Goal: Task Accomplishment & Management: Use online tool/utility

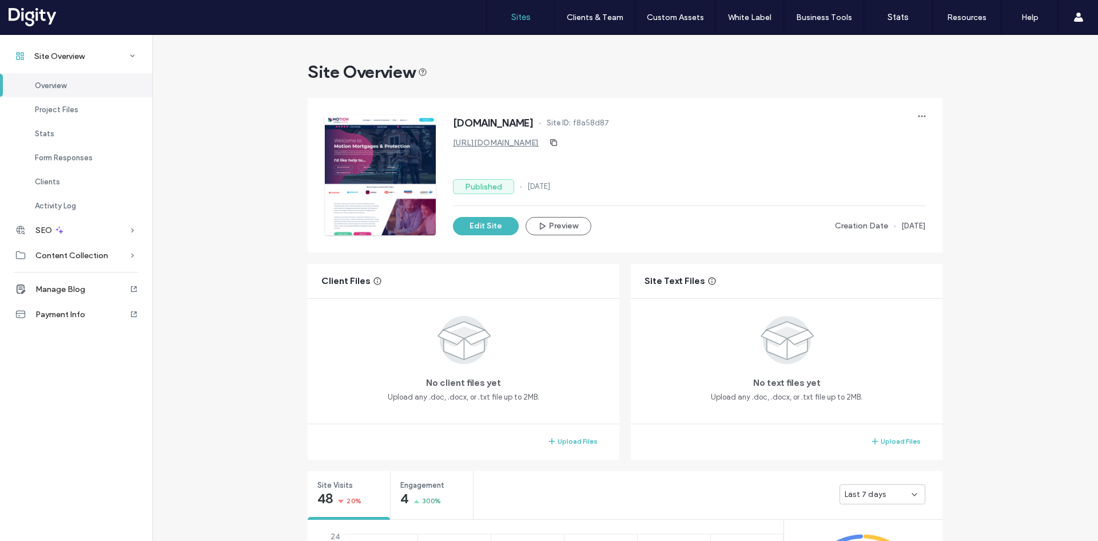
click at [513, 28] on link "Sites" at bounding box center [521, 17] width 68 height 34
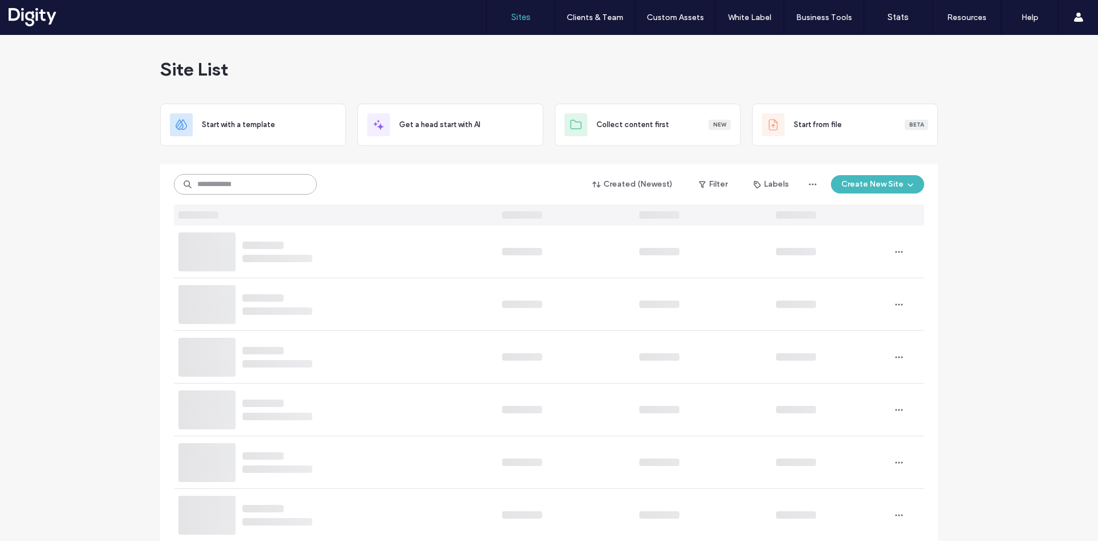
click at [263, 180] on input at bounding box center [245, 184] width 143 height 21
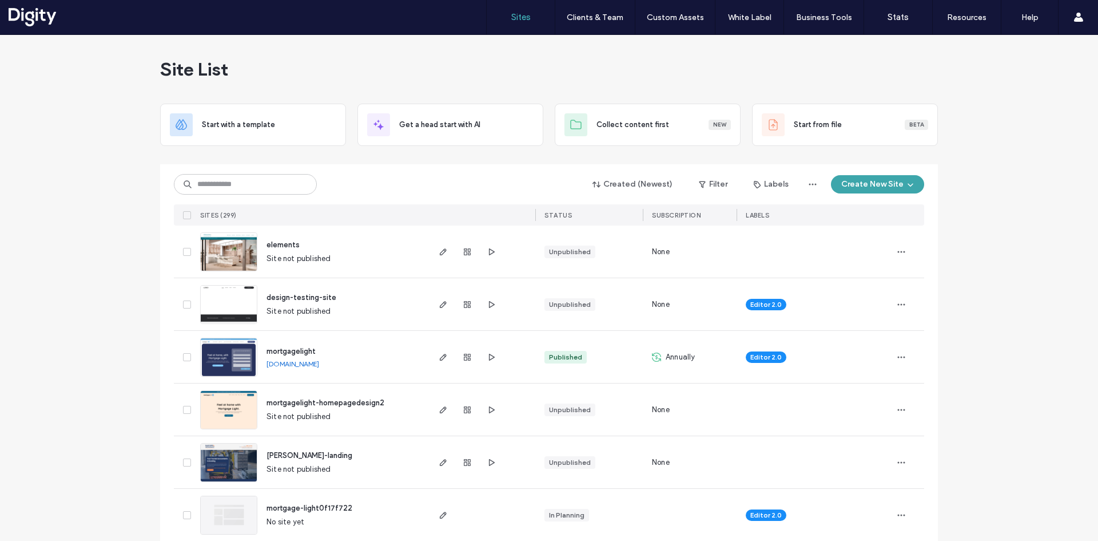
click at [899, 180] on button "Create New Site" at bounding box center [877, 184] width 93 height 18
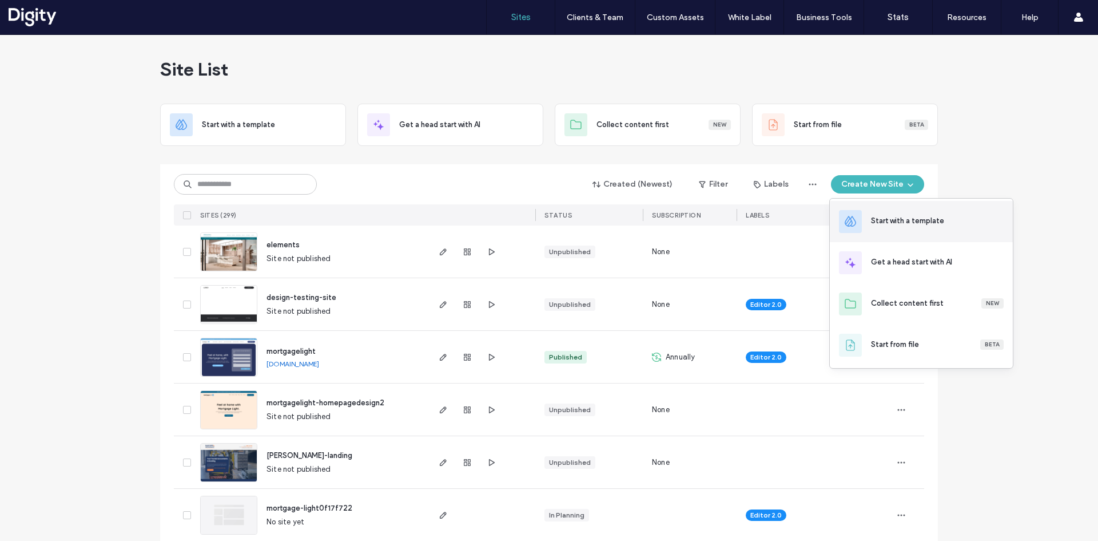
click at [903, 220] on div "Start with a template" at bounding box center [907, 220] width 73 height 11
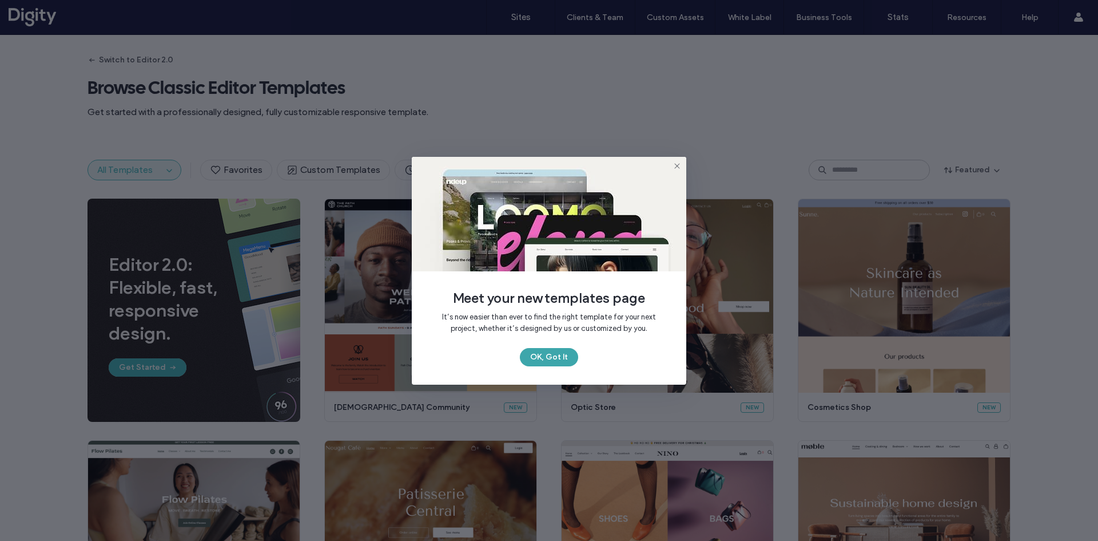
click at [547, 353] on button "OK, Got It" at bounding box center [549, 357] width 58 height 18
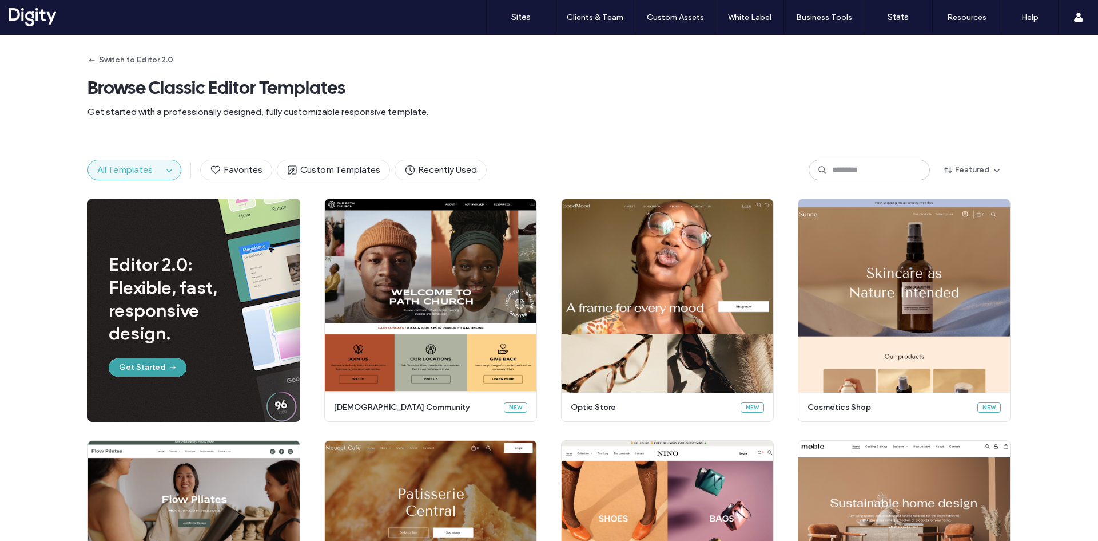
click at [130, 370] on button "Get Started" at bounding box center [148, 367] width 78 height 18
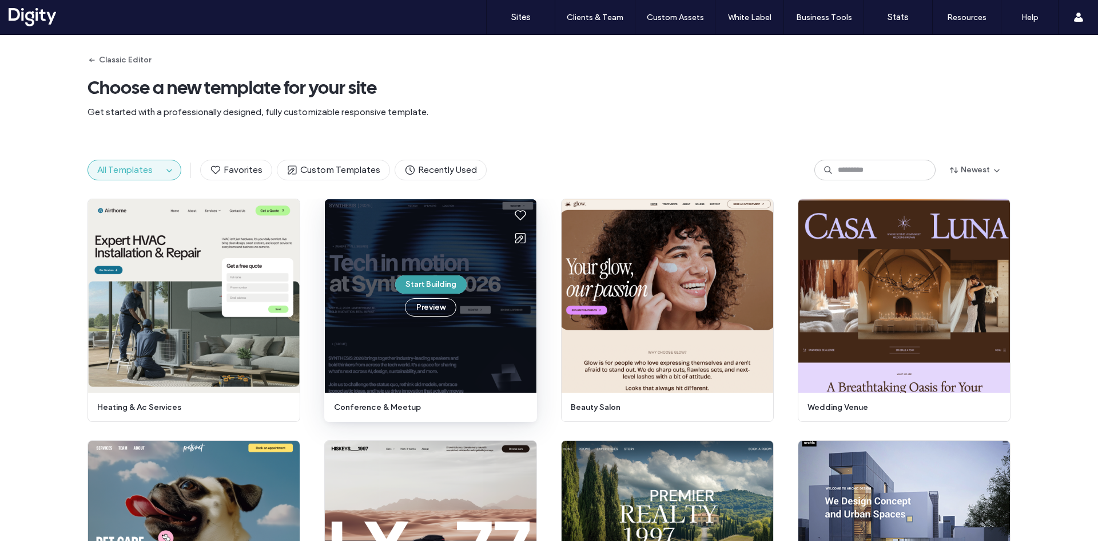
click at [435, 279] on button "Start Building" at bounding box center [430, 284] width 71 height 18
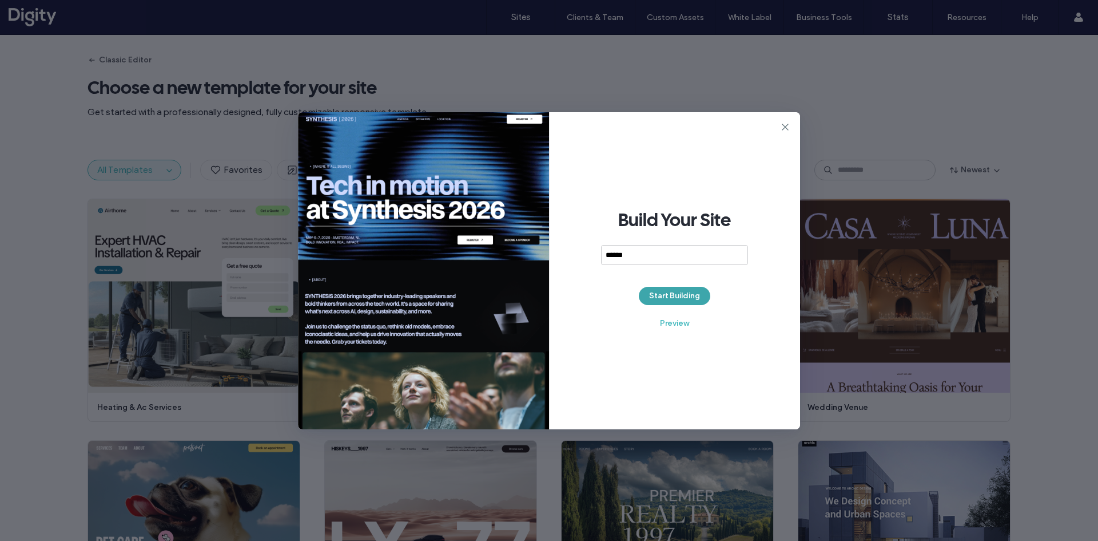
type input "******"
click at [653, 295] on button "Start Building" at bounding box center [674, 296] width 71 height 18
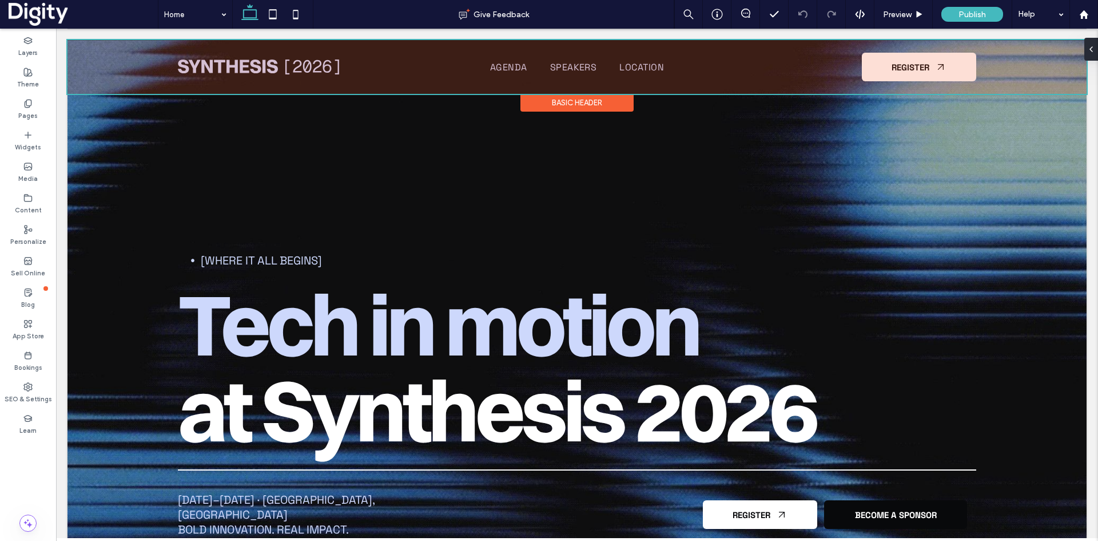
click at [263, 66] on div at bounding box center [576, 67] width 1019 height 54
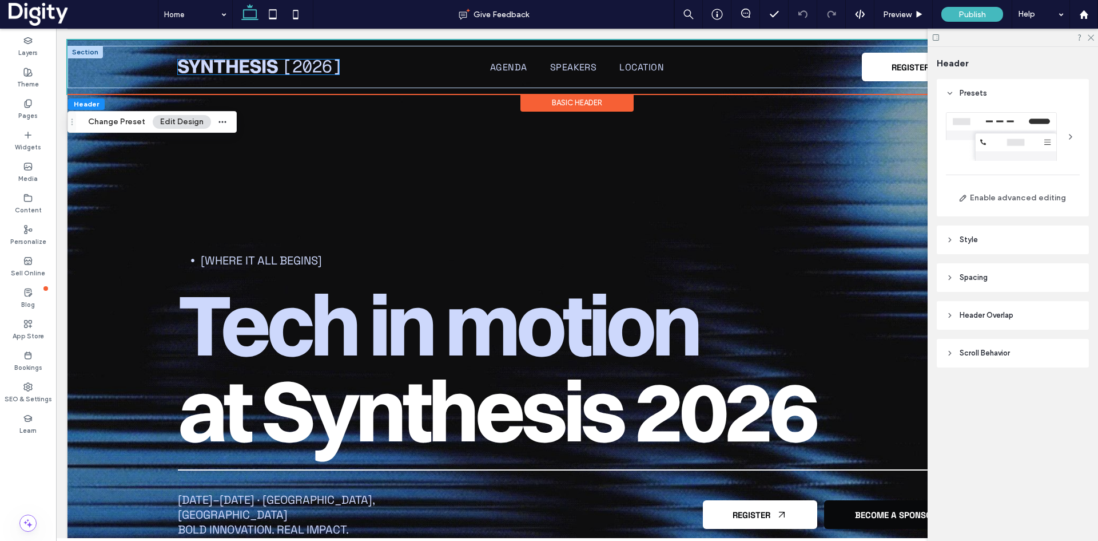
click at [263, 66] on img at bounding box center [258, 66] width 161 height 15
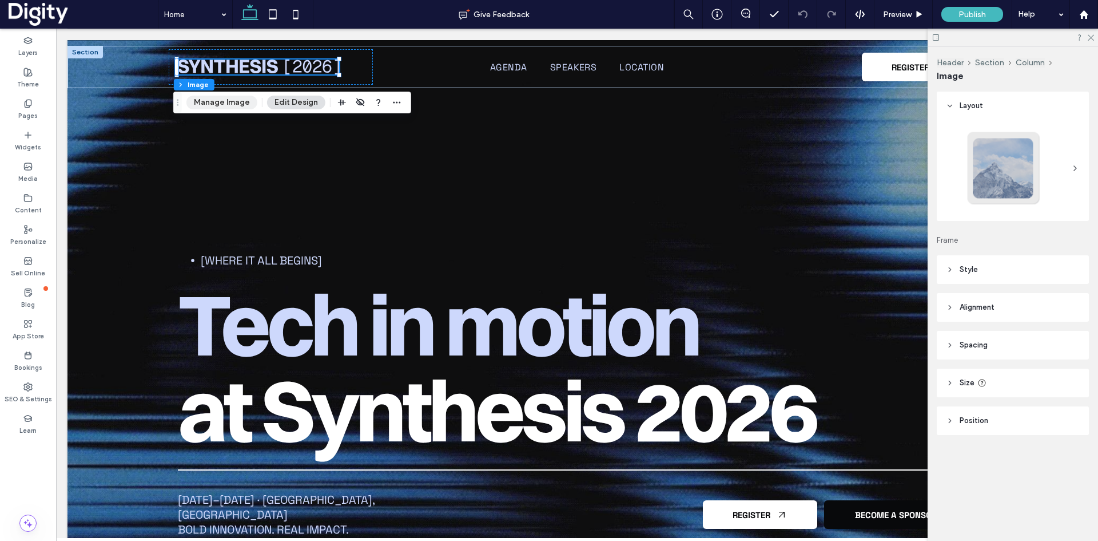
click at [221, 104] on button "Manage Image" at bounding box center [221, 103] width 71 height 14
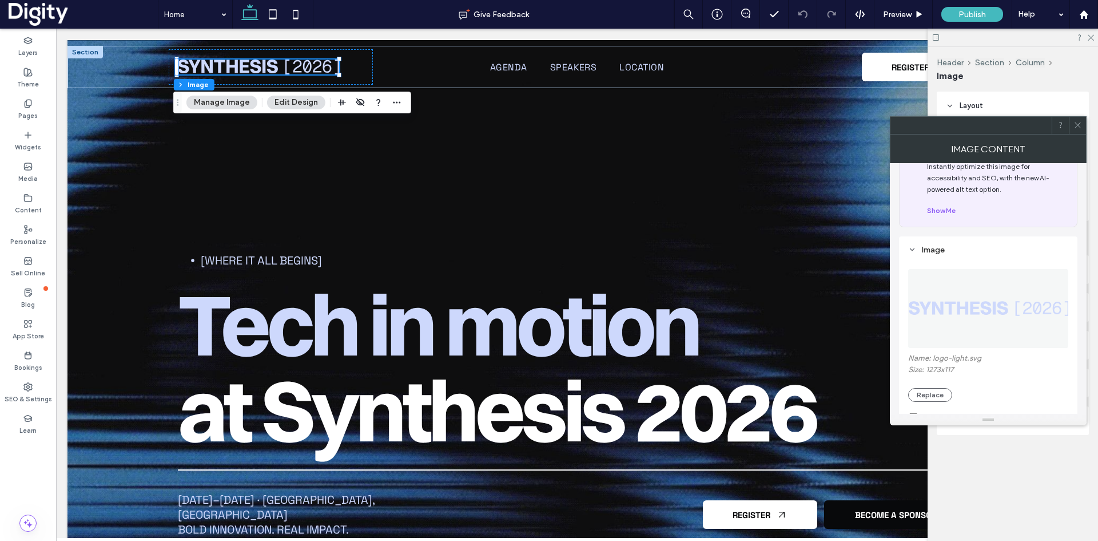
scroll to position [114, 0]
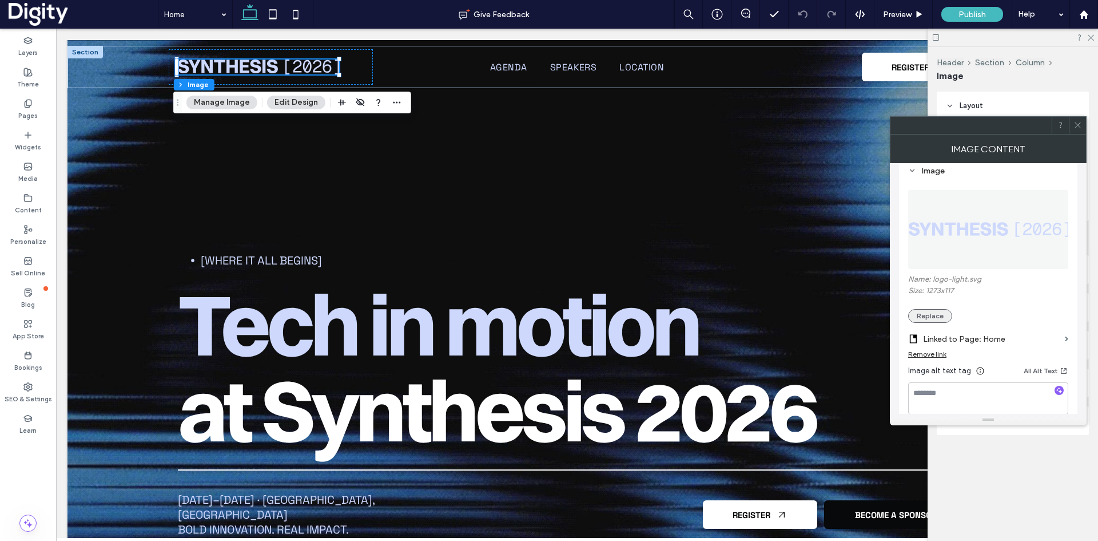
click at [935, 317] on button "Replace" at bounding box center [930, 316] width 44 height 14
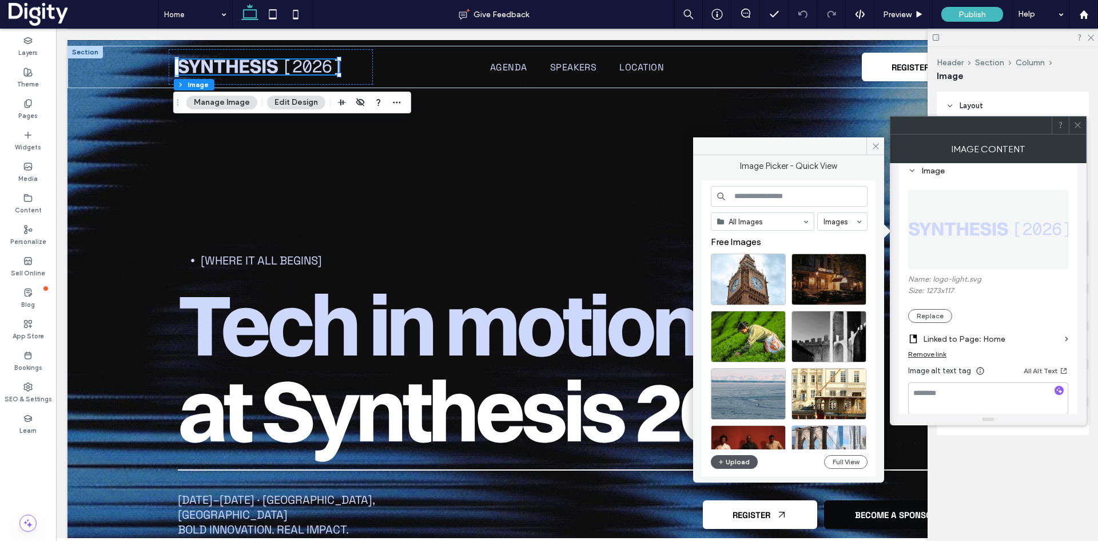
click at [745, 462] on button "Upload" at bounding box center [734, 462] width 47 height 14
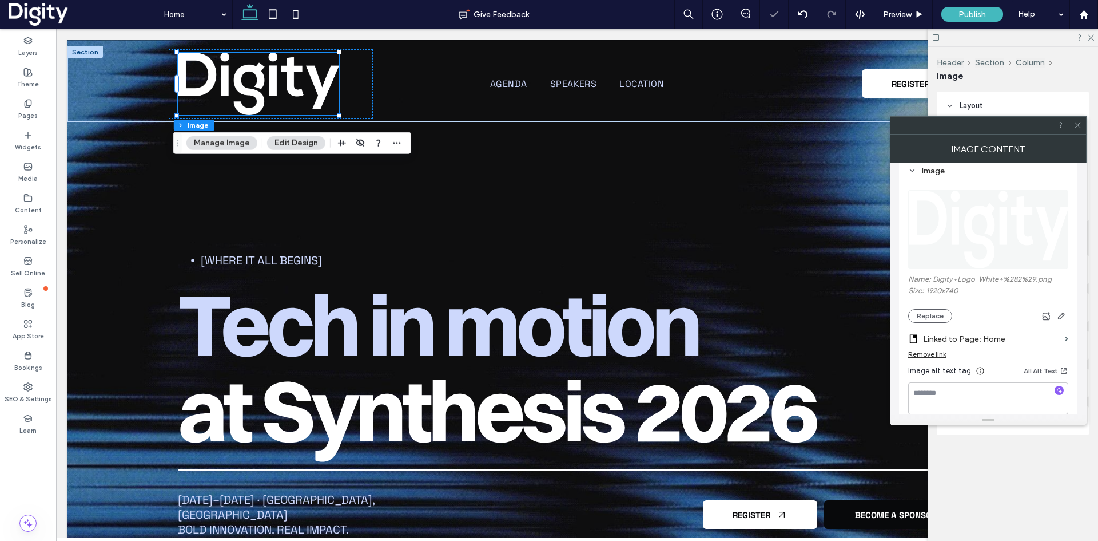
click at [1075, 124] on icon at bounding box center [1078, 125] width 9 height 9
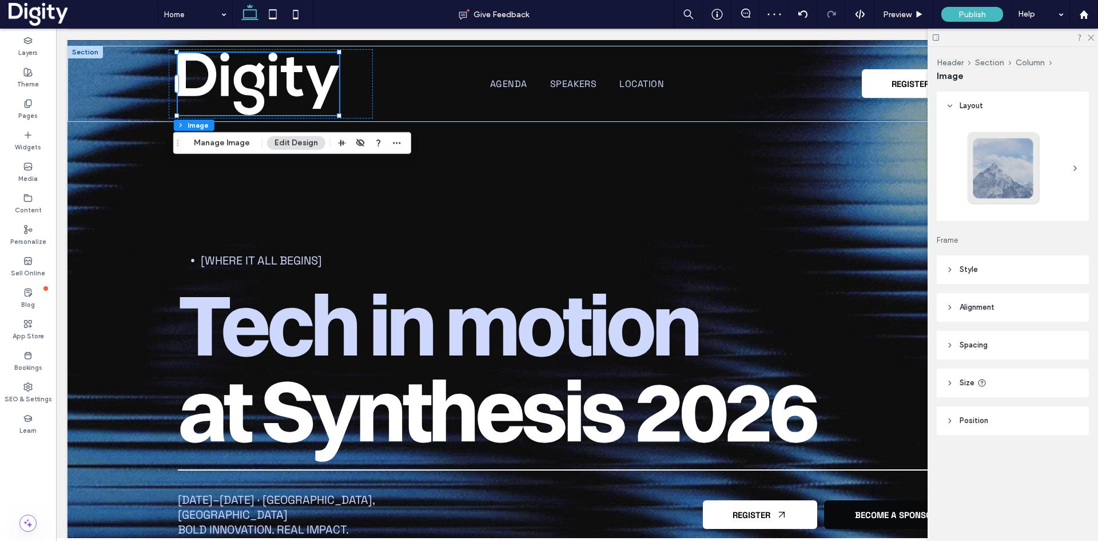
click at [1090, 36] on icon at bounding box center [1090, 36] width 7 height 7
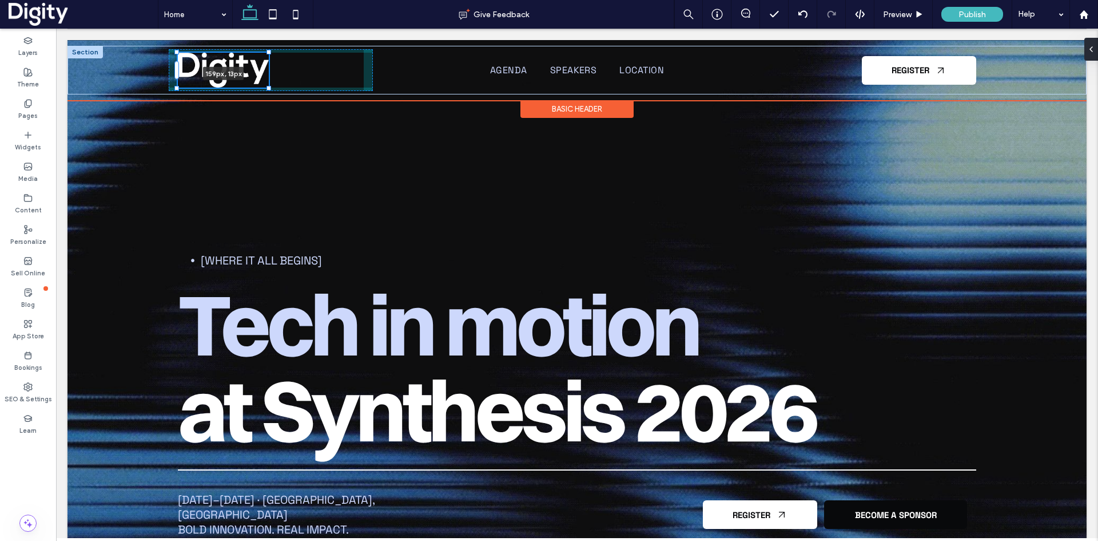
drag, startPoint x: 335, startPoint y: 116, endPoint x: 269, endPoint y: 73, distance: 77.7
click at [269, 73] on div "159px , 13px Agenda Speakers Location REGISTER" at bounding box center [577, 70] width 858 height 49
type input "***"
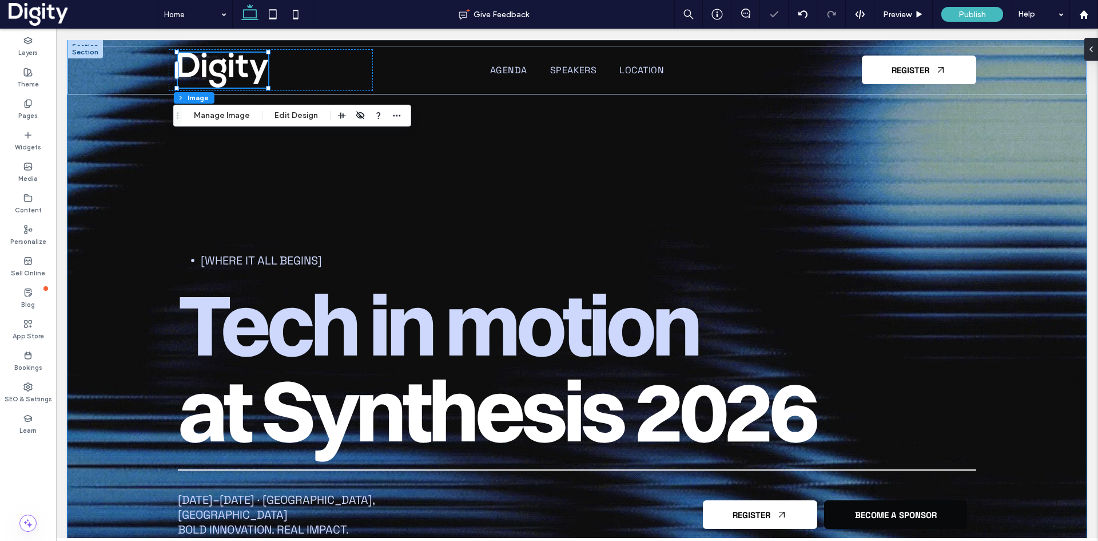
click at [309, 152] on div "[Where it all begins] Tech in motion at Synthesis 2026 May 6–7, 2026 · Amsterda…" at bounding box center [577, 314] width 858 height 548
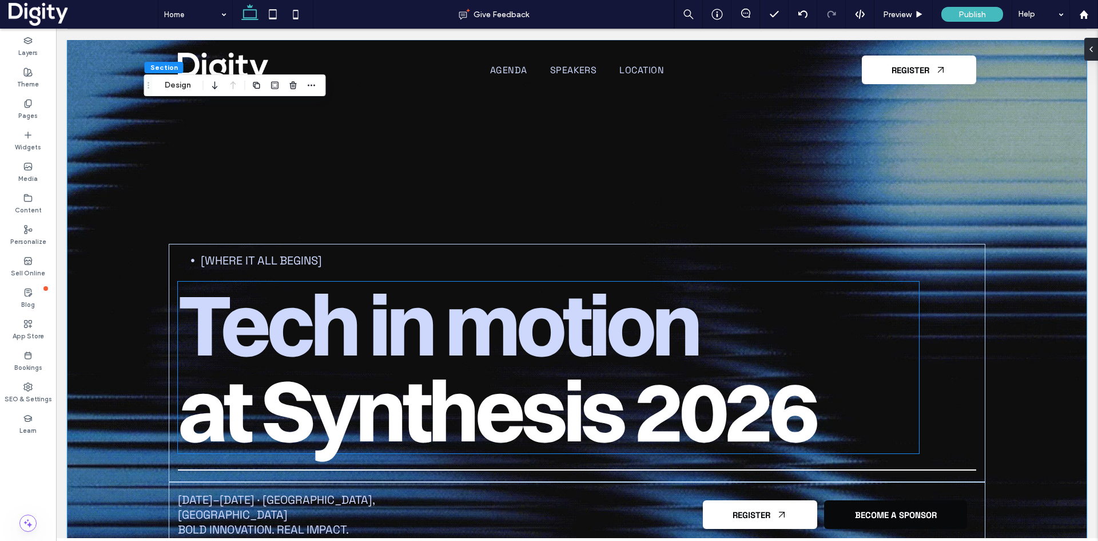
click at [561, 343] on span "Tech in motion" at bounding box center [438, 324] width 521 height 106
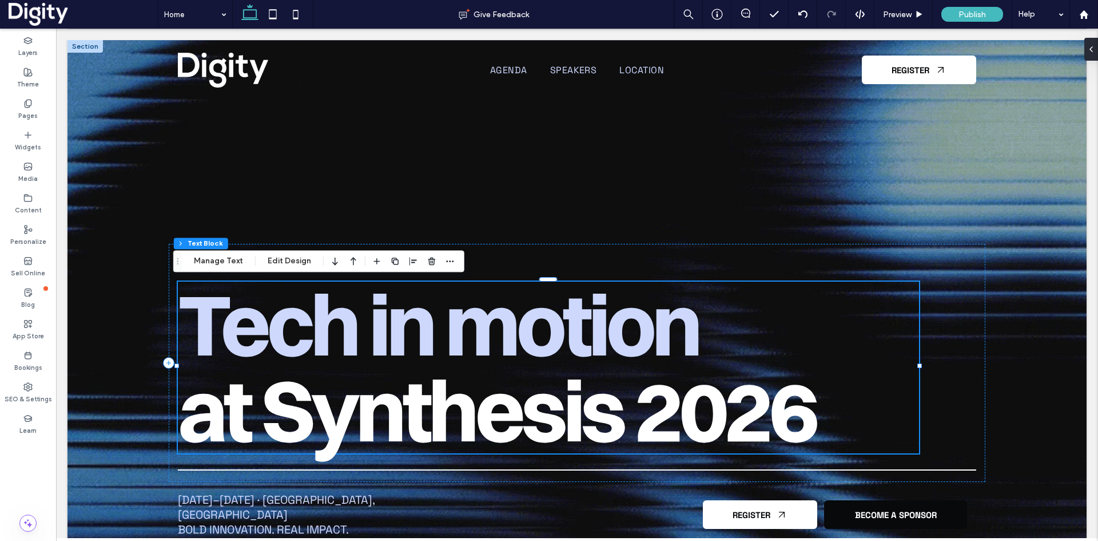
click at [561, 343] on span "Tech in motion" at bounding box center [438, 324] width 521 height 106
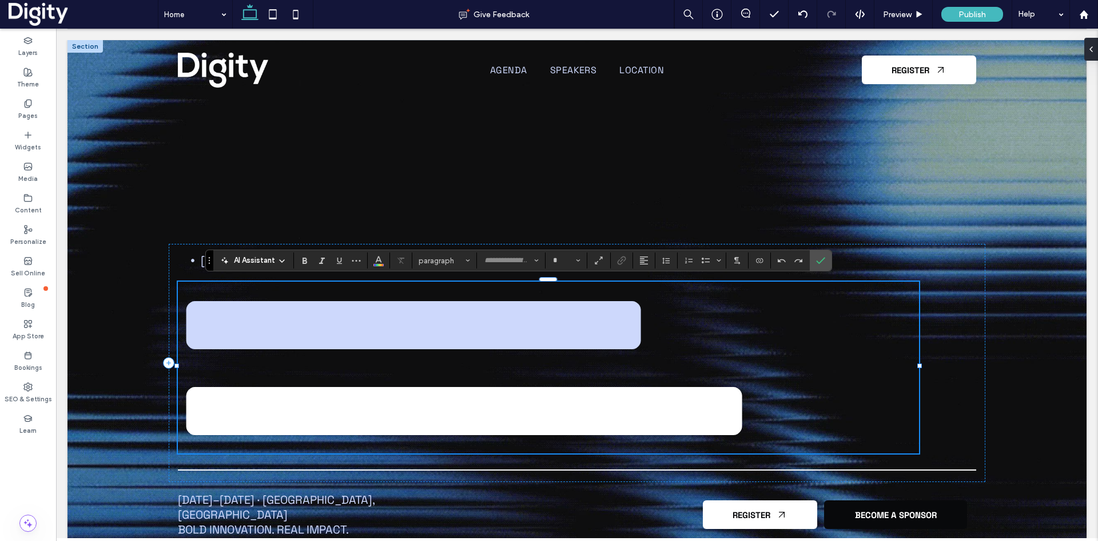
type input "**********"
type input "***"
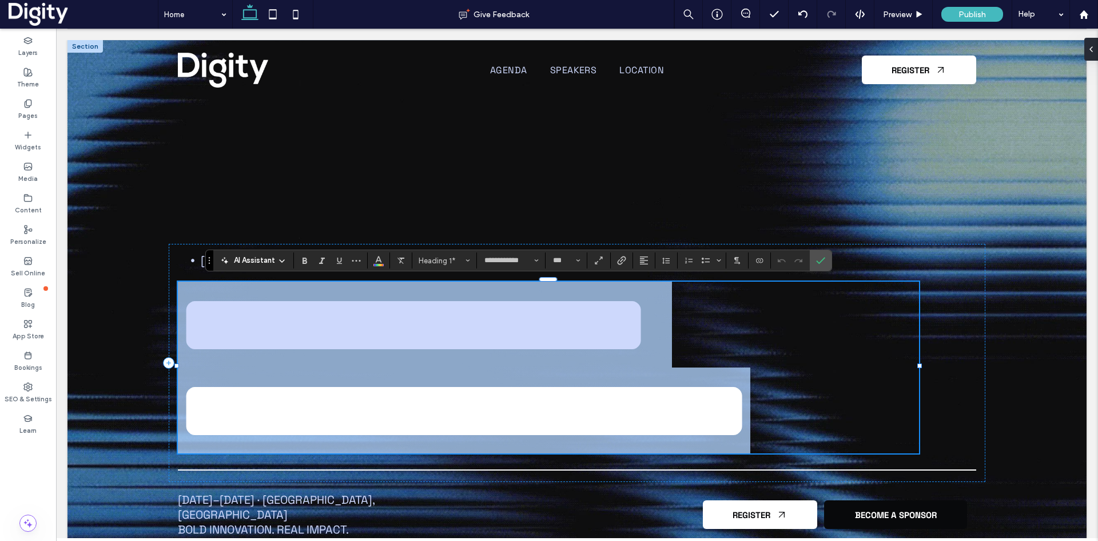
click at [561, 343] on span "**********" at bounding box center [413, 324] width 471 height 85
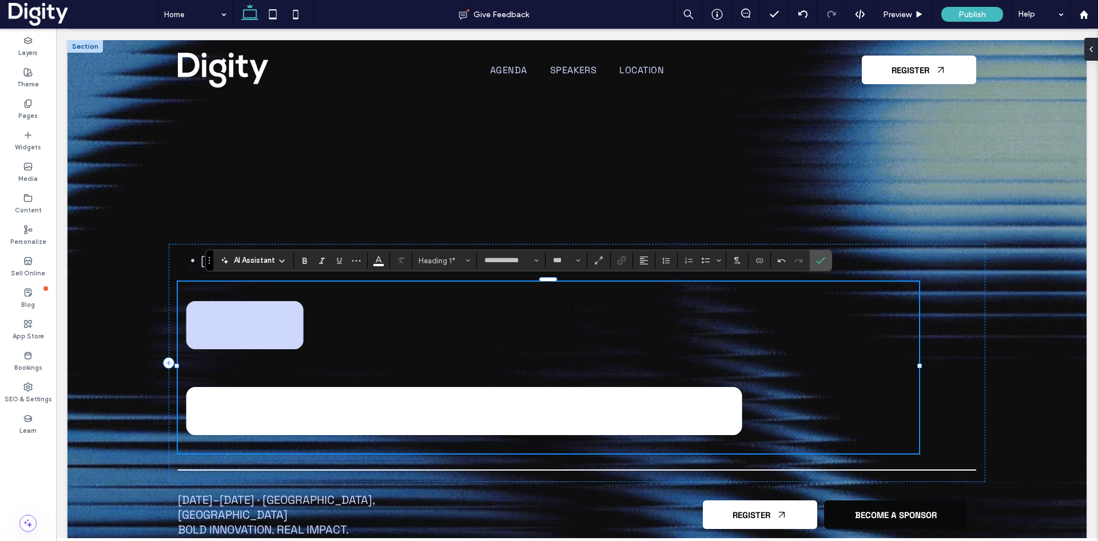
scroll to position [10, 0]
click at [817, 257] on icon "Confirm" at bounding box center [820, 260] width 9 height 9
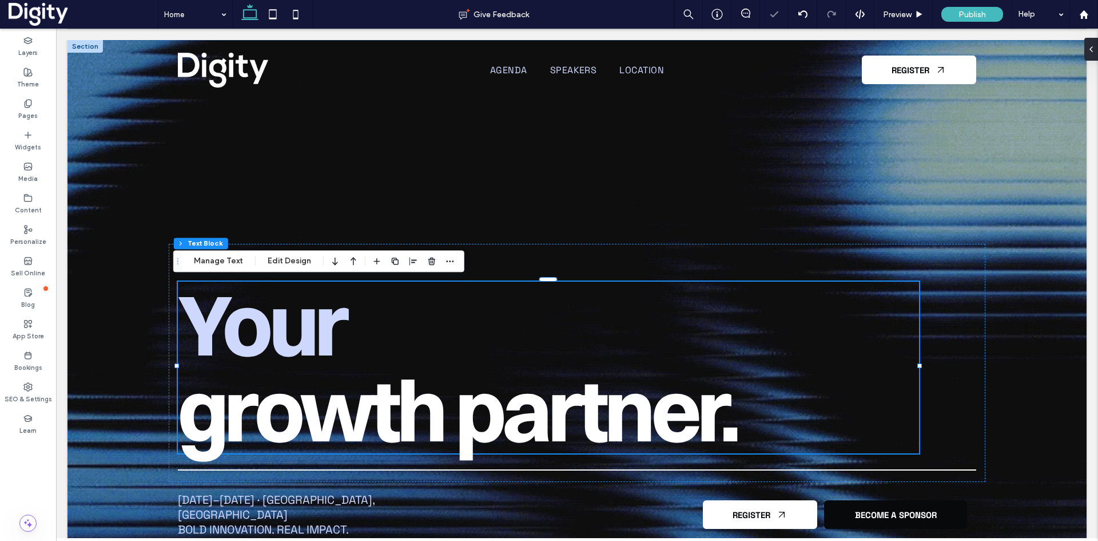
click at [156, 192] on div "[Where it all begins] Your growth partner. May 6–7, 2026 · Amsterdam, NL Bold i…" at bounding box center [577, 314] width 858 height 548
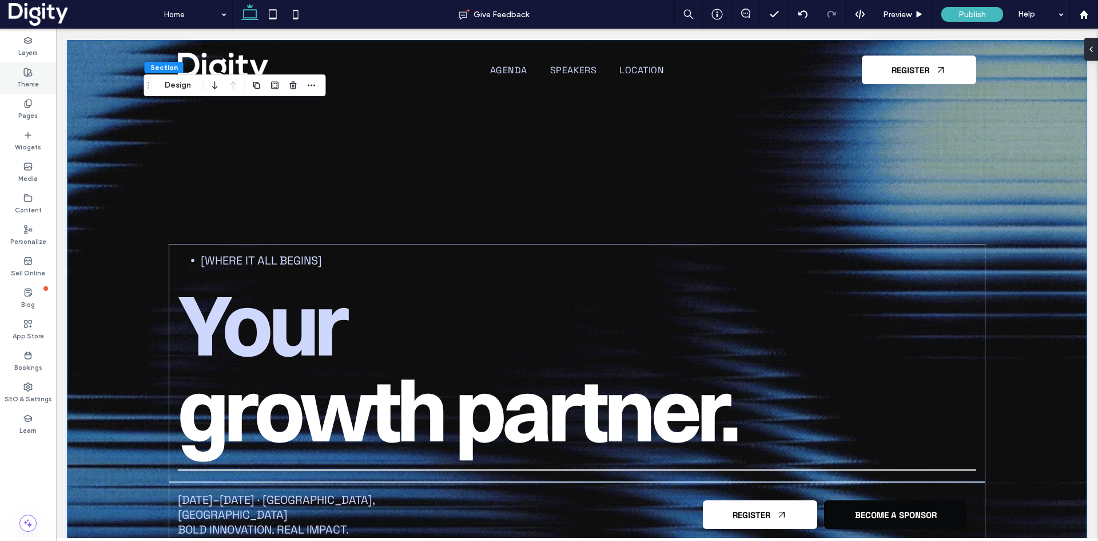
click at [26, 75] on icon at bounding box center [27, 71] width 9 height 9
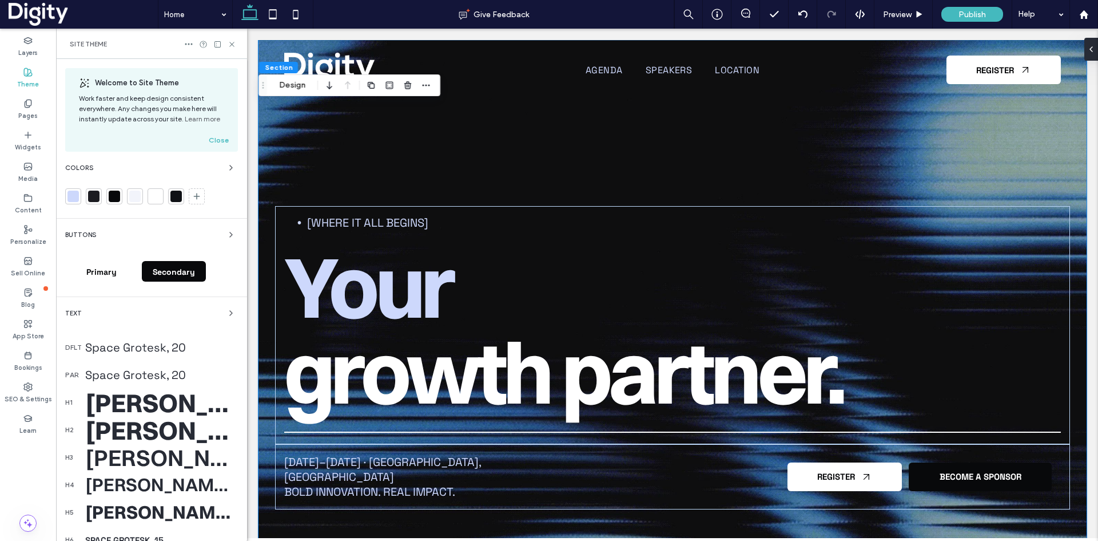
click at [76, 196] on div at bounding box center [72, 195] width 11 height 11
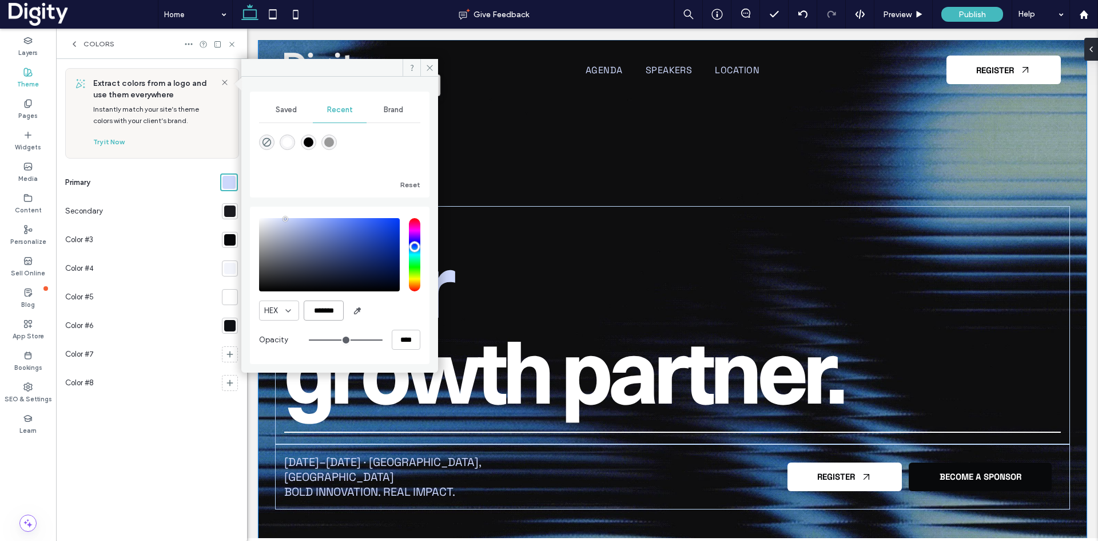
click at [323, 311] on input "*******" at bounding box center [324, 310] width 40 height 20
paste input "*"
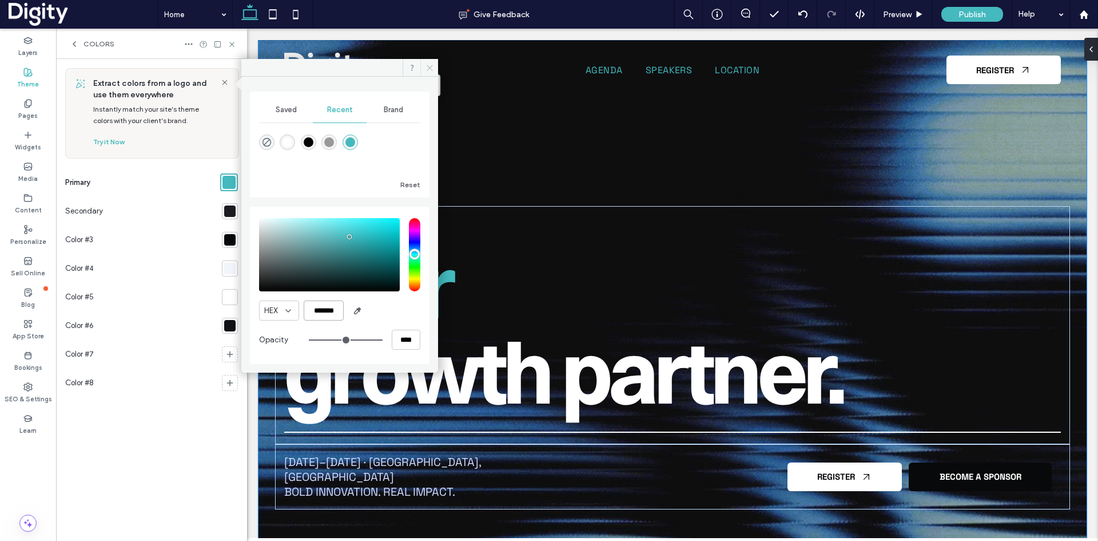
type input "*******"
click at [427, 69] on icon at bounding box center [430, 67] width 9 height 9
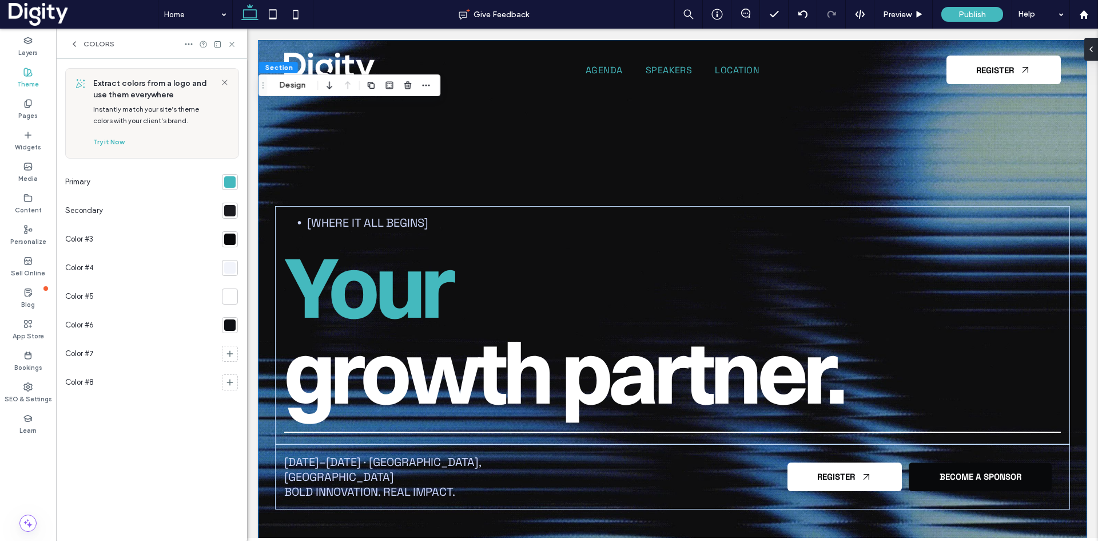
click at [229, 210] on div at bounding box center [229, 210] width 11 height 11
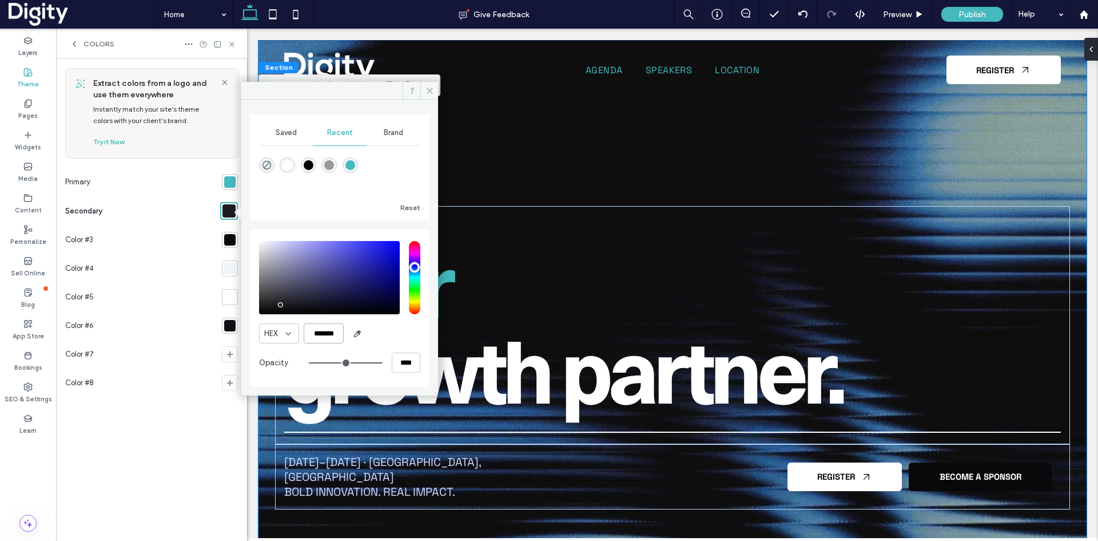
click at [322, 335] on input "*******" at bounding box center [324, 333] width 40 height 20
paste input "*******"
click at [333, 342] on input "*******" at bounding box center [324, 333] width 40 height 20
click at [329, 331] on input "*******" at bounding box center [324, 333] width 40 height 20
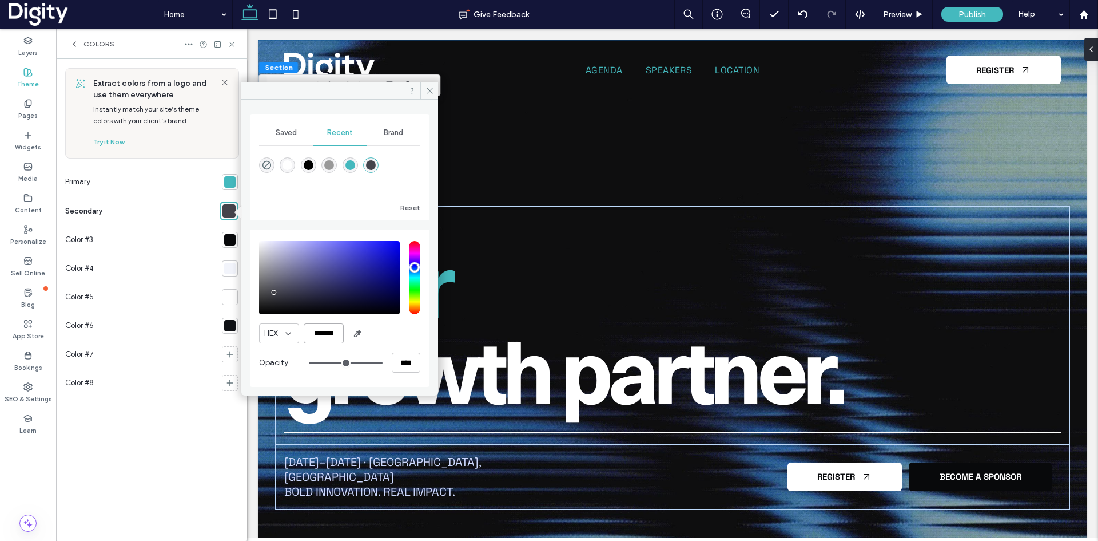
click at [329, 331] on input "*******" at bounding box center [324, 333] width 40 height 20
paste input "*"
type input "*******"
click at [394, 328] on div "HEX *******" at bounding box center [339, 333] width 161 height 20
click at [432, 89] on icon at bounding box center [430, 90] width 9 height 9
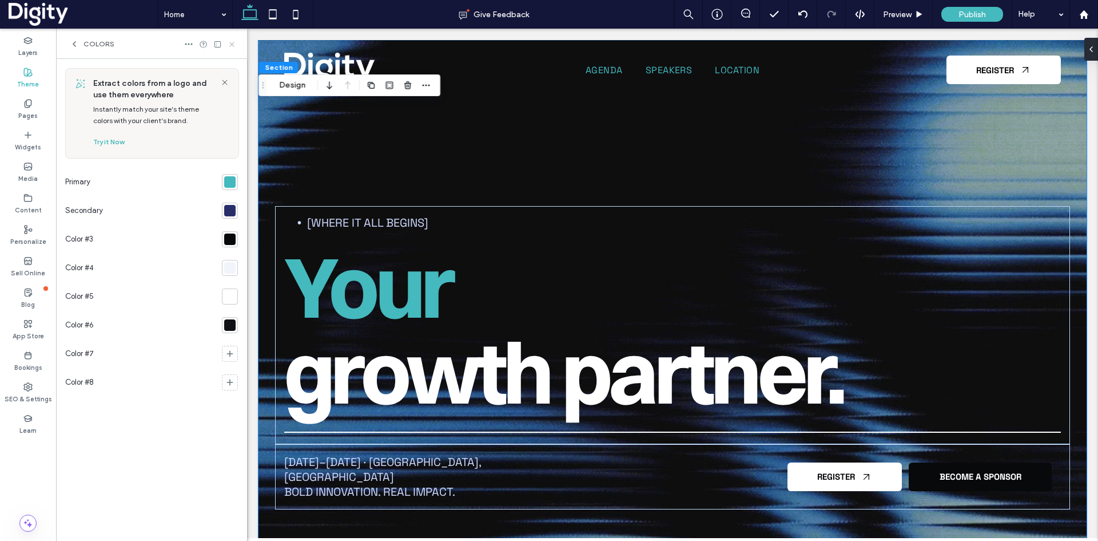
click at [232, 44] on use at bounding box center [231, 44] width 5 height 5
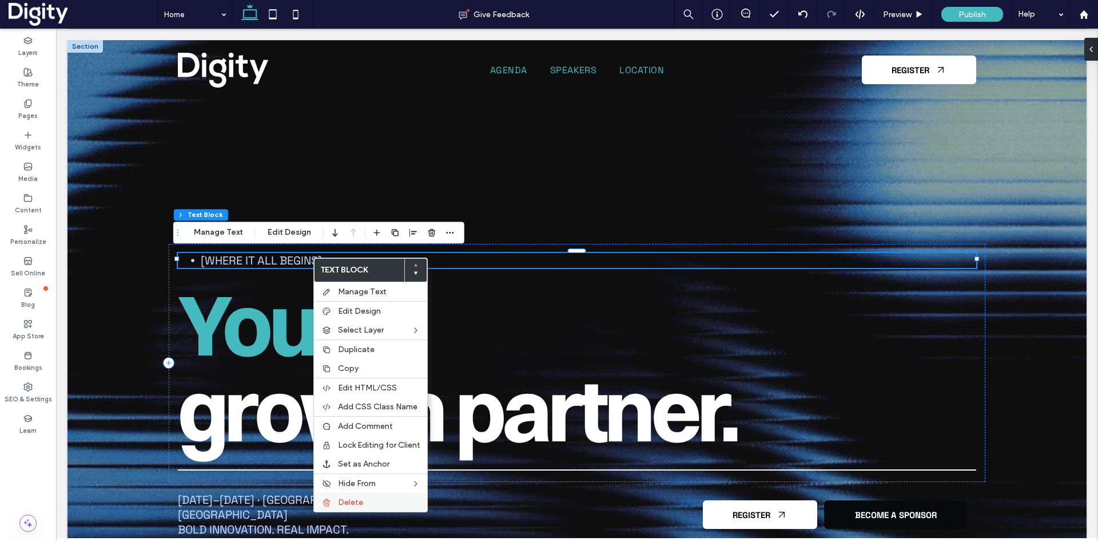
click at [364, 502] on label "Delete" at bounding box center [379, 502] width 82 height 10
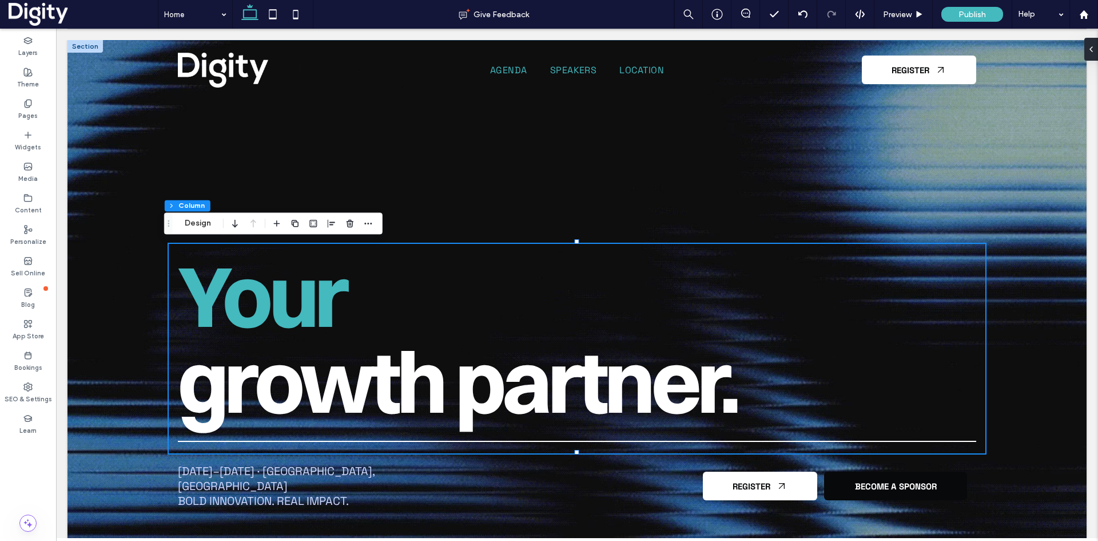
click at [120, 149] on div at bounding box center [576, 299] width 1019 height 519
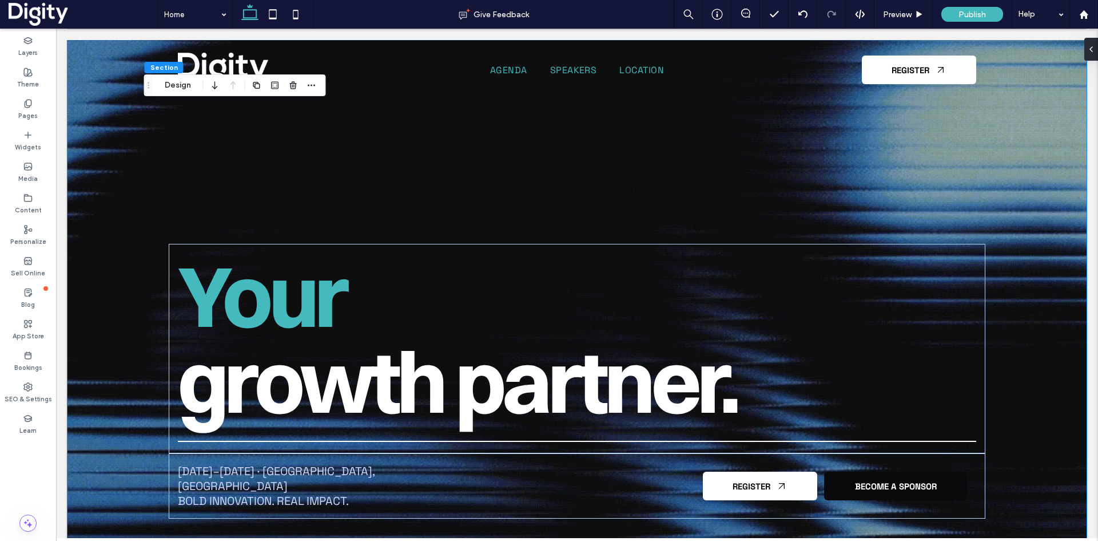
click at [88, 161] on div at bounding box center [576, 299] width 1019 height 519
click at [29, 77] on label "Theme" at bounding box center [28, 83] width 22 height 13
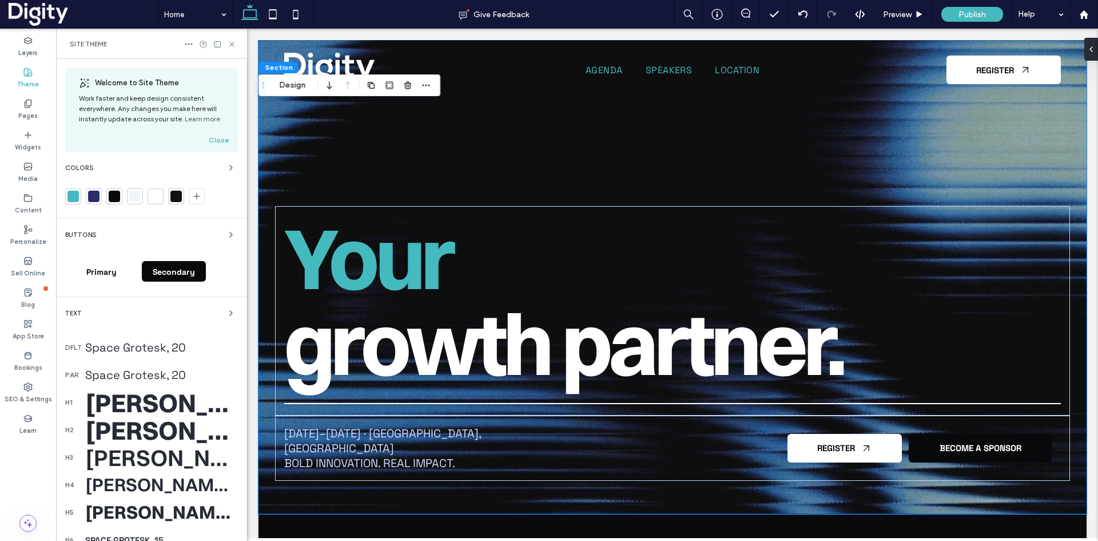
scroll to position [114, 0]
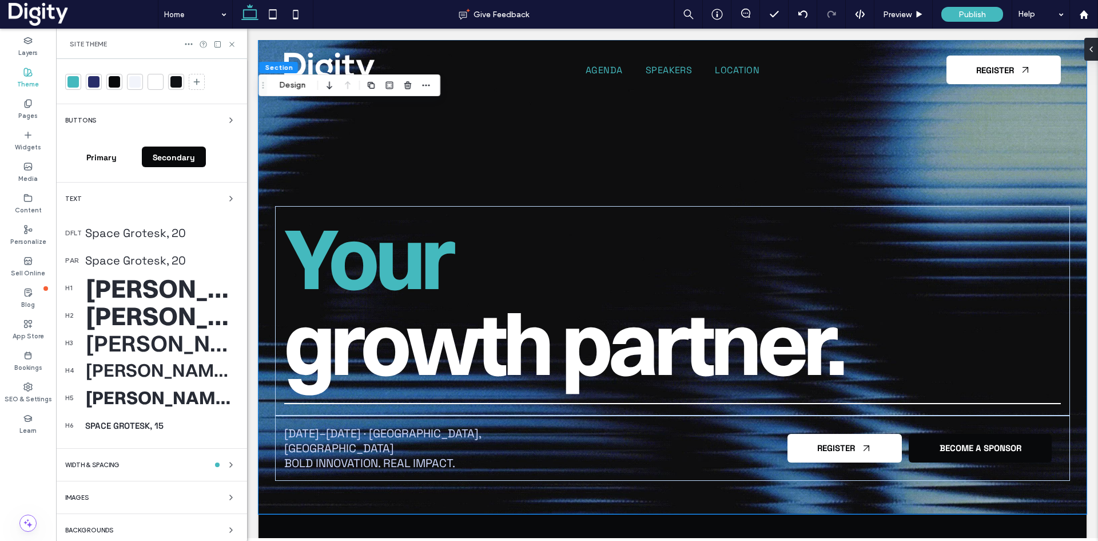
click at [115, 231] on div "Space Grotesk, 20" at bounding box center [161, 232] width 153 height 15
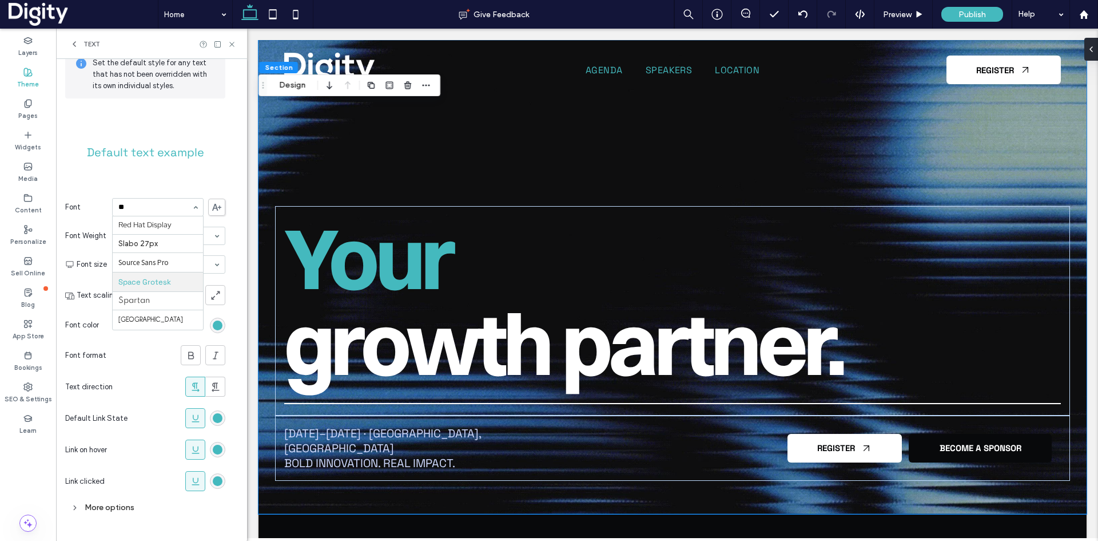
scroll to position [0, 0]
type input "***"
click at [230, 44] on icon at bounding box center [232, 44] width 9 height 9
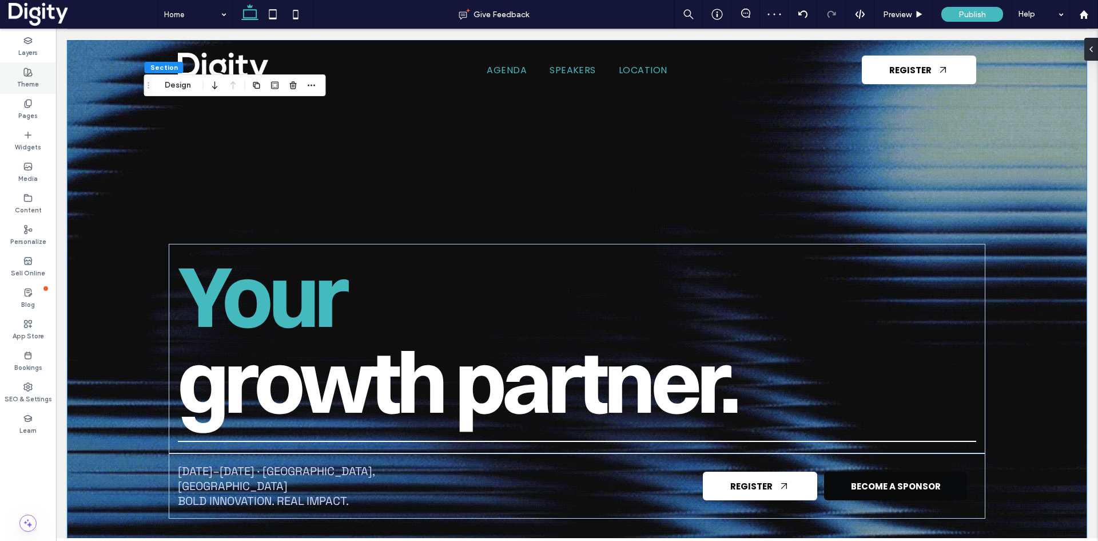
click at [22, 73] on div "Theme" at bounding box center [28, 77] width 56 height 31
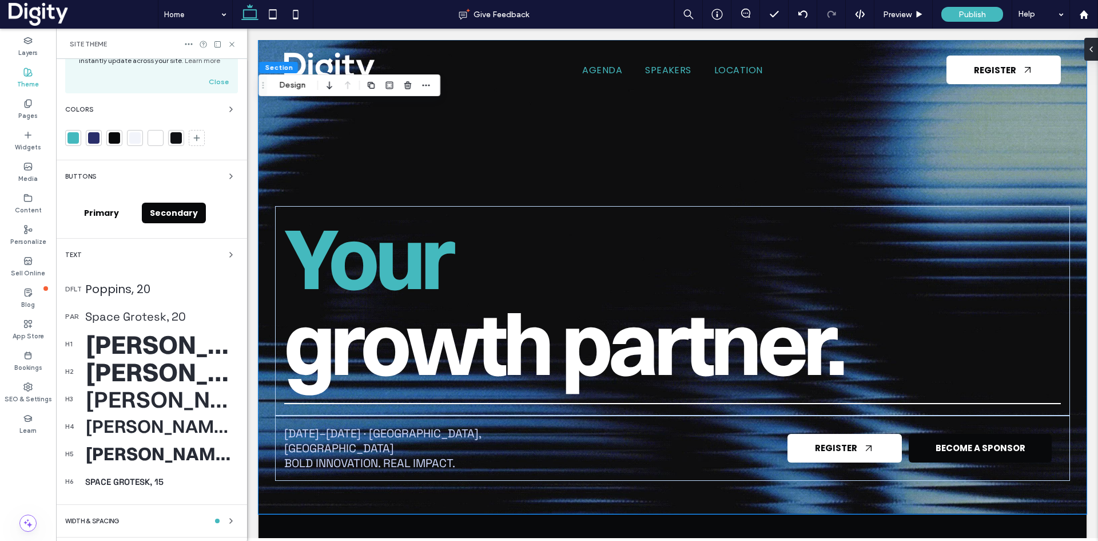
scroll to position [114, 0]
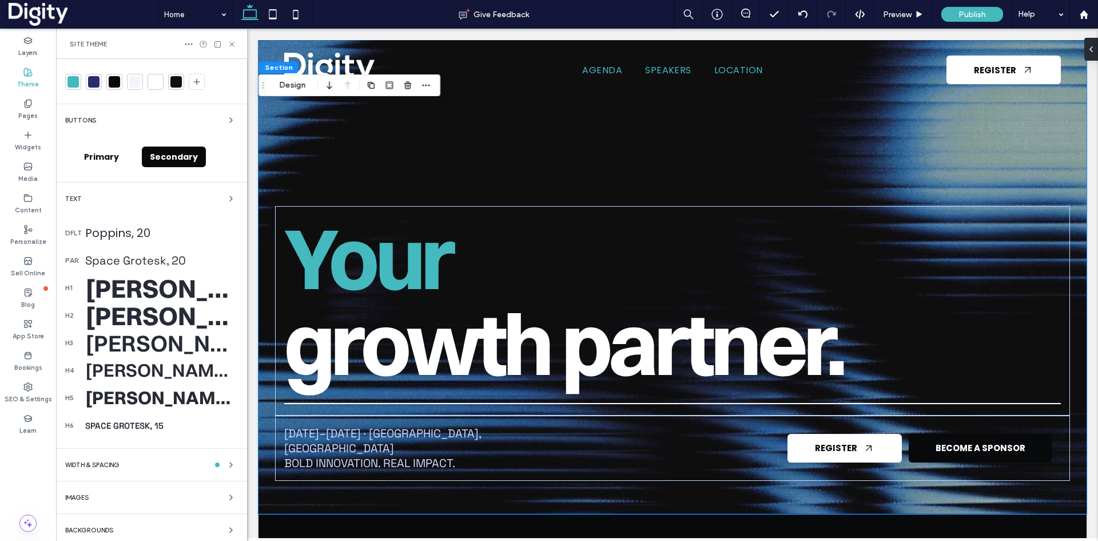
click at [134, 257] on div "Space Grotesk, 20" at bounding box center [161, 260] width 153 height 15
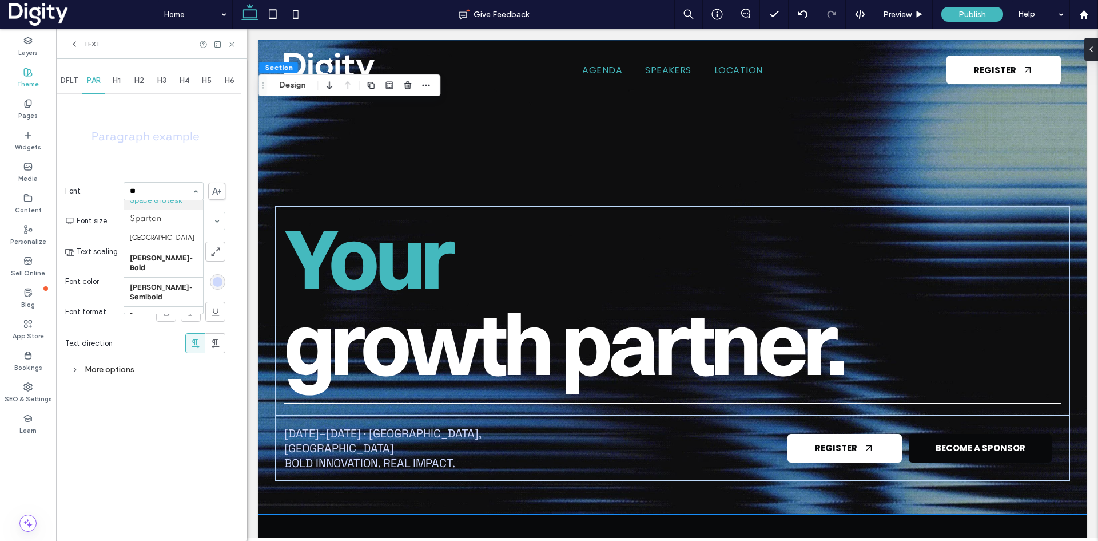
scroll to position [0, 0]
type input "***"
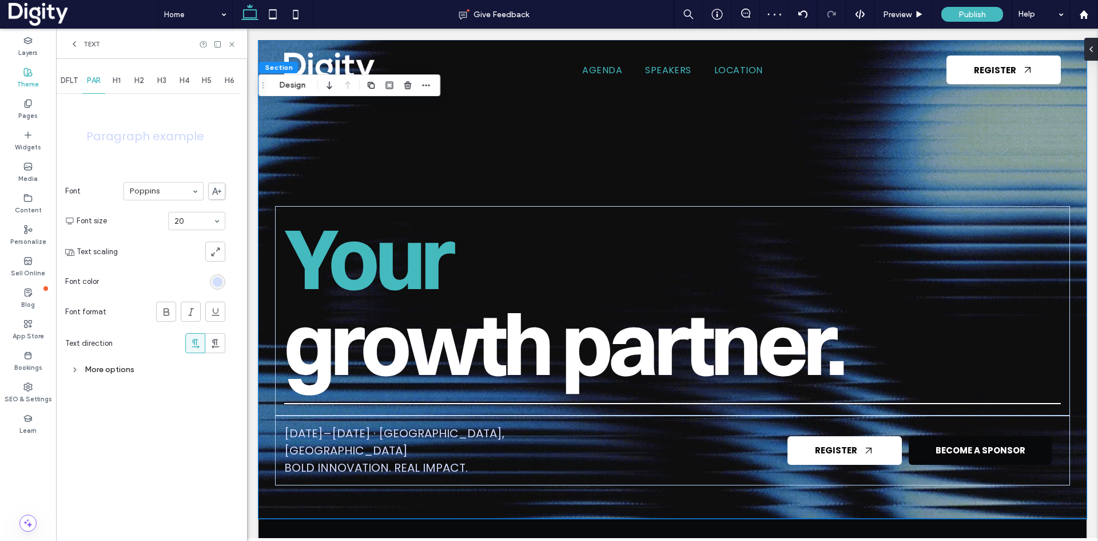
click at [222, 284] on div "rgb(205, 216, 252)" at bounding box center [218, 282] width 10 height 10
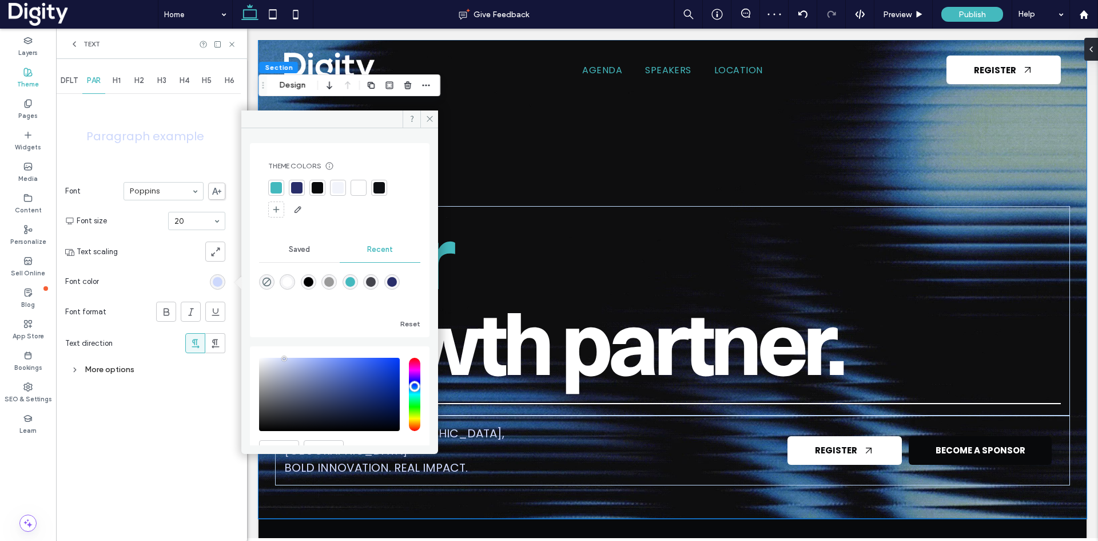
click at [376, 281] on div "rgba(68, 68, 76, 1)" at bounding box center [371, 282] width 10 height 10
type input "*******"
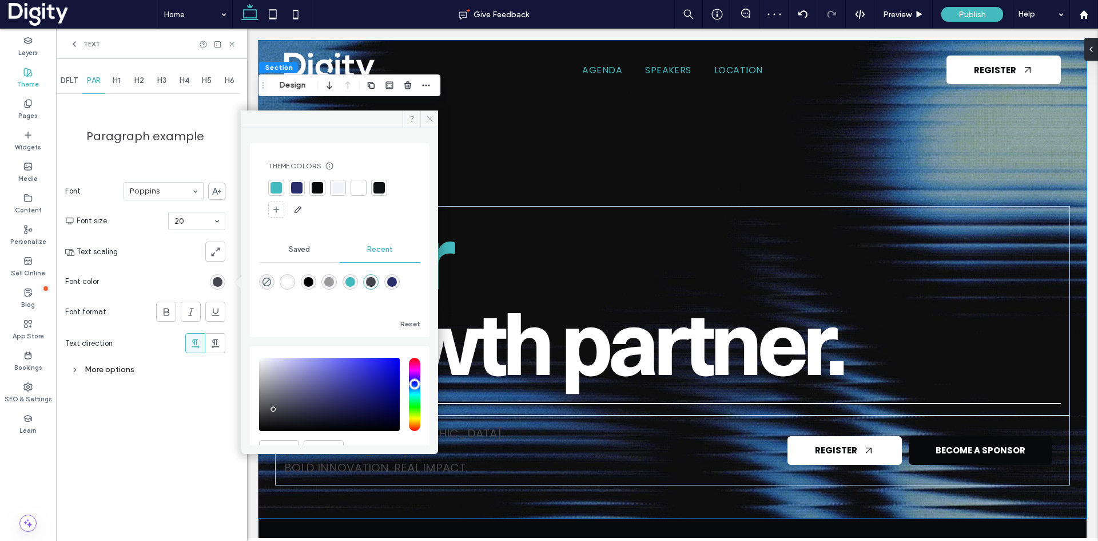
click at [430, 116] on icon at bounding box center [430, 118] width 9 height 9
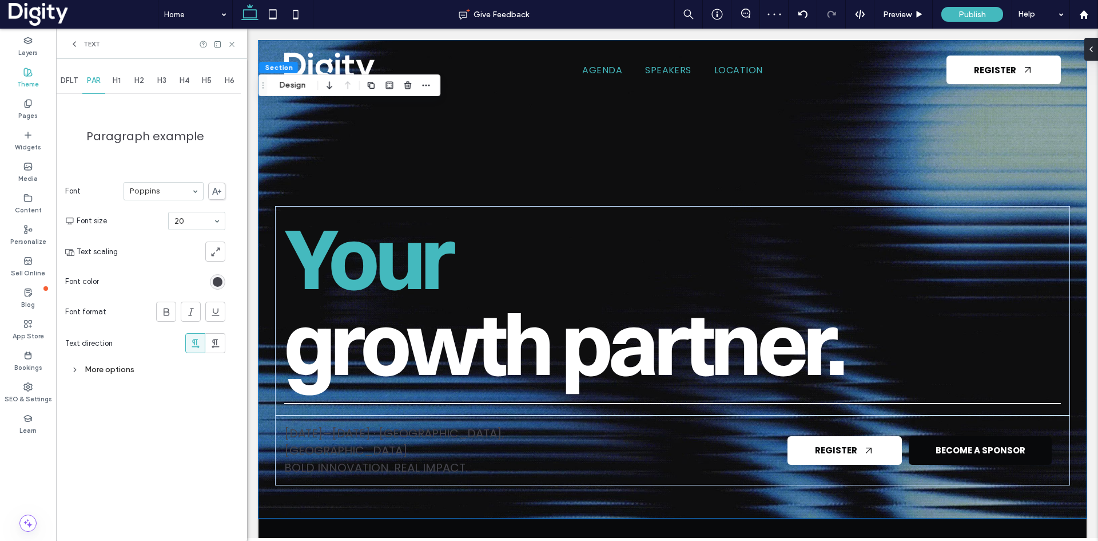
click at [118, 81] on span "H1" at bounding box center [117, 80] width 8 height 9
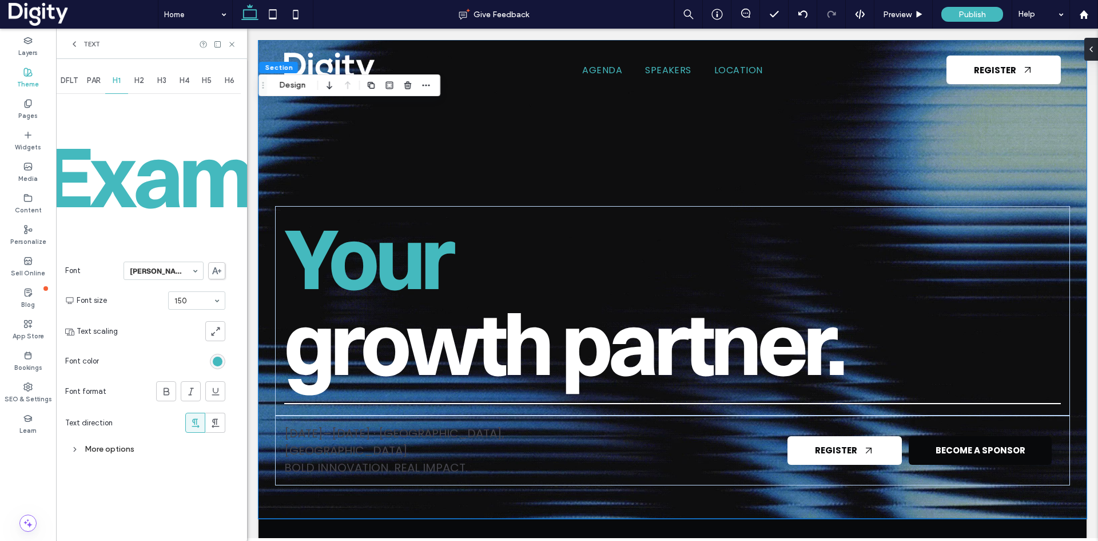
click at [138, 80] on span "H2" at bounding box center [139, 80] width 10 height 9
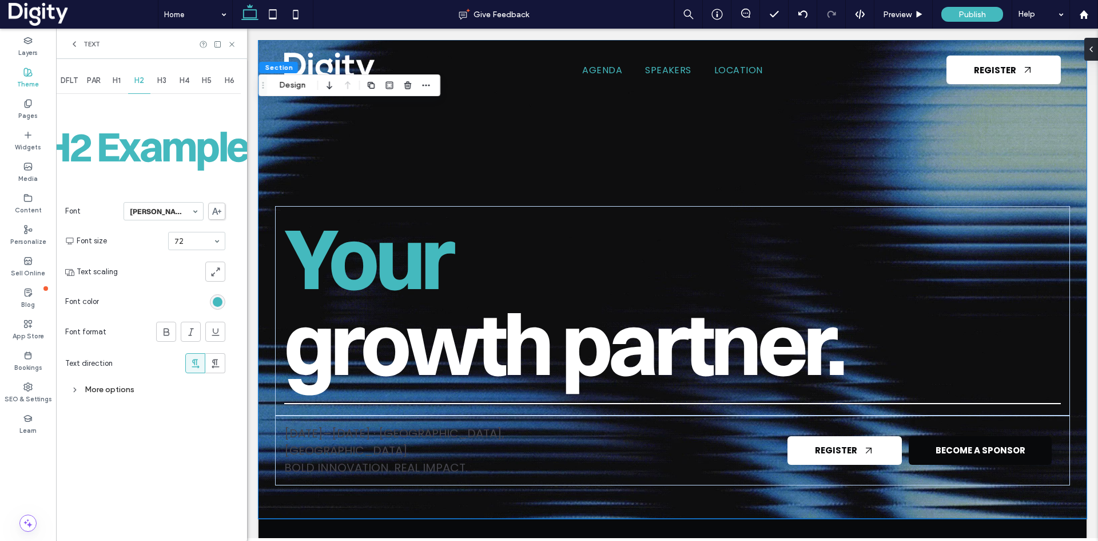
click at [163, 77] on span "H3" at bounding box center [161, 80] width 9 height 9
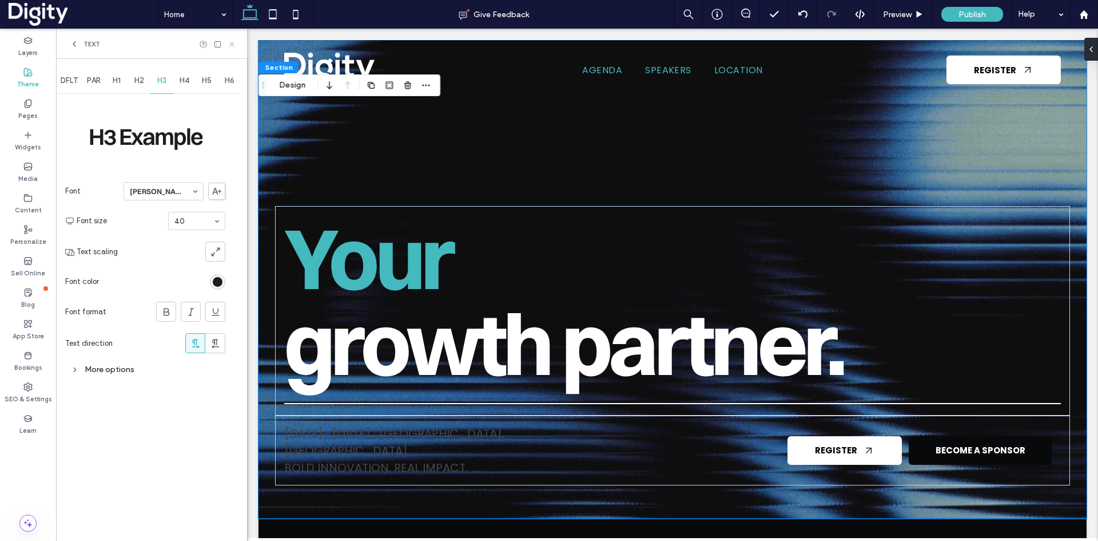
click at [232, 43] on use at bounding box center [231, 44] width 5 height 5
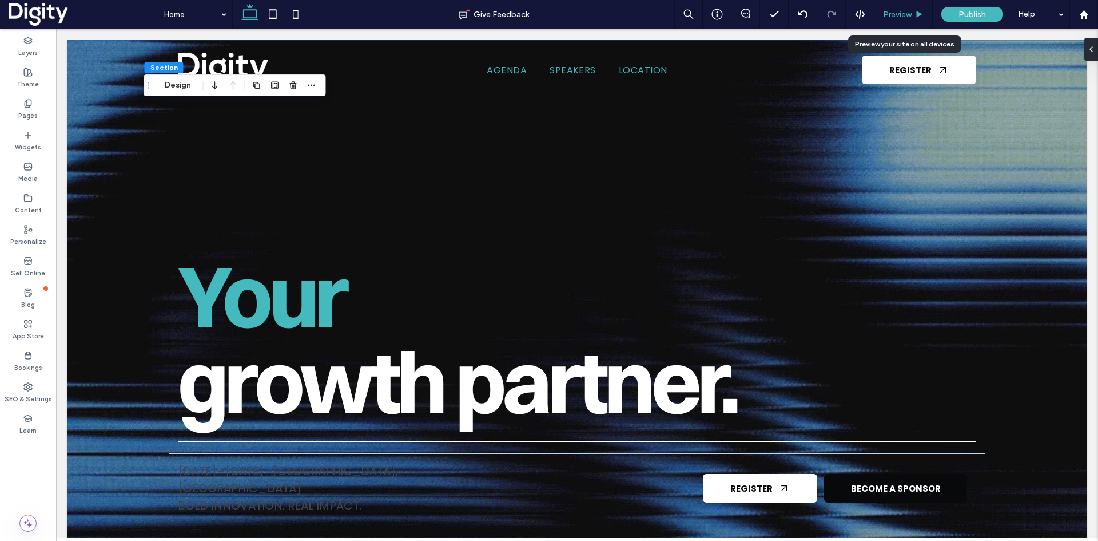
click at [909, 11] on span "Preview" at bounding box center [897, 15] width 29 height 10
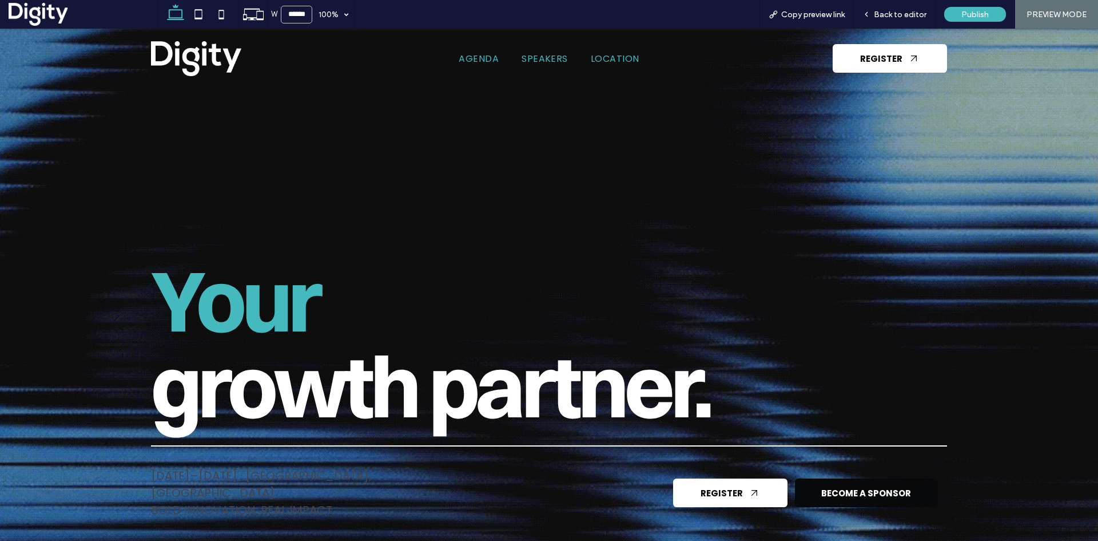
click at [909, 11] on span "Back to editor" at bounding box center [900, 15] width 53 height 10
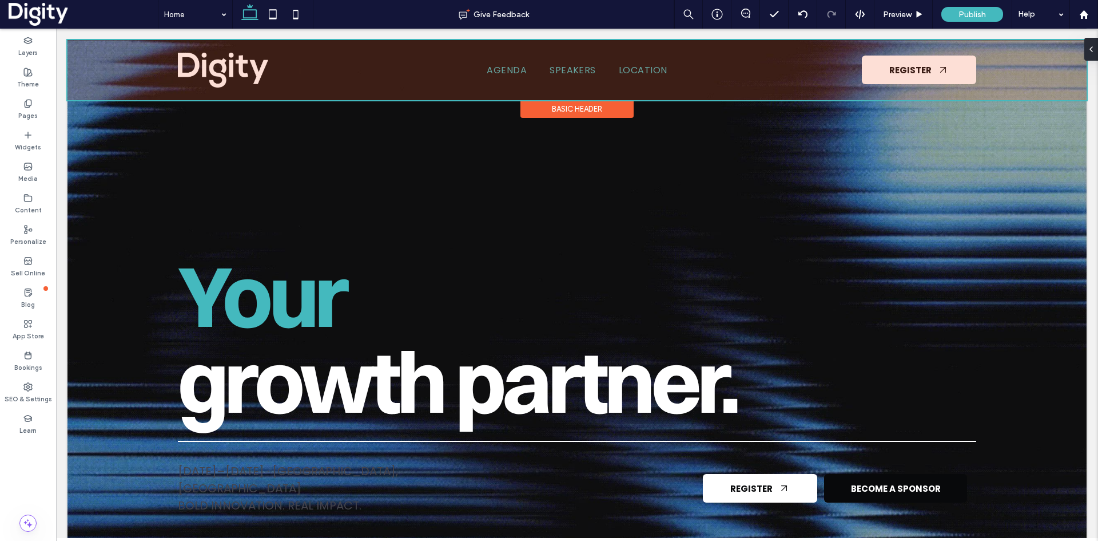
click at [256, 70] on div at bounding box center [576, 70] width 1019 height 60
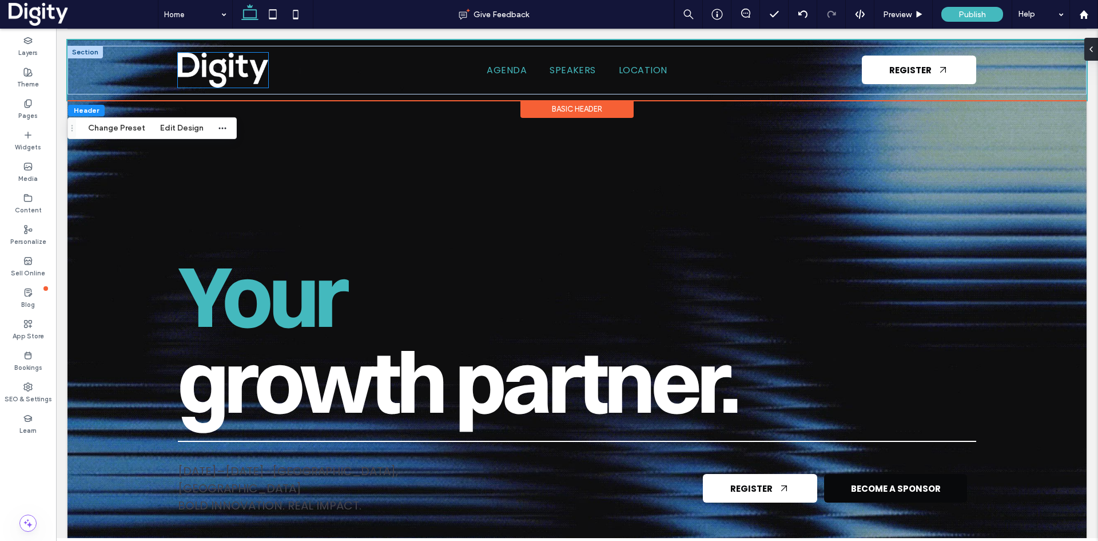
click at [244, 71] on img at bounding box center [223, 70] width 90 height 35
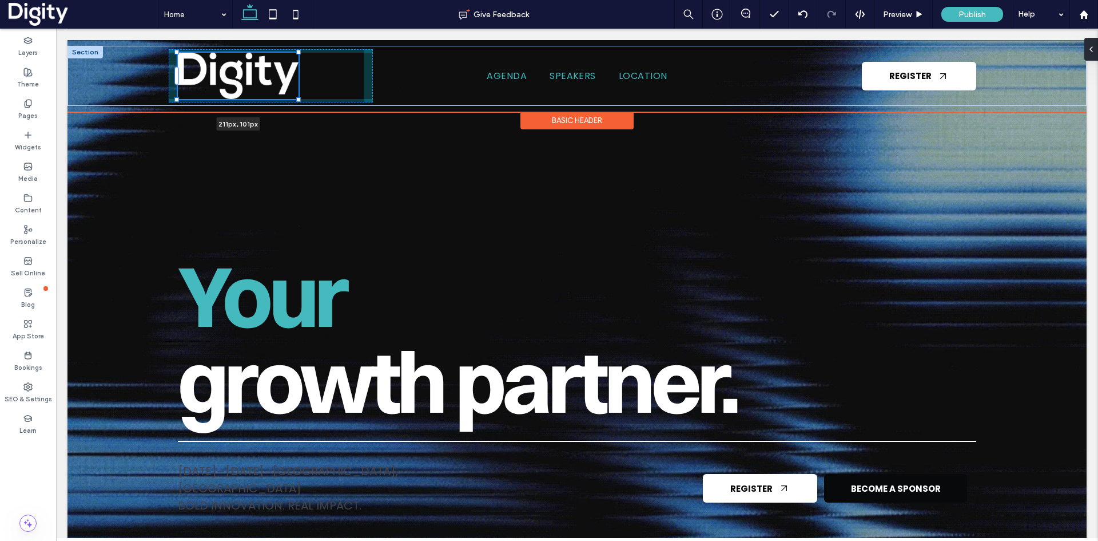
drag, startPoint x: 264, startPoint y: 86, endPoint x: 296, endPoint y: 100, distance: 35.4
click at [296, 100] on div at bounding box center [298, 99] width 5 height 5
type input "***"
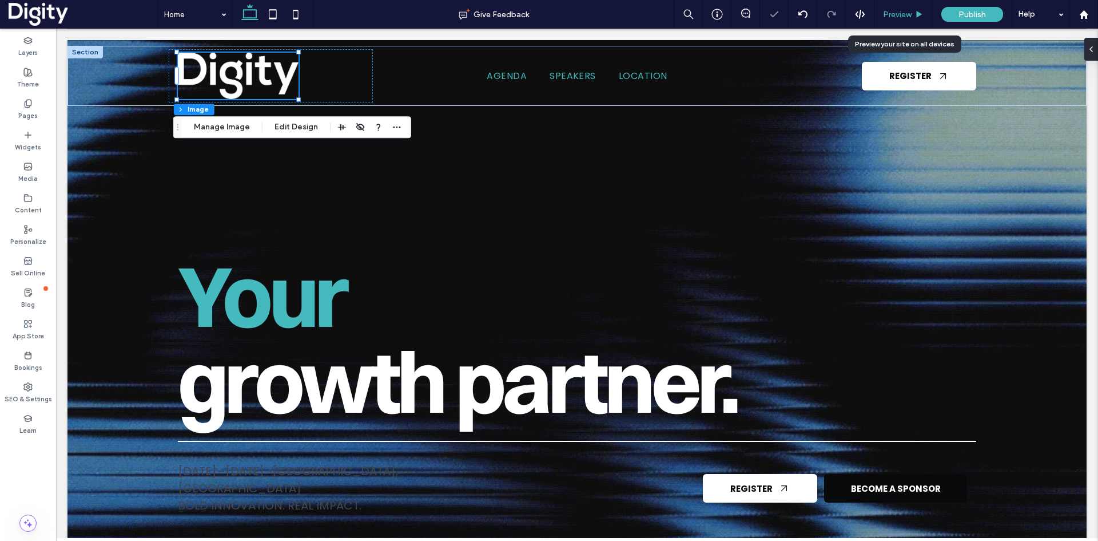
click at [899, 15] on span "Preview" at bounding box center [897, 15] width 29 height 10
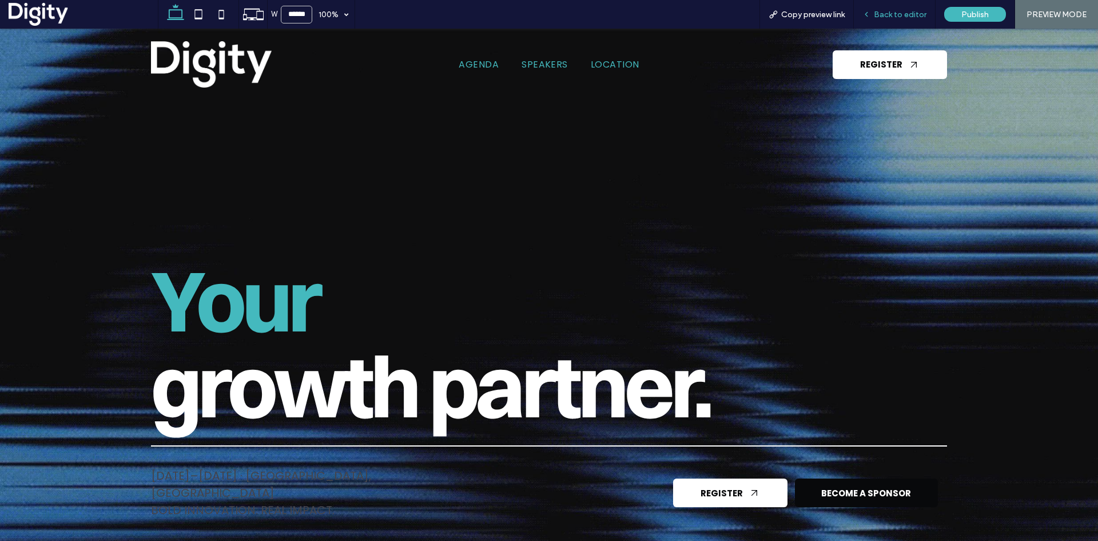
click at [899, 17] on span "Back to editor" at bounding box center [900, 15] width 53 height 10
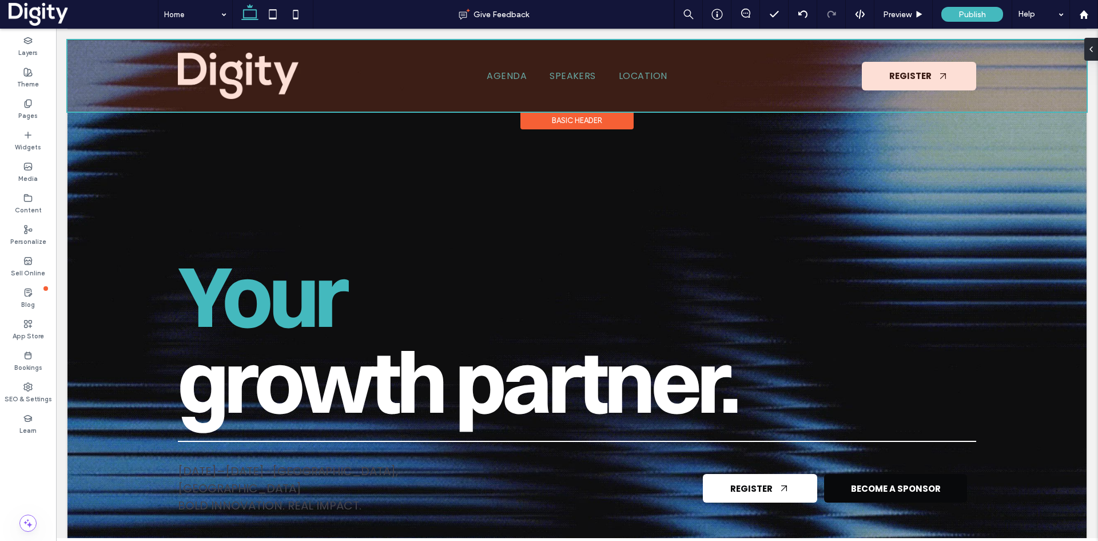
click at [188, 71] on div at bounding box center [576, 75] width 1019 height 71
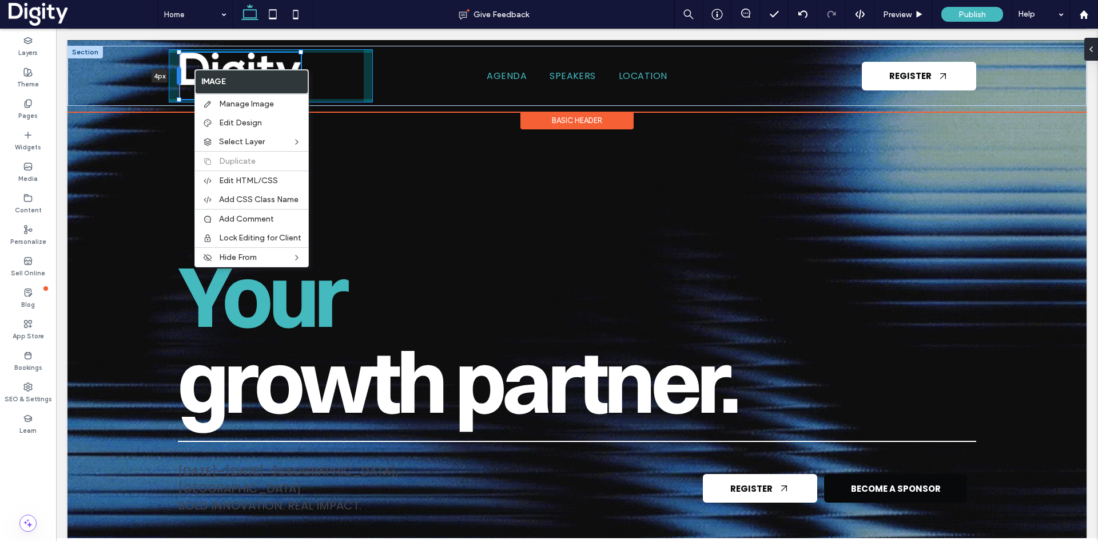
click at [177, 76] on div at bounding box center [179, 76] width 5 height 18
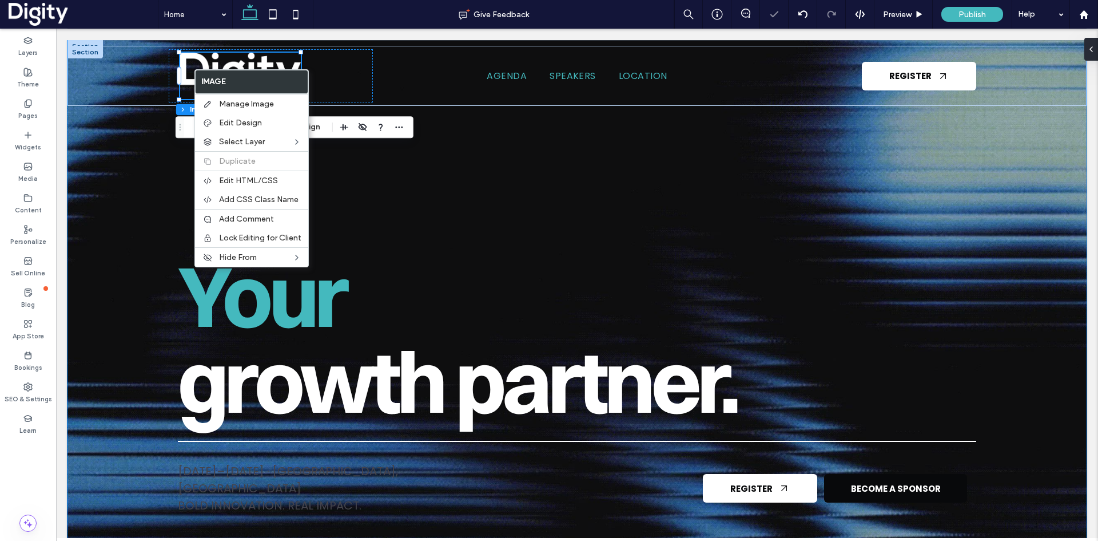
click at [132, 211] on div at bounding box center [576, 302] width 1019 height 524
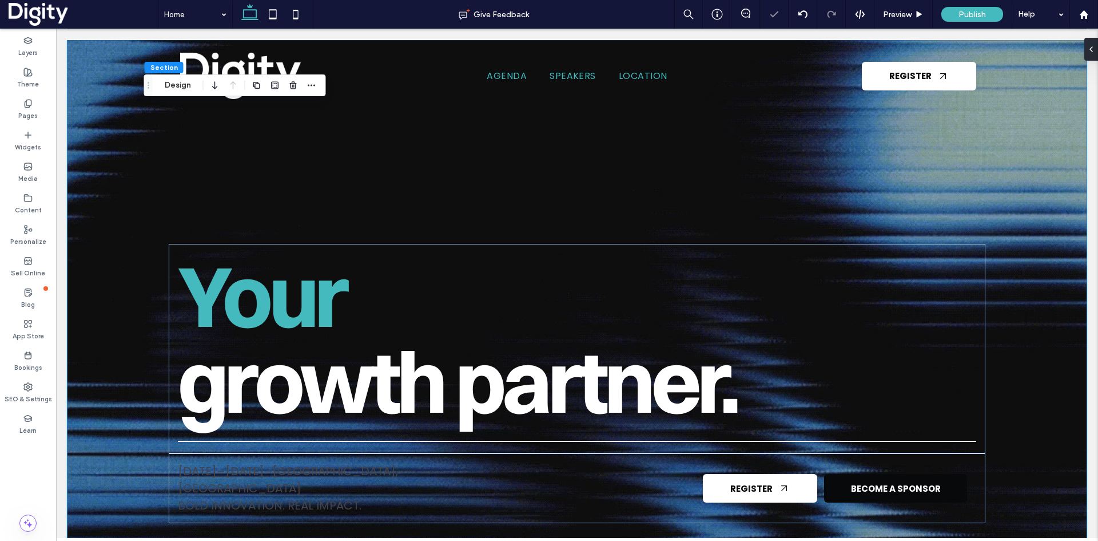
click at [128, 212] on div at bounding box center [576, 302] width 1019 height 524
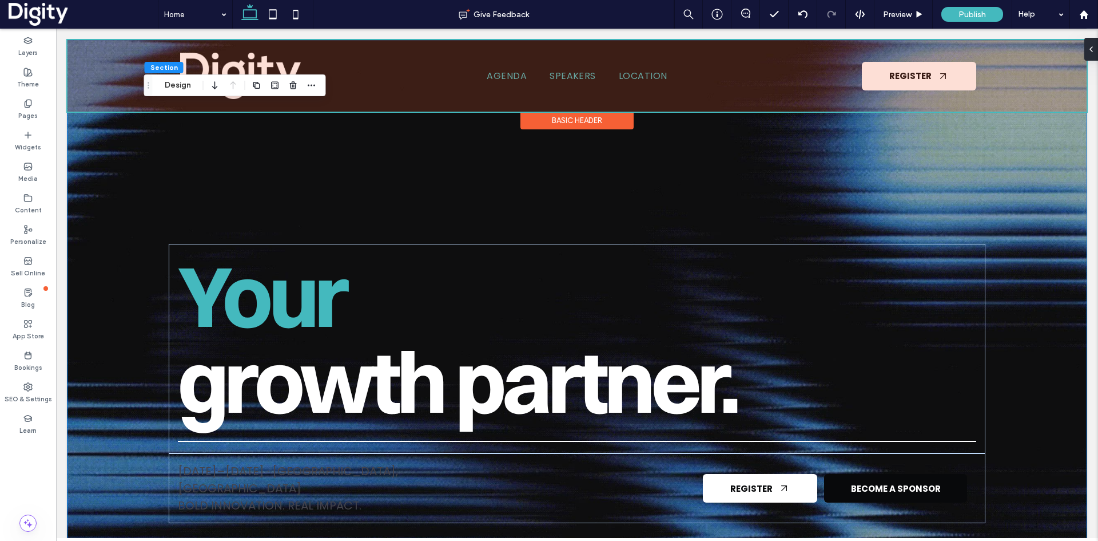
click at [553, 80] on div at bounding box center [576, 75] width 1019 height 71
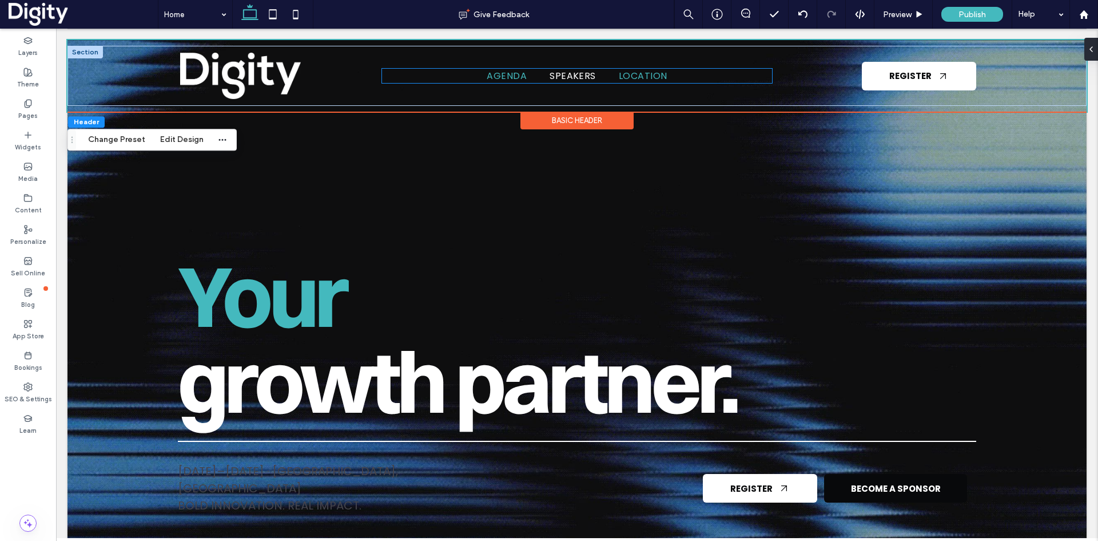
click at [553, 76] on span "Speakers" at bounding box center [573, 76] width 46 height 14
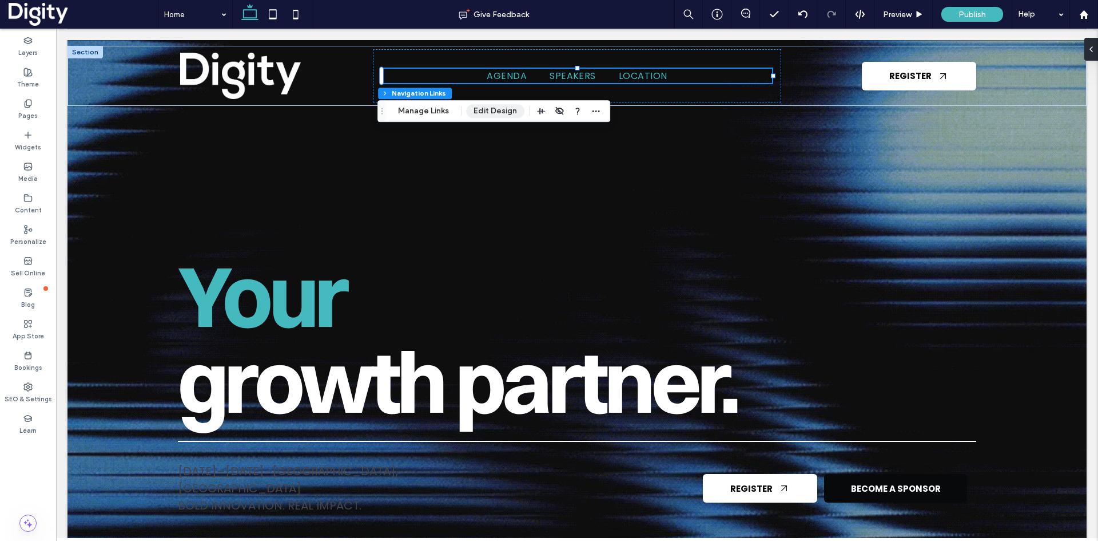
click at [503, 112] on button "Edit Design" at bounding box center [495, 111] width 58 height 14
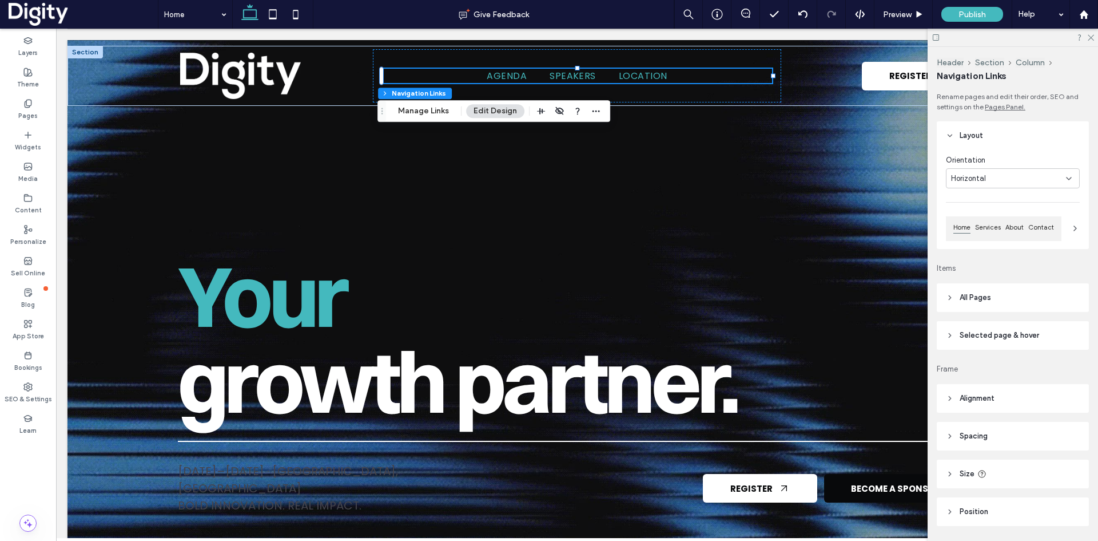
click at [992, 292] on header "All Pages" at bounding box center [1013, 297] width 152 height 29
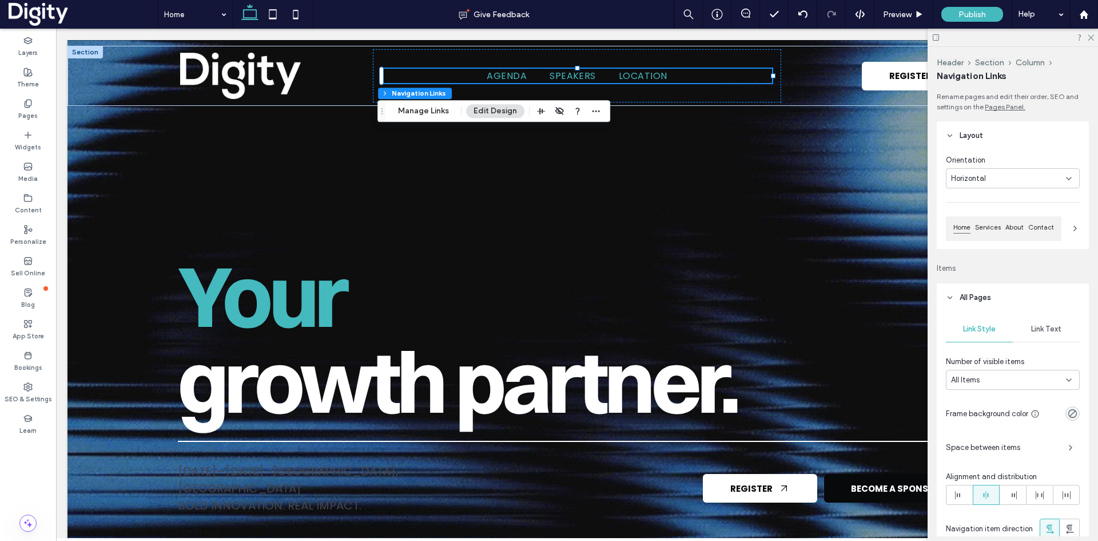
click at [1052, 328] on span "Link Text" at bounding box center [1046, 328] width 30 height 9
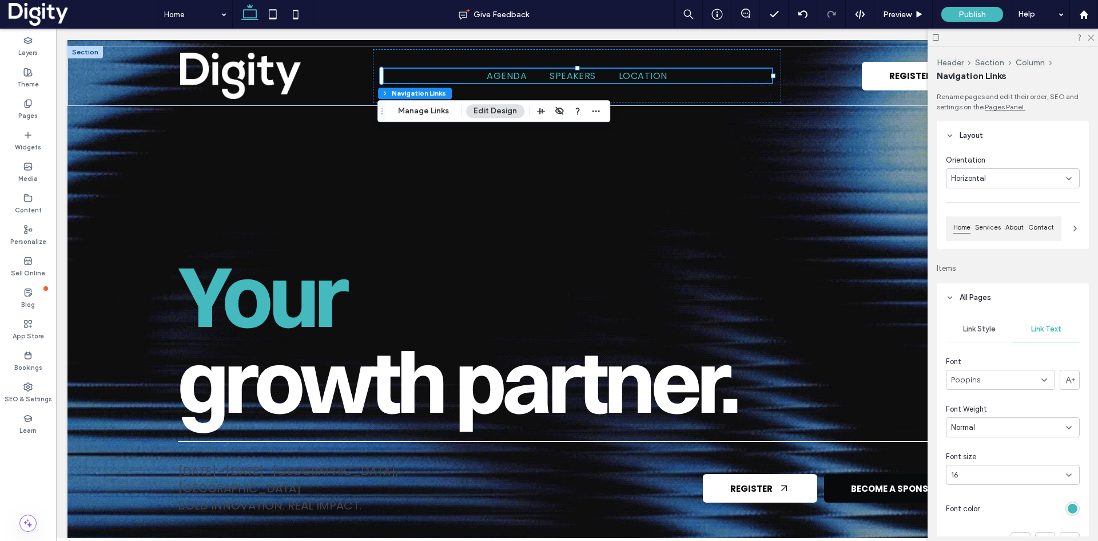
click at [994, 476] on div "16" at bounding box center [1006, 474] width 110 height 11
click at [975, 432] on div "18" at bounding box center [1010, 437] width 127 height 20
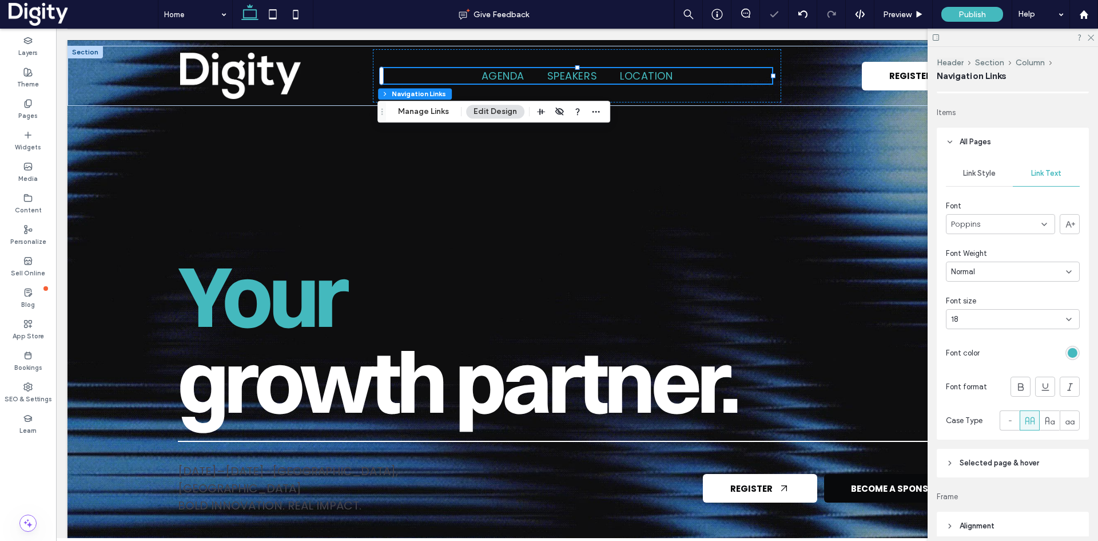
scroll to position [172, 0]
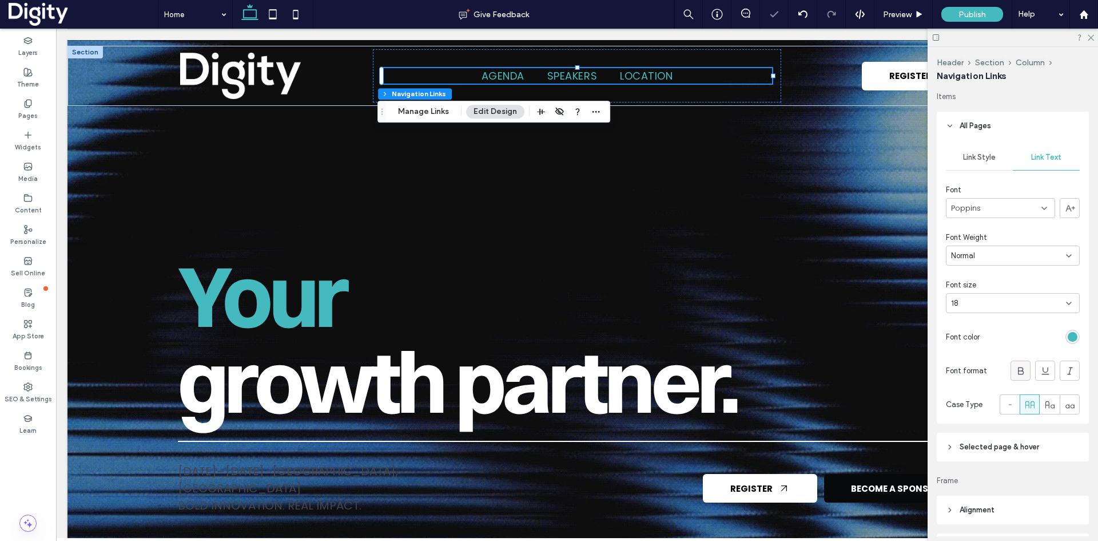
click at [1015, 371] on icon at bounding box center [1020, 370] width 11 height 11
click at [1092, 36] on icon at bounding box center [1090, 36] width 7 height 7
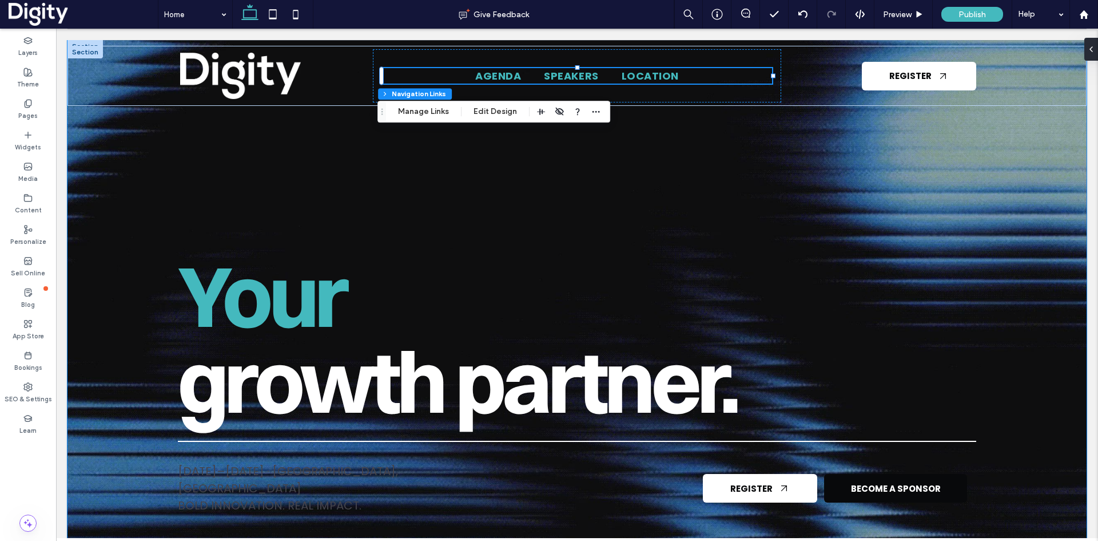
click at [541, 160] on div "Your growth partner. May 6–7, 2026 · Amsterdam, NL Bold innovation. Real impact…" at bounding box center [577, 302] width 858 height 524
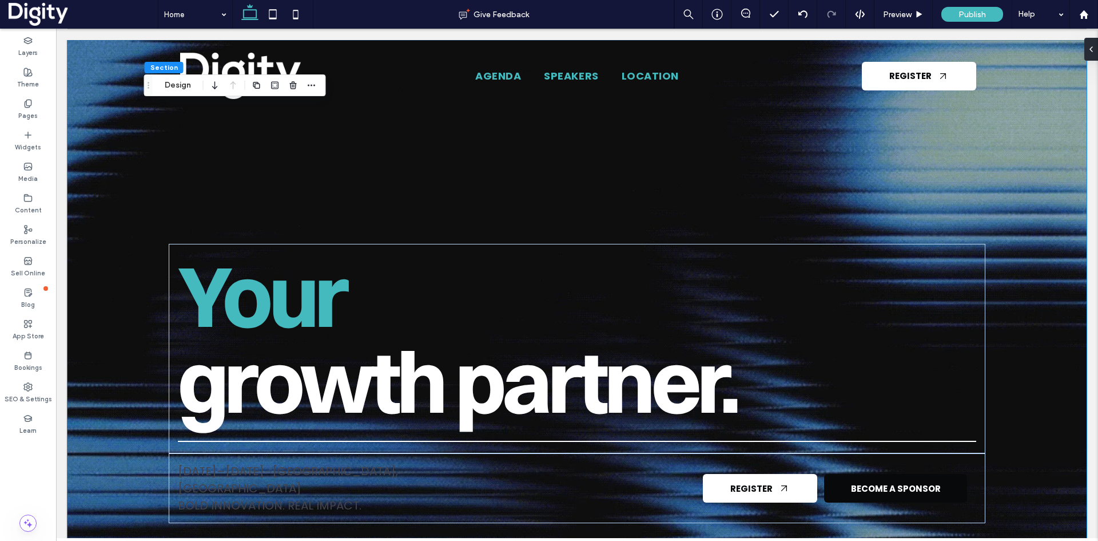
click at [256, 173] on div "Your growth partner. May 6–7, 2026 · Amsterdam, NL Bold innovation. Real impact…" at bounding box center [577, 302] width 858 height 524
click at [888, 11] on span "Preview" at bounding box center [897, 15] width 29 height 10
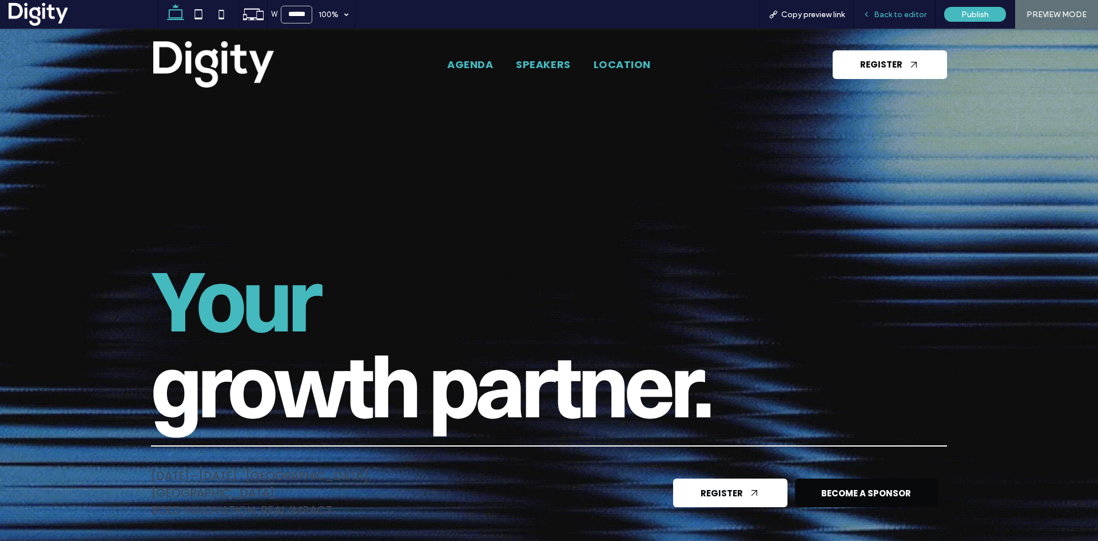
click at [888, 13] on span "Back to editor" at bounding box center [900, 15] width 53 height 10
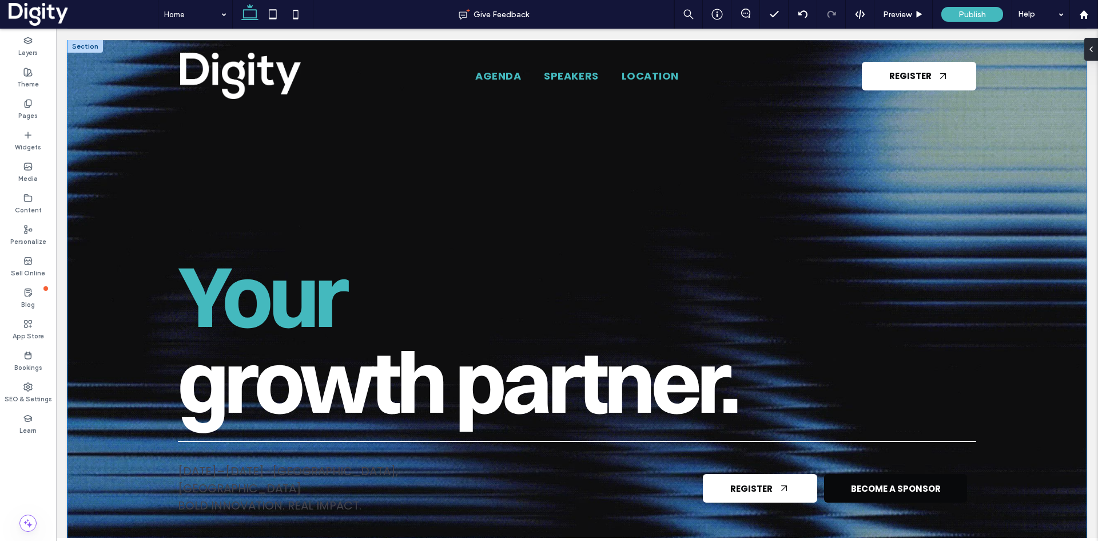
click at [117, 147] on div at bounding box center [576, 302] width 1019 height 524
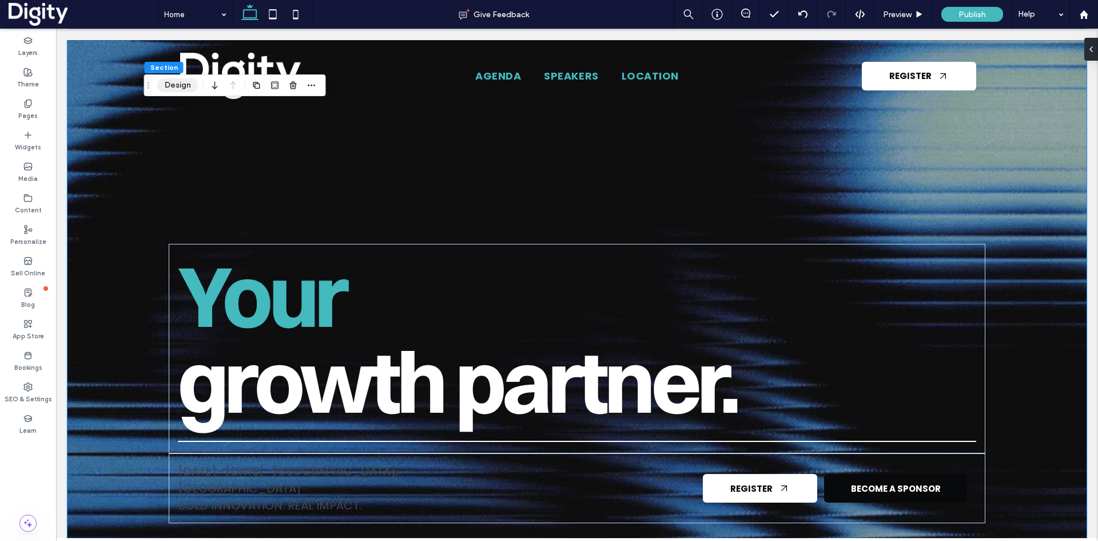
click at [173, 90] on button "Design" at bounding box center [177, 85] width 41 height 14
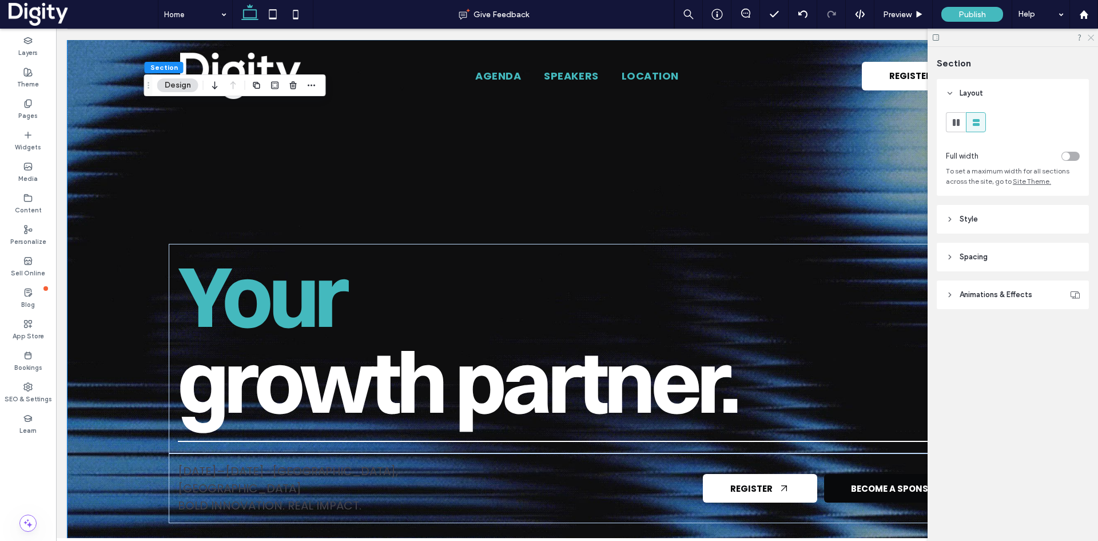
drag, startPoint x: 1094, startPoint y: 35, endPoint x: 865, endPoint y: 82, distance: 233.6
click at [1094, 35] on use at bounding box center [1091, 38] width 6 height 6
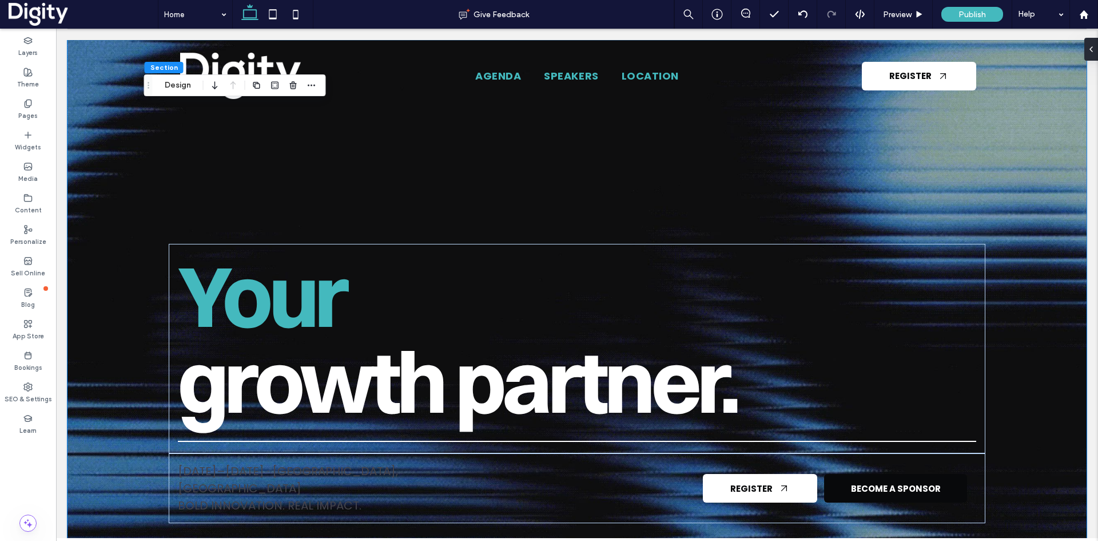
click at [84, 142] on div at bounding box center [576, 302] width 1019 height 524
click at [125, 264] on div at bounding box center [576, 302] width 1019 height 524
click at [181, 85] on button "Design" at bounding box center [177, 85] width 41 height 14
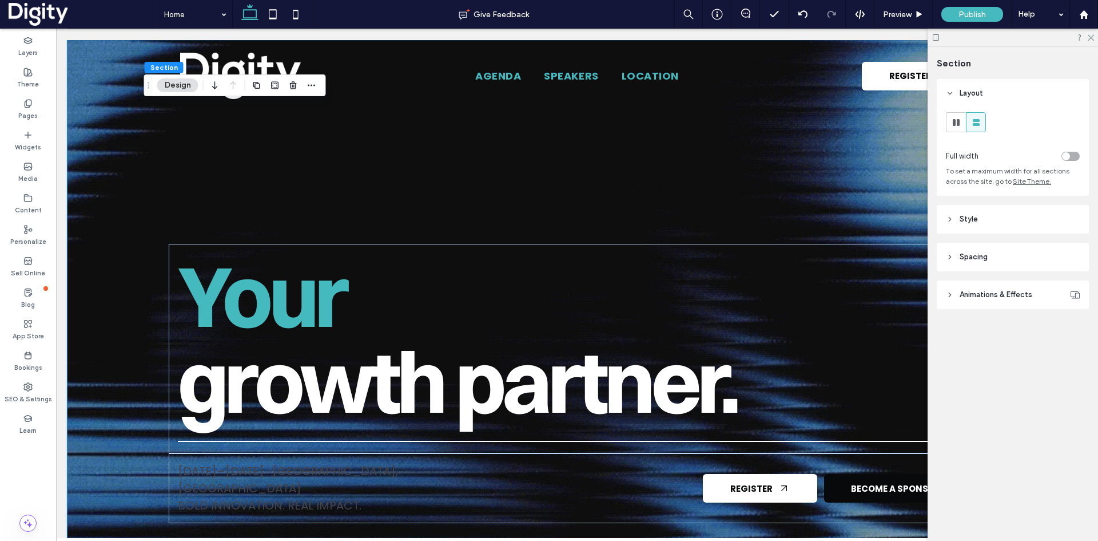
click at [982, 293] on span "Animations & Effects" at bounding box center [996, 294] width 73 height 11
click at [1090, 37] on icon at bounding box center [1090, 36] width 7 height 7
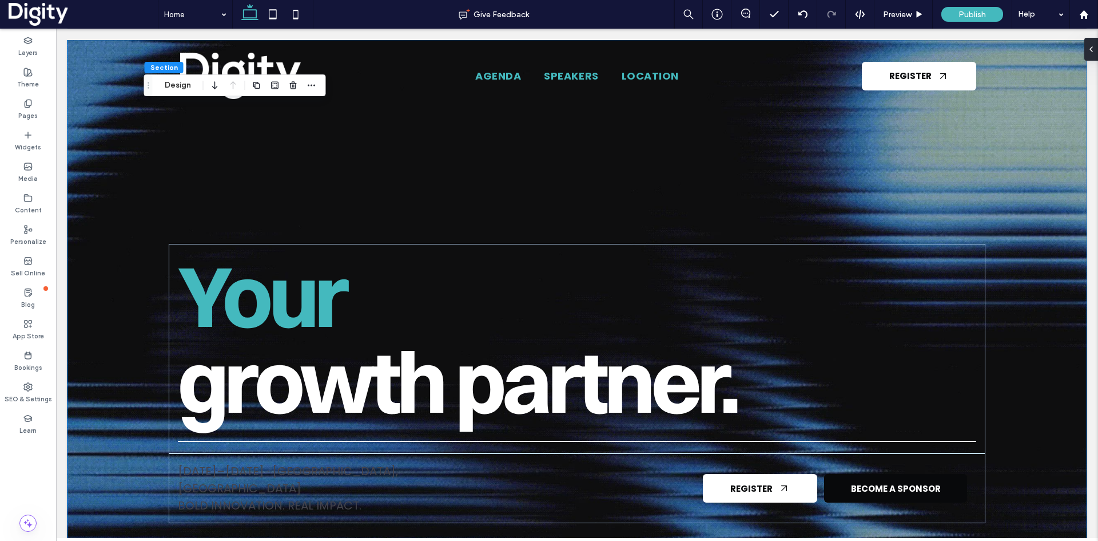
click at [167, 149] on div "Your growth partner. May 6–7, 2026 · Amsterdam, NL Bold innovation. Real impact…" at bounding box center [577, 302] width 858 height 524
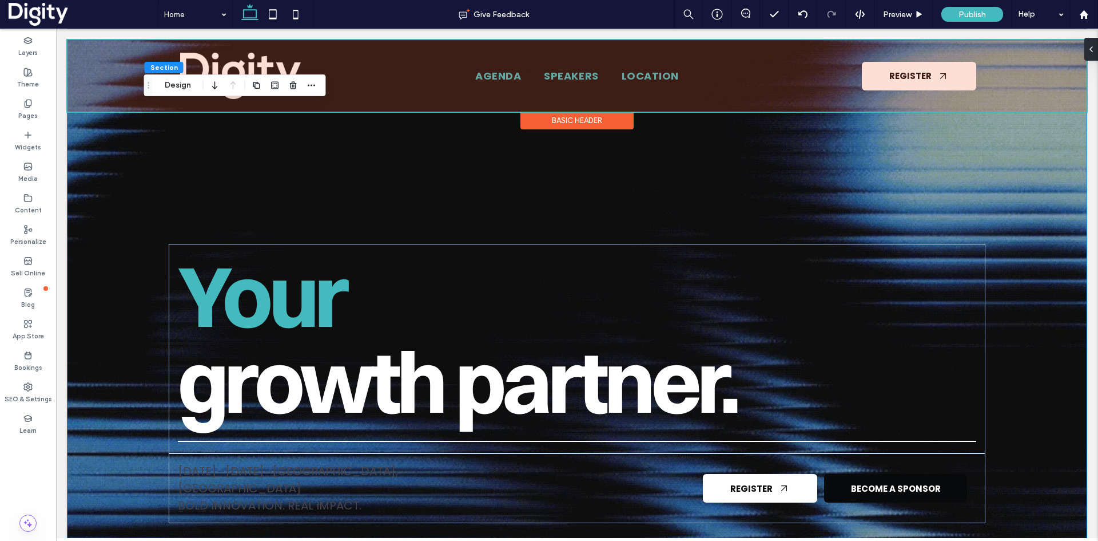
click at [116, 60] on div at bounding box center [576, 75] width 1019 height 71
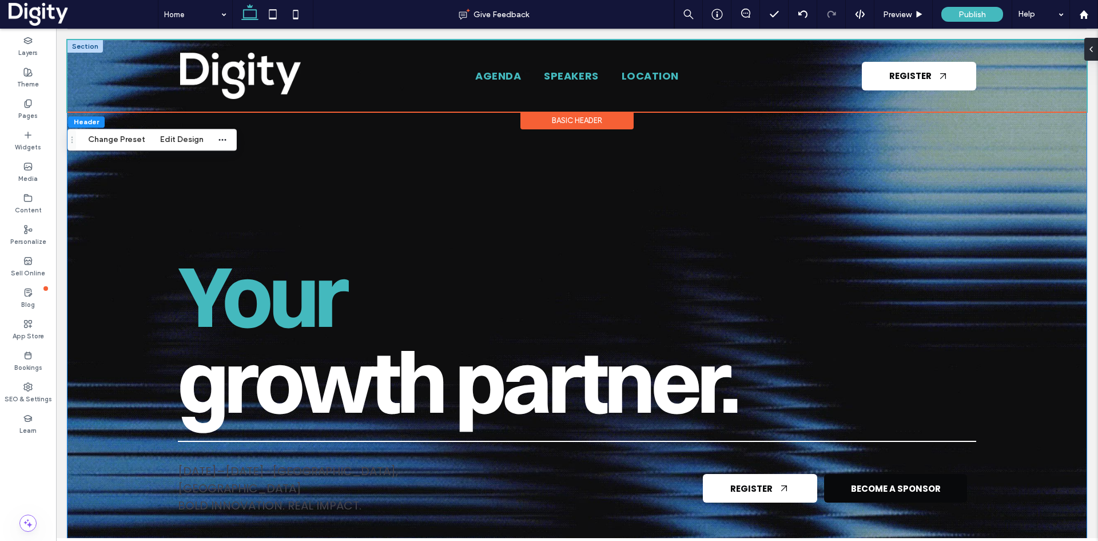
click at [106, 231] on div at bounding box center [576, 302] width 1019 height 524
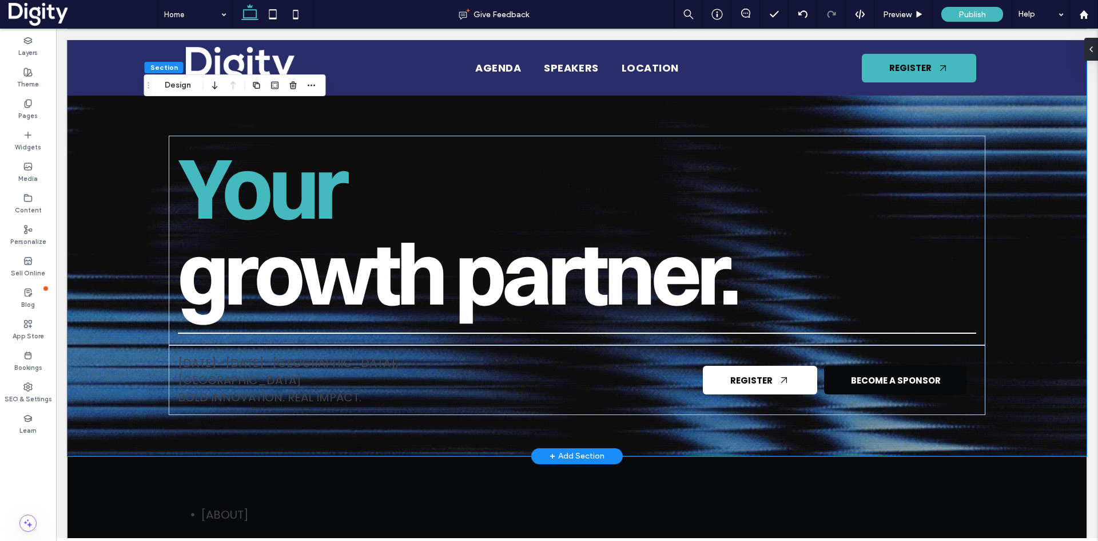
scroll to position [114, 0]
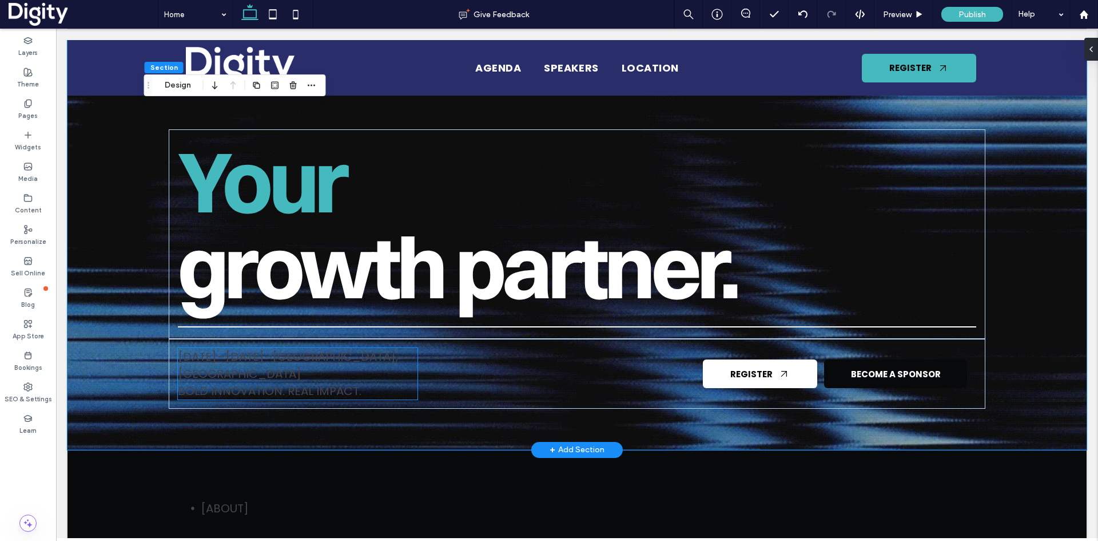
click at [241, 367] on span "May 6–7, 2026 · Amsterdam, NL" at bounding box center [288, 364] width 220 height 33
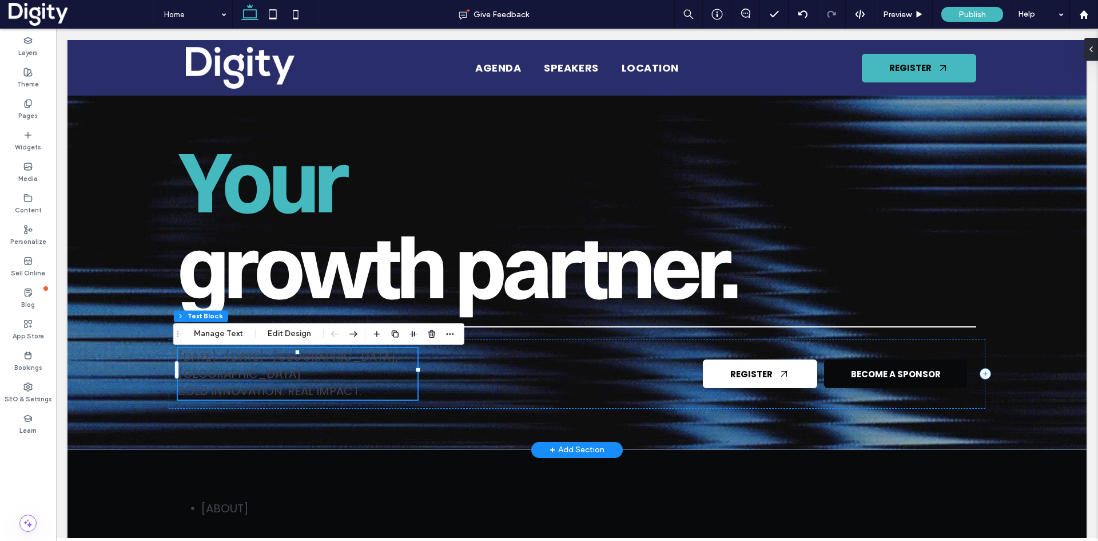
click at [241, 367] on span "May 6–7, 2026 · Amsterdam, NL" at bounding box center [288, 364] width 220 height 33
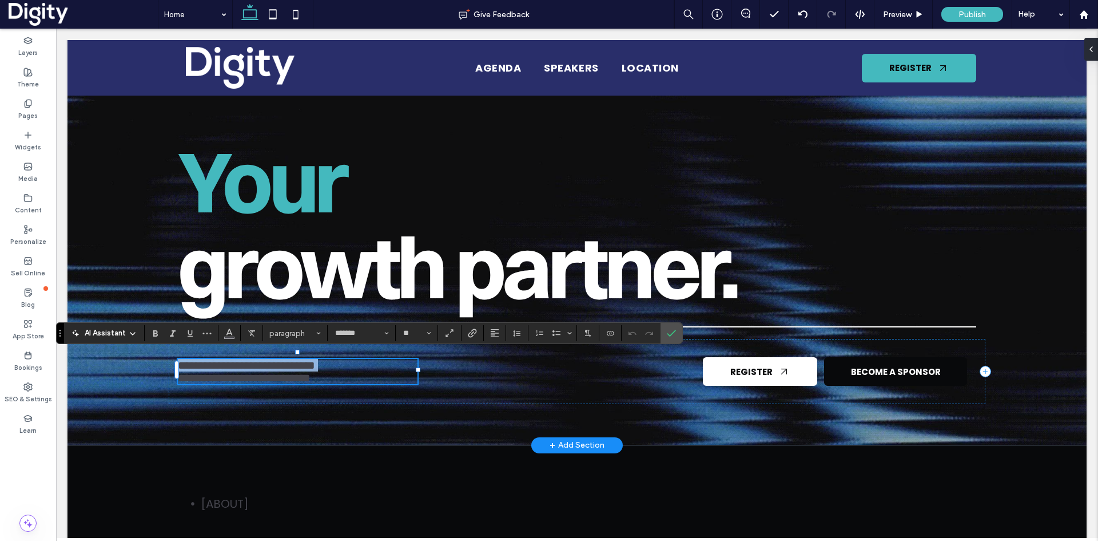
click at [241, 367] on span "**********" at bounding box center [246, 364] width 137 height 11
click at [229, 336] on icon "Color" at bounding box center [229, 331] width 9 height 9
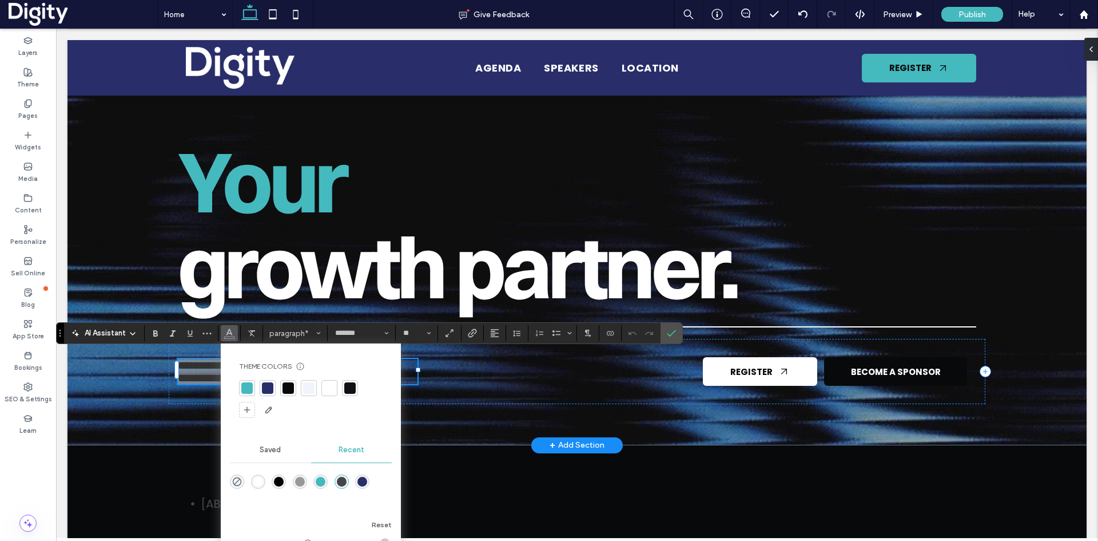
click at [328, 387] on div at bounding box center [329, 387] width 11 height 11
drag, startPoint x: 672, startPoint y: 340, endPoint x: 614, endPoint y: 311, distance: 64.7
click at [672, 340] on span "Confirm" at bounding box center [671, 332] width 9 height 19
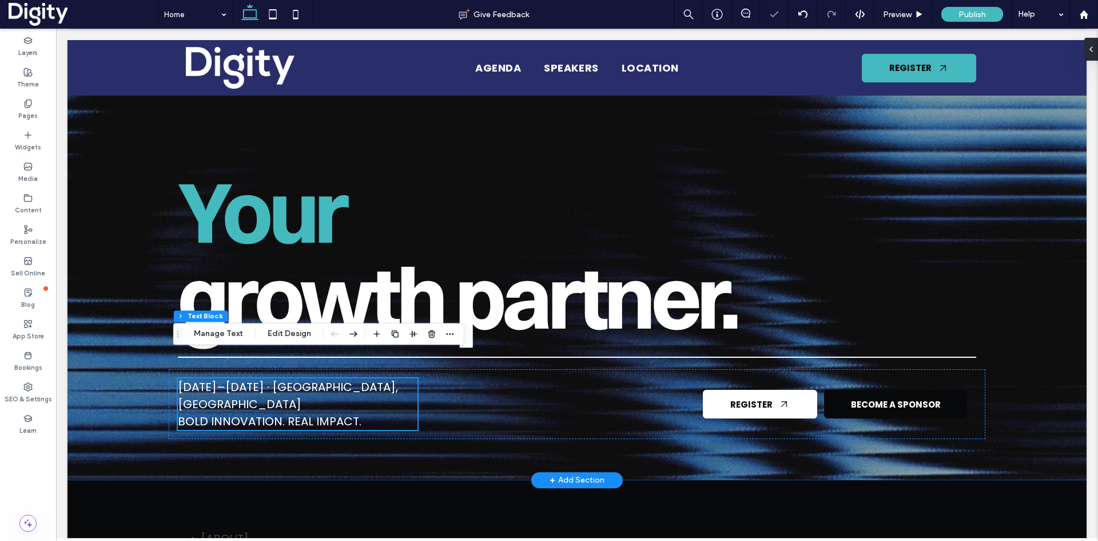
scroll to position [57, 0]
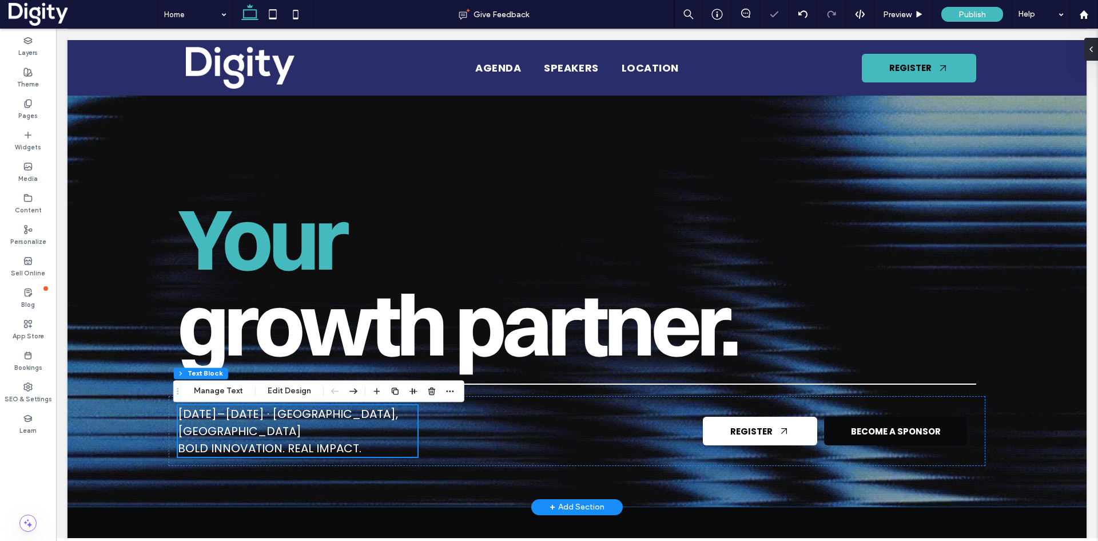
click at [134, 232] on div at bounding box center [576, 245] width 1019 height 524
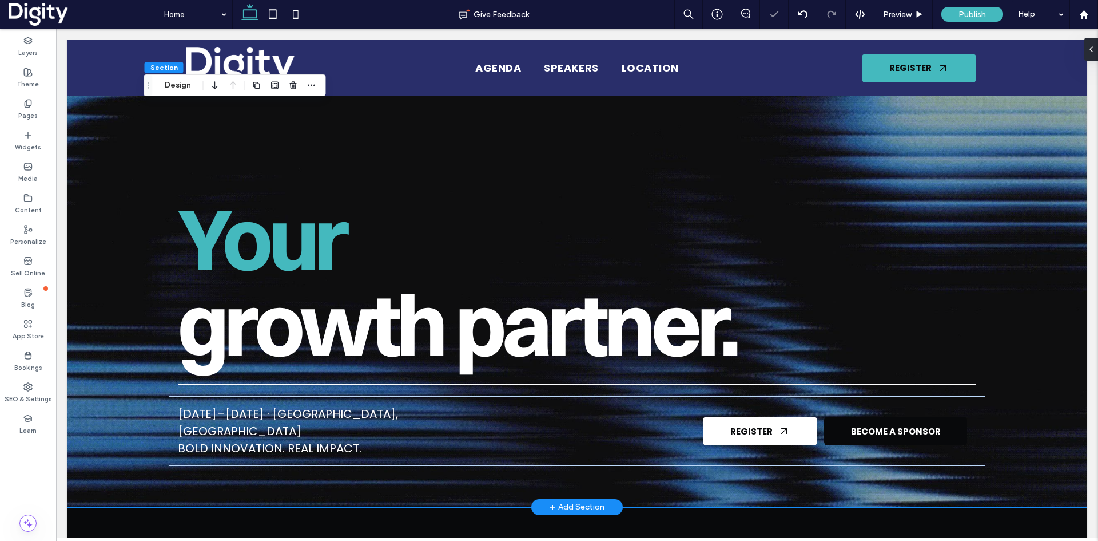
scroll to position [0, 0]
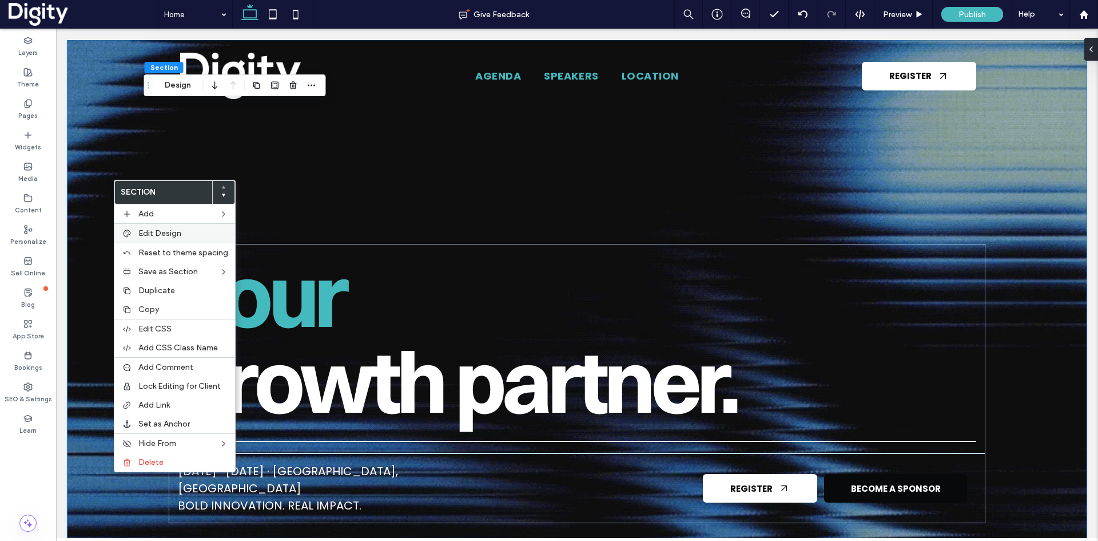
click at [133, 229] on div "Edit Design" at bounding box center [174, 232] width 121 height 19
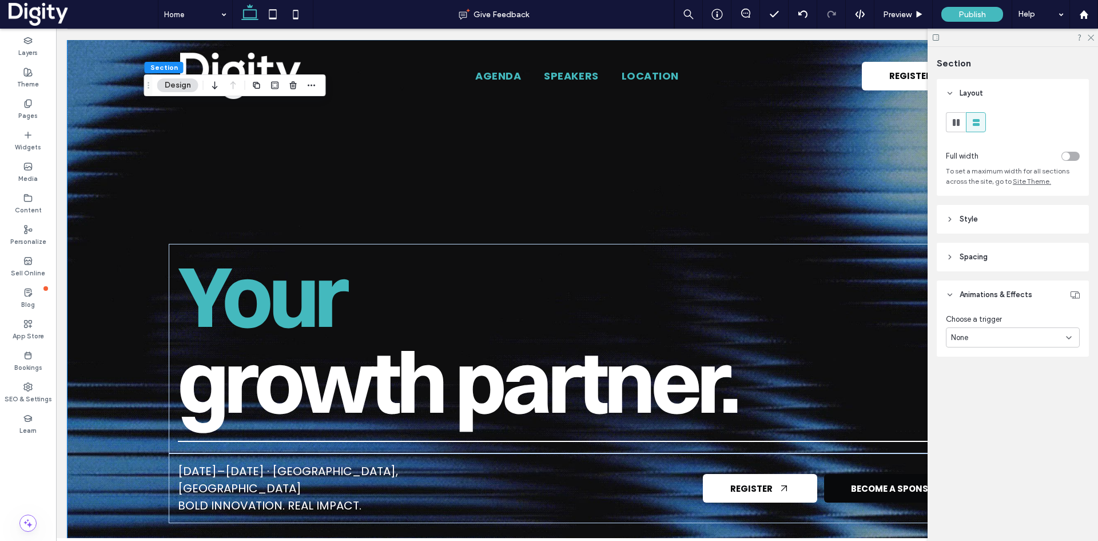
click at [967, 216] on span "Style" at bounding box center [969, 218] width 18 height 11
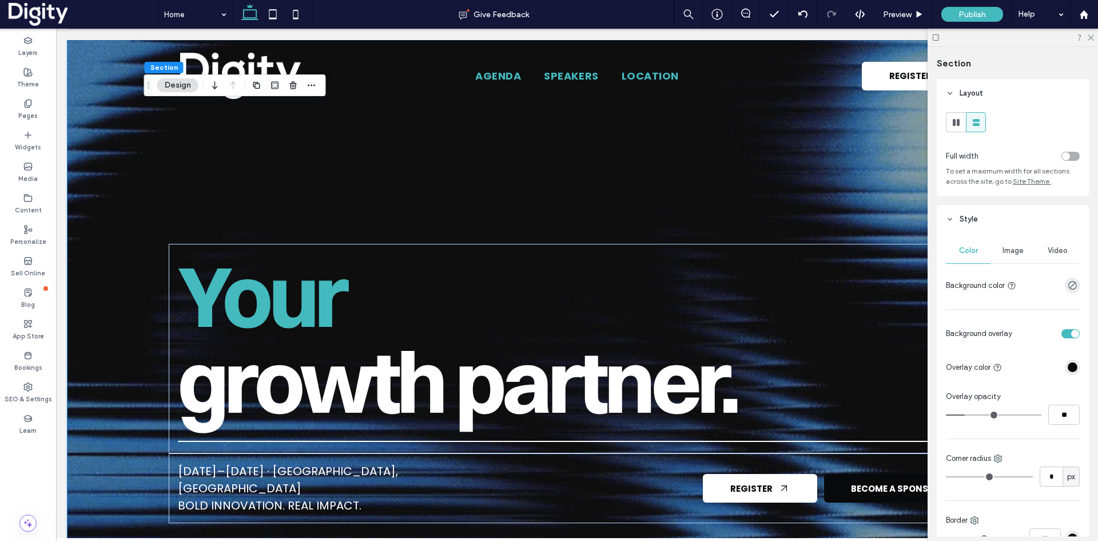
click at [1057, 249] on span "Video" at bounding box center [1058, 250] width 20 height 9
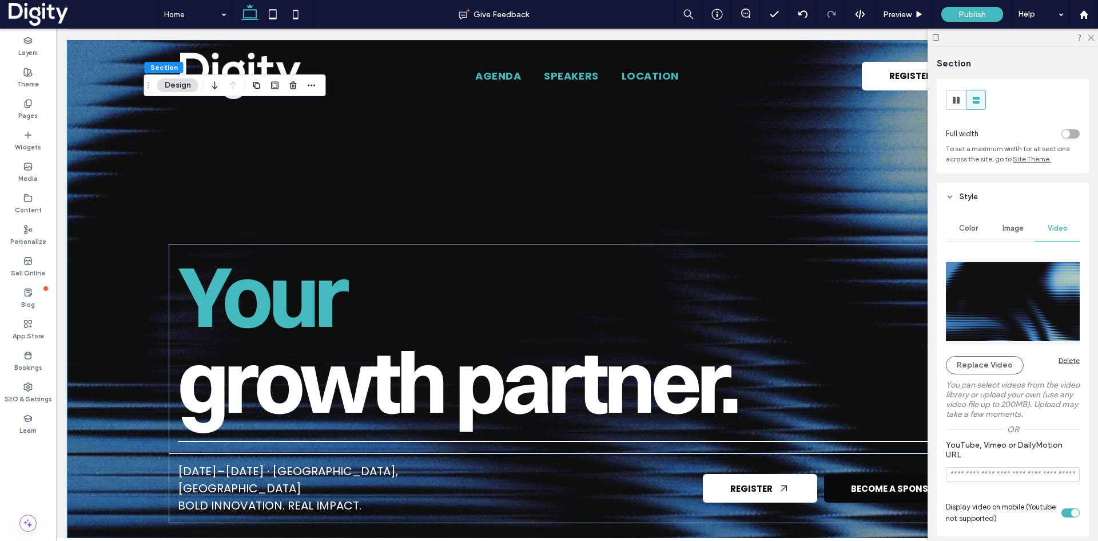
scroll to position [57, 0]
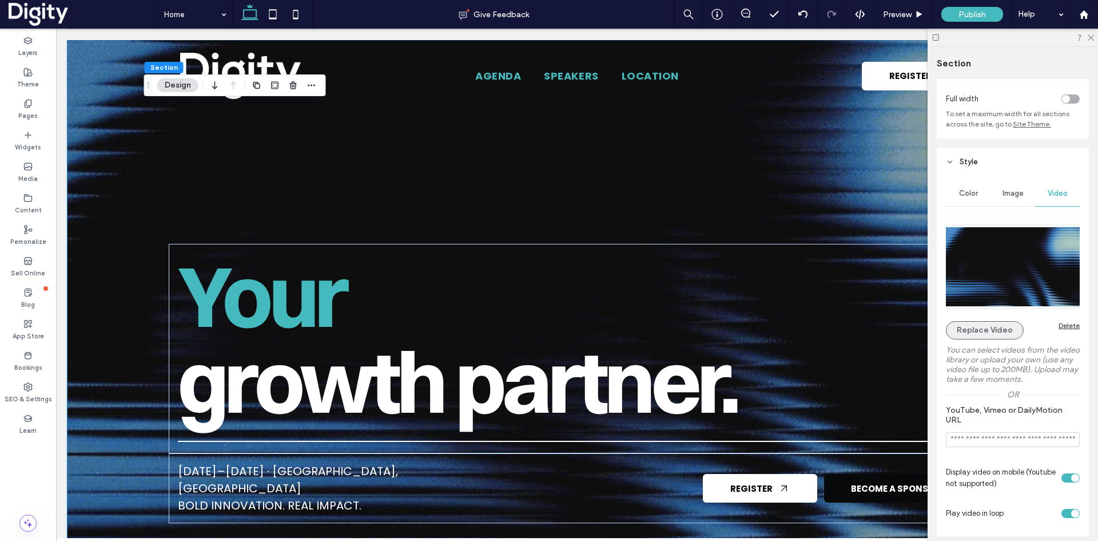
click at [986, 326] on button "Replace Video" at bounding box center [985, 330] width 78 height 18
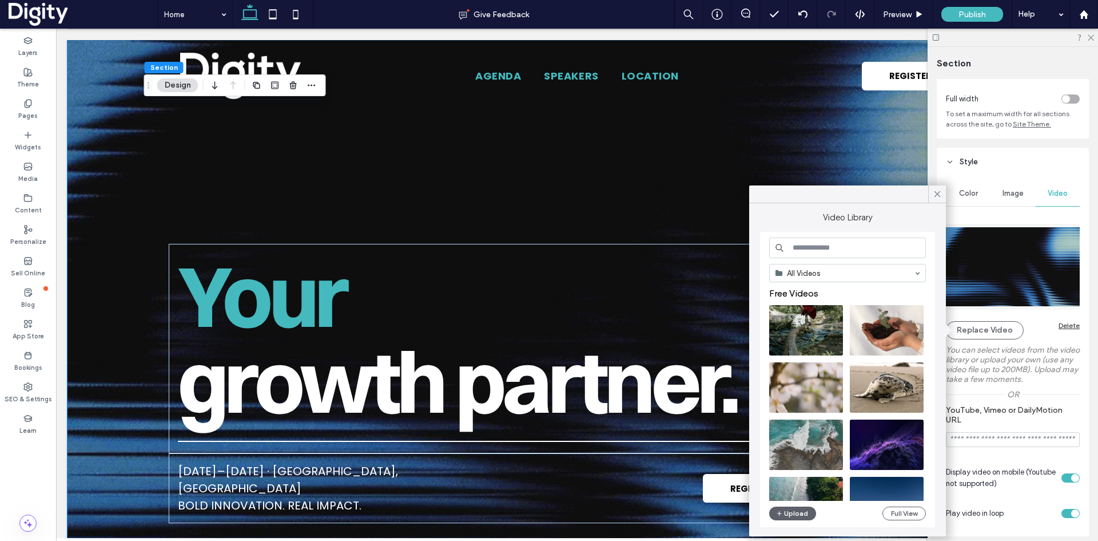
click at [848, 249] on input at bounding box center [847, 247] width 157 height 21
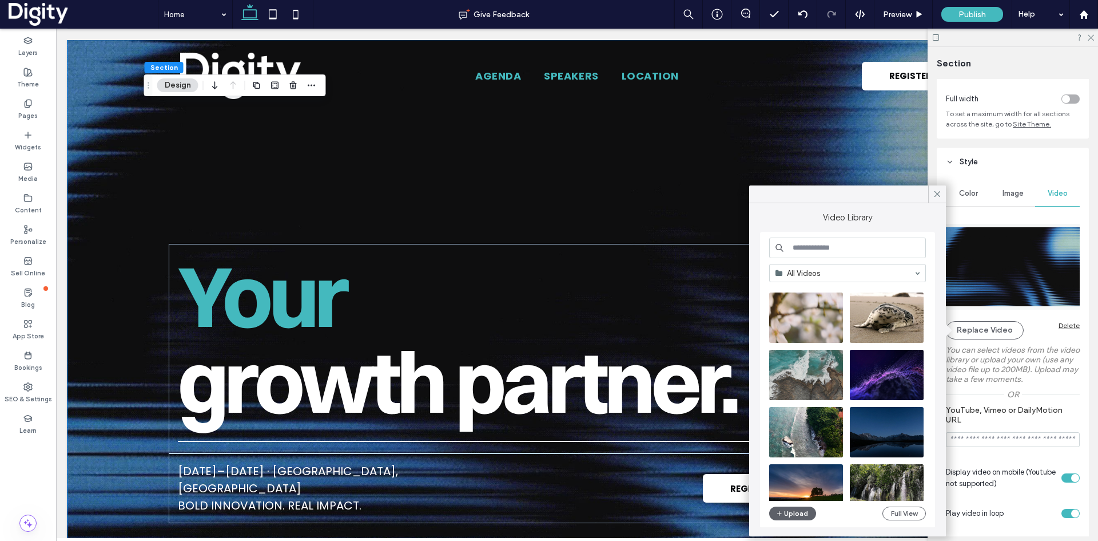
scroll to position [114, 0]
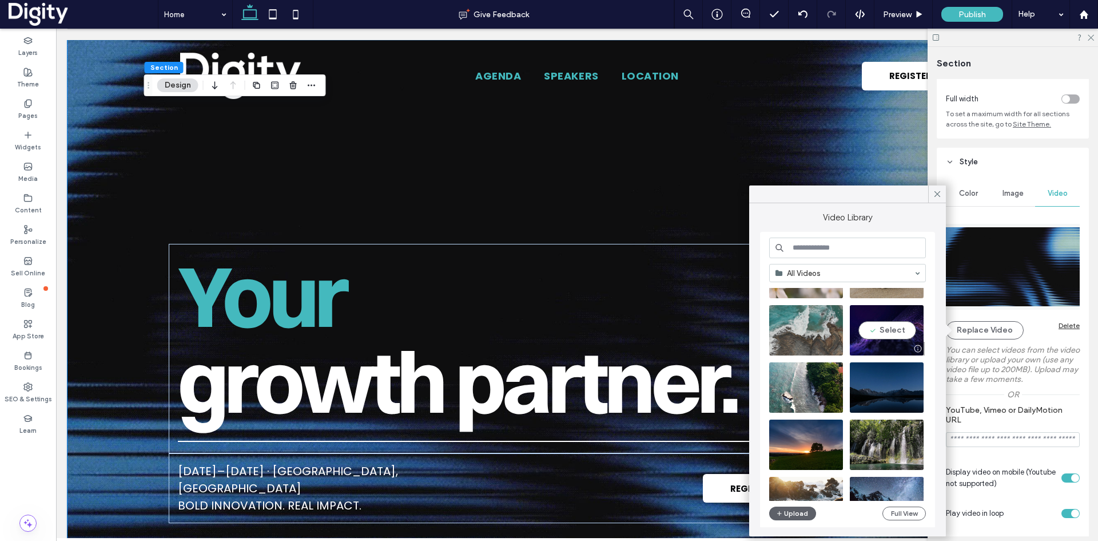
click at [883, 325] on video at bounding box center [887, 330] width 74 height 50
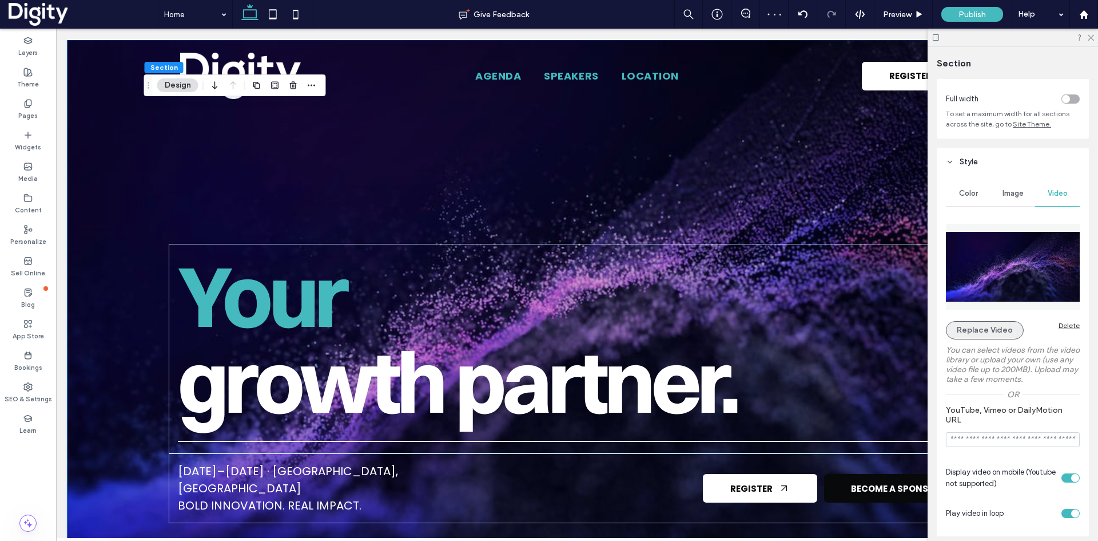
click at [975, 327] on button "Replace Video" at bounding box center [985, 330] width 78 height 18
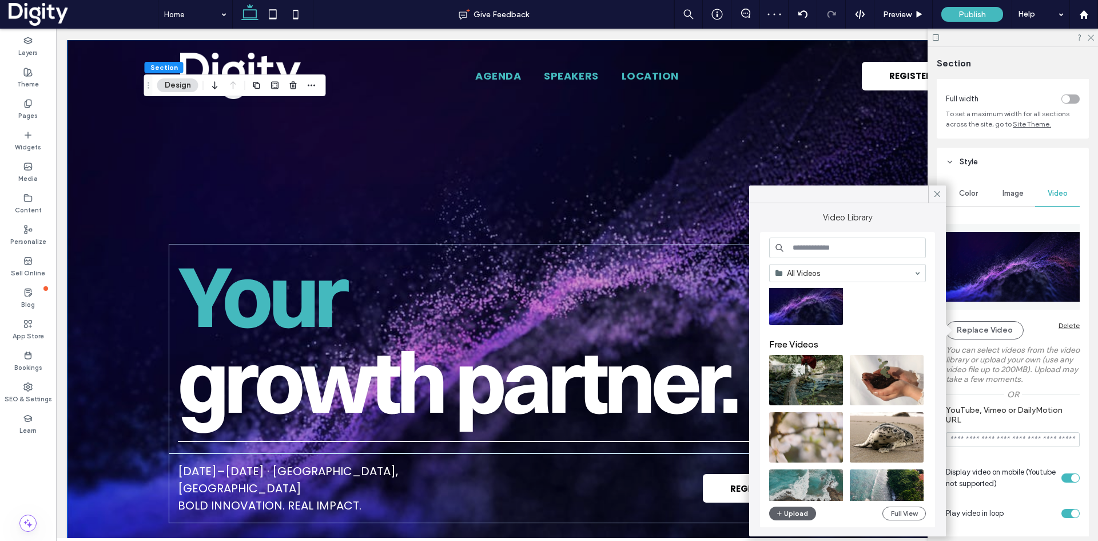
scroll to position [57, 0]
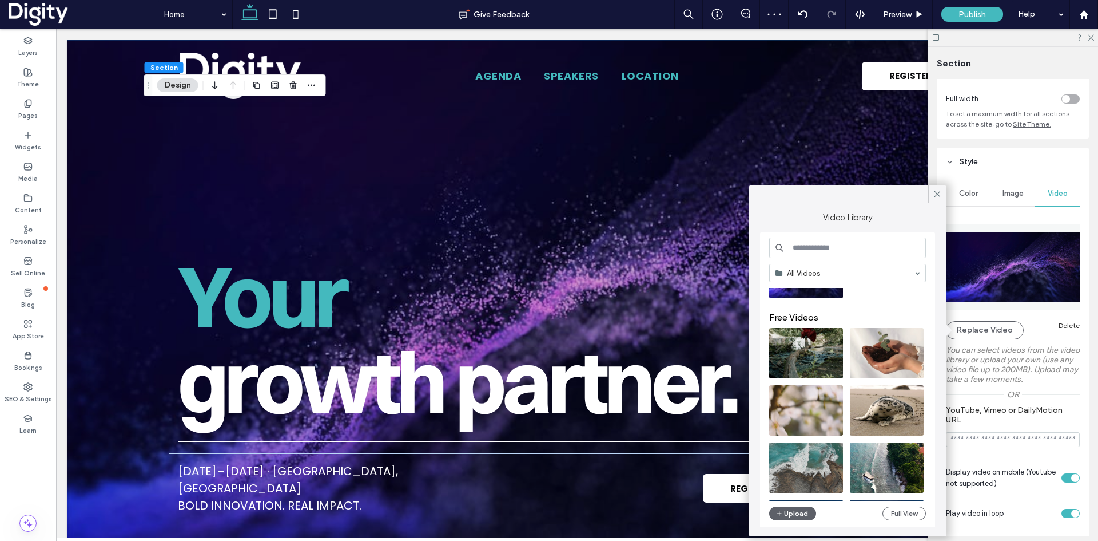
click at [818, 243] on input at bounding box center [847, 247] width 157 height 21
type input "********"
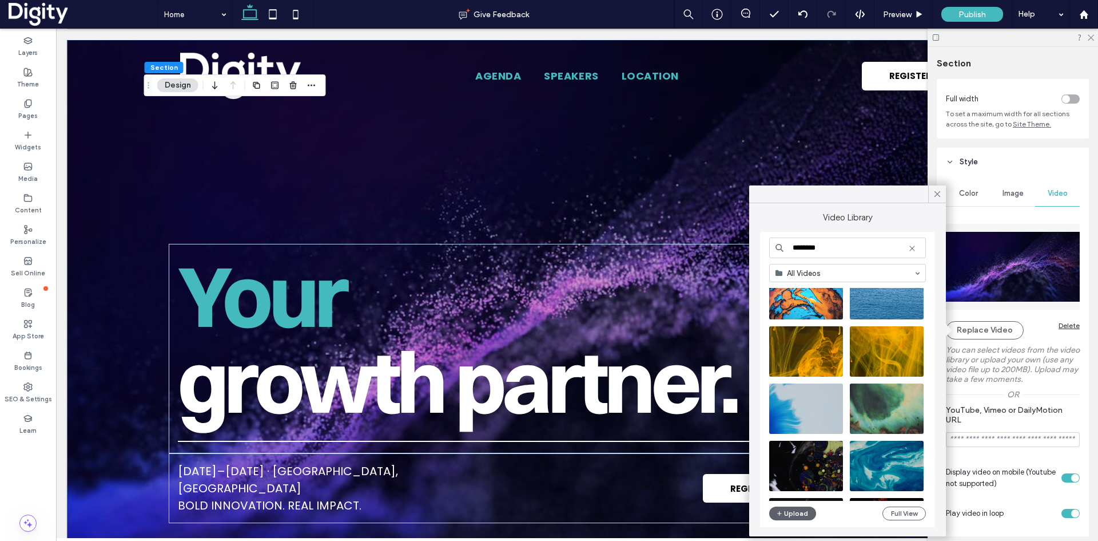
scroll to position [1520, 0]
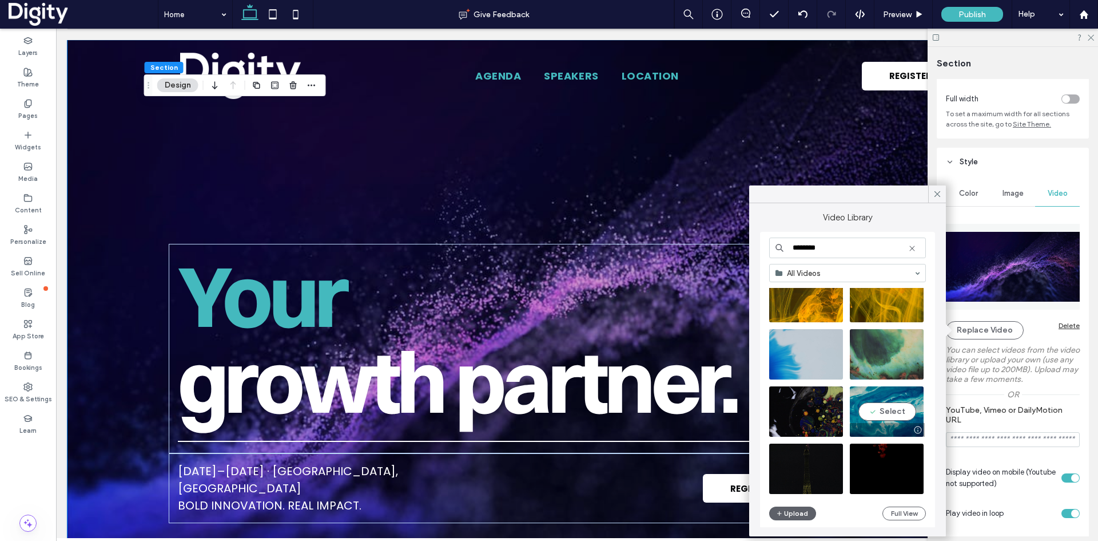
click at [894, 412] on video at bounding box center [887, 411] width 74 height 50
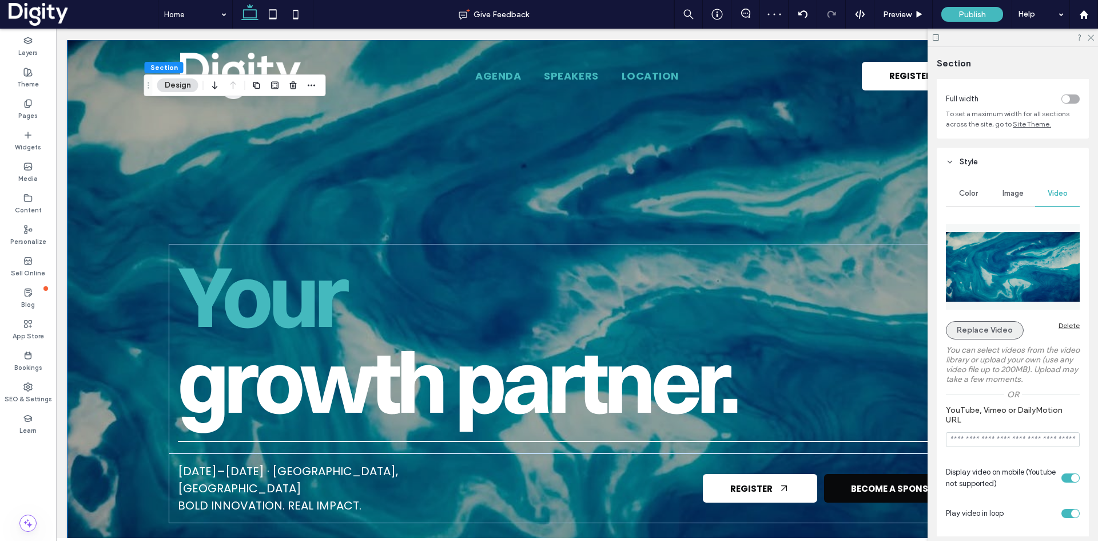
click at [982, 325] on button "Replace Video" at bounding box center [985, 330] width 78 height 18
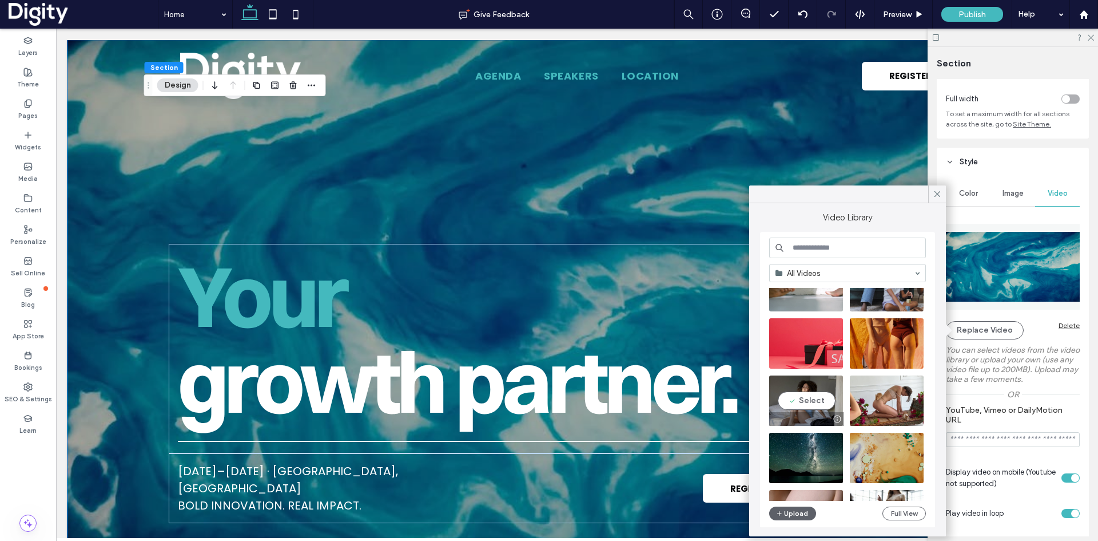
scroll to position [811, 0]
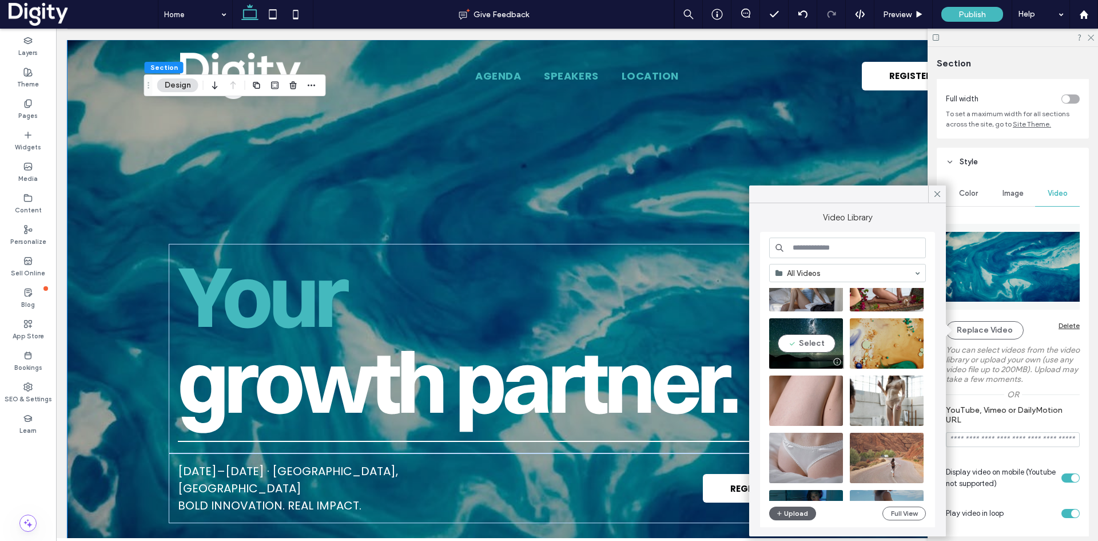
click at [800, 334] on video at bounding box center [806, 343] width 74 height 50
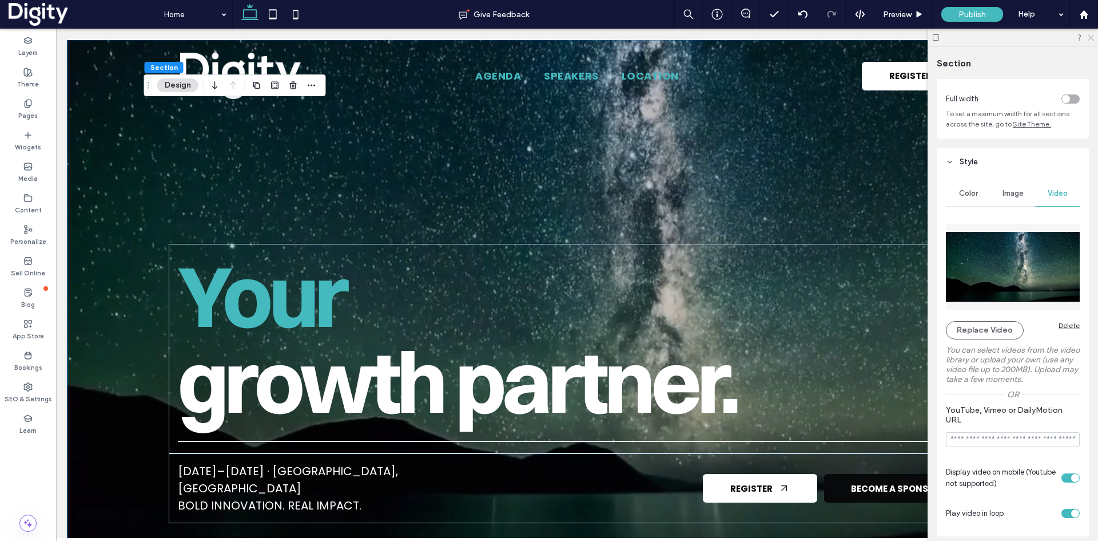
click at [1093, 38] on icon at bounding box center [1090, 36] width 7 height 7
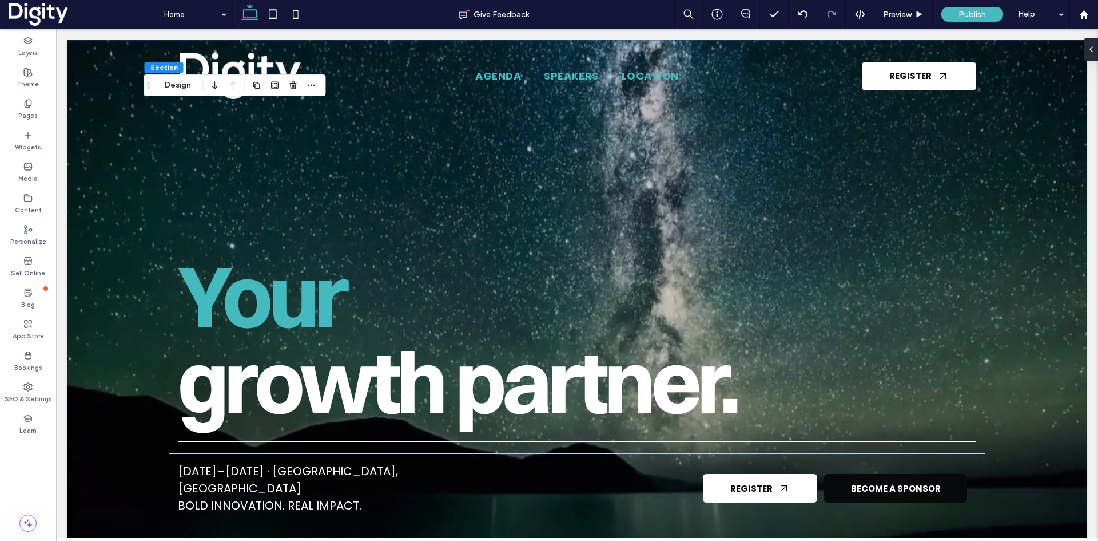
click at [245, 181] on div "Your growth partner. May 6–7, 2026 · Amsterdam, NL  Bold innovation. Real impac…" at bounding box center [577, 302] width 858 height 524
click at [899, 13] on span "Preview" at bounding box center [897, 15] width 29 height 10
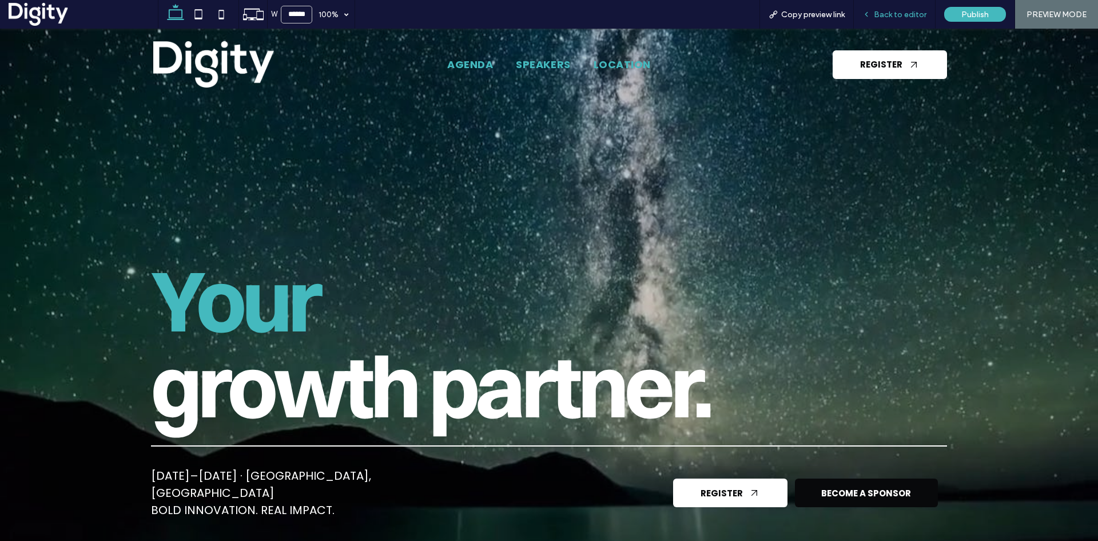
click at [896, 15] on span "Back to editor" at bounding box center [900, 15] width 53 height 10
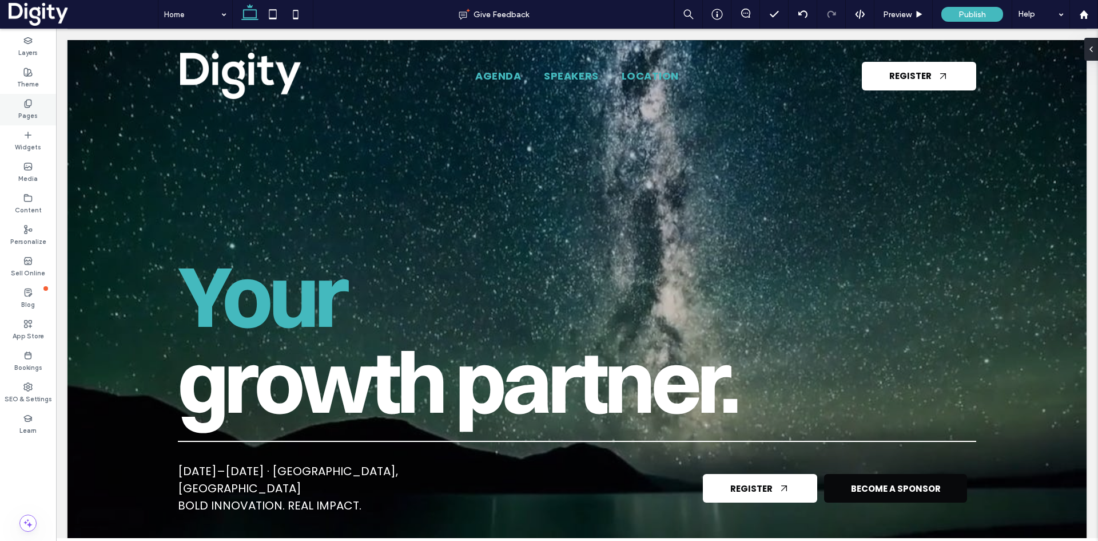
click at [41, 113] on div "Pages" at bounding box center [28, 109] width 56 height 31
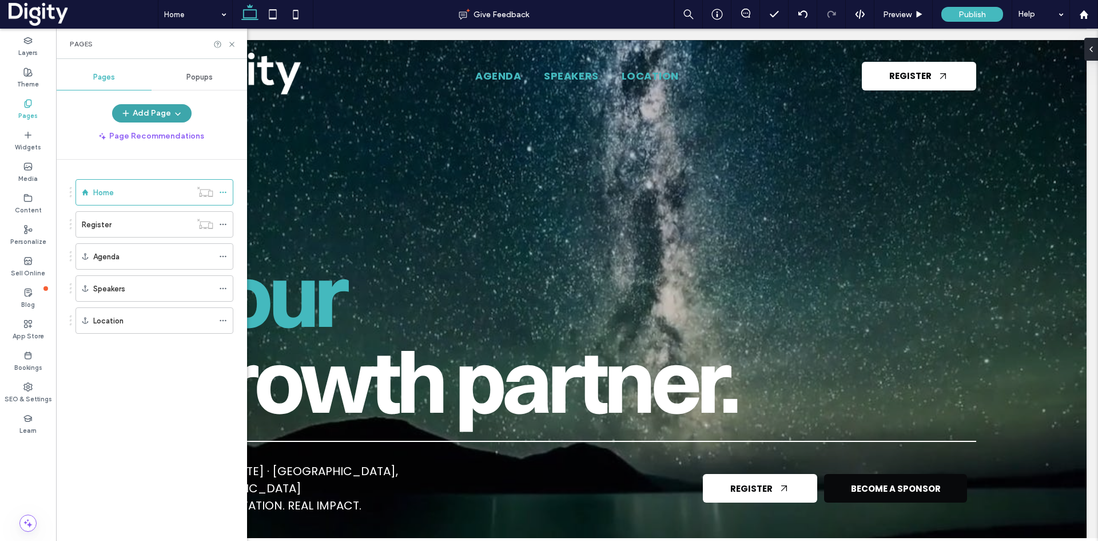
click at [144, 111] on button "Add Page" at bounding box center [152, 113] width 80 height 18
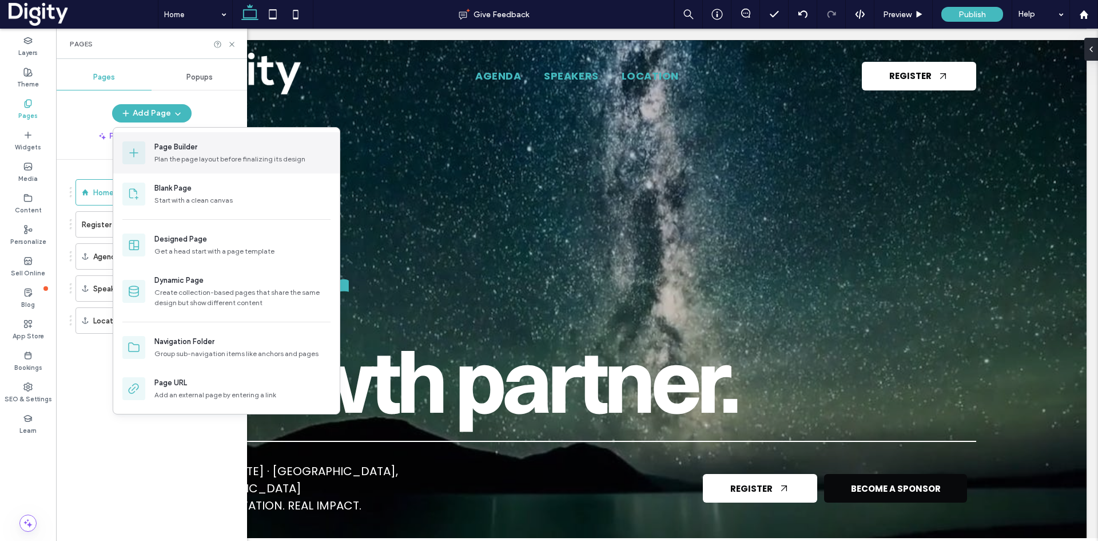
click at [169, 149] on div "Page Builder" at bounding box center [175, 146] width 43 height 11
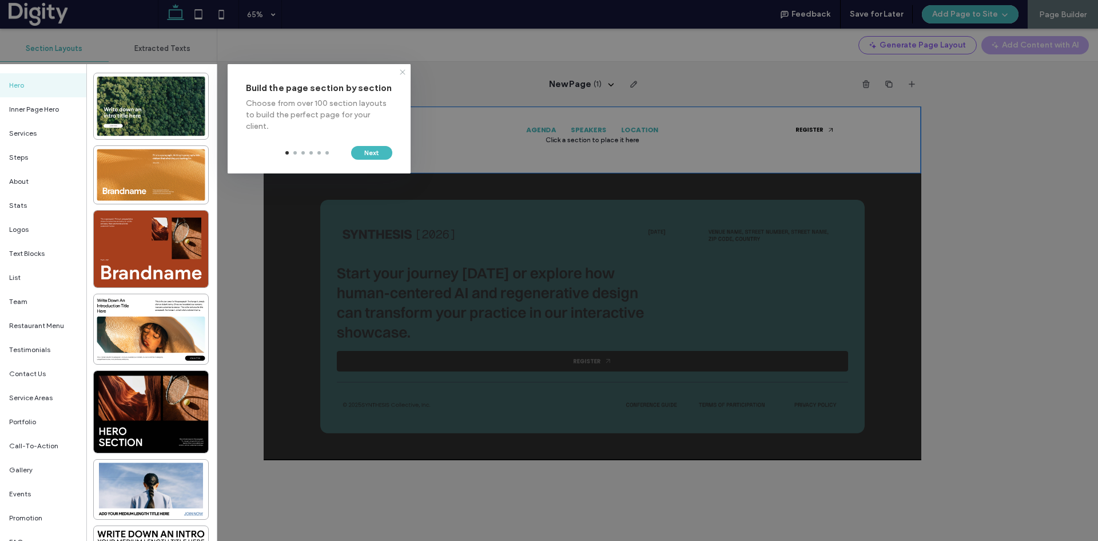
click at [404, 70] on icon at bounding box center [402, 71] width 9 height 9
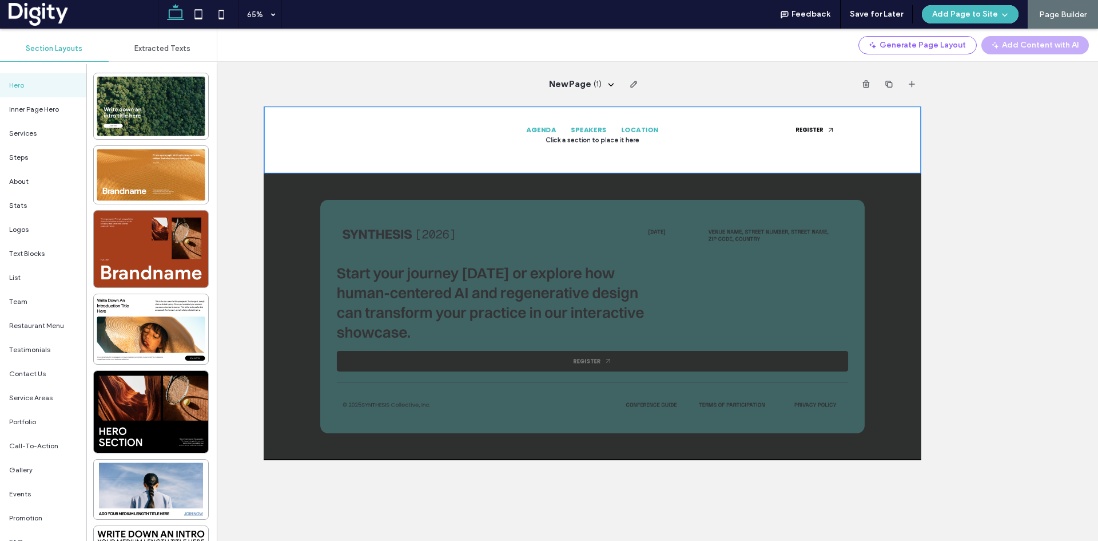
click at [67, 50] on span "Section Layouts" at bounding box center [54, 48] width 57 height 9
click at [866, 85] on use "button" at bounding box center [866, 83] width 7 height 7
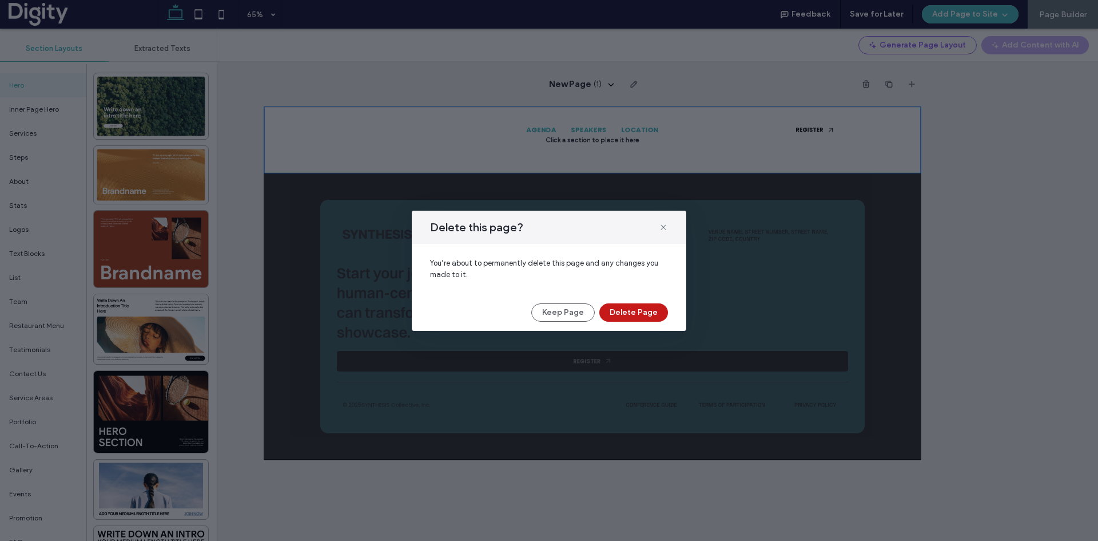
click at [630, 311] on button "Delete Page" at bounding box center [633, 312] width 69 height 18
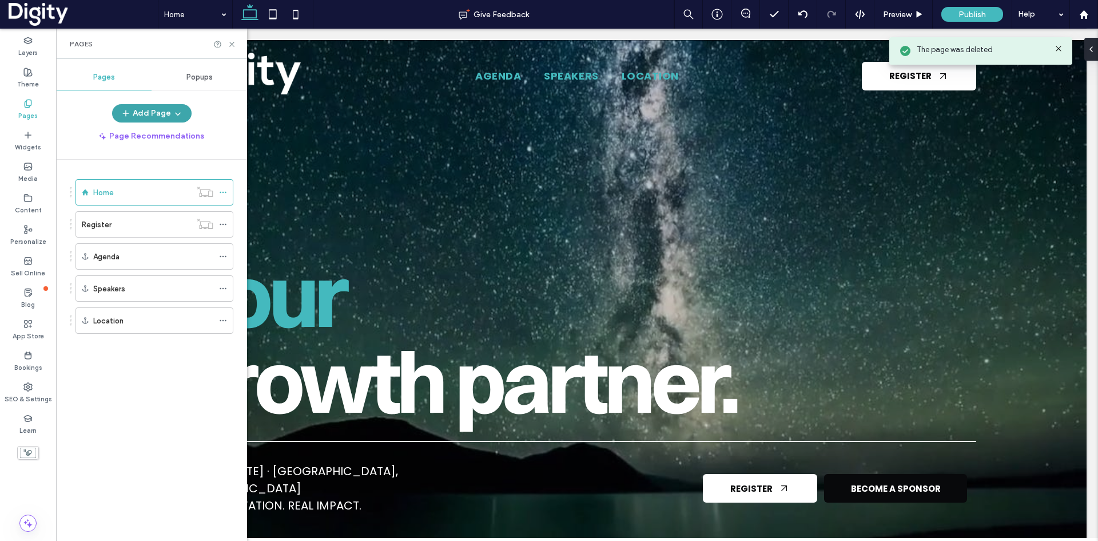
click at [138, 108] on button "Add Page" at bounding box center [152, 113] width 80 height 18
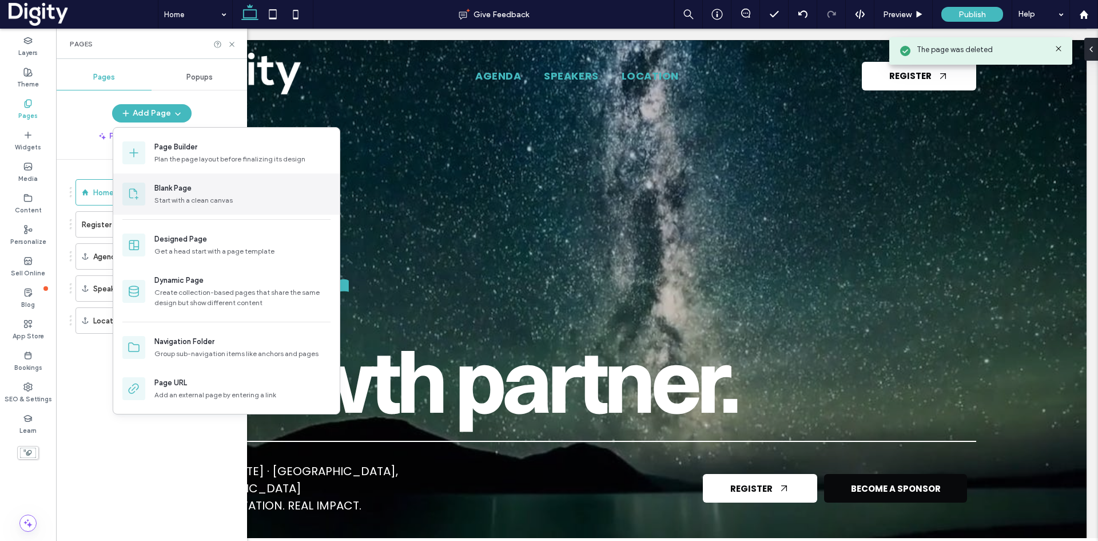
click at [161, 189] on div "Blank Page" at bounding box center [172, 187] width 37 height 11
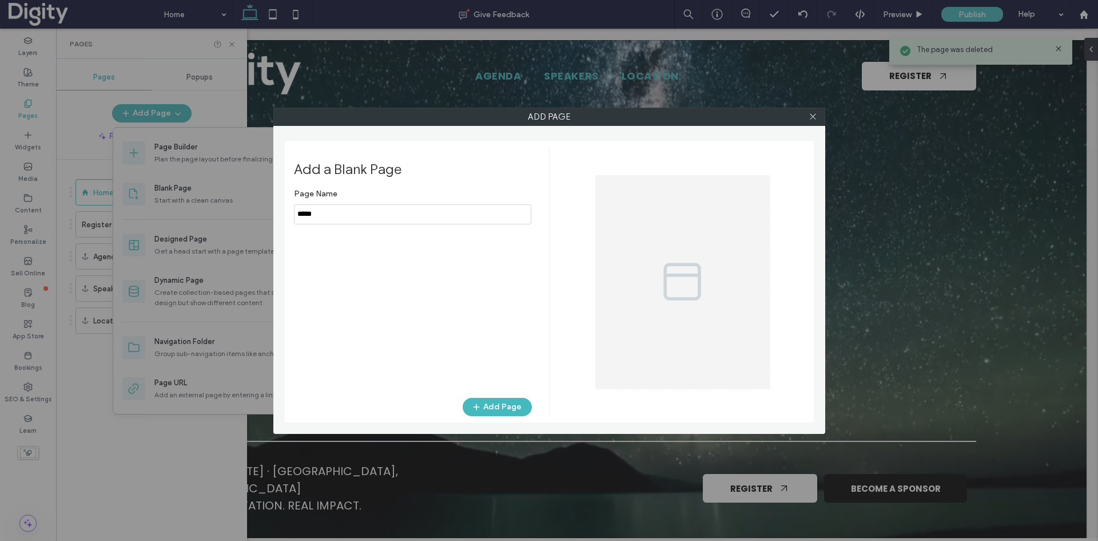
drag, startPoint x: 331, startPoint y: 215, endPoint x: 268, endPoint y: 217, distance: 63.0
click at [268, 217] on div "Add Page Add a Blank Page Page Name Add Page" at bounding box center [549, 270] width 1098 height 541
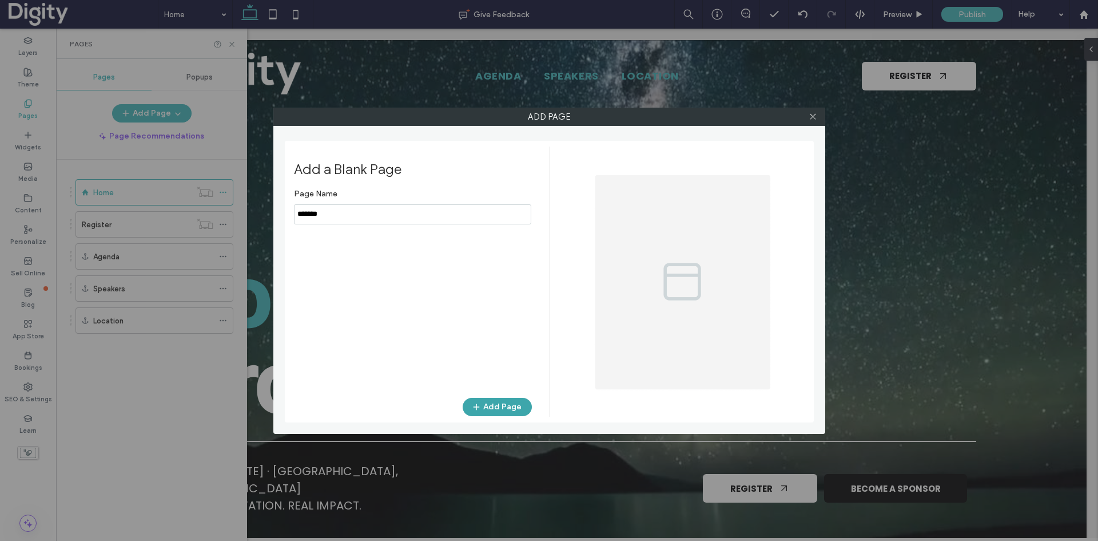
type input "*******"
click at [494, 408] on button "Add Page" at bounding box center [497, 407] width 69 height 18
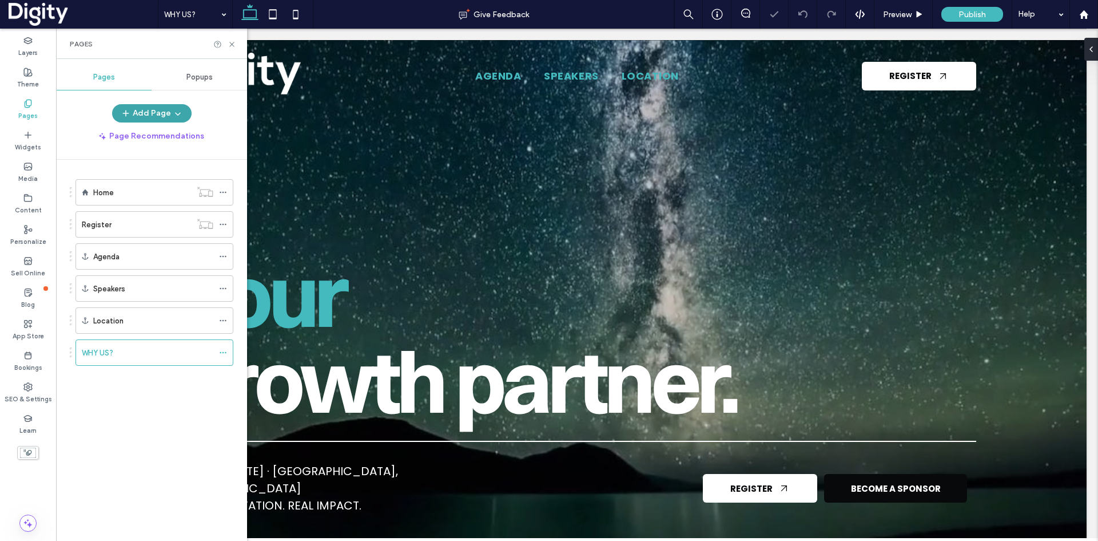
click at [161, 114] on button "Add Page" at bounding box center [152, 113] width 80 height 18
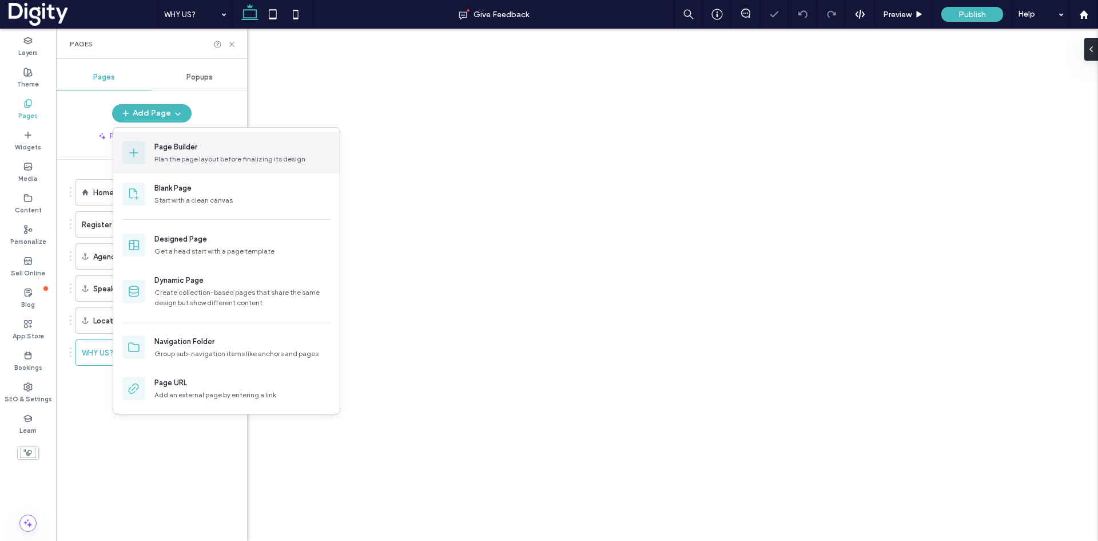
click at [162, 147] on div "Page Builder" at bounding box center [175, 146] width 43 height 11
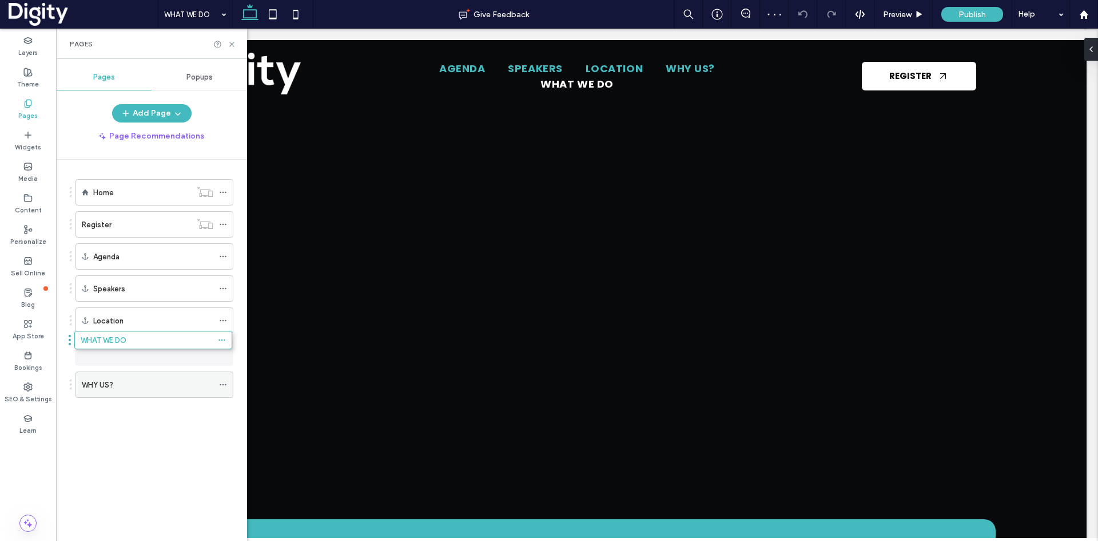
drag, startPoint x: 136, startPoint y: 384, endPoint x: 134, endPoint y: 347, distance: 37.2
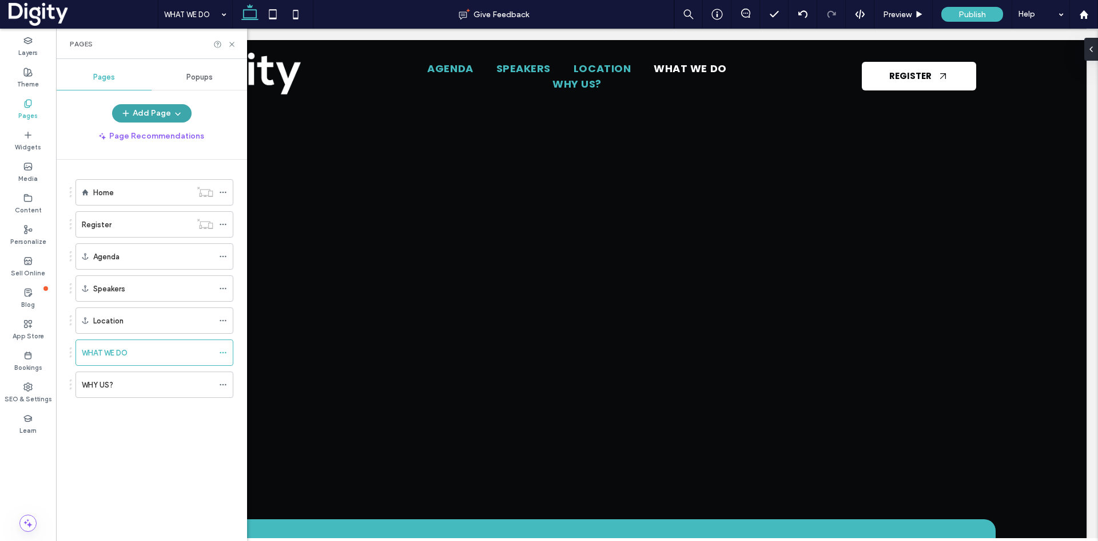
click at [152, 110] on button "Add Page" at bounding box center [152, 113] width 80 height 18
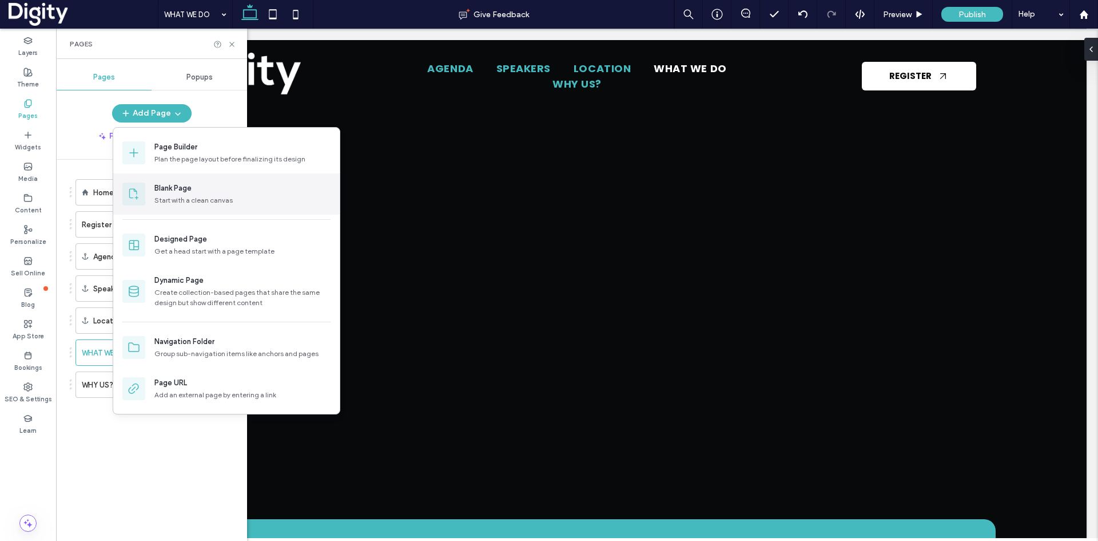
click at [166, 191] on div "Blank Page" at bounding box center [172, 187] width 37 height 11
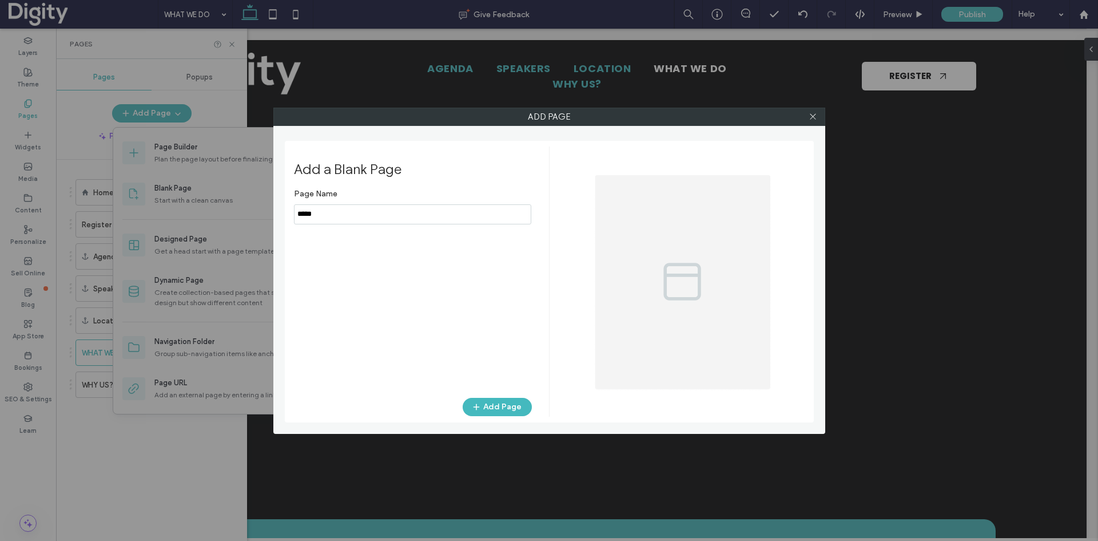
drag, startPoint x: 268, startPoint y: 219, endPoint x: 255, endPoint y: 220, distance: 12.7
click at [255, 220] on div "Add Page Add a Blank Page Page Name Add Page" at bounding box center [549, 270] width 1098 height 541
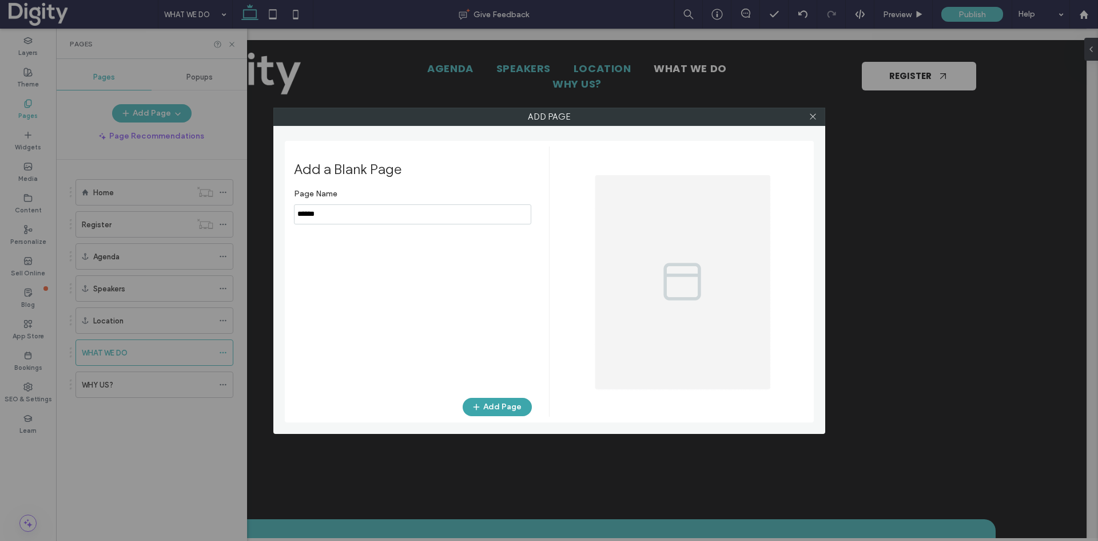
type input "******"
click at [489, 402] on button "Add Page" at bounding box center [497, 407] width 69 height 18
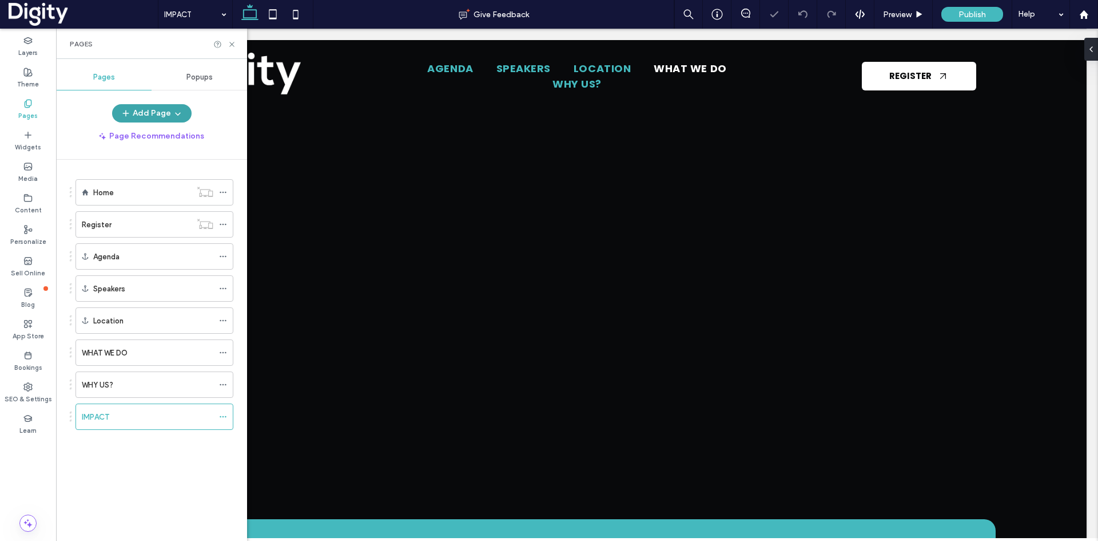
click at [162, 110] on button "Add Page" at bounding box center [152, 113] width 80 height 18
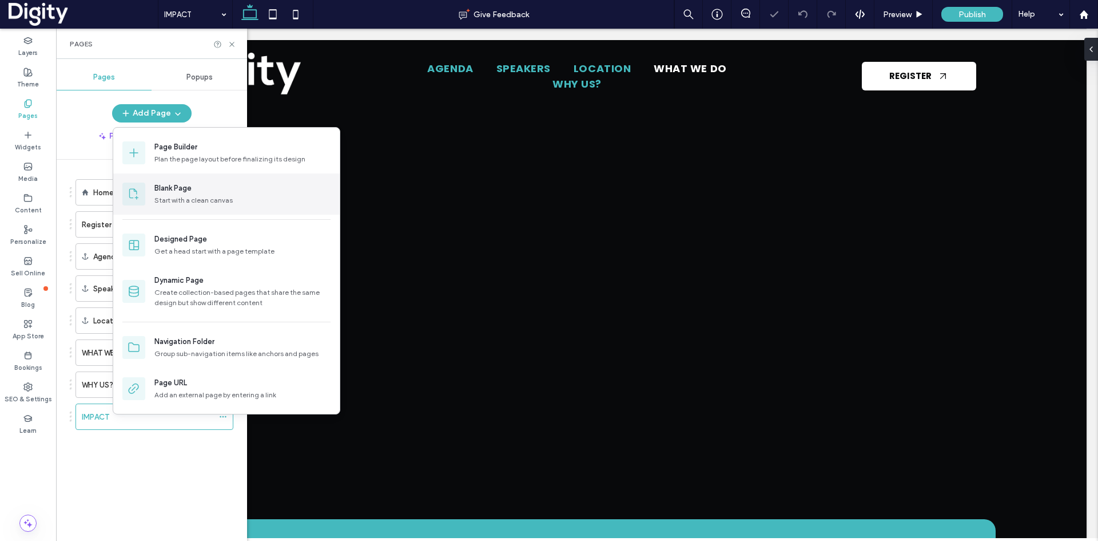
click at [180, 194] on div "Blank Page Start with a clean canvas" at bounding box center [242, 193] width 176 height 23
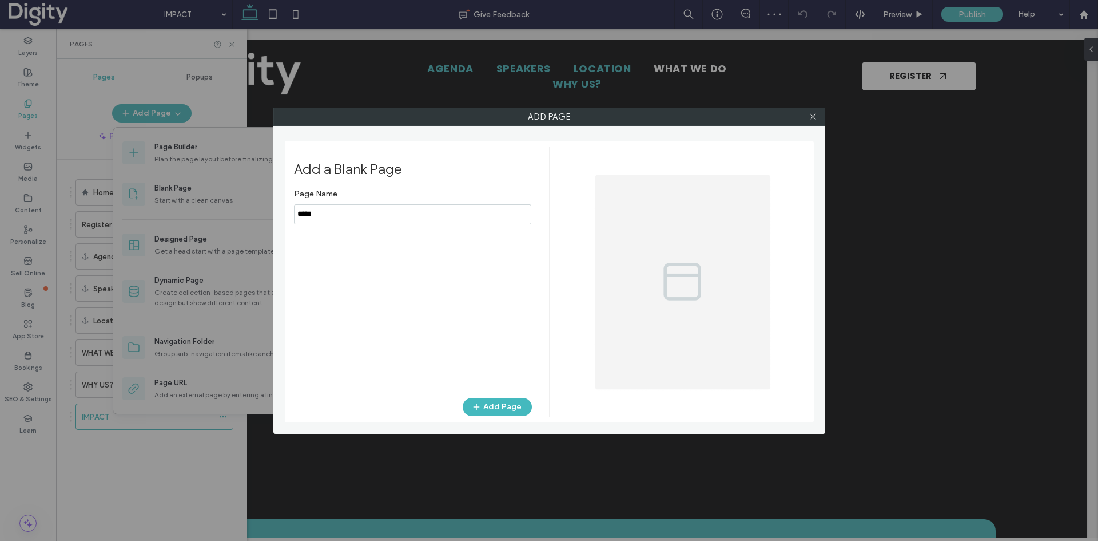
drag, startPoint x: 297, startPoint y: 215, endPoint x: 276, endPoint y: 218, distance: 21.4
click at [277, 218] on div "Add Page Add a Blank Page Page Name Add Page" at bounding box center [549, 271] width 552 height 326
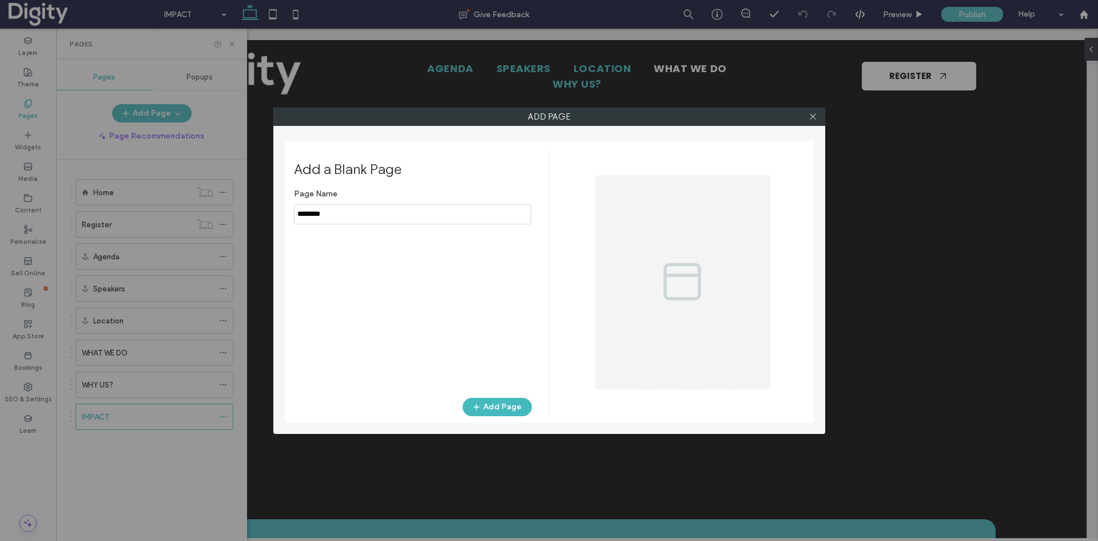
drag, startPoint x: 275, startPoint y: 217, endPoint x: 233, endPoint y: 220, distance: 41.9
click at [233, 220] on div "Add Page Add a Blank Page Page Name Add Page" at bounding box center [549, 270] width 1098 height 541
type input "*****"
click at [490, 405] on button "Add Page" at bounding box center [497, 407] width 69 height 18
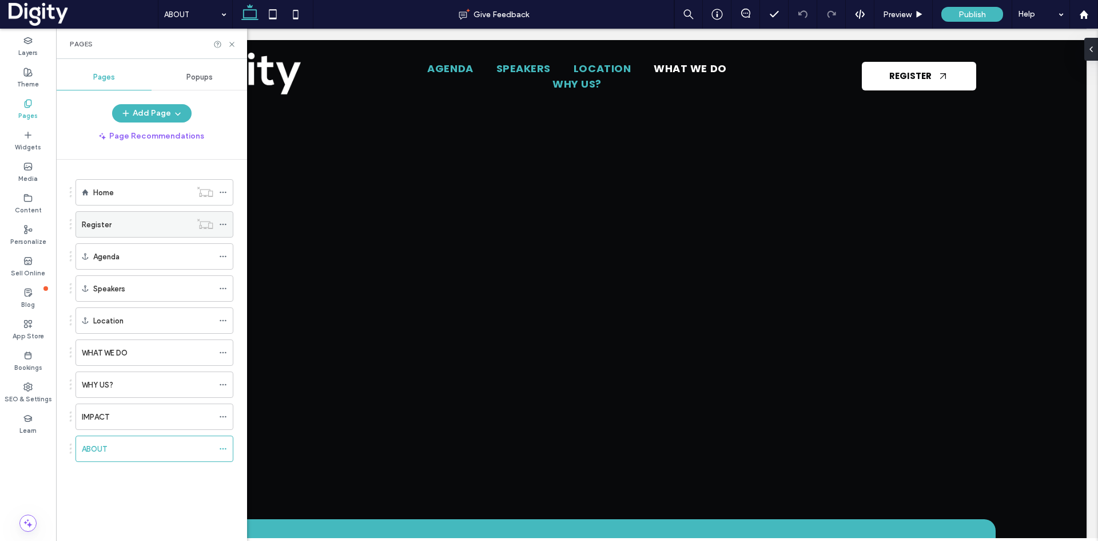
click at [223, 224] on use at bounding box center [223, 225] width 6 height 2
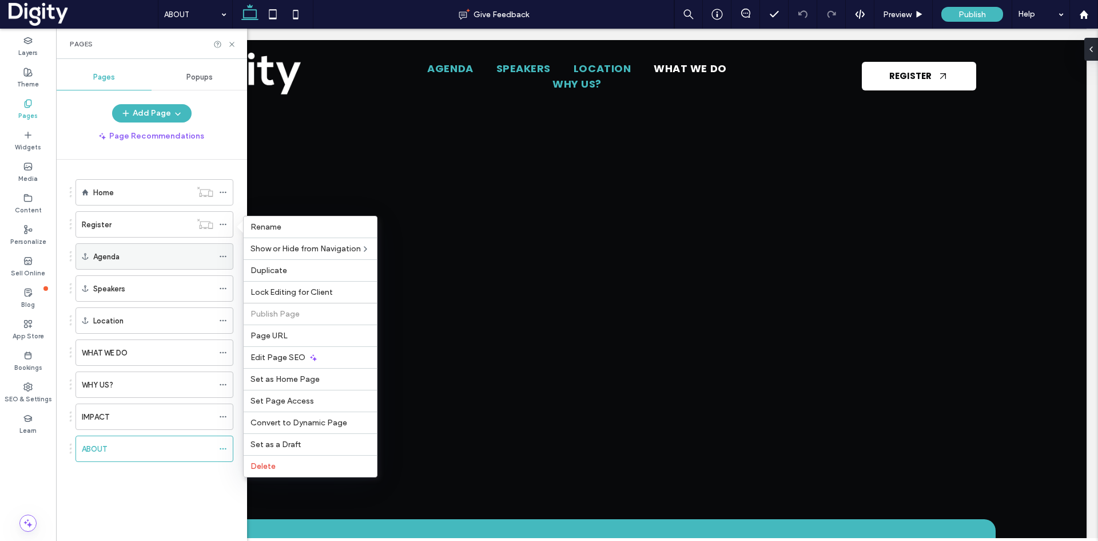
click at [217, 260] on div "Agenda" at bounding box center [155, 256] width 158 height 26
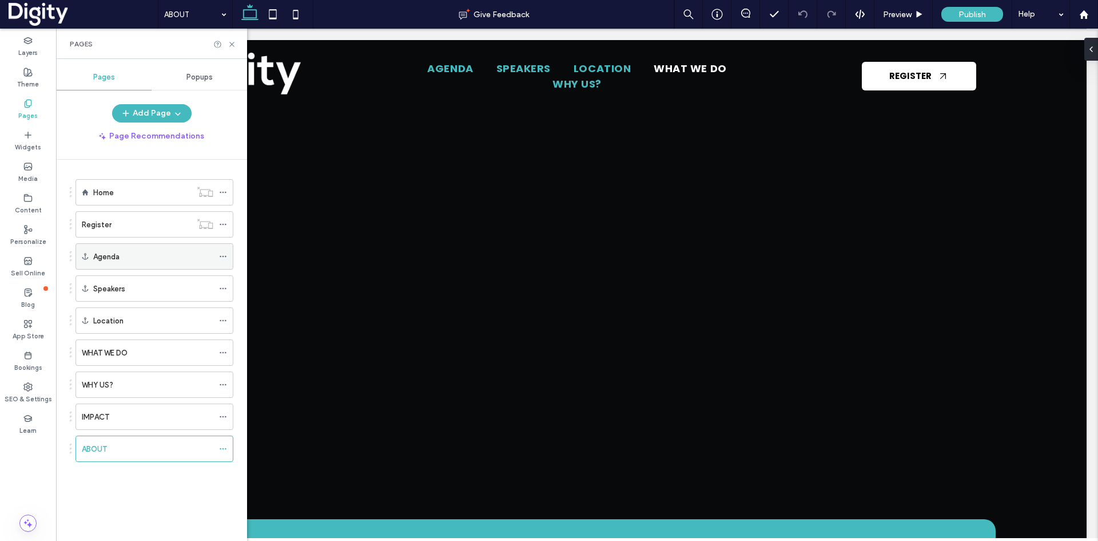
click at [220, 257] on use at bounding box center [223, 257] width 6 height 2
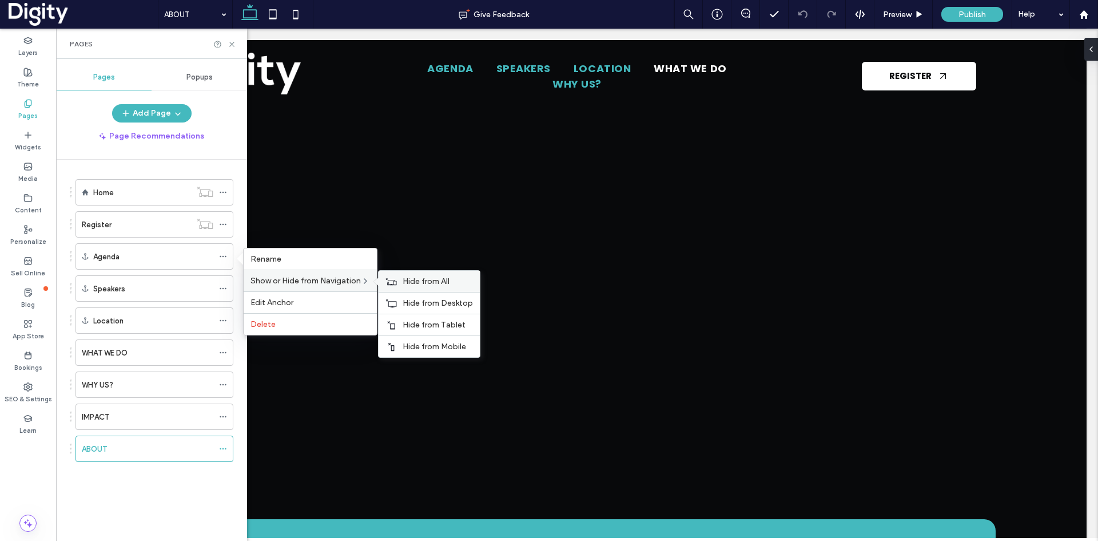
click at [427, 284] on span "Hide from All" at bounding box center [426, 281] width 47 height 10
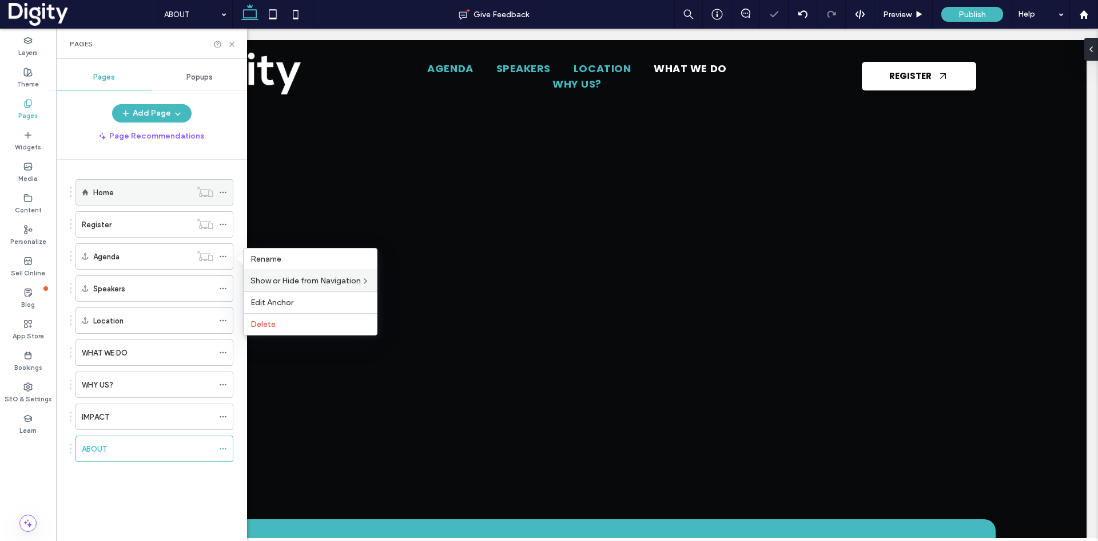
click at [222, 191] on icon at bounding box center [223, 192] width 8 height 8
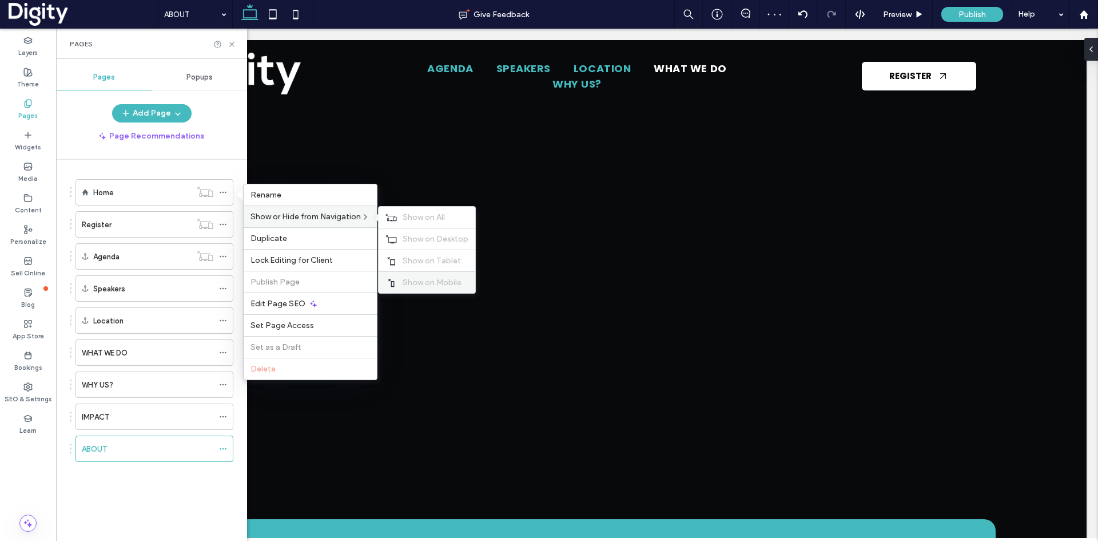
click at [436, 283] on span "Show on Mobile" at bounding box center [432, 282] width 59 height 10
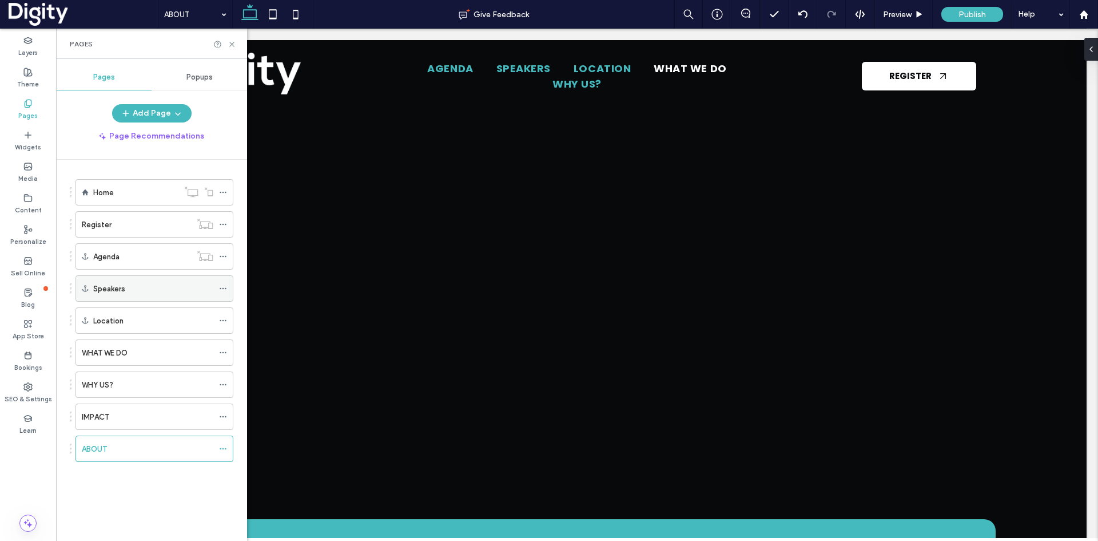
click at [223, 289] on icon at bounding box center [223, 288] width 8 height 8
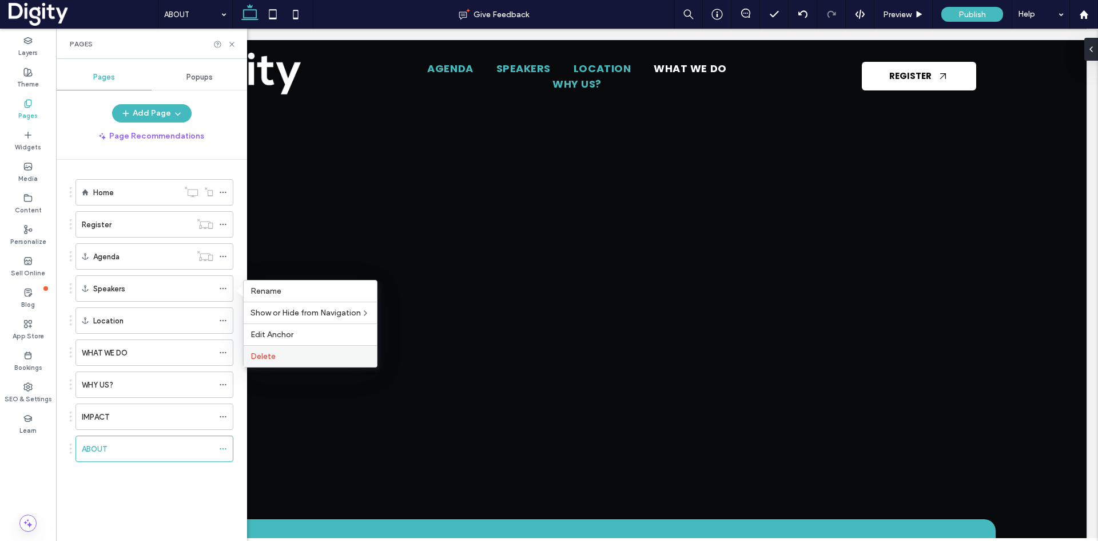
click at [272, 361] on div "Delete" at bounding box center [310, 356] width 133 height 22
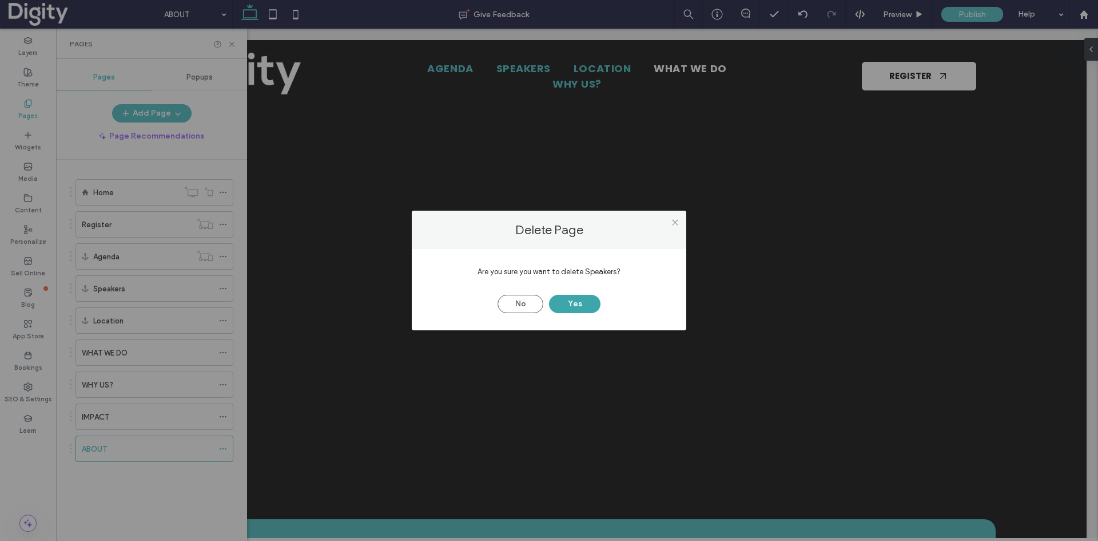
click at [566, 305] on button "Yes" at bounding box center [574, 304] width 51 height 18
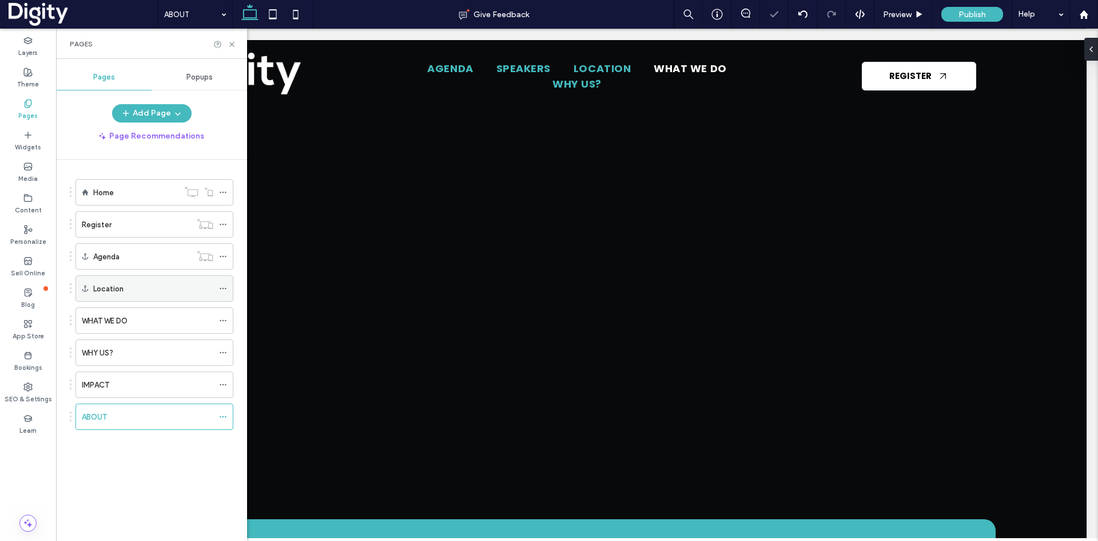
click at [222, 287] on icon at bounding box center [223, 288] width 8 height 8
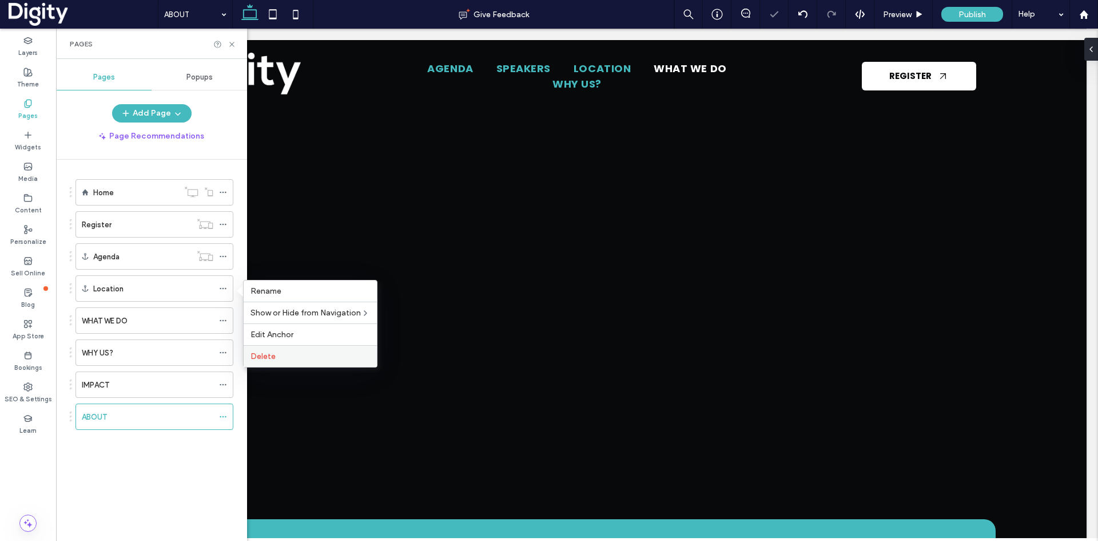
click at [265, 359] on span "Delete" at bounding box center [263, 356] width 25 height 10
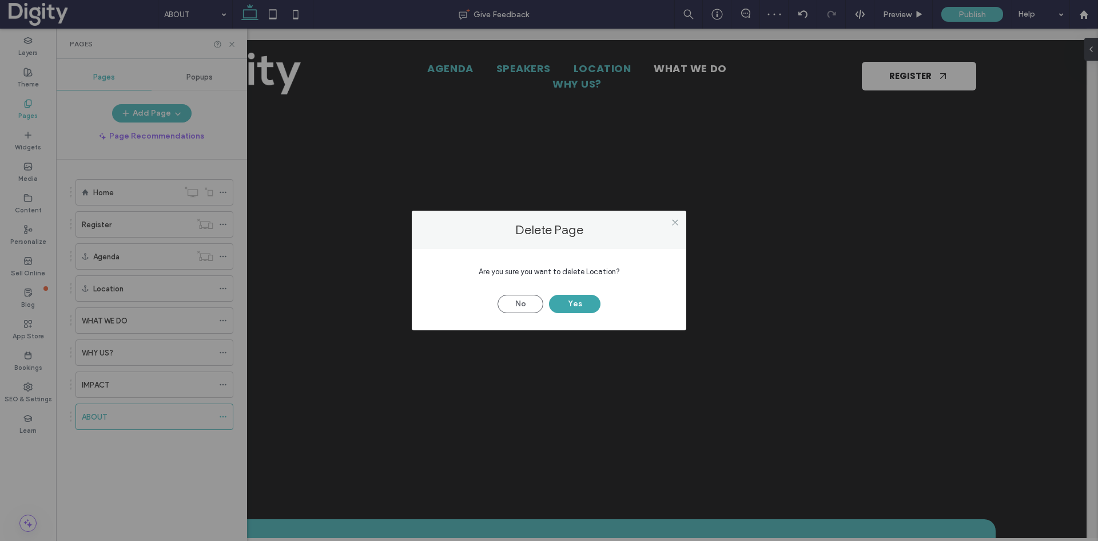
click at [569, 307] on button "Yes" at bounding box center [574, 304] width 51 height 18
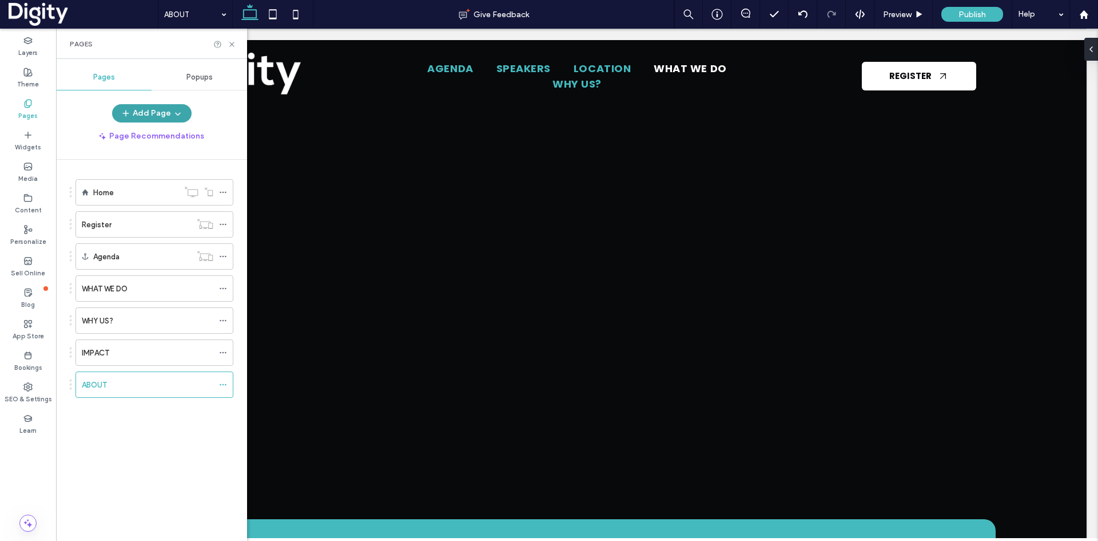
click at [166, 115] on button "Add Page" at bounding box center [152, 113] width 80 height 18
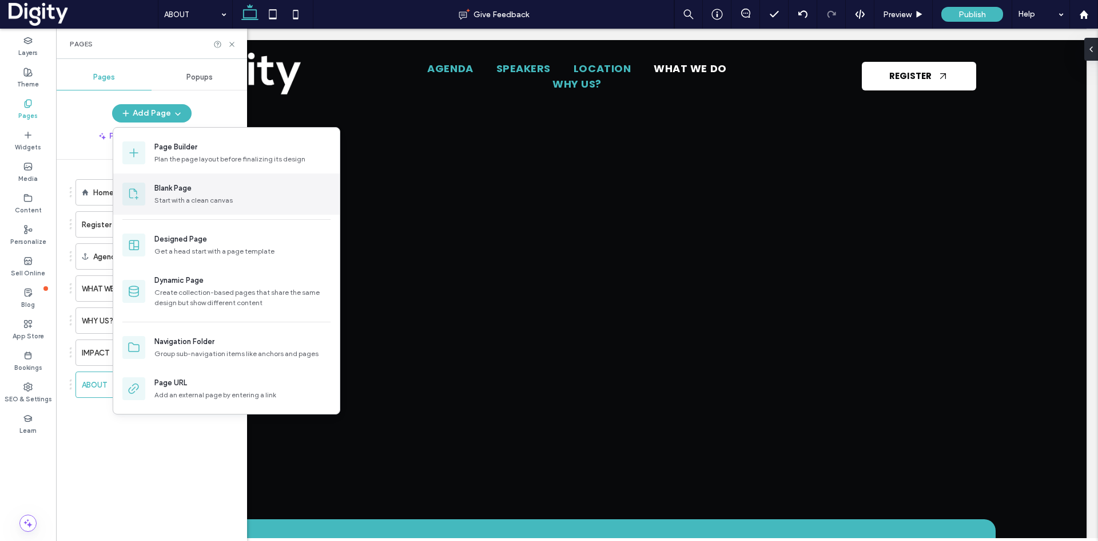
click at [175, 190] on div "Blank Page" at bounding box center [172, 187] width 37 height 11
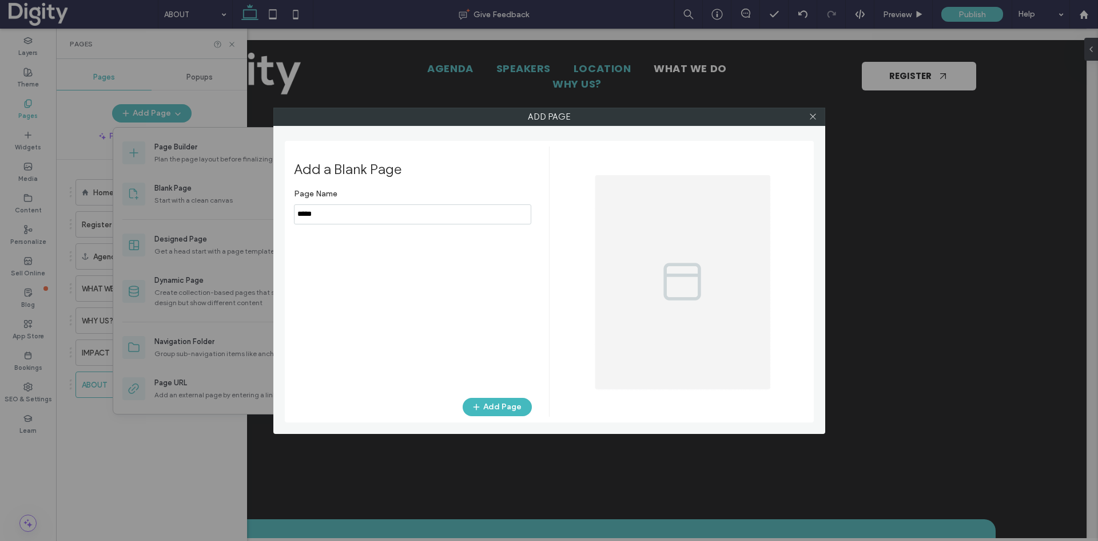
drag, startPoint x: 382, startPoint y: 223, endPoint x: 182, endPoint y: 221, distance: 200.2
click at [182, 221] on div "Add Page Add a Blank Page Page Name Add Page" at bounding box center [549, 270] width 1098 height 541
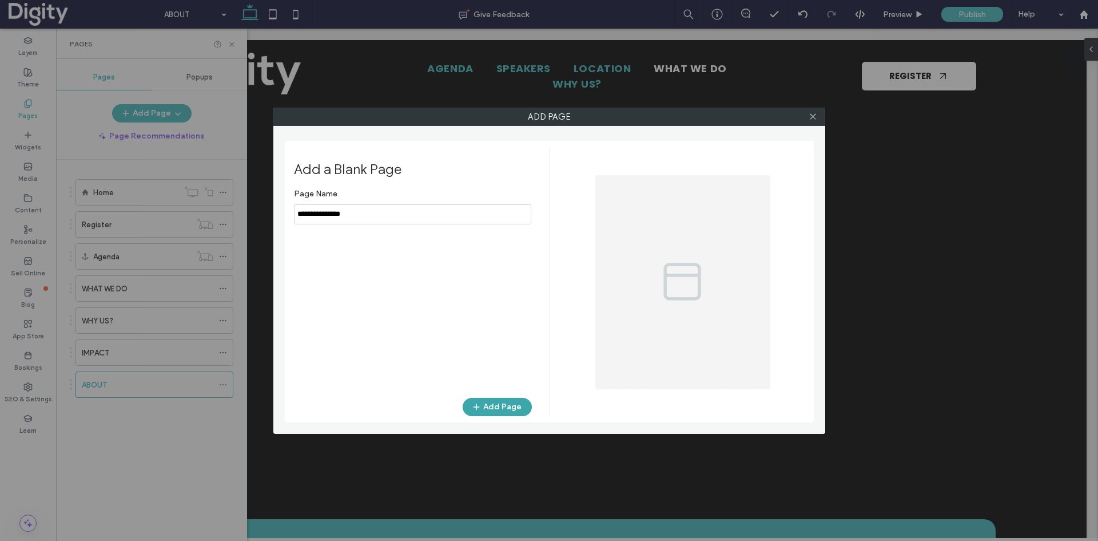
type input "**********"
click at [503, 409] on button "Add Page" at bounding box center [497, 407] width 69 height 18
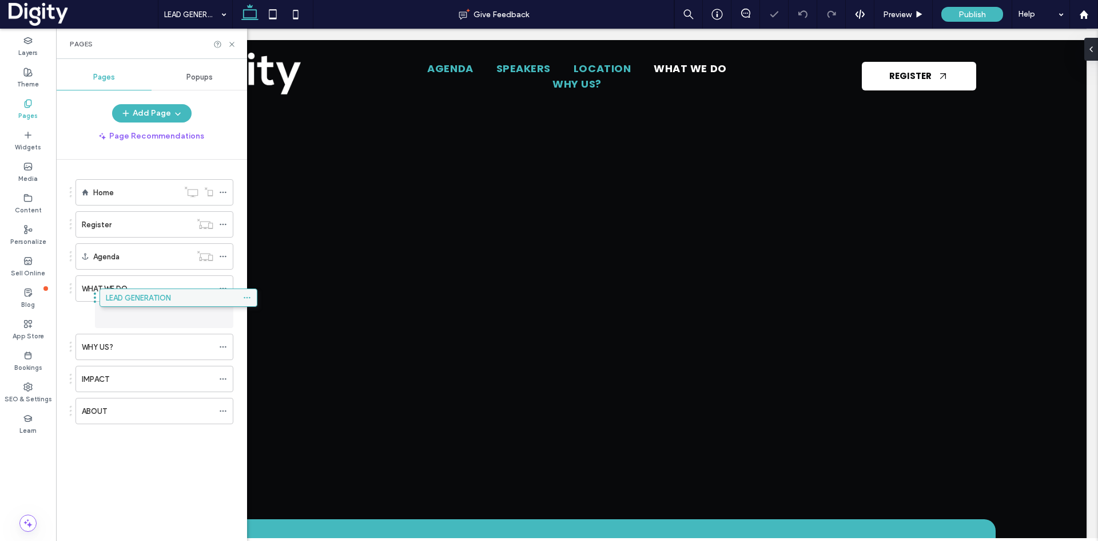
drag, startPoint x: 118, startPoint y: 410, endPoint x: 142, endPoint y: 306, distance: 106.8
click at [153, 110] on button "Add Page" at bounding box center [152, 113] width 80 height 18
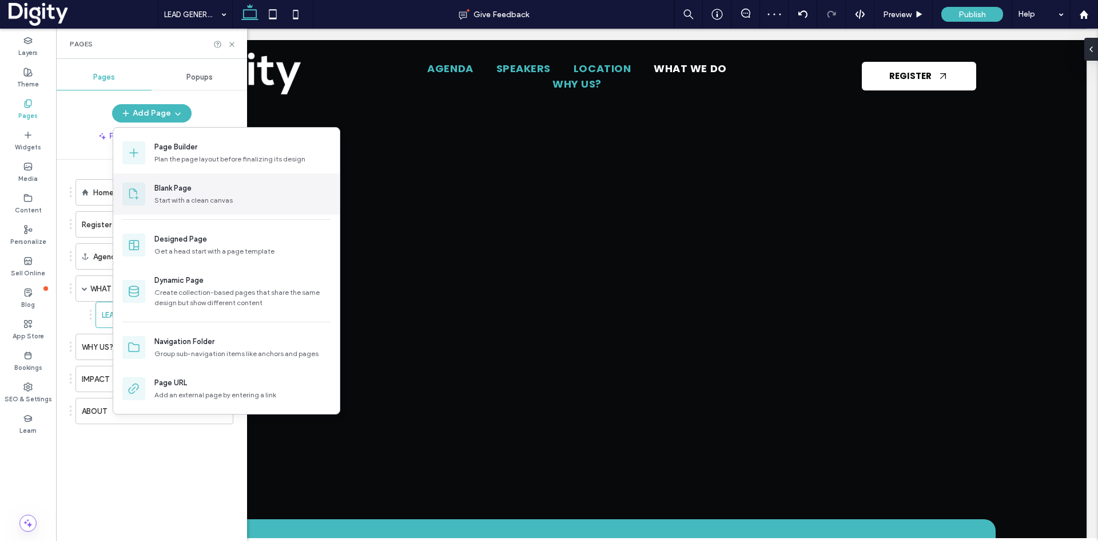
click at [196, 194] on div "Blank Page Start with a clean canvas" at bounding box center [242, 193] width 176 height 23
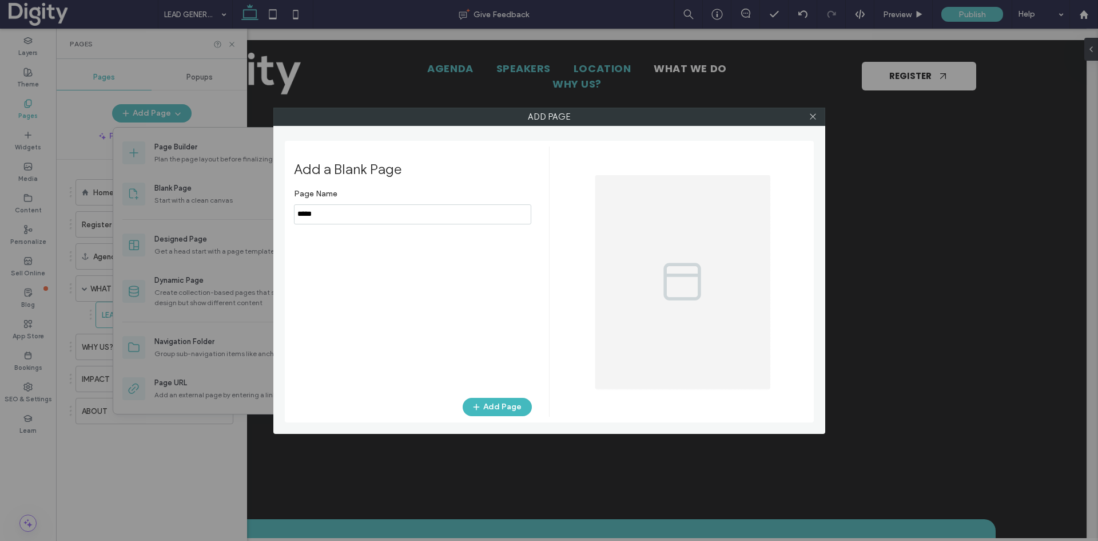
drag, startPoint x: 340, startPoint y: 221, endPoint x: 277, endPoint y: 217, distance: 63.0
click at [277, 217] on div "Add Page Add a Blank Page Page Name Add Page" at bounding box center [549, 271] width 552 height 326
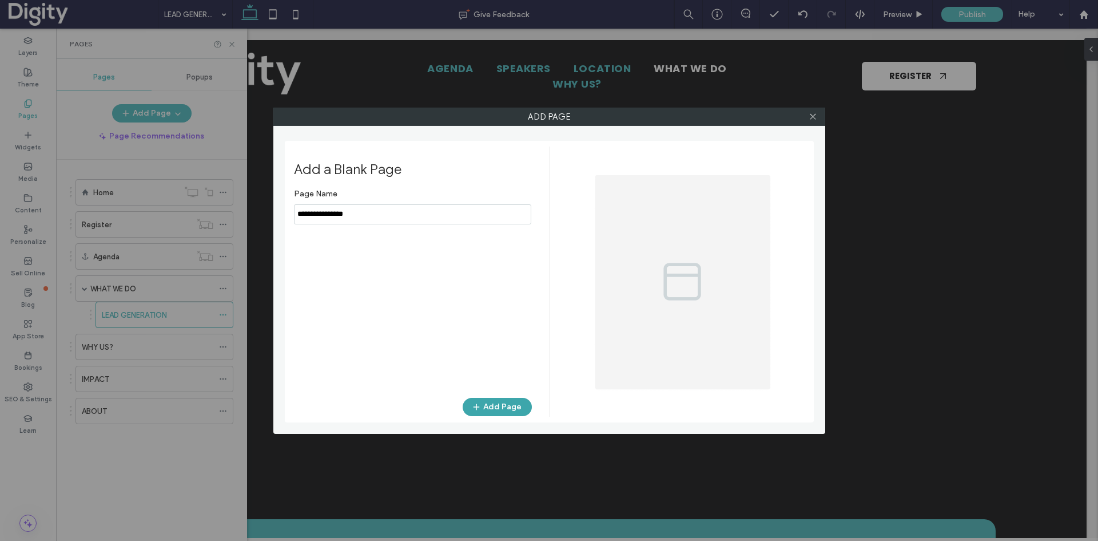
type input "**********"
click at [494, 404] on button "Add Page" at bounding box center [497, 407] width 69 height 18
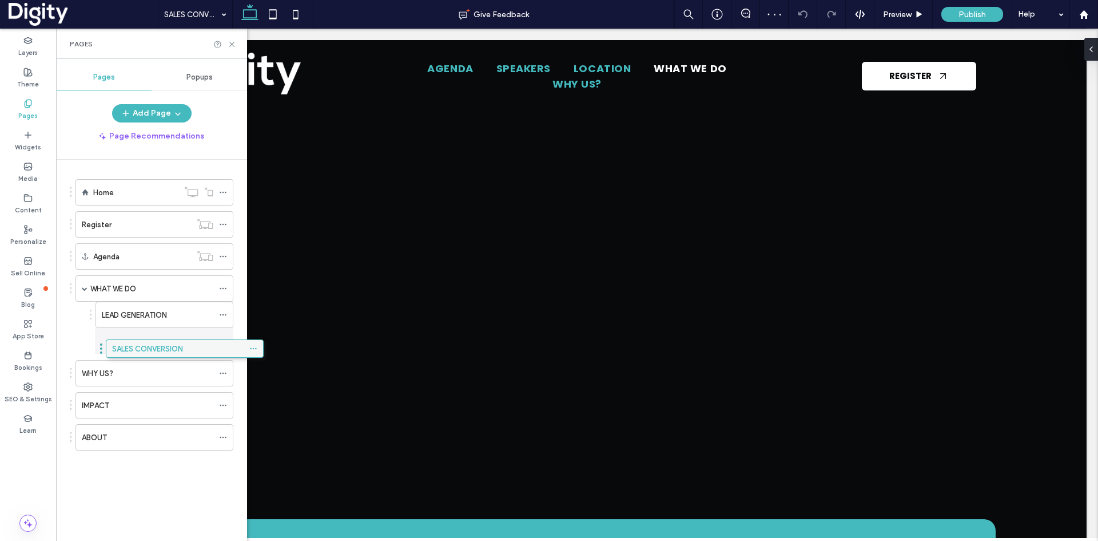
drag, startPoint x: 103, startPoint y: 442, endPoint x: 131, endPoint y: 344, distance: 102.3
click at [156, 112] on button "Add Page" at bounding box center [152, 113] width 80 height 18
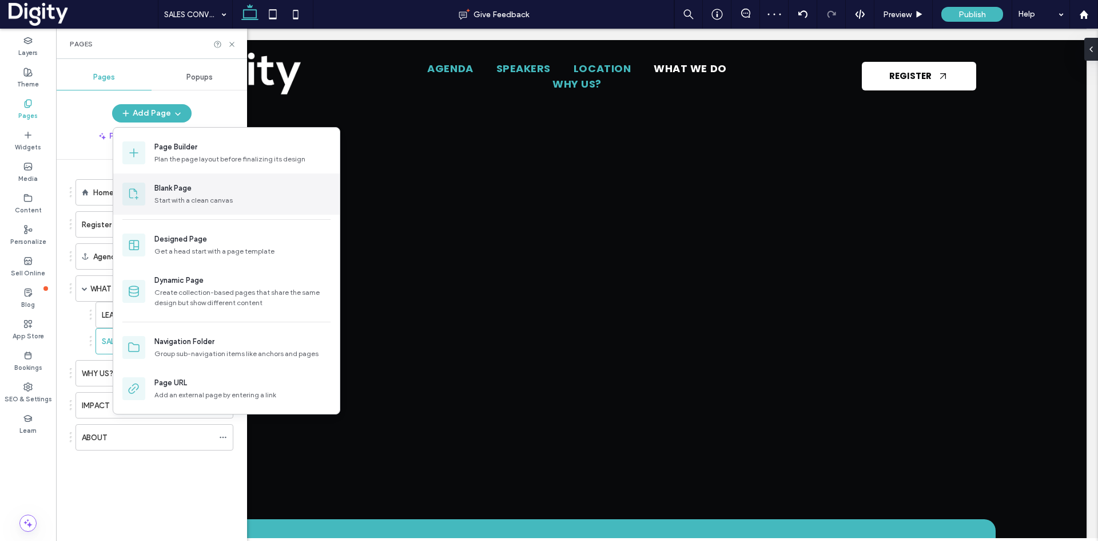
click at [180, 194] on div "Blank Page Start with a clean canvas" at bounding box center [242, 193] width 176 height 23
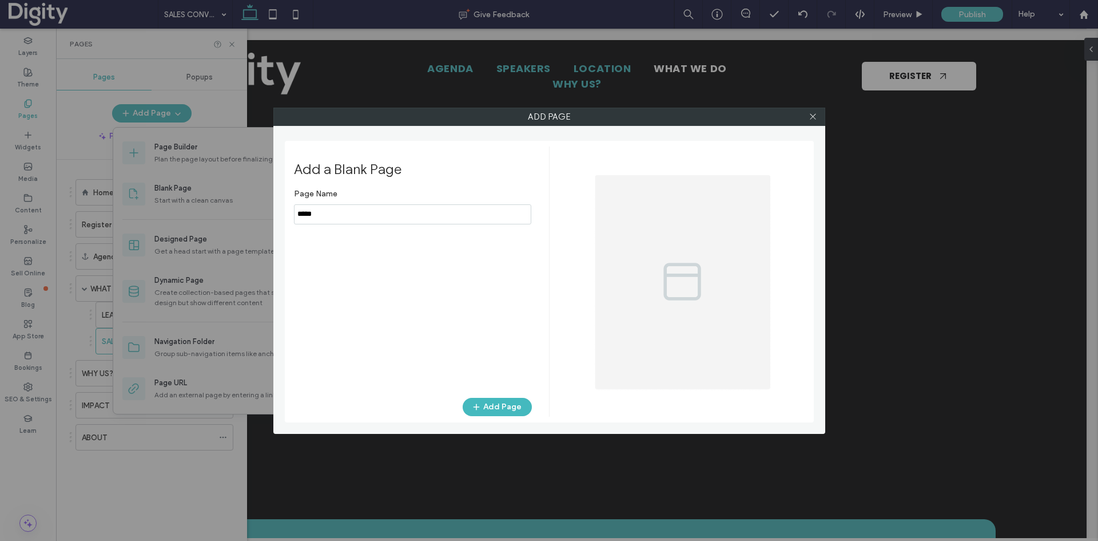
drag, startPoint x: 341, startPoint y: 211, endPoint x: 261, endPoint y: 219, distance: 80.4
click at [261, 219] on div "Add Page Add a Blank Page Page Name Add Page" at bounding box center [549, 270] width 1098 height 541
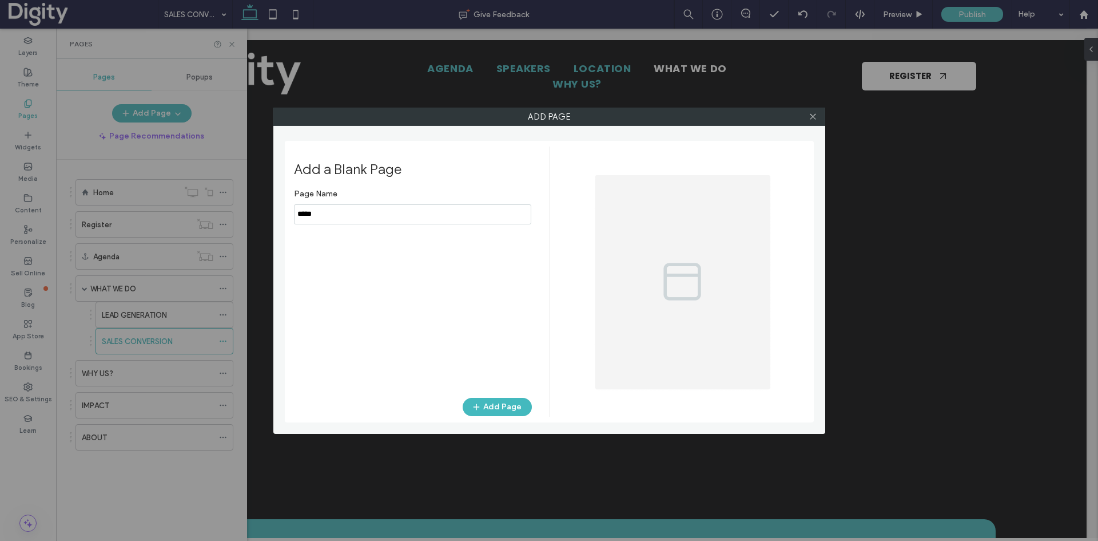
type input "*"
type input "**********"
click at [481, 409] on icon "button" at bounding box center [476, 406] width 9 height 9
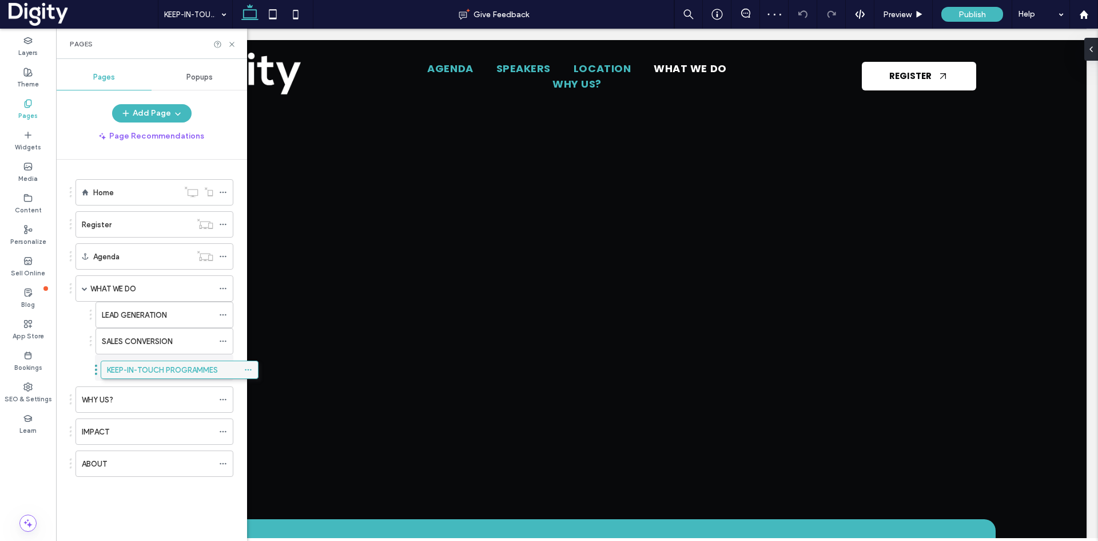
drag, startPoint x: 138, startPoint y: 467, endPoint x: 164, endPoint y: 372, distance: 98.8
click at [142, 110] on button "Add Page" at bounding box center [152, 113] width 80 height 18
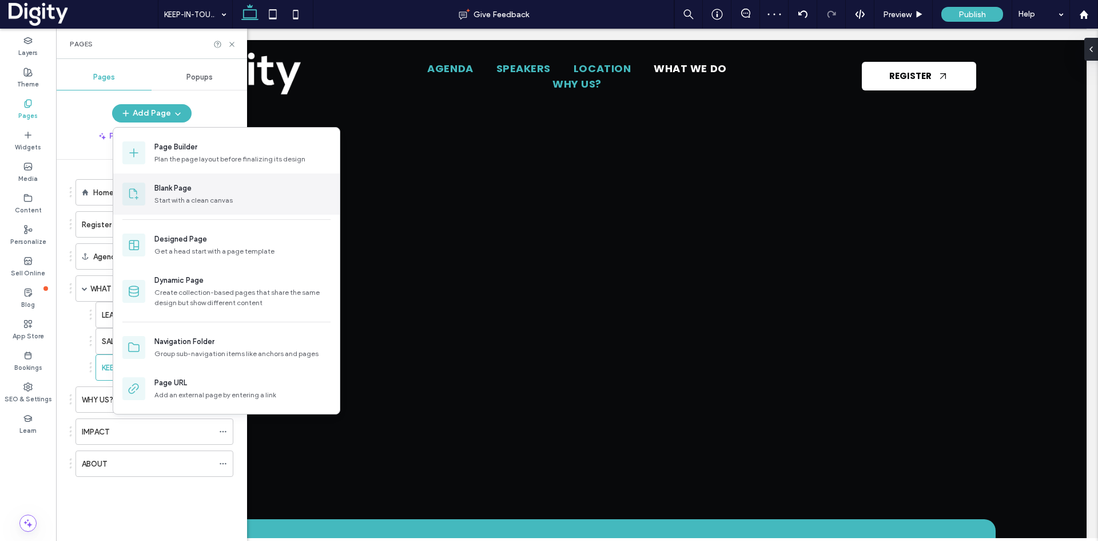
click at [177, 194] on div "Blank Page Start with a clean canvas" at bounding box center [242, 193] width 176 height 23
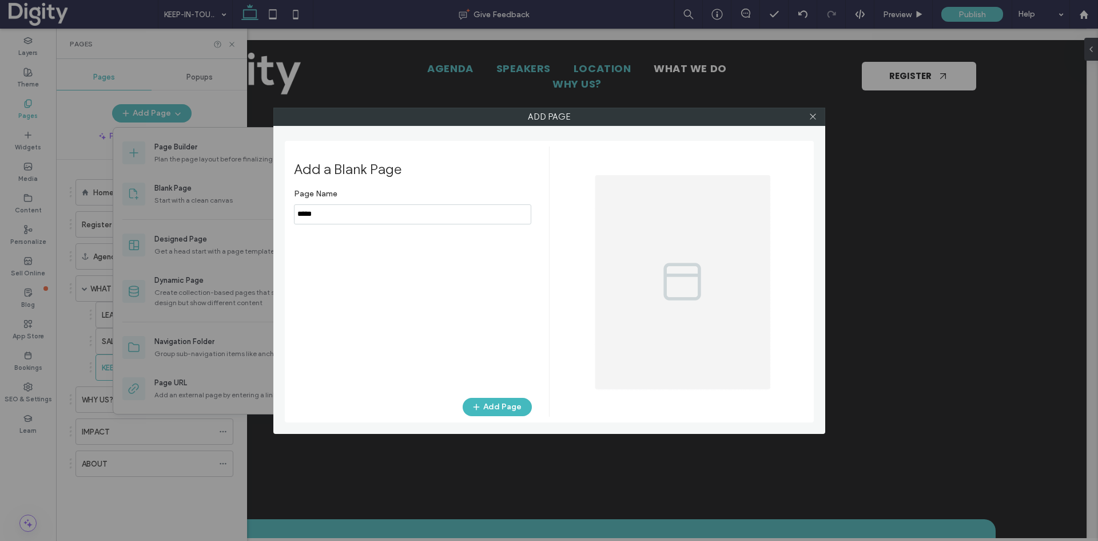
drag, startPoint x: 327, startPoint y: 213, endPoint x: 246, endPoint y: 216, distance: 81.3
click at [245, 216] on div "Add Page Add a Blank Page Page Name Add Page" at bounding box center [549, 270] width 1098 height 541
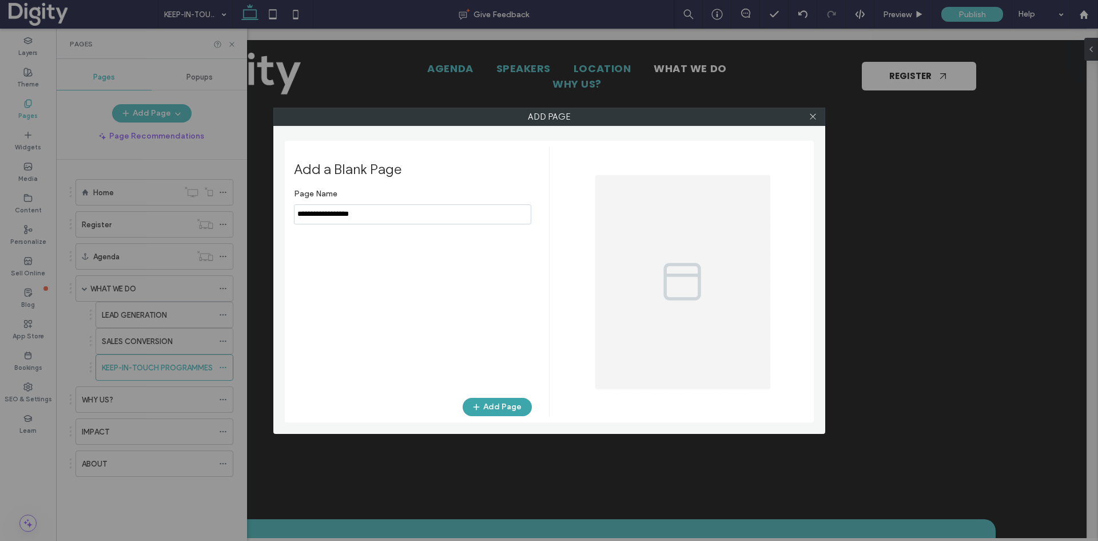
type input "**********"
click at [510, 408] on button "Add Page" at bounding box center [497, 407] width 69 height 18
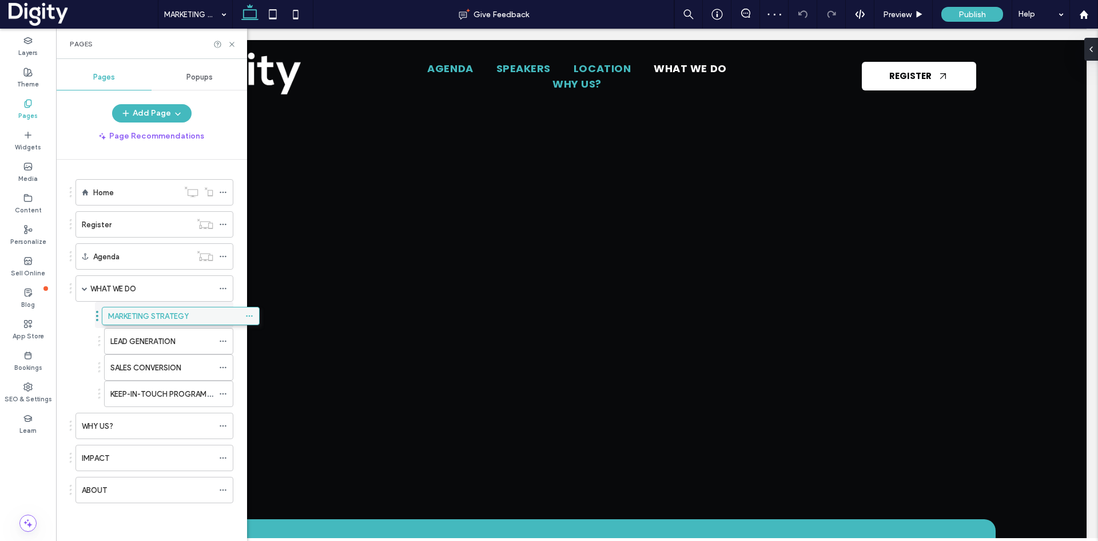
drag, startPoint x: 118, startPoint y: 492, endPoint x: 144, endPoint y: 316, distance: 177.6
drag, startPoint x: 148, startPoint y: 391, endPoint x: 153, endPoint y: 307, distance: 83.6
drag, startPoint x: 149, startPoint y: 396, endPoint x: 153, endPoint y: 313, distance: 83.1
drag, startPoint x: 153, startPoint y: 335, endPoint x: 155, endPoint y: 302, distance: 33.3
drag, startPoint x: 136, startPoint y: 394, endPoint x: 145, endPoint y: 306, distance: 88.0
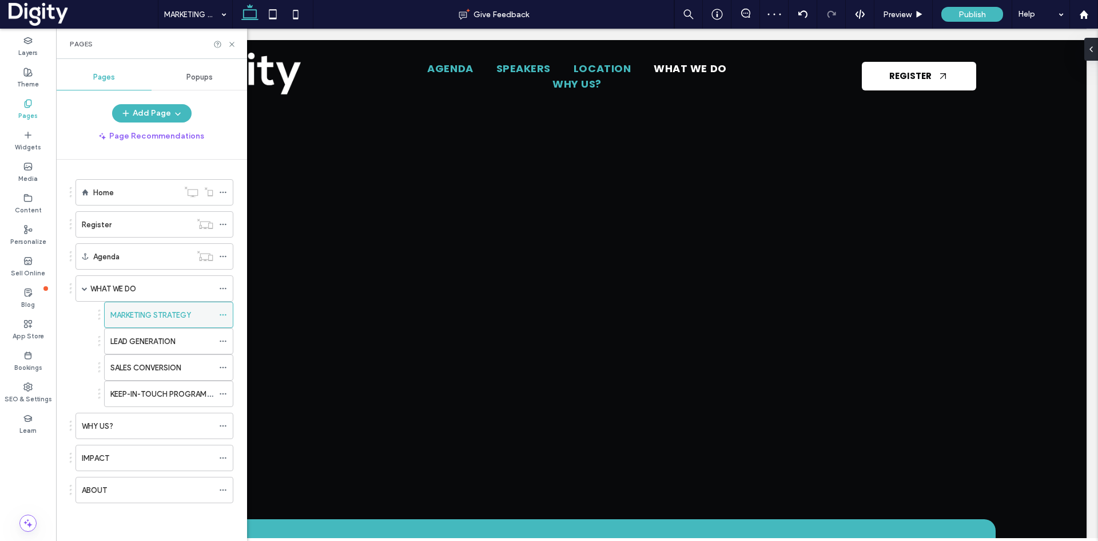
click at [219, 315] on icon at bounding box center [223, 315] width 8 height 8
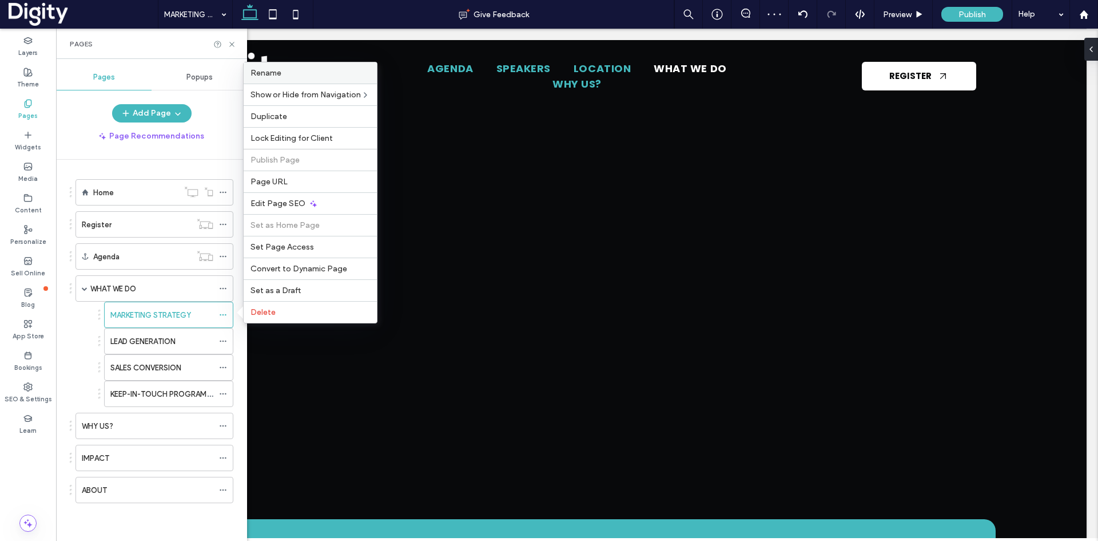
click at [299, 63] on div "Rename" at bounding box center [310, 72] width 133 height 21
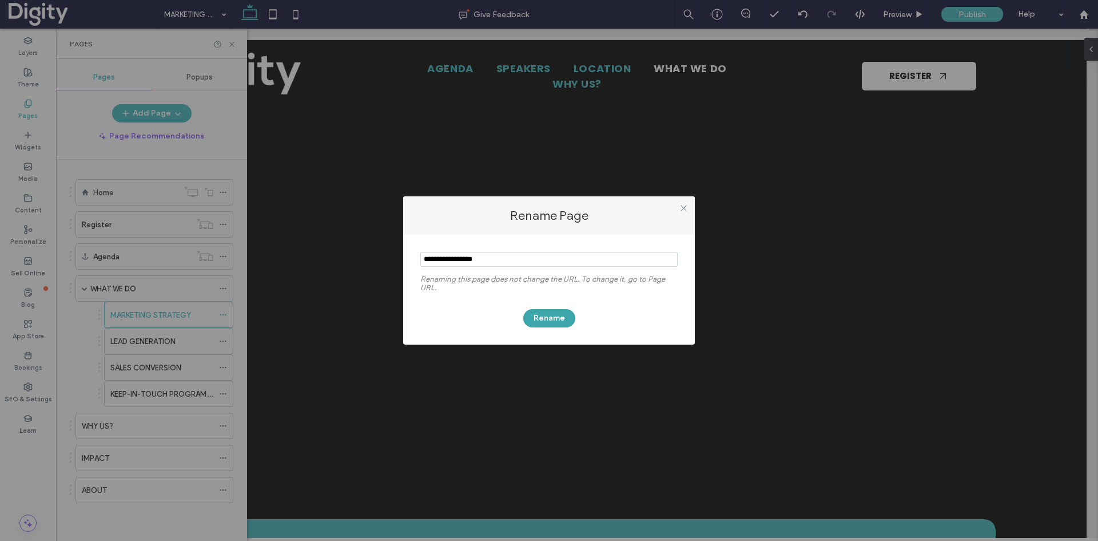
type input "**********"
click at [546, 317] on button "Rename" at bounding box center [549, 318] width 52 height 18
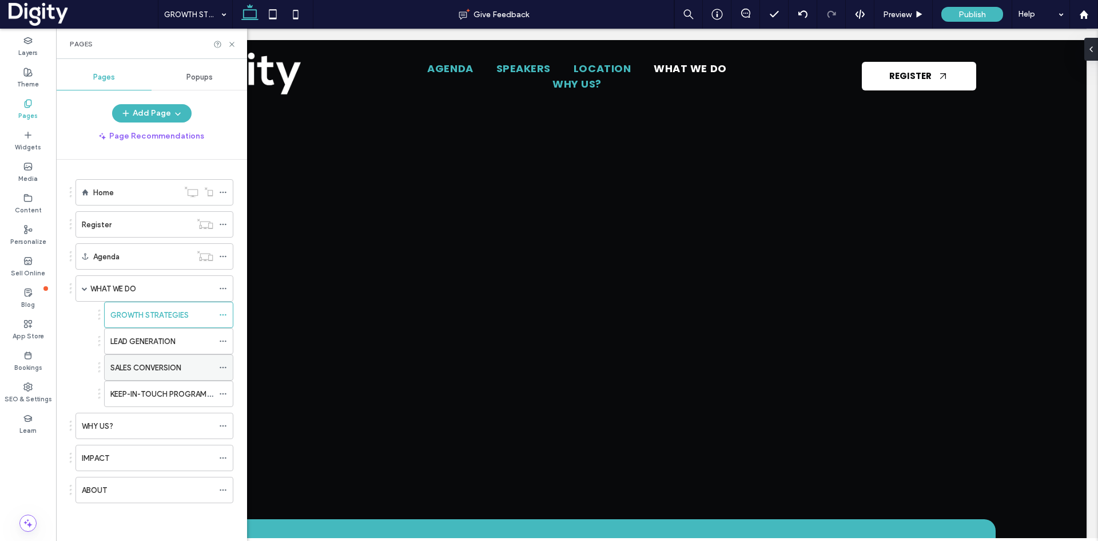
click at [225, 367] on use at bounding box center [223, 368] width 6 height 2
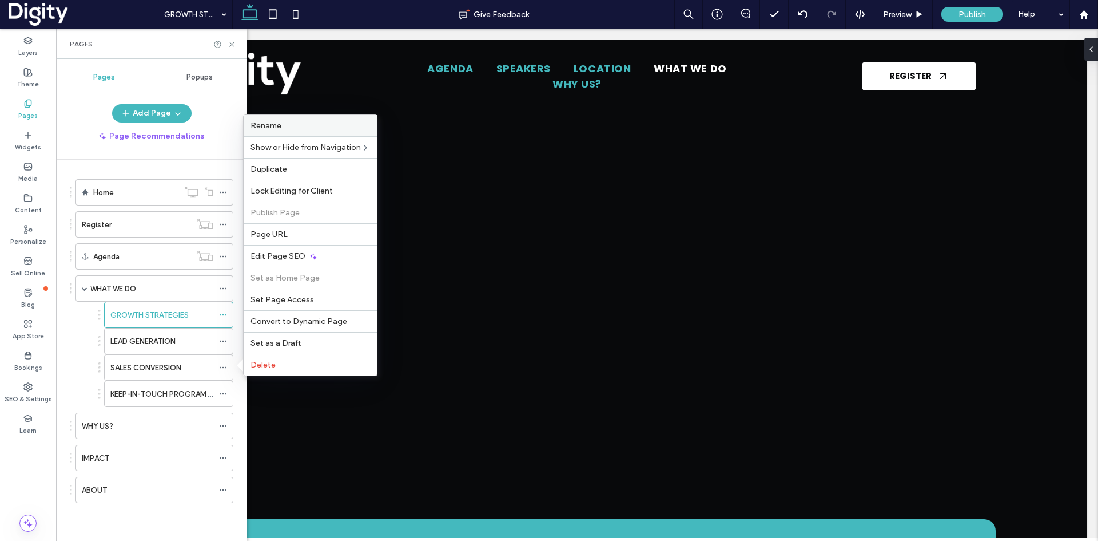
click at [285, 127] on label "Rename" at bounding box center [311, 126] width 120 height 10
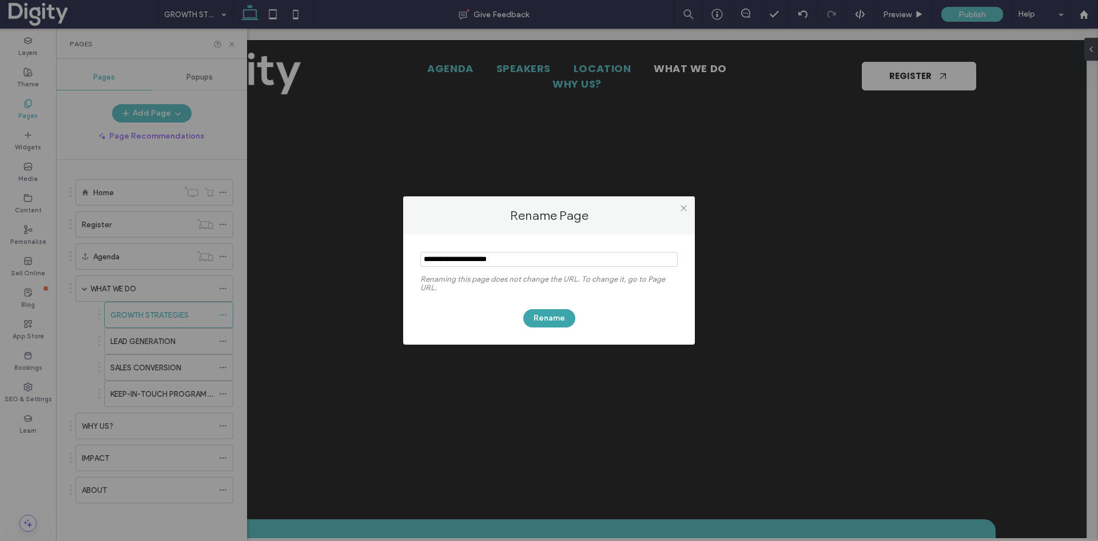
type input "**********"
click at [551, 316] on button "Rename" at bounding box center [549, 318] width 52 height 18
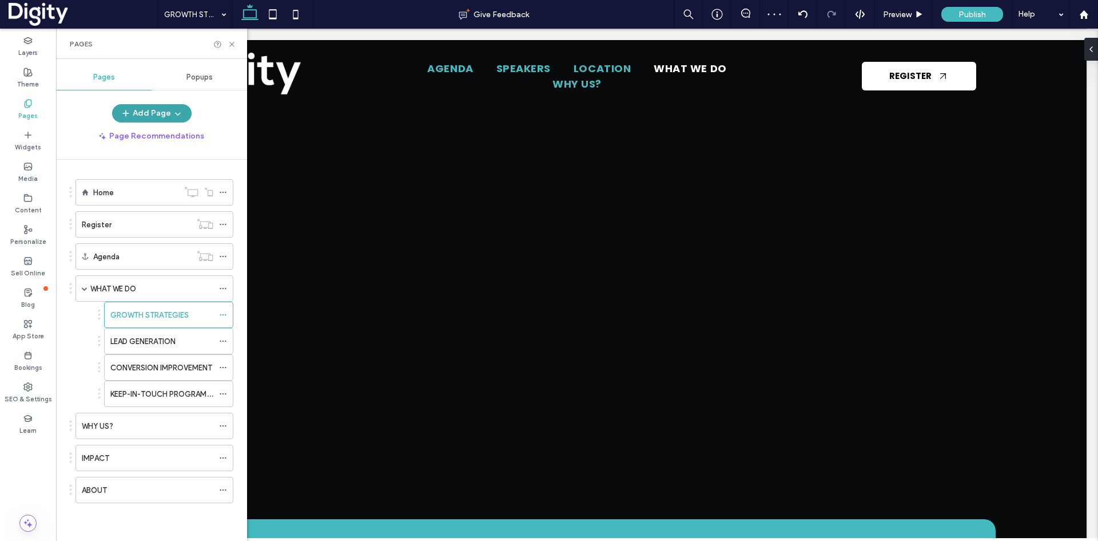
click at [177, 114] on icon "button" at bounding box center [177, 113] width 9 height 9
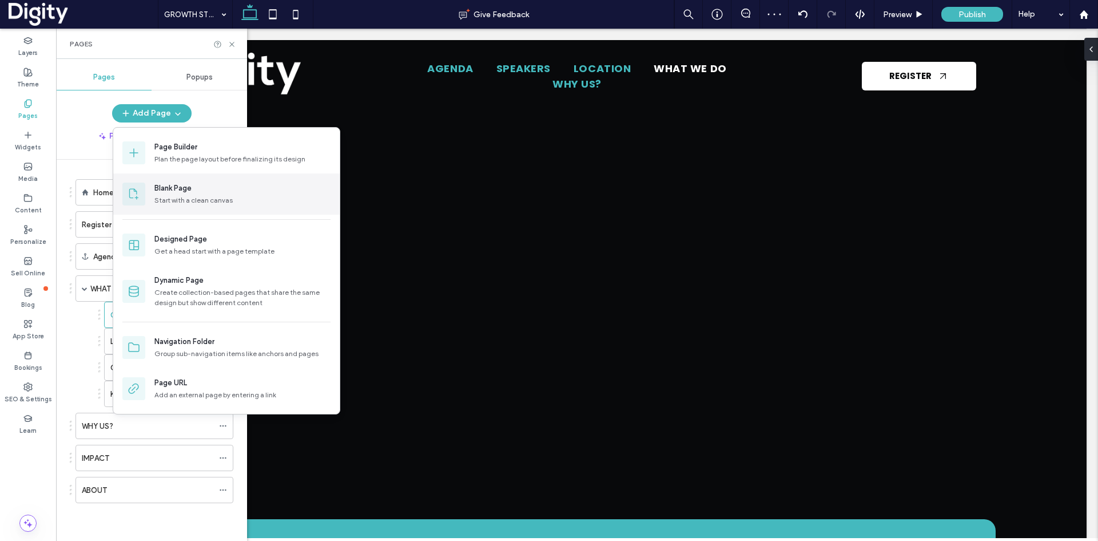
click at [197, 186] on div "Blank Page" at bounding box center [242, 187] width 176 height 11
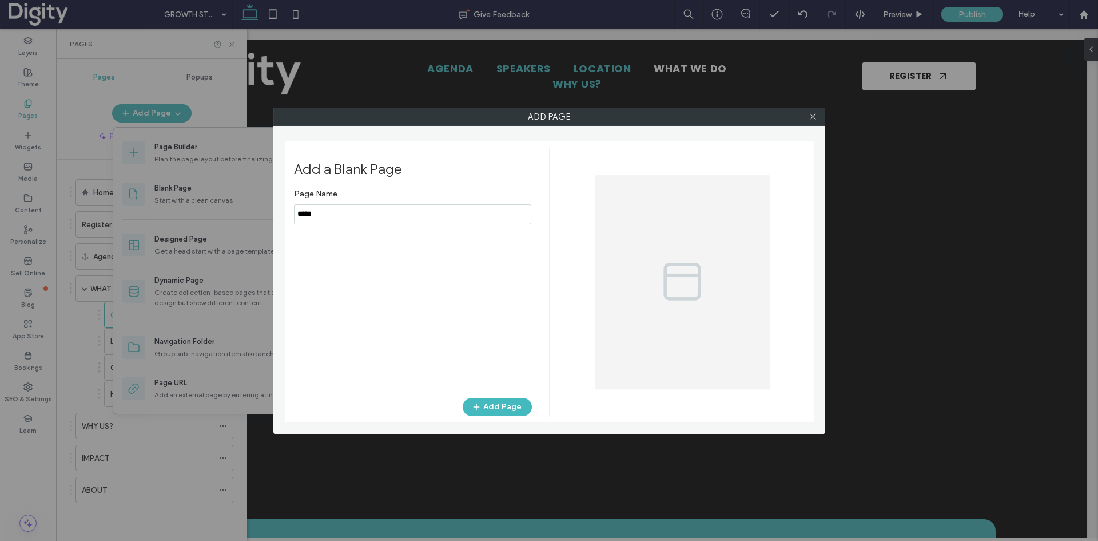
drag, startPoint x: 306, startPoint y: 212, endPoint x: 263, endPoint y: 214, distance: 43.5
click at [263, 214] on div "Add Page Add a Blank Page Page Name Add Page" at bounding box center [549, 270] width 1098 height 541
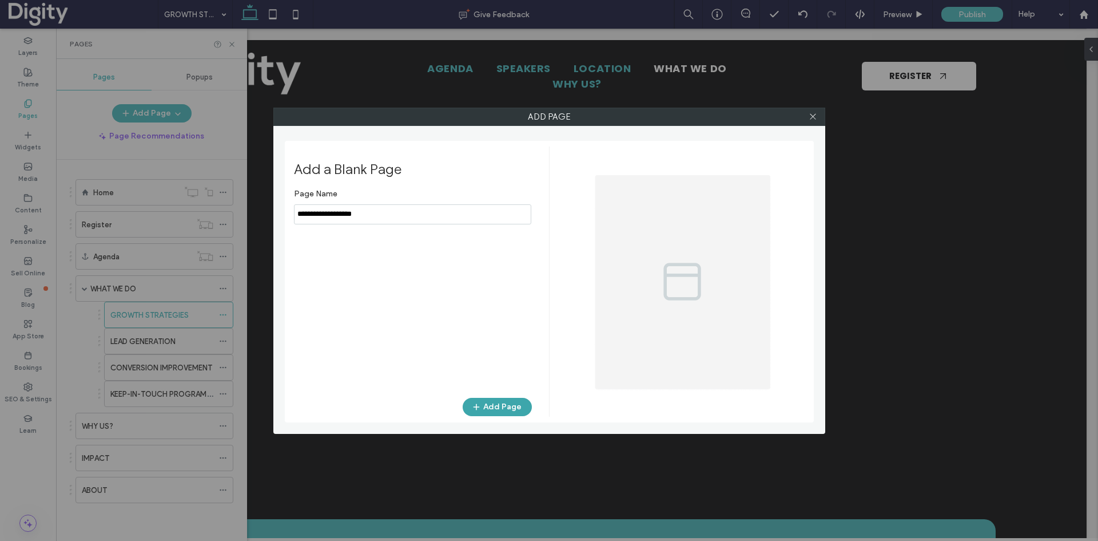
type input "**********"
click at [488, 408] on button "Add Page" at bounding box center [497, 407] width 69 height 18
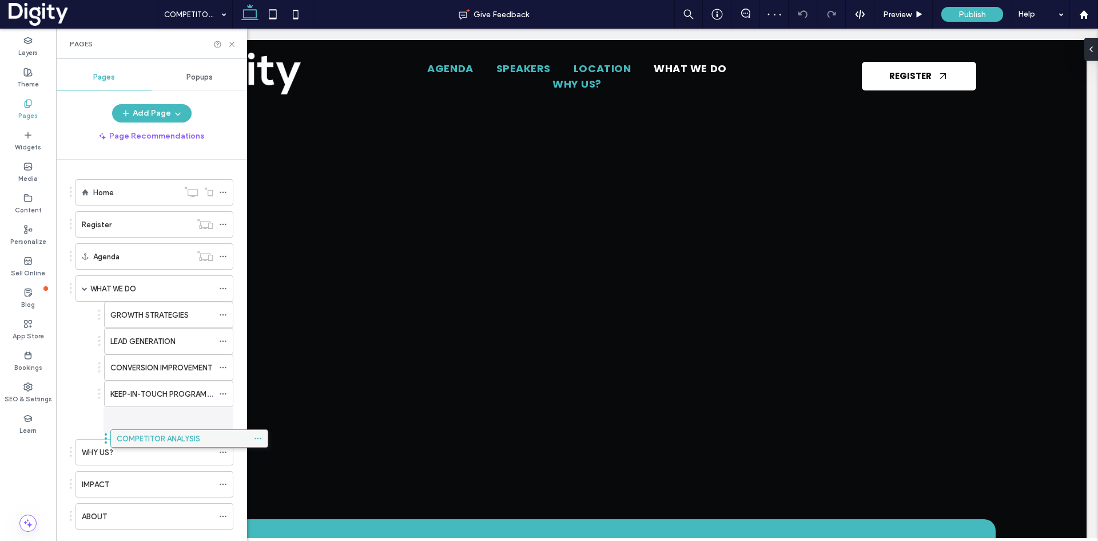
drag, startPoint x: 126, startPoint y: 523, endPoint x: 161, endPoint y: 443, distance: 86.8
click at [229, 44] on icon at bounding box center [232, 44] width 9 height 9
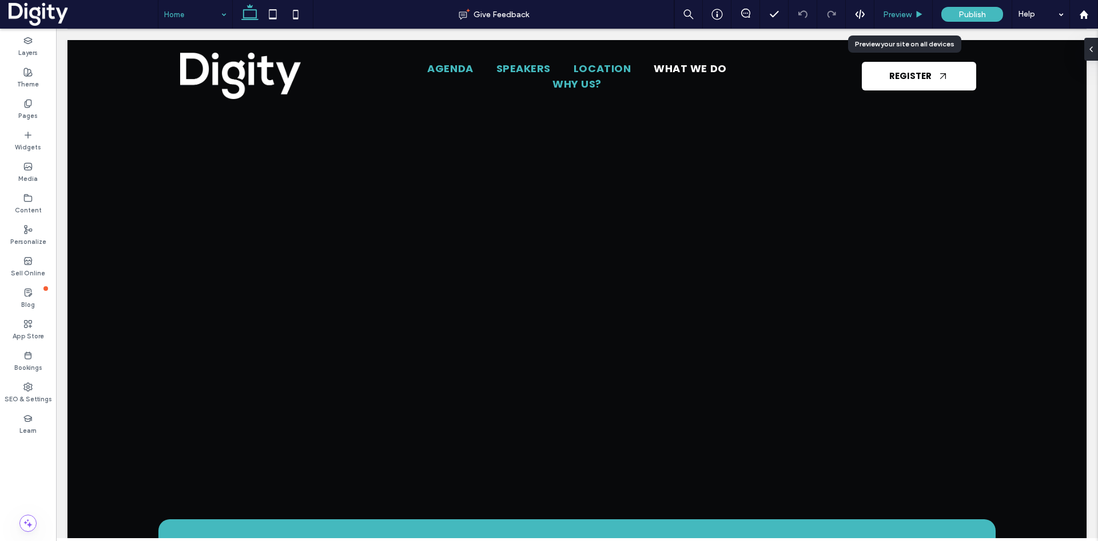
click at [901, 16] on span "Preview" at bounding box center [897, 15] width 29 height 10
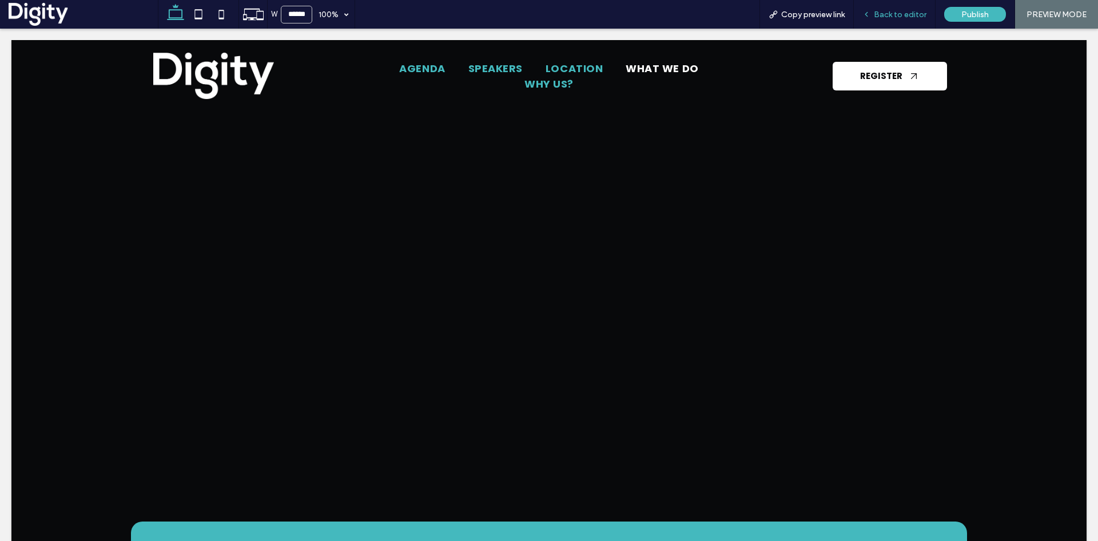
click at [905, 15] on span "Back to editor" at bounding box center [900, 15] width 53 height 10
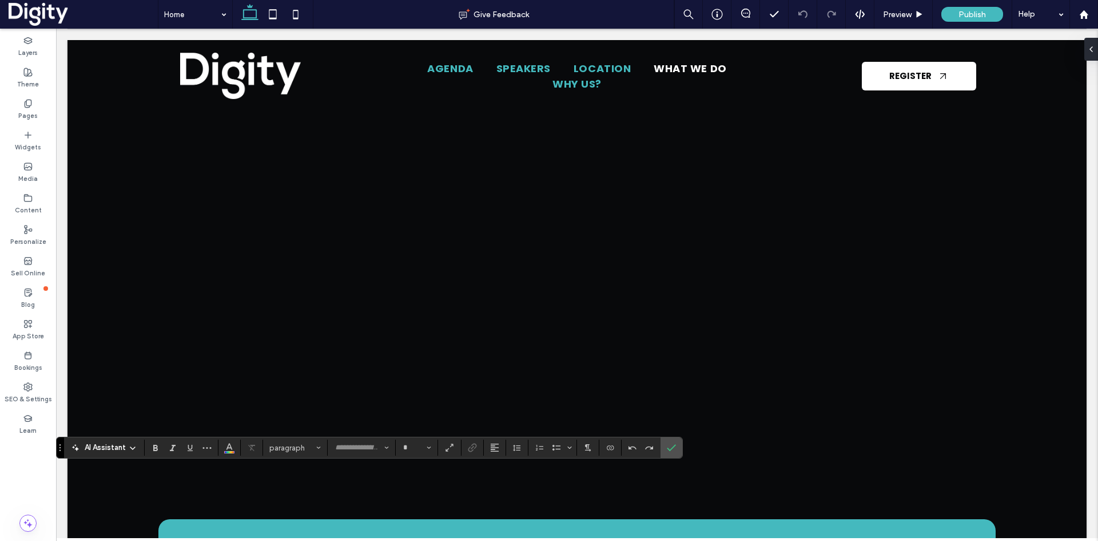
type input "*******"
type input "**"
type input "****"
click at [675, 446] on use "Confirm" at bounding box center [672, 447] width 9 height 7
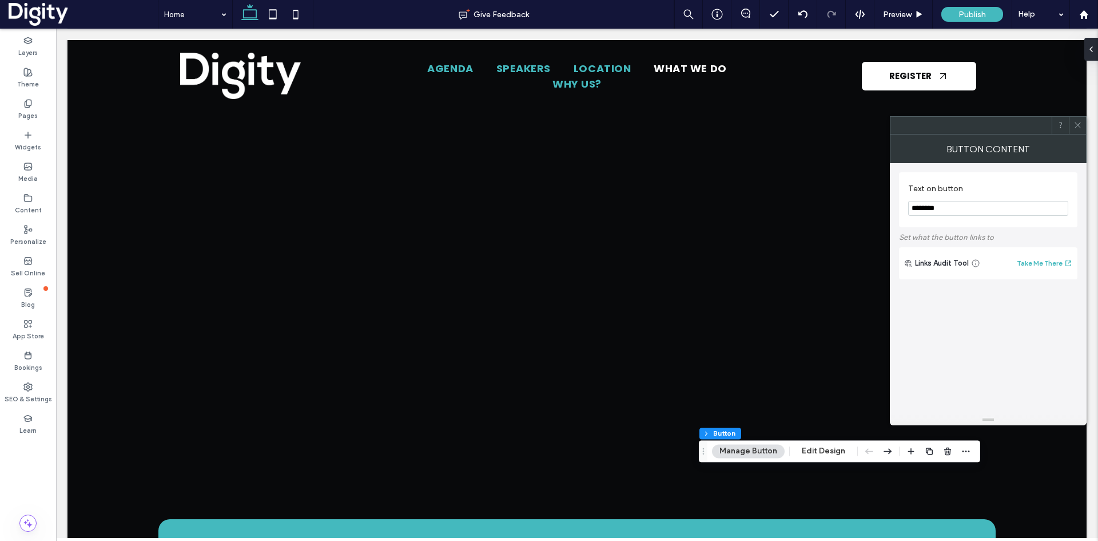
type input "**"
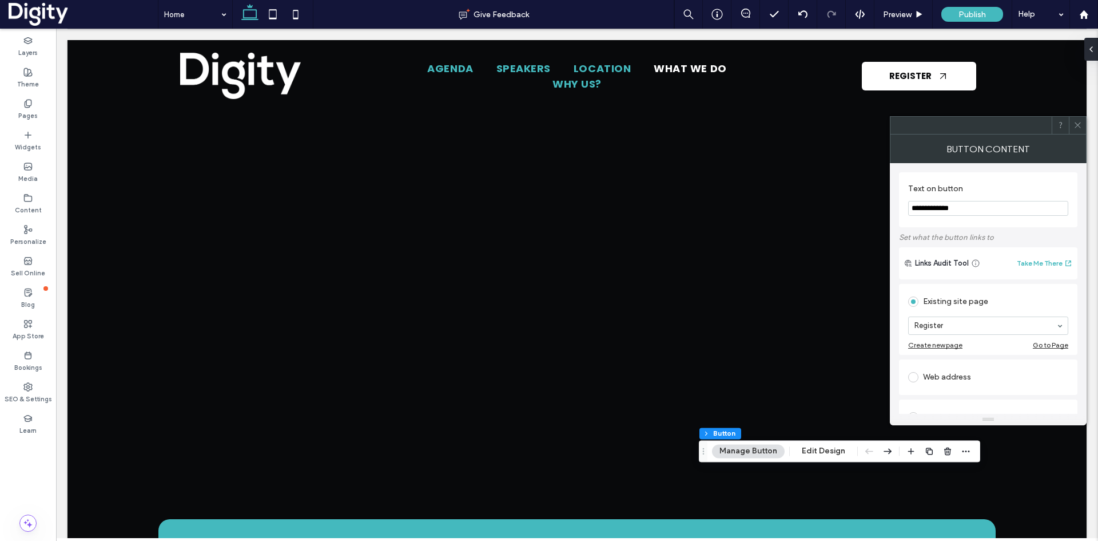
type input "**********"
click at [1076, 126] on use at bounding box center [1078, 125] width 6 height 6
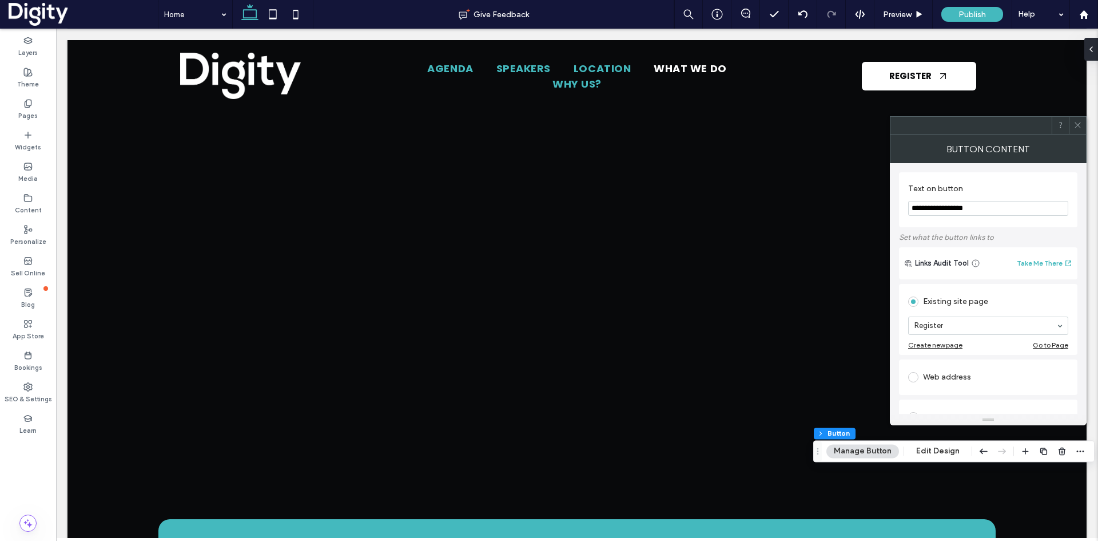
type input "**********"
click at [1076, 122] on icon at bounding box center [1078, 125] width 9 height 9
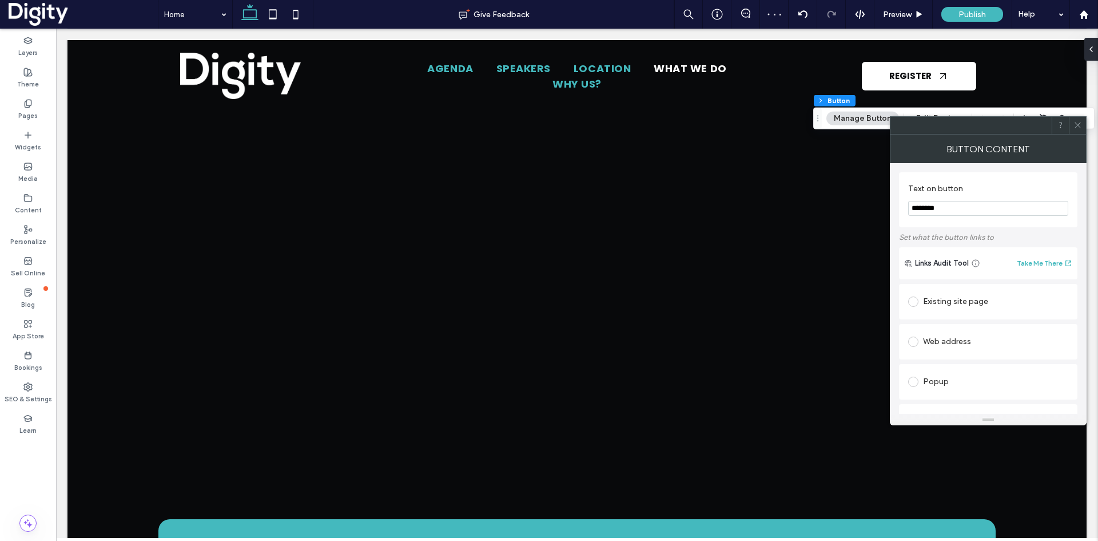
type input "**"
type input "**********"
click at [1076, 125] on icon at bounding box center [1078, 125] width 9 height 9
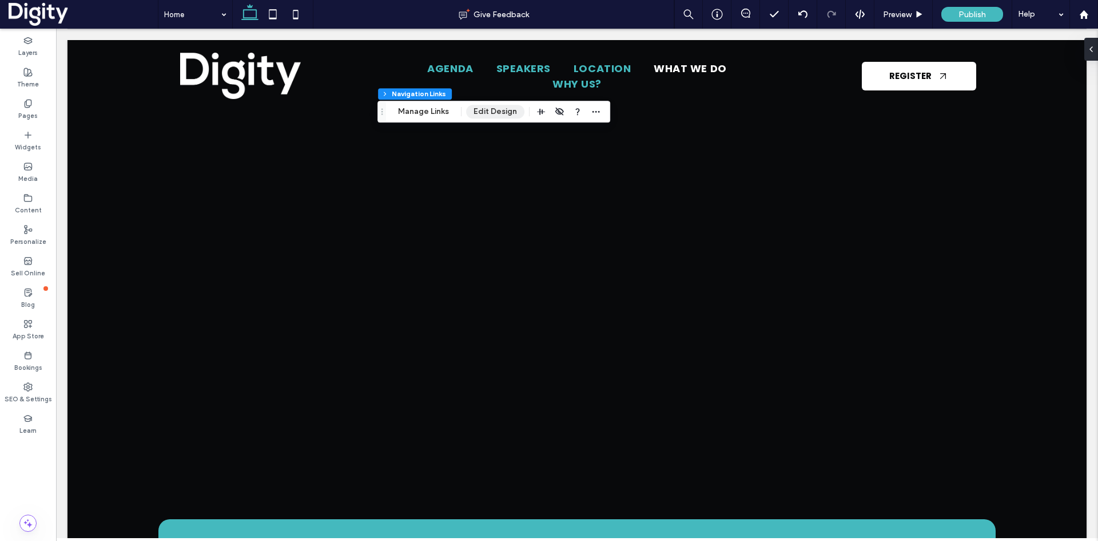
click at [479, 109] on button "Edit Design" at bounding box center [495, 112] width 58 height 14
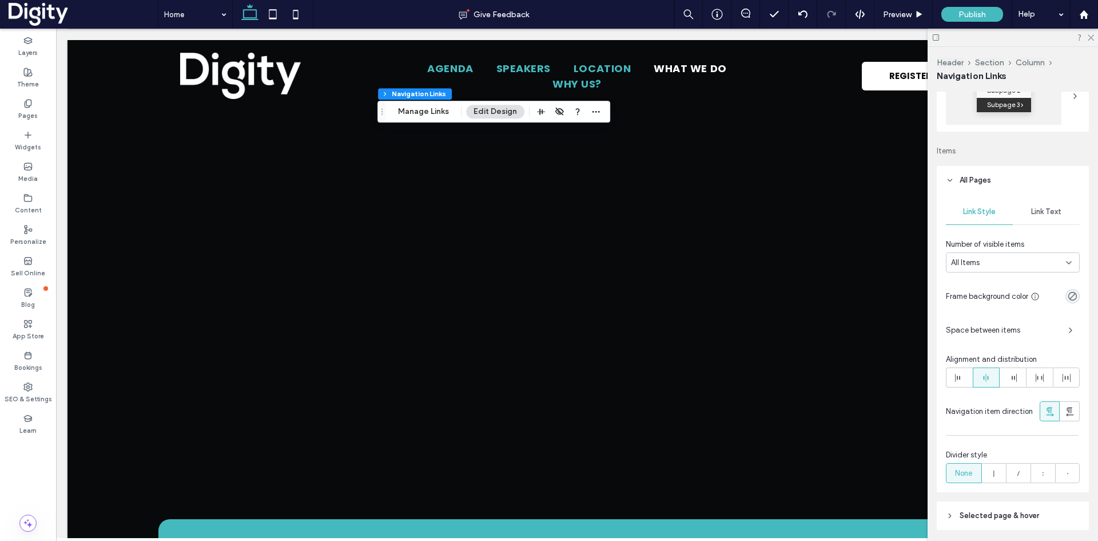
scroll to position [286, 0]
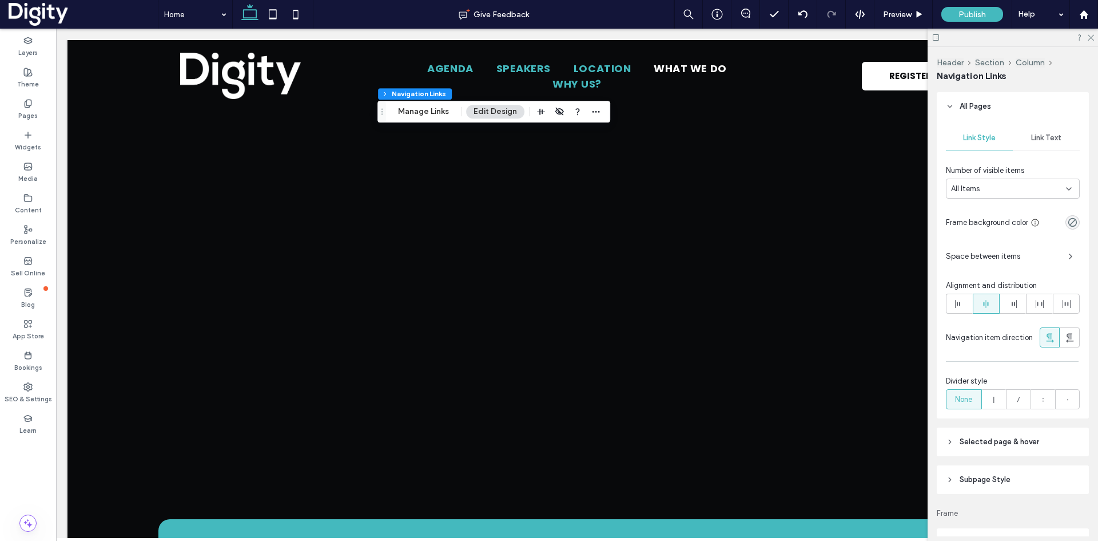
click at [1036, 140] on span "Link Text" at bounding box center [1046, 137] width 30 height 9
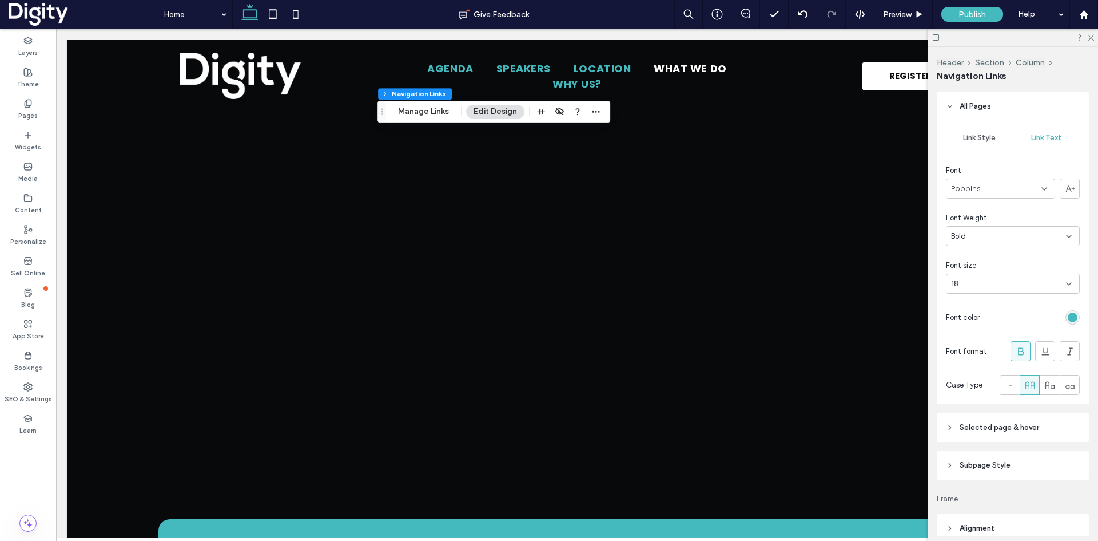
click at [1068, 321] on div "rgb(68, 185, 190)" at bounding box center [1073, 317] width 10 height 10
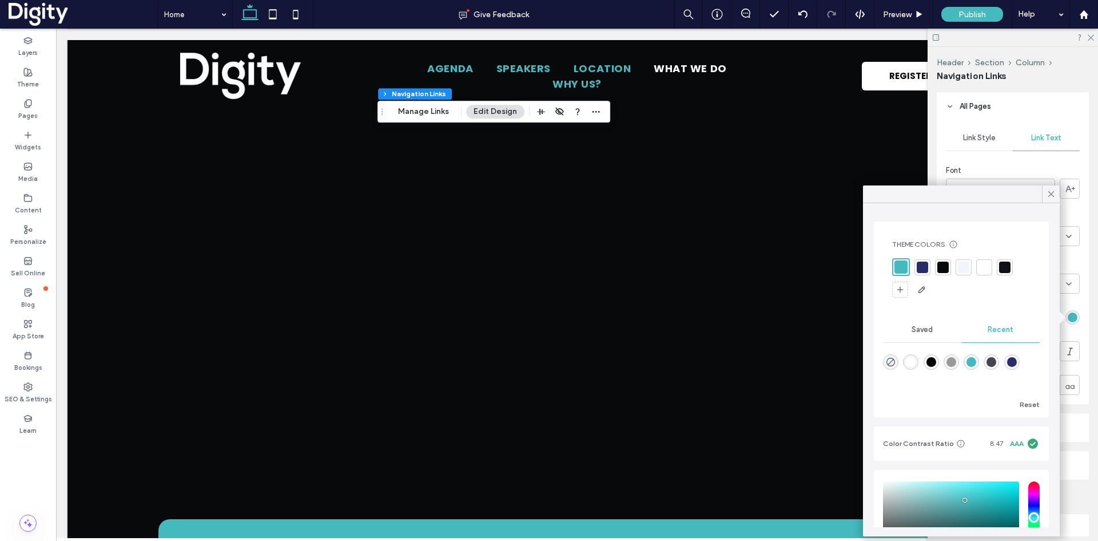
click at [914, 361] on div "rgba(255, 255, 255, 1)" at bounding box center [911, 362] width 10 height 10
type input "*******"
click at [1051, 192] on icon at bounding box center [1051, 194] width 10 height 10
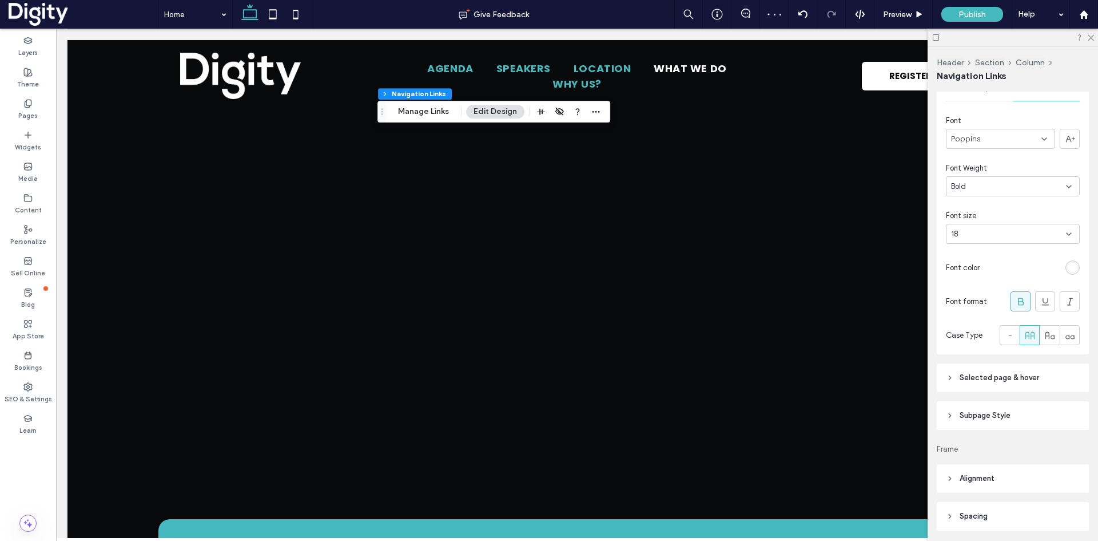
scroll to position [451, 0]
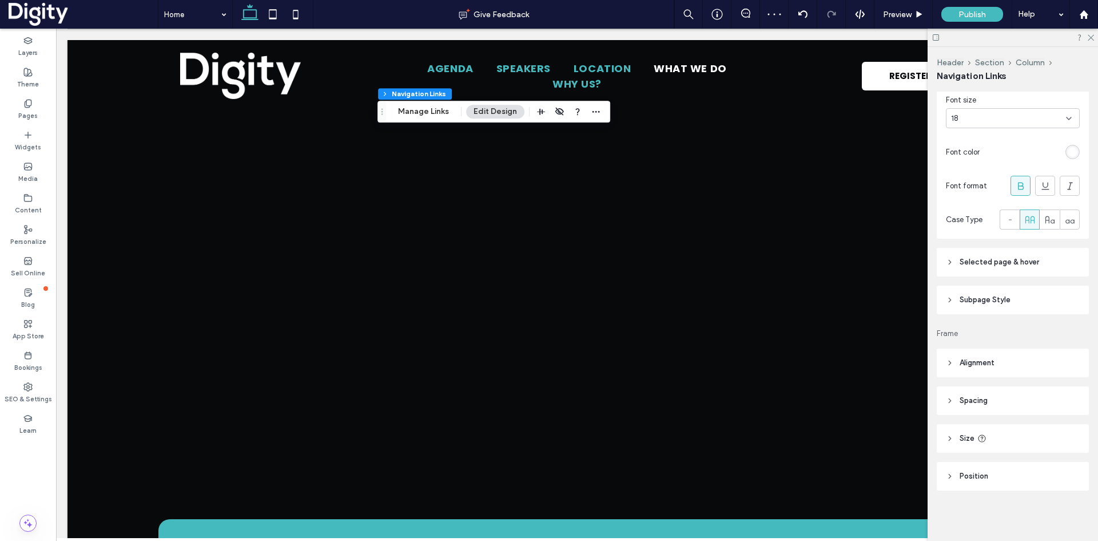
click at [1001, 260] on span "Selected page & hover" at bounding box center [1000, 261] width 80 height 11
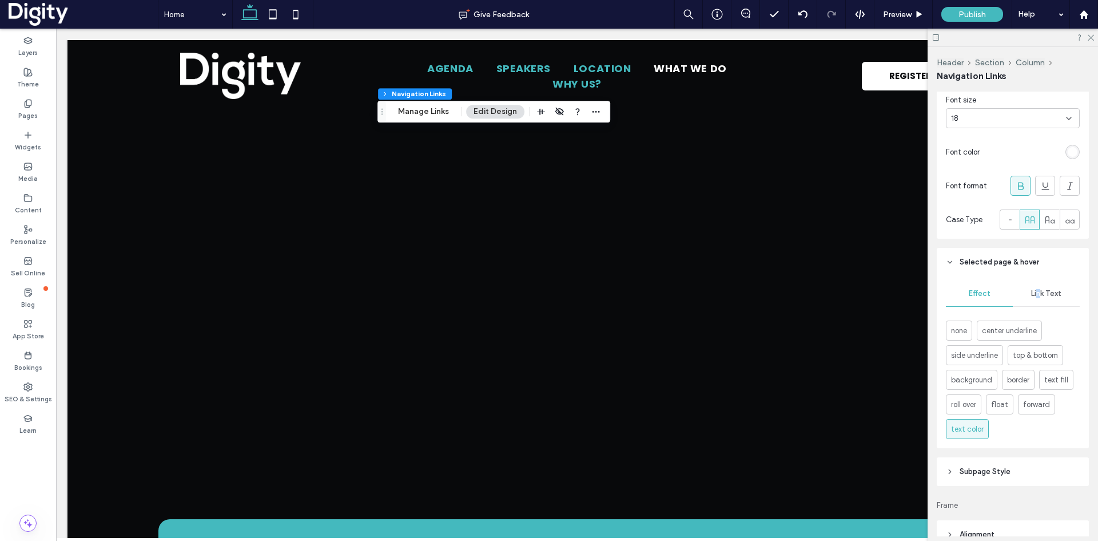
click at [1035, 293] on span "Link Text" at bounding box center [1046, 293] width 30 height 9
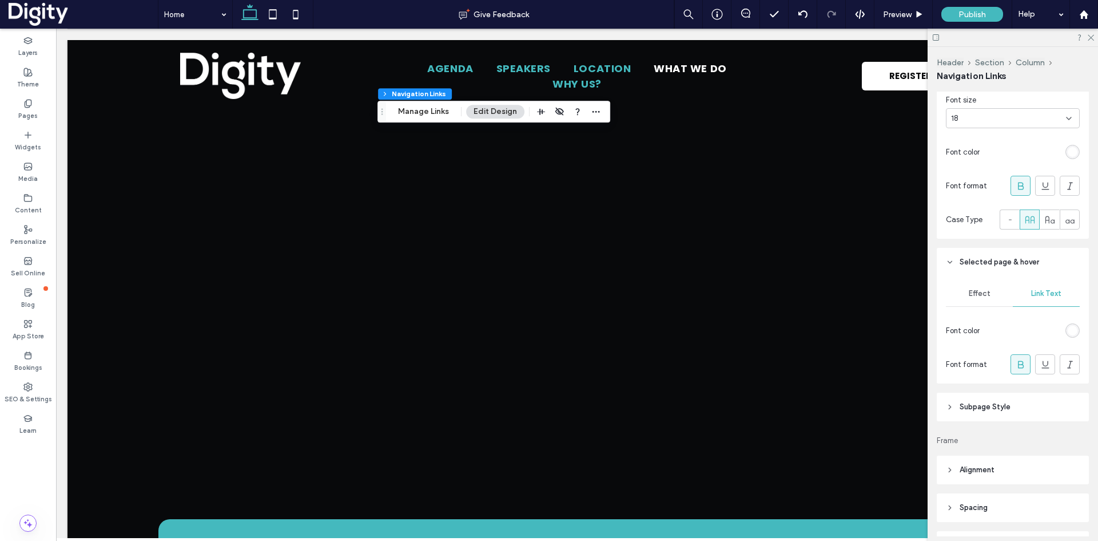
click at [1068, 329] on div "rgb(255, 255, 255)" at bounding box center [1073, 330] width 10 height 10
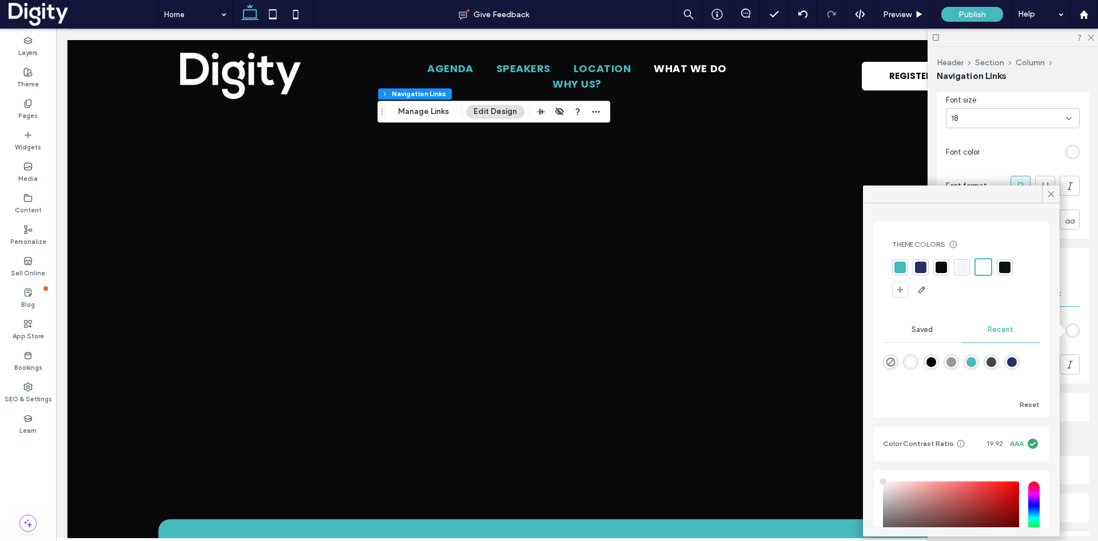
click at [899, 265] on div at bounding box center [900, 266] width 11 height 11
drag, startPoint x: 1050, startPoint y: 193, endPoint x: 1064, endPoint y: 148, distance: 47.6
click at [1050, 191] on icon at bounding box center [1051, 194] width 10 height 10
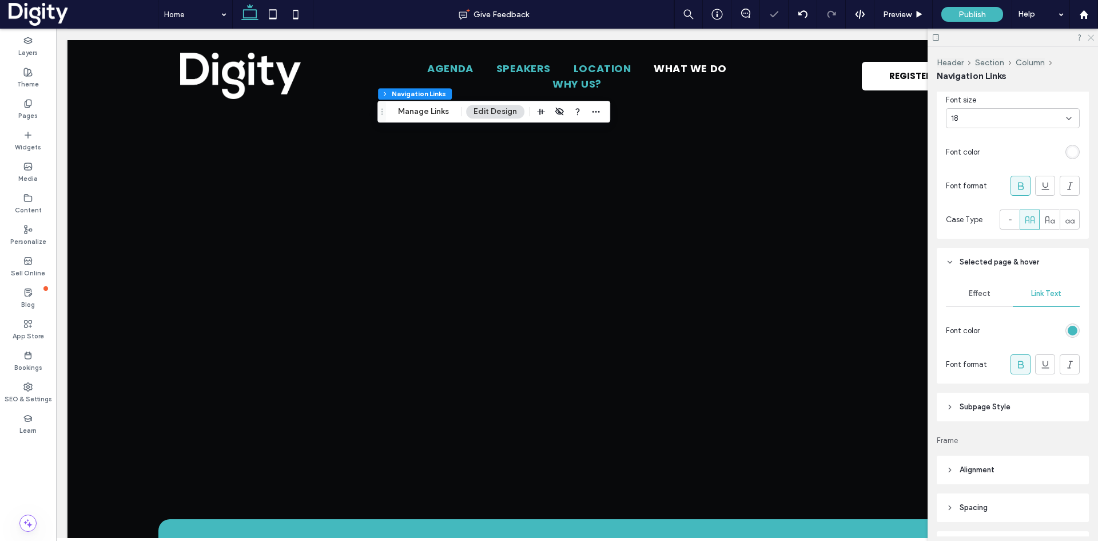
click at [1091, 37] on use at bounding box center [1091, 38] width 6 height 6
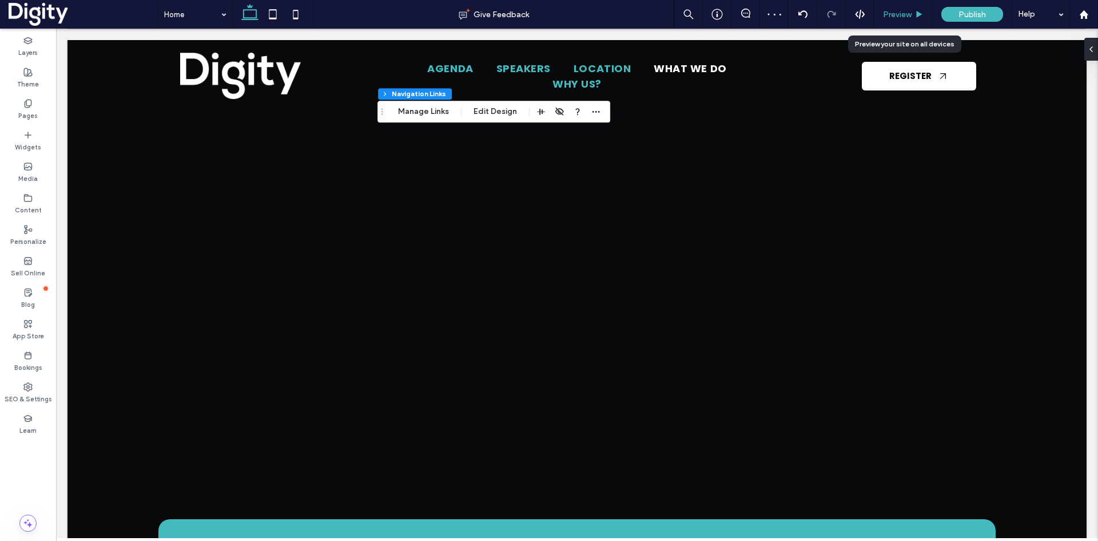
click at [888, 12] on span "Preview" at bounding box center [897, 15] width 29 height 10
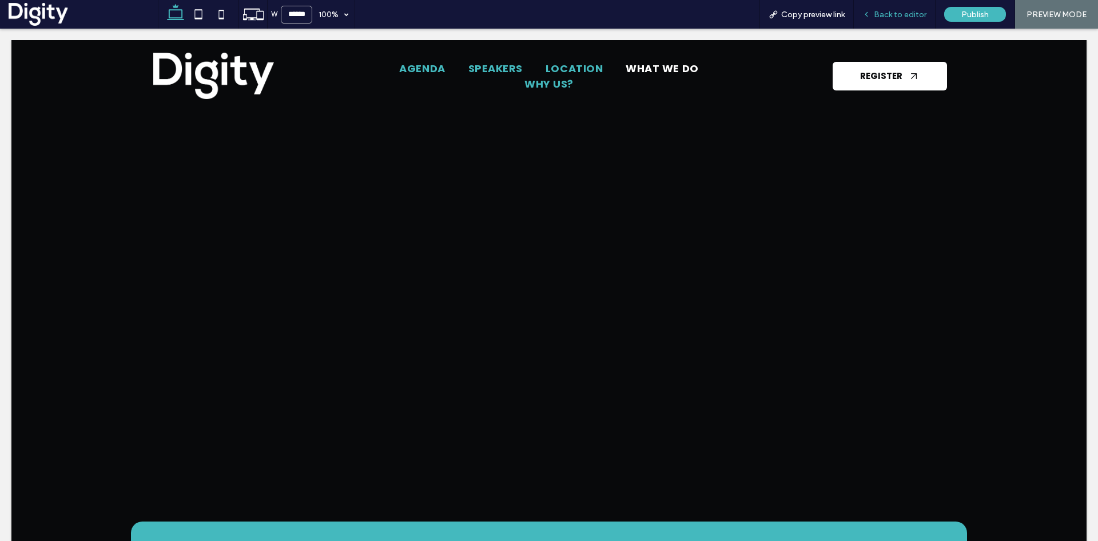
click at [887, 15] on span "Back to editor" at bounding box center [900, 15] width 53 height 10
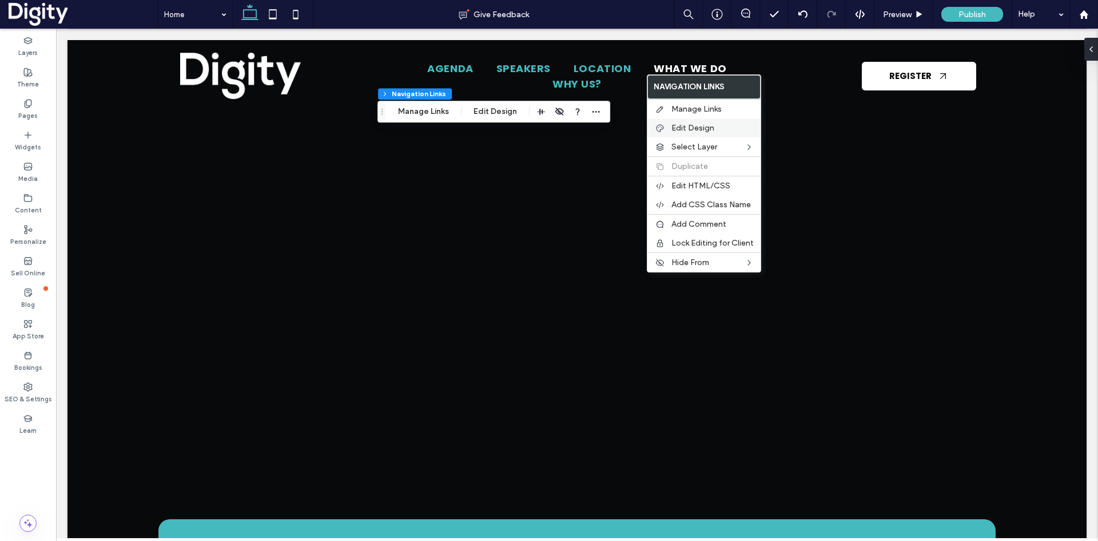
click at [669, 126] on div "Edit Design" at bounding box center [703, 127] width 113 height 19
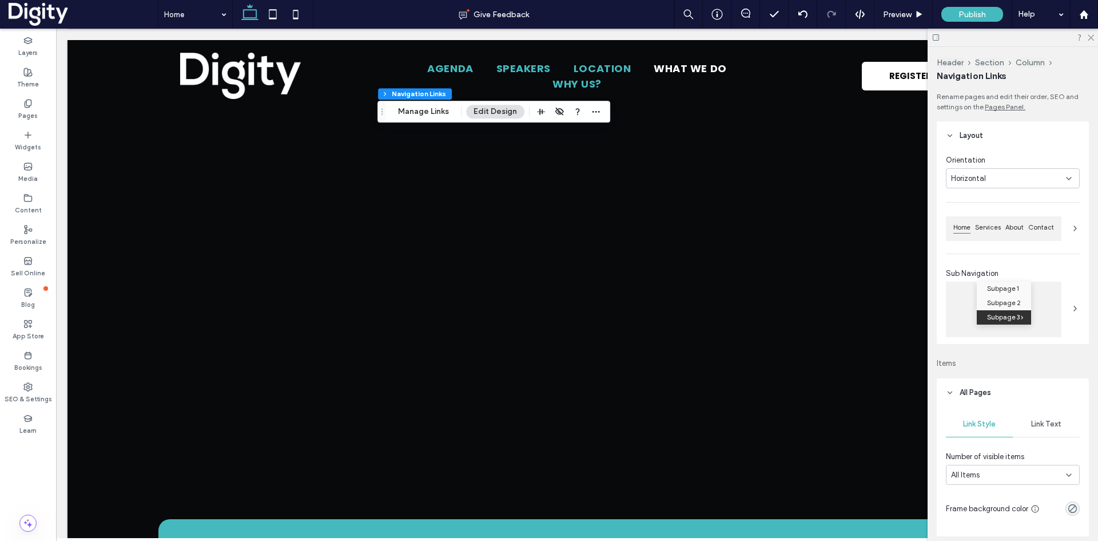
click at [1073, 302] on span at bounding box center [1075, 307] width 9 height 53
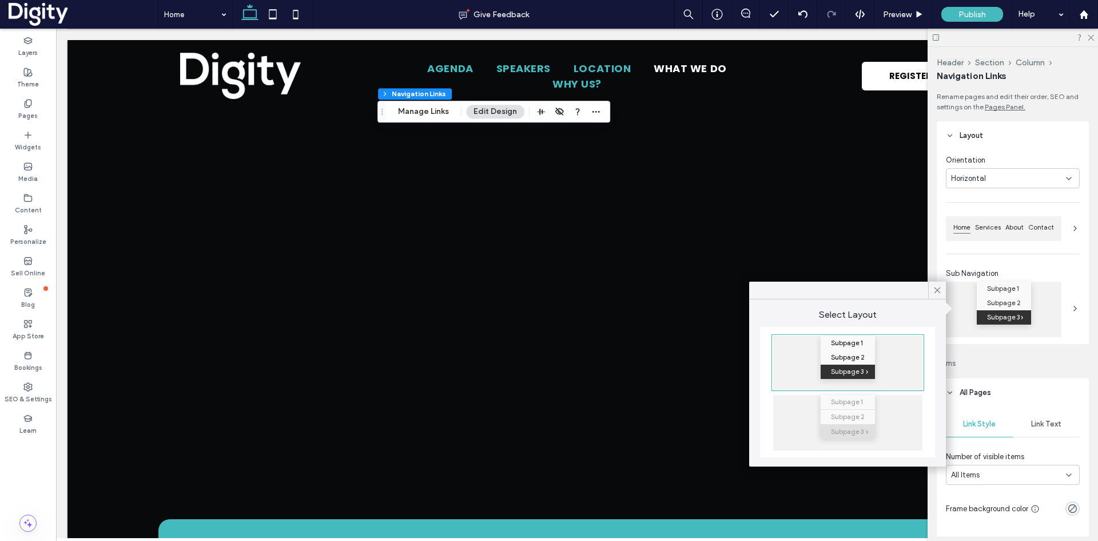
click at [494, 108] on button "Edit Design" at bounding box center [495, 112] width 58 height 14
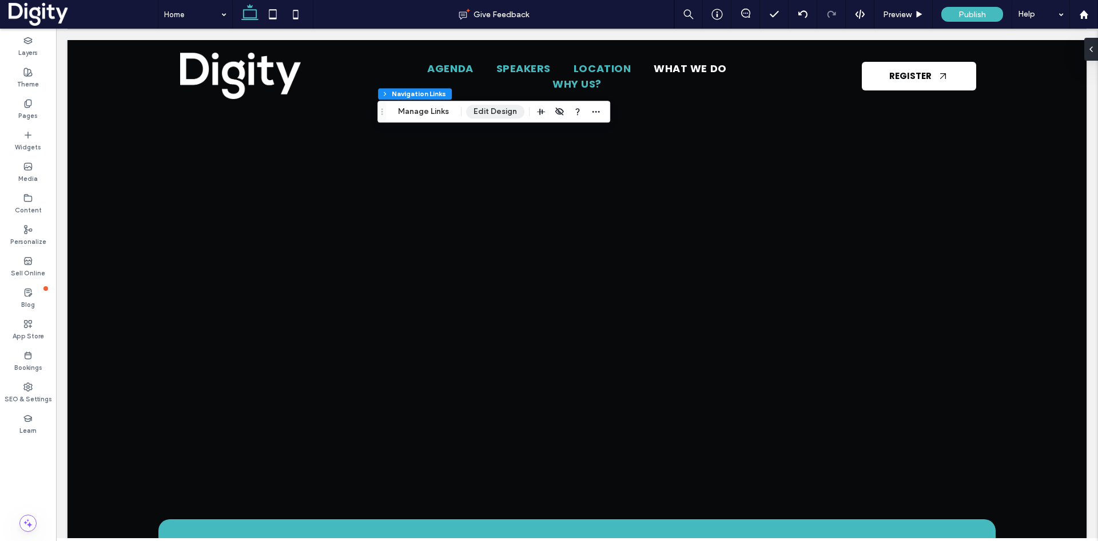
click at [494, 110] on button "Edit Design" at bounding box center [495, 112] width 58 height 14
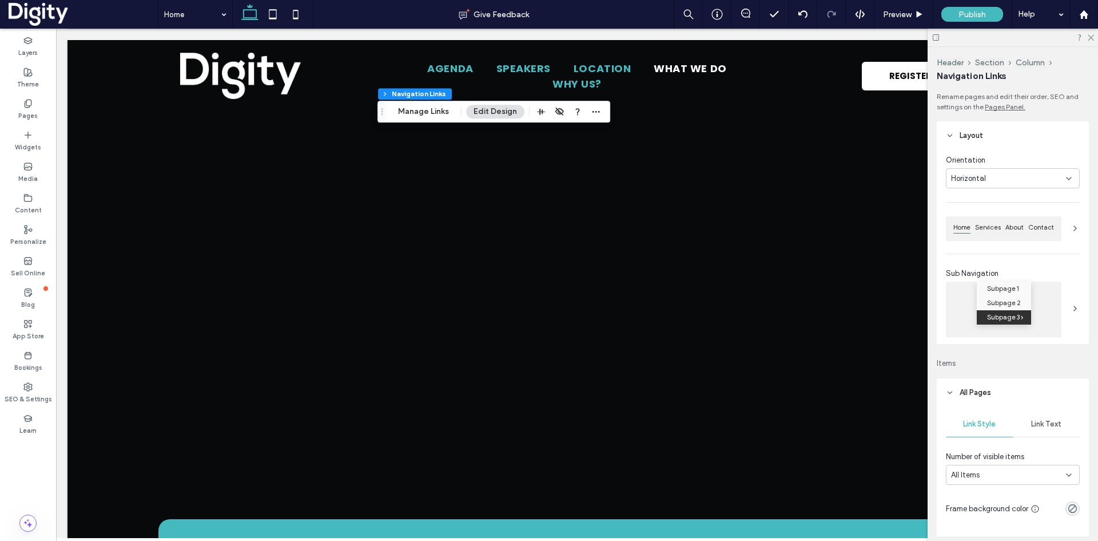
click at [1074, 311] on use at bounding box center [1075, 308] width 2 height 5
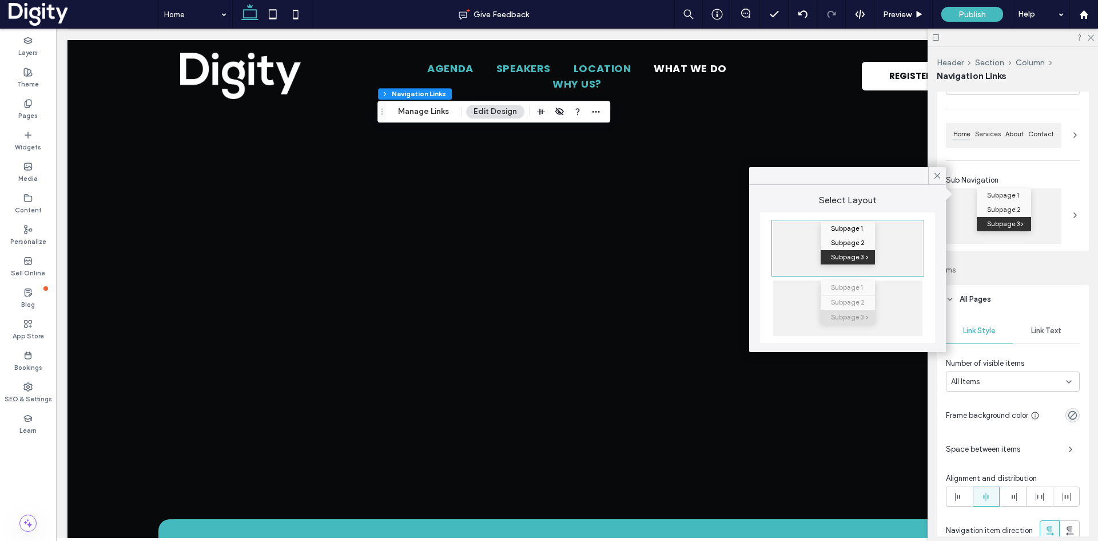
scroll to position [114, 0]
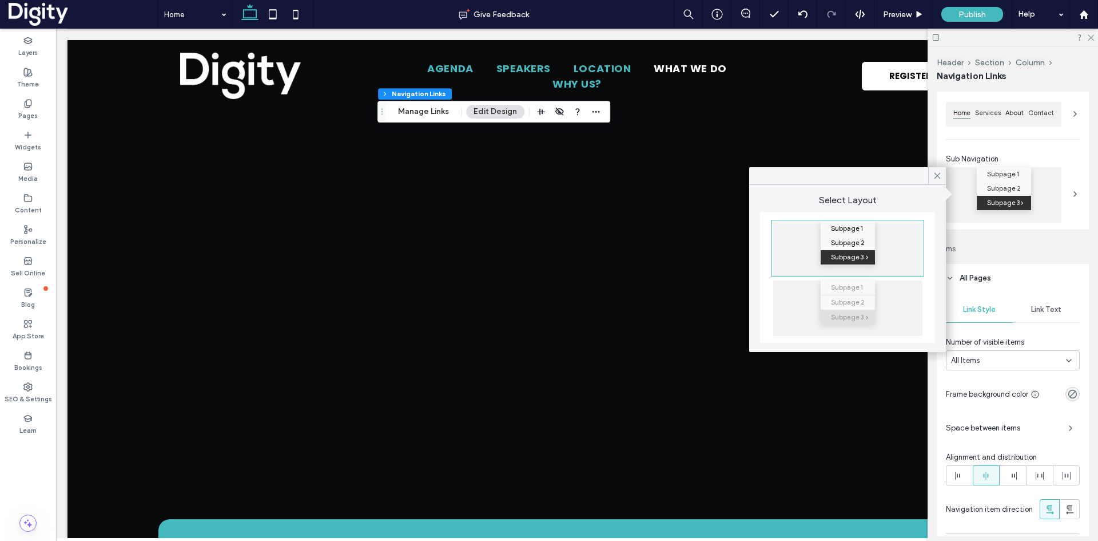
click at [1027, 252] on span "Items" at bounding box center [1013, 248] width 152 height 11
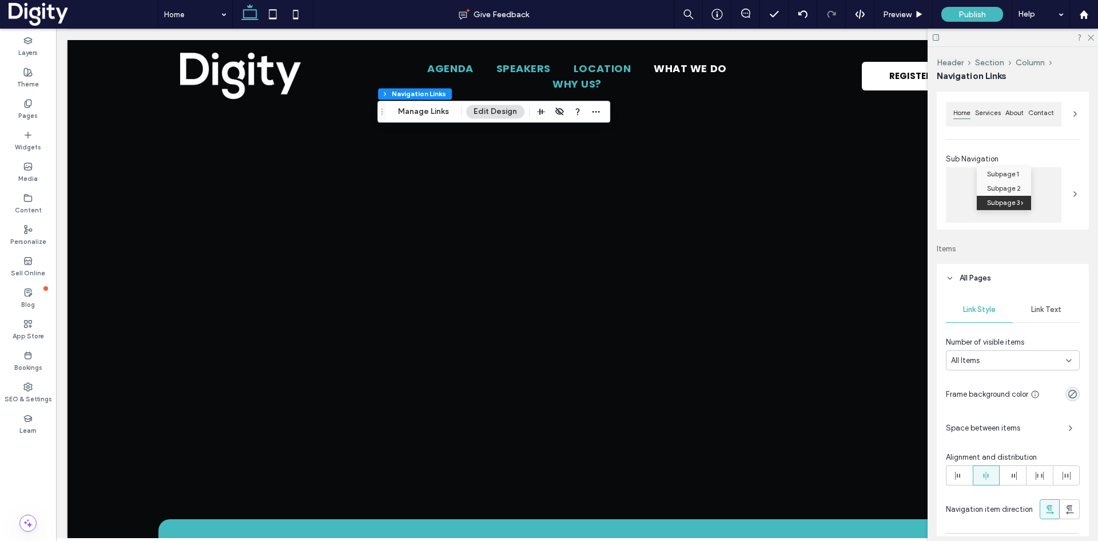
click at [1043, 309] on span "Link Text" at bounding box center [1046, 309] width 30 height 9
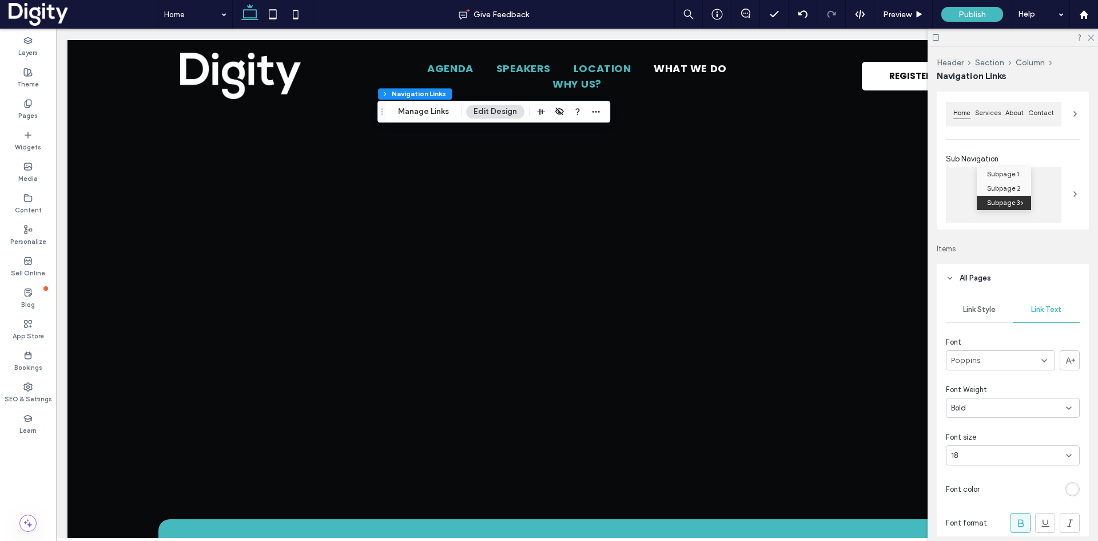
click at [1071, 186] on span at bounding box center [1075, 193] width 9 height 53
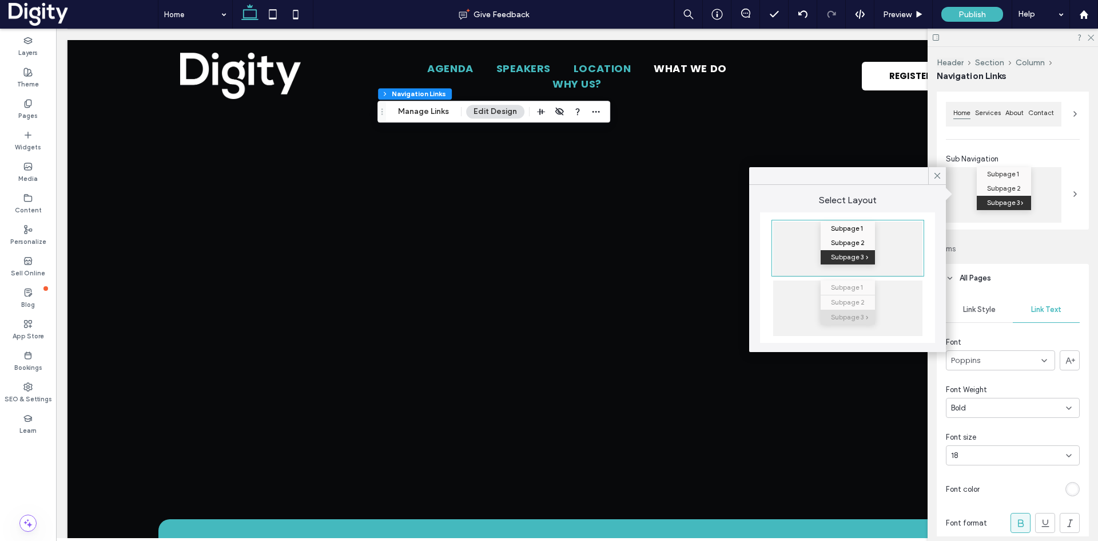
click at [1071, 193] on icon at bounding box center [1075, 193] width 9 height 9
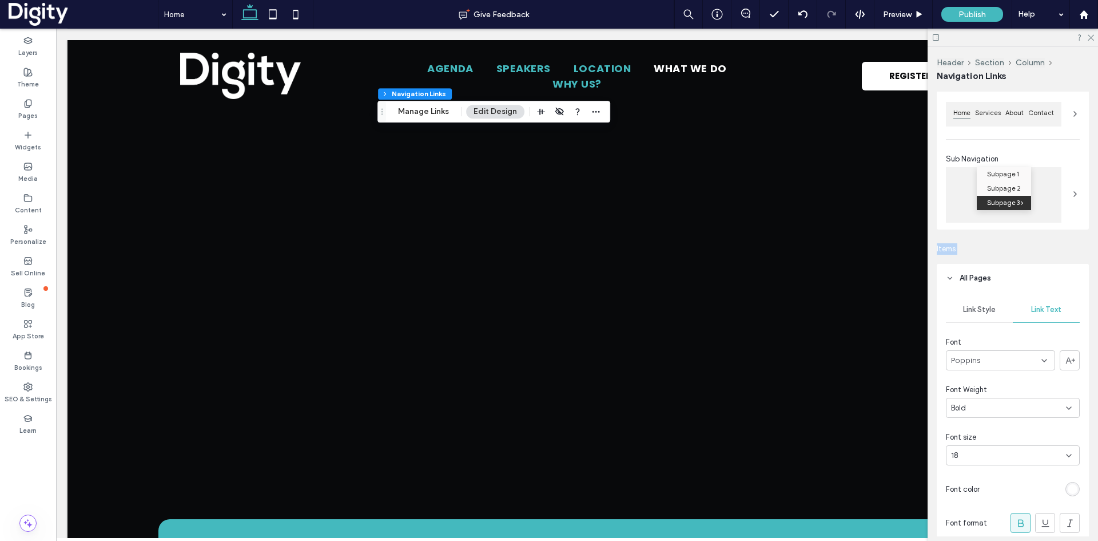
click at [1071, 193] on icon at bounding box center [1075, 193] width 9 height 9
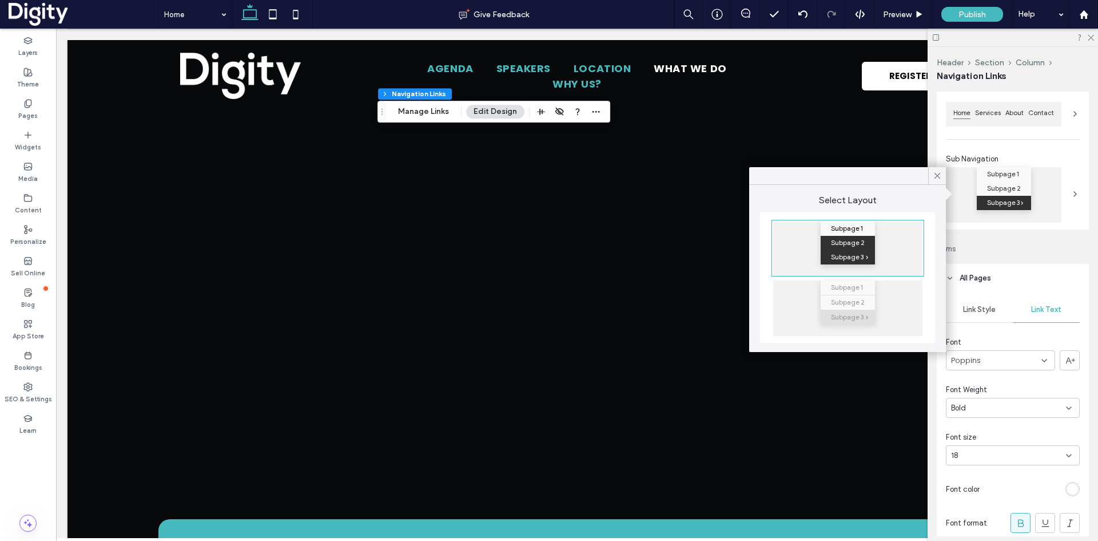
click at [848, 246] on span "Subpage 2" at bounding box center [848, 243] width 34 height 14
drag, startPoint x: 938, startPoint y: 178, endPoint x: 944, endPoint y: 196, distance: 18.6
click at [938, 177] on icon at bounding box center [937, 175] width 10 height 10
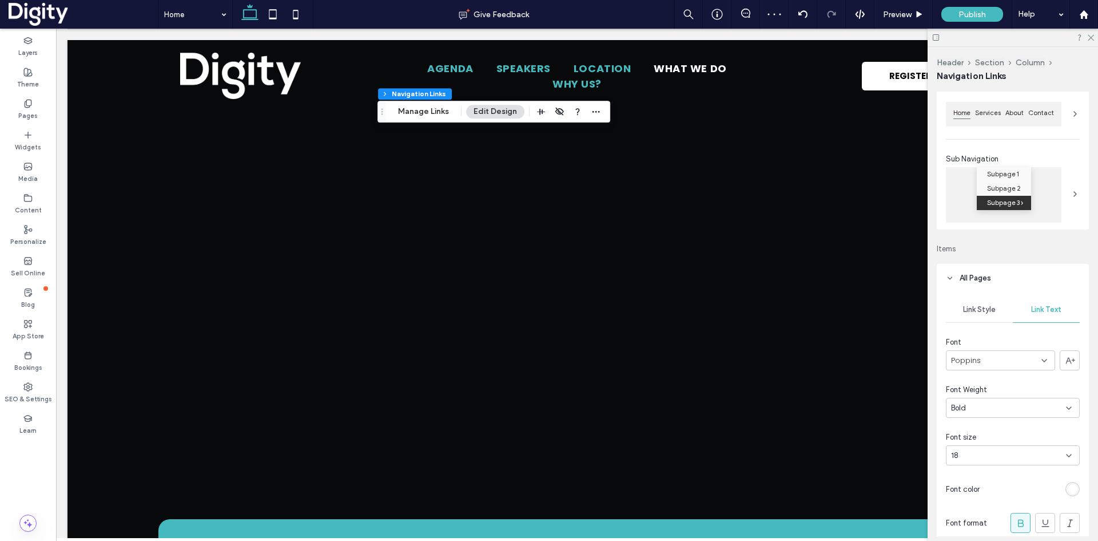
scroll to position [172, 0]
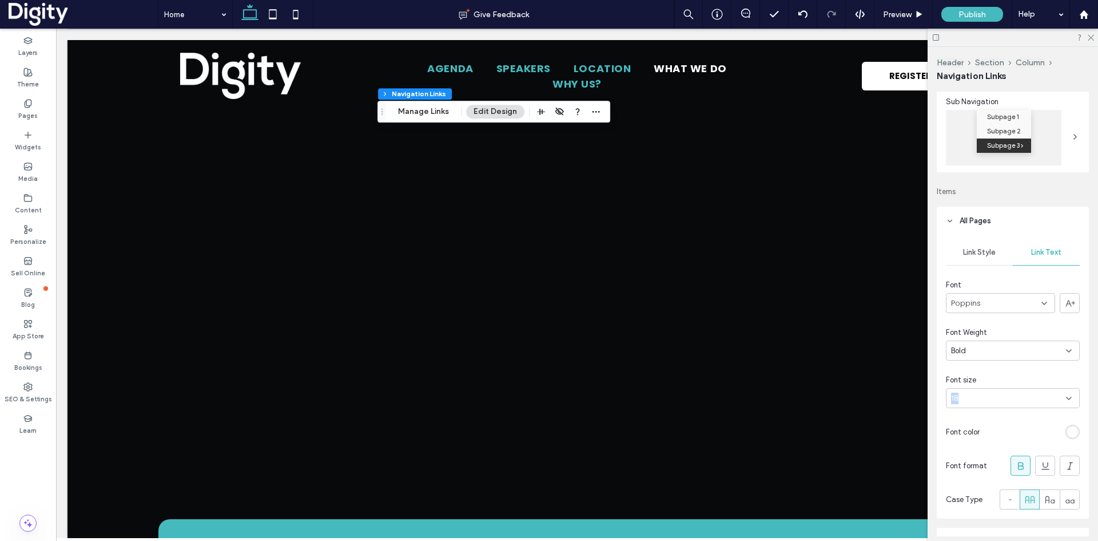
click at [992, 394] on div "18" at bounding box center [1013, 398] width 134 height 20
click at [981, 472] on div "16" at bounding box center [1010, 481] width 127 height 20
click at [984, 390] on div "16" at bounding box center [1013, 398] width 134 height 20
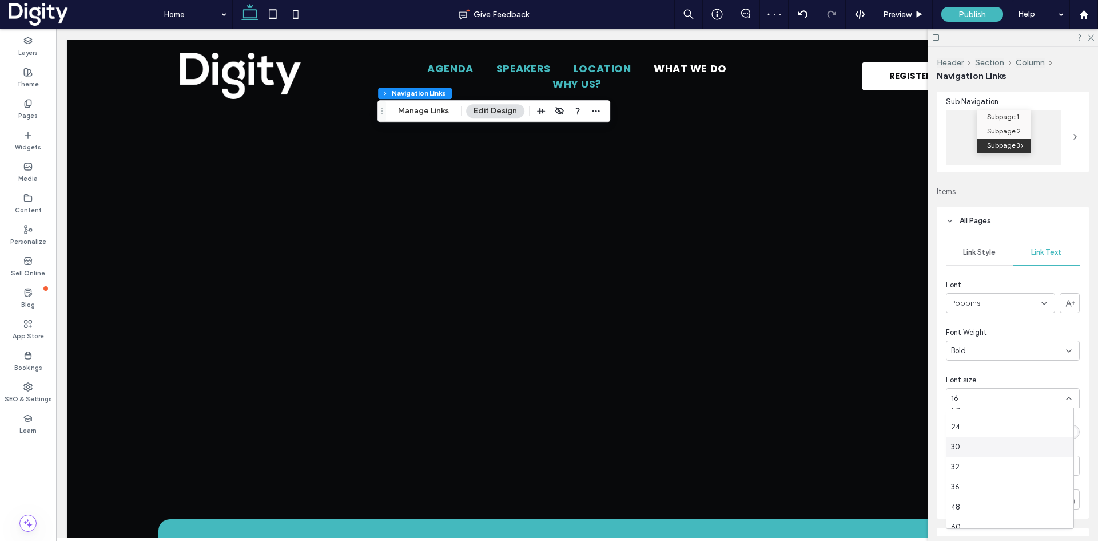
scroll to position [114, 0]
click at [976, 444] on div "18" at bounding box center [1010, 444] width 127 height 20
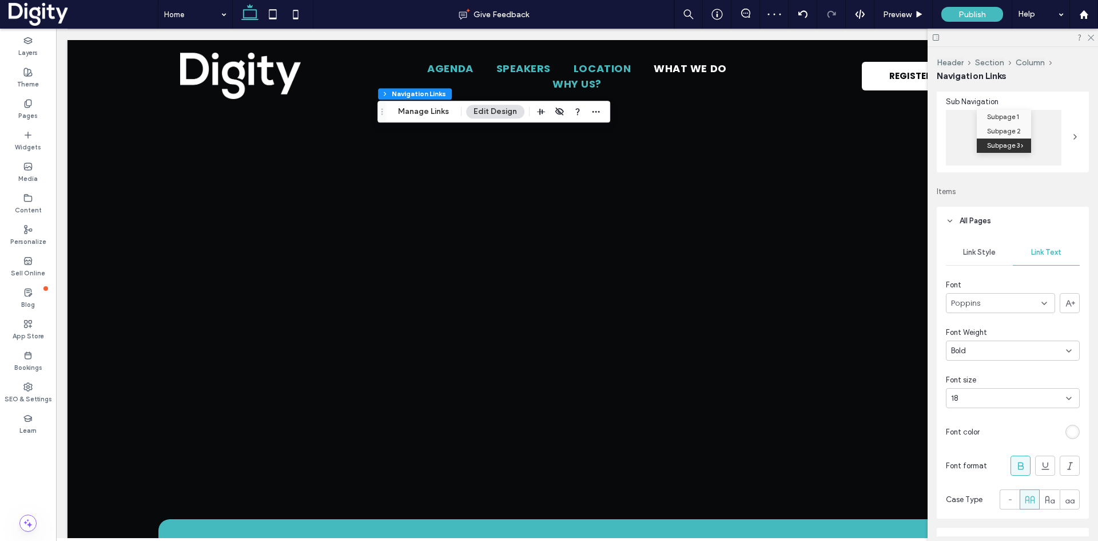
click at [1005, 271] on div "Link Style Link Text Font Poppins Font Weight Bold Font size 18 Font color Font…" at bounding box center [1013, 376] width 152 height 283
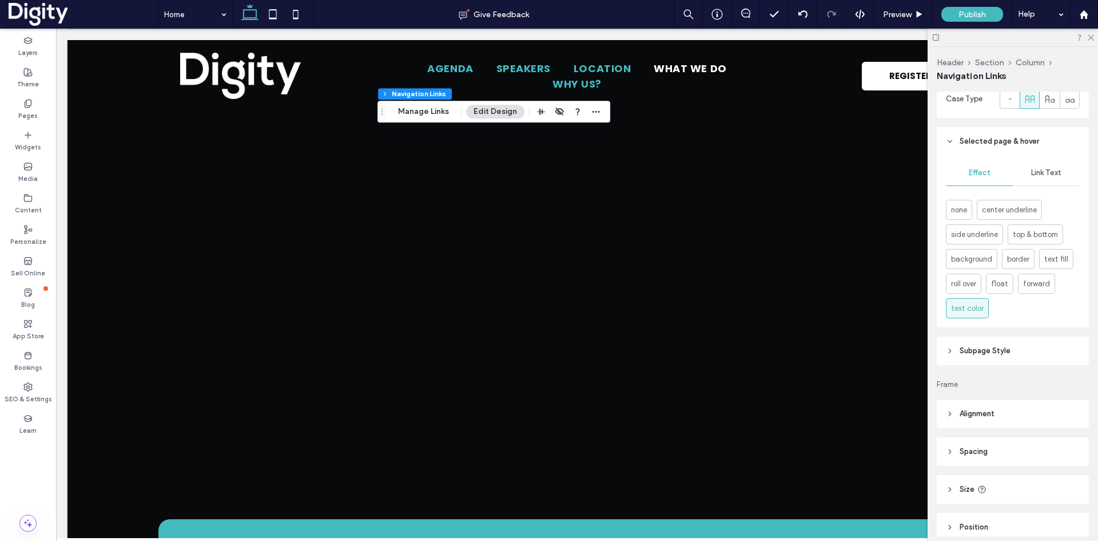
scroll to position [623, 0]
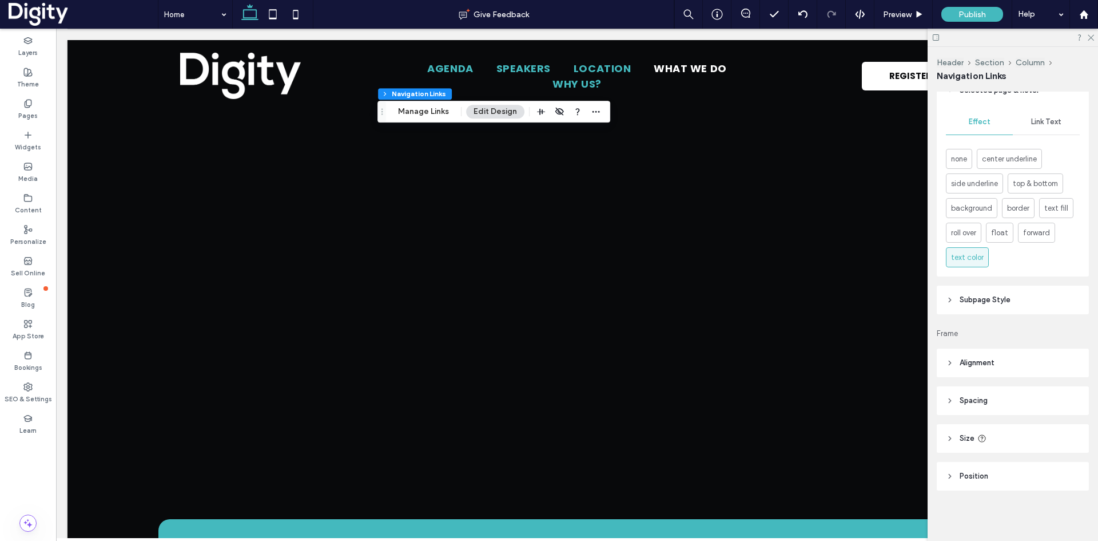
click at [1002, 300] on span "Subpage Style" at bounding box center [985, 299] width 51 height 11
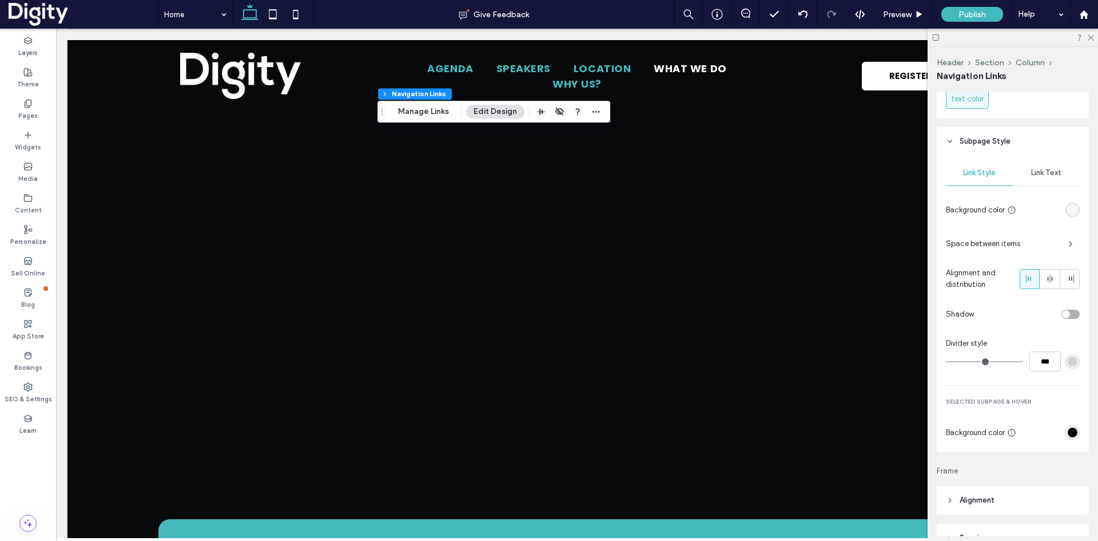
scroll to position [794, 0]
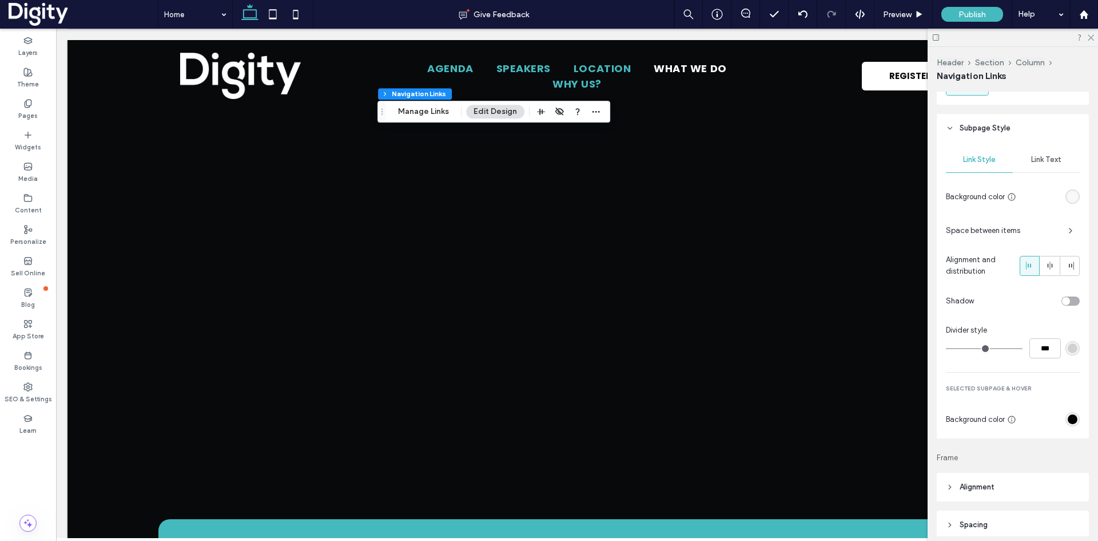
click at [1038, 159] on span "Link Text" at bounding box center [1046, 159] width 30 height 9
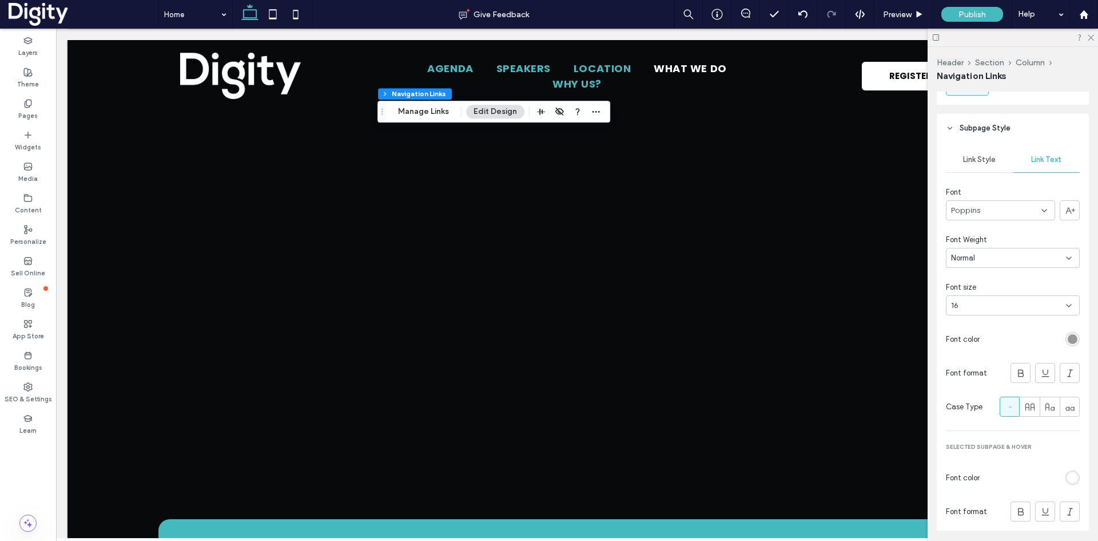
click at [1068, 336] on div "rgb(153, 153, 153)" at bounding box center [1073, 339] width 10 height 10
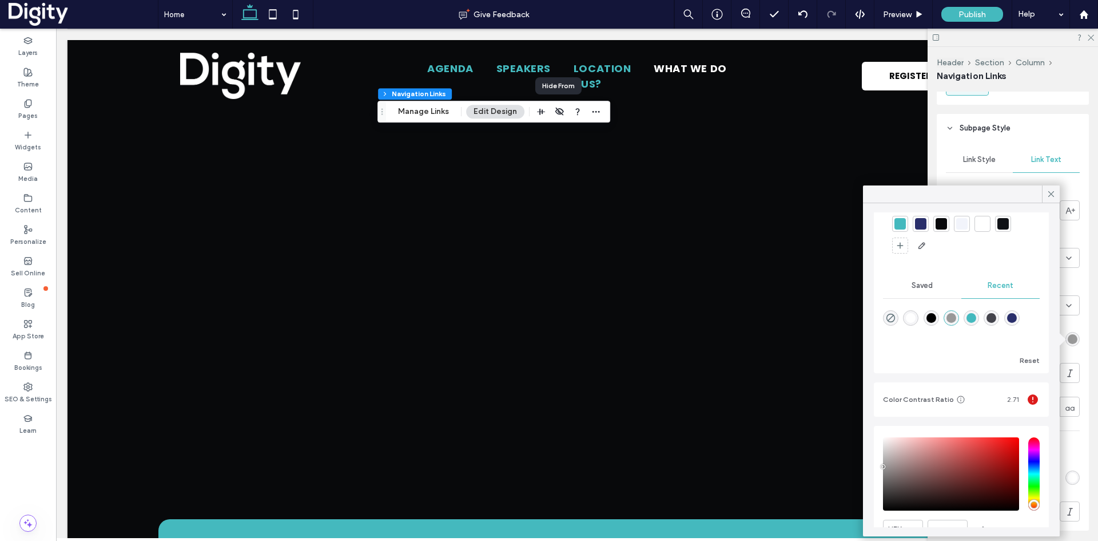
scroll to position [98, 0]
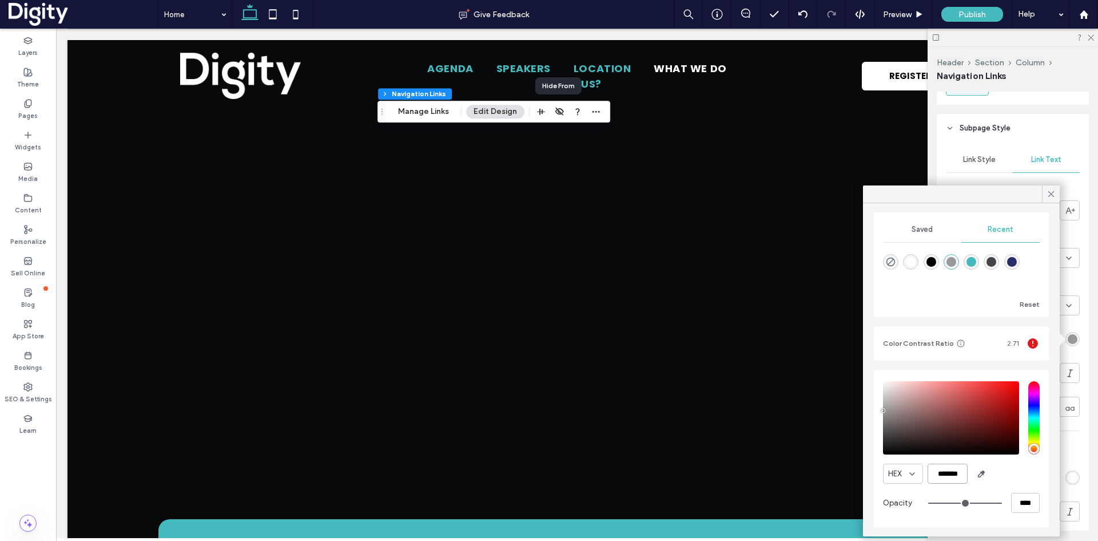
click at [955, 472] on input "*******" at bounding box center [948, 473] width 40 height 20
paste input "color picker textbox"
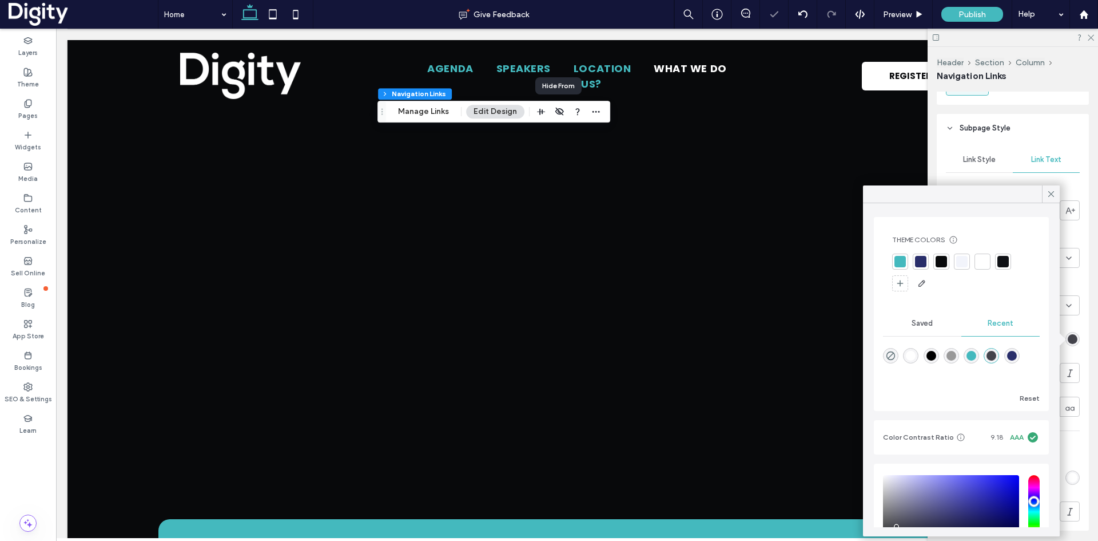
scroll to position [0, 0]
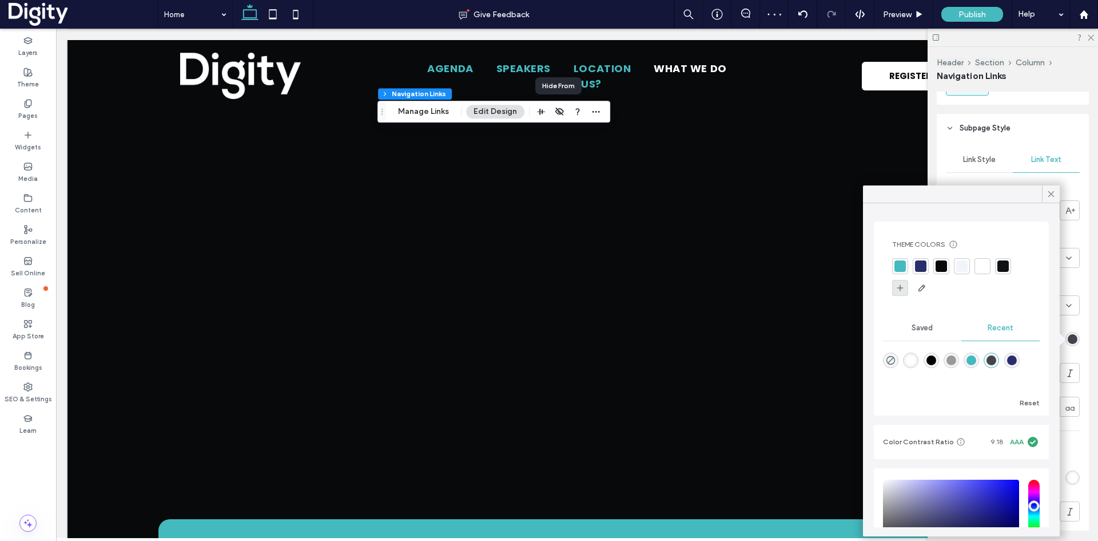
type input "*******"
click at [897, 283] on span at bounding box center [900, 287] width 9 height 11
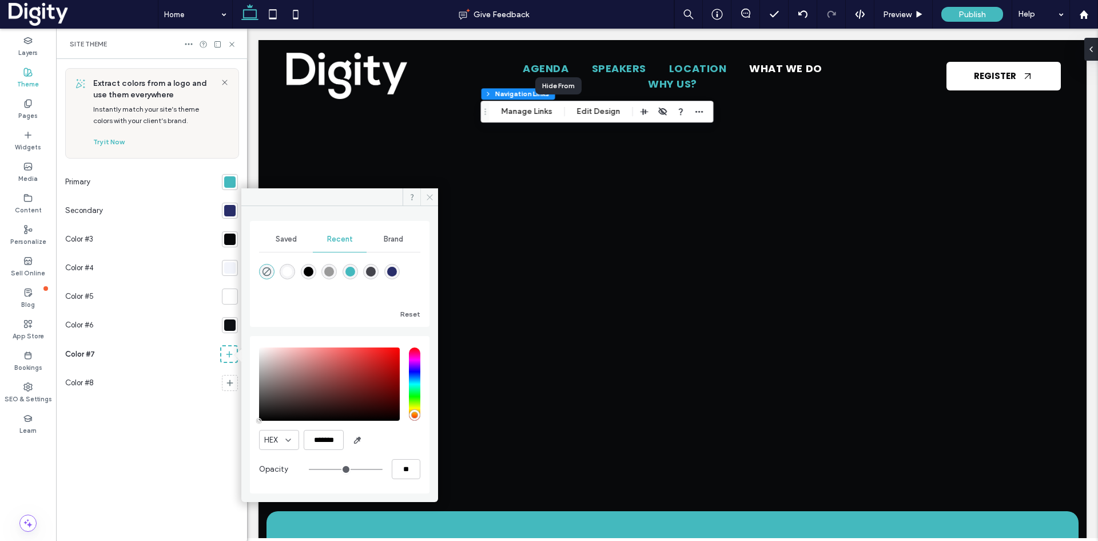
click at [433, 195] on icon at bounding box center [430, 197] width 9 height 9
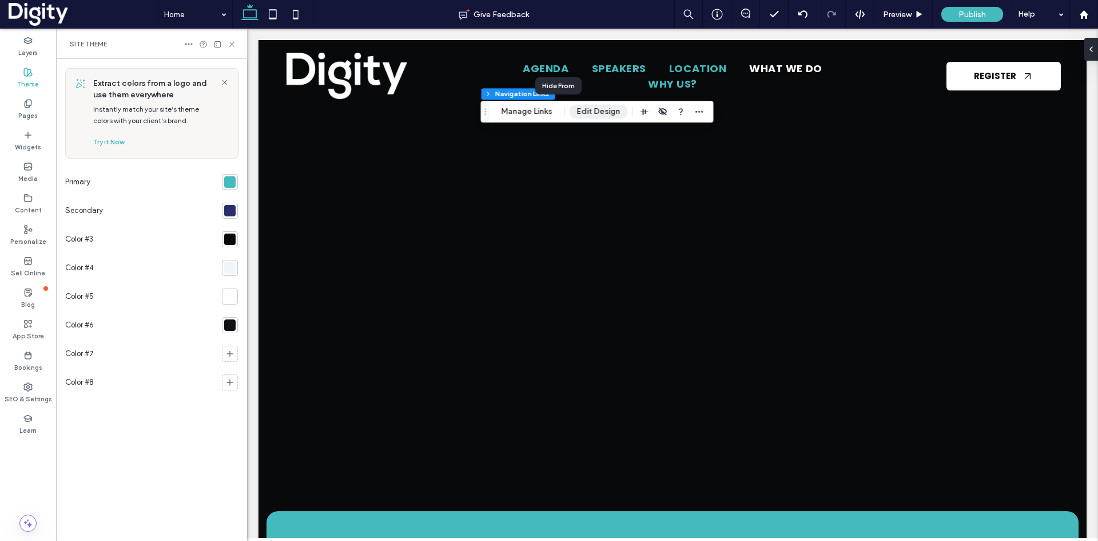
click at [592, 109] on button "Edit Design" at bounding box center [599, 112] width 58 height 14
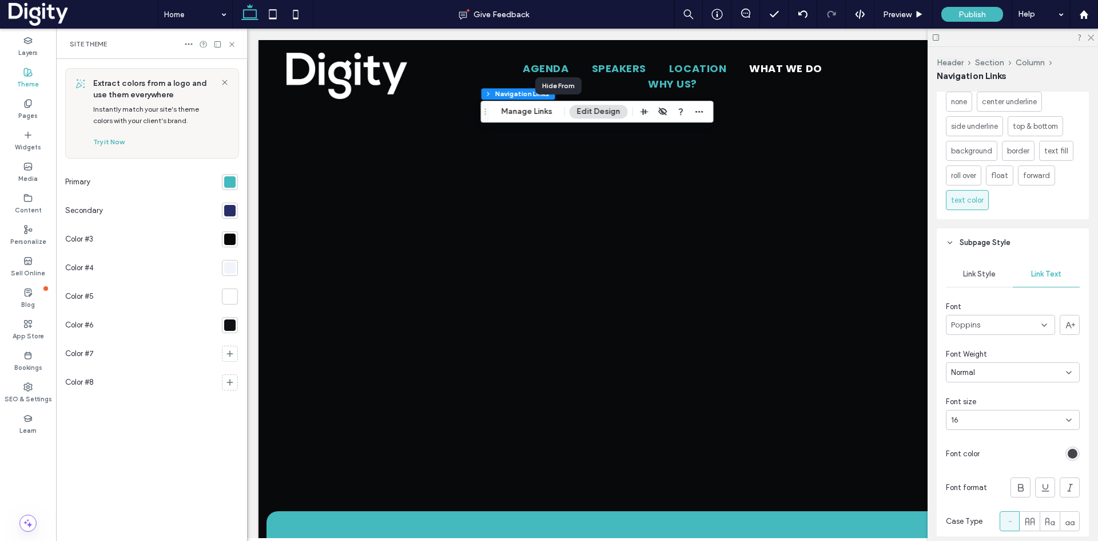
scroll to position [737, 0]
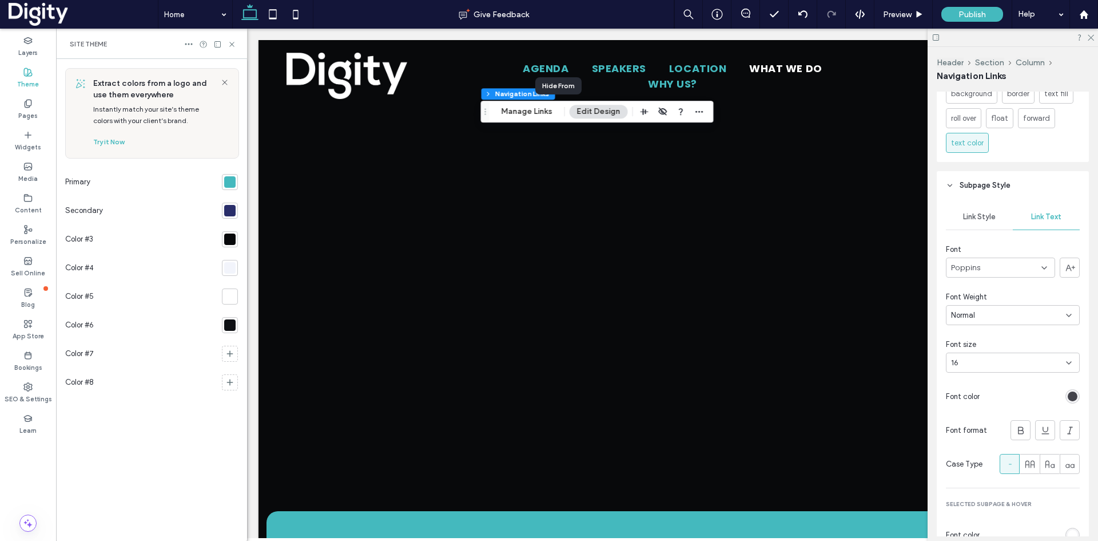
click at [985, 218] on span "Link Style" at bounding box center [979, 216] width 33 height 9
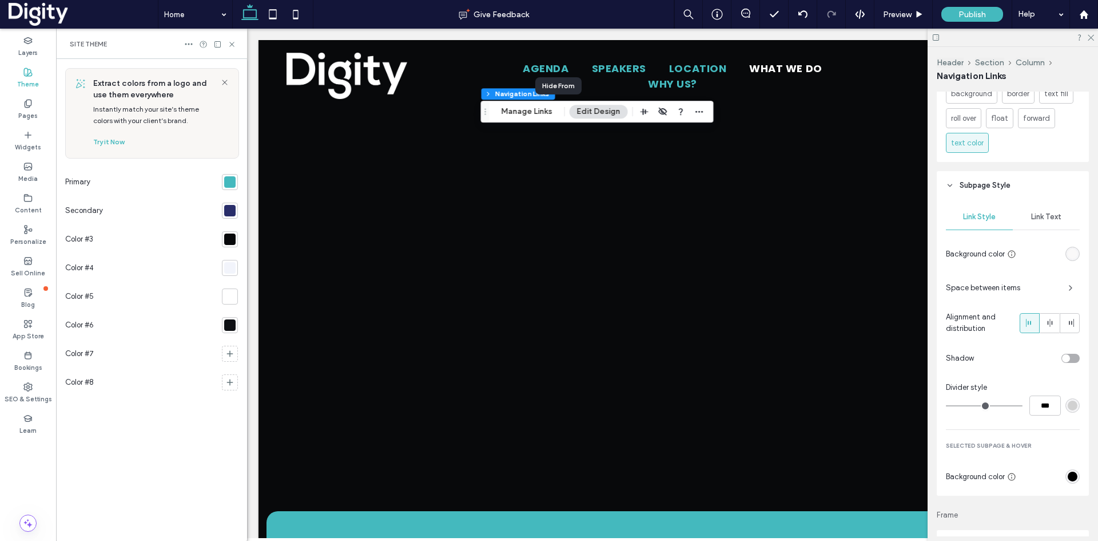
click at [1068, 253] on div "rgb(250, 249, 249)" at bounding box center [1073, 254] width 10 height 10
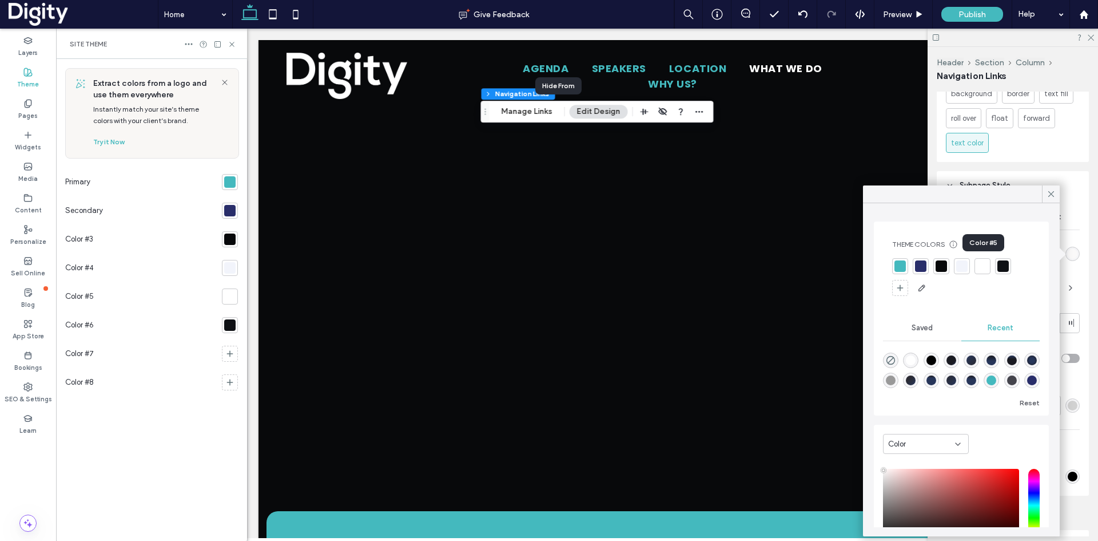
click at [981, 264] on div at bounding box center [982, 265] width 11 height 11
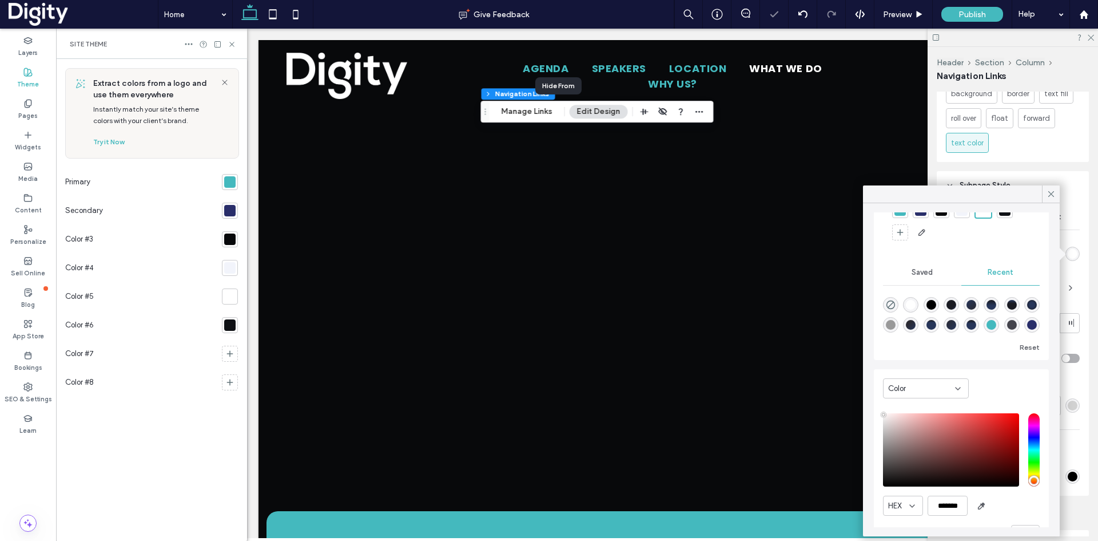
scroll to position [89, 0]
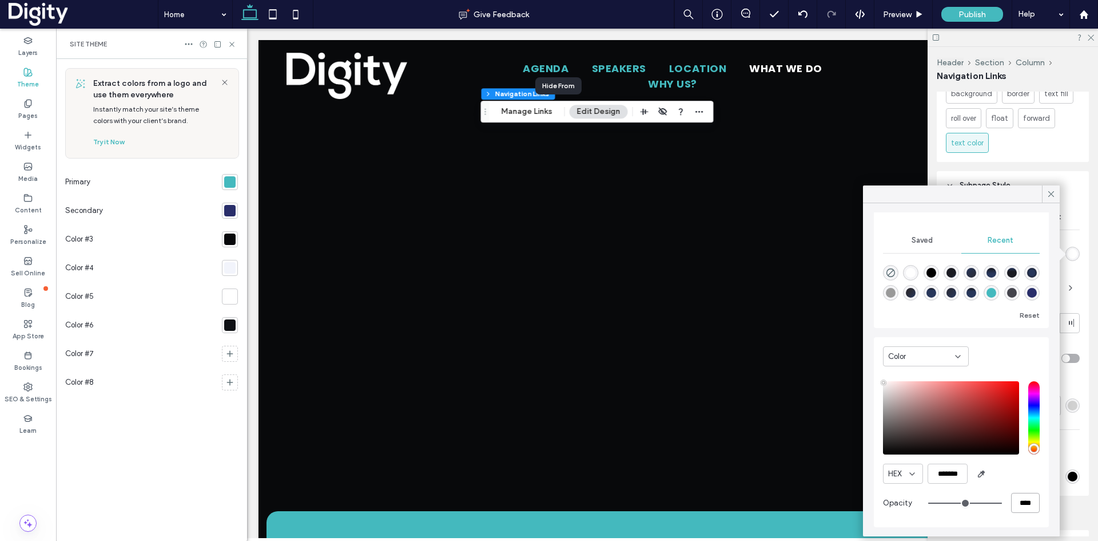
drag, startPoint x: 1016, startPoint y: 502, endPoint x: 980, endPoint y: 505, distance: 36.1
click at [980, 505] on div "****" at bounding box center [984, 502] width 112 height 20
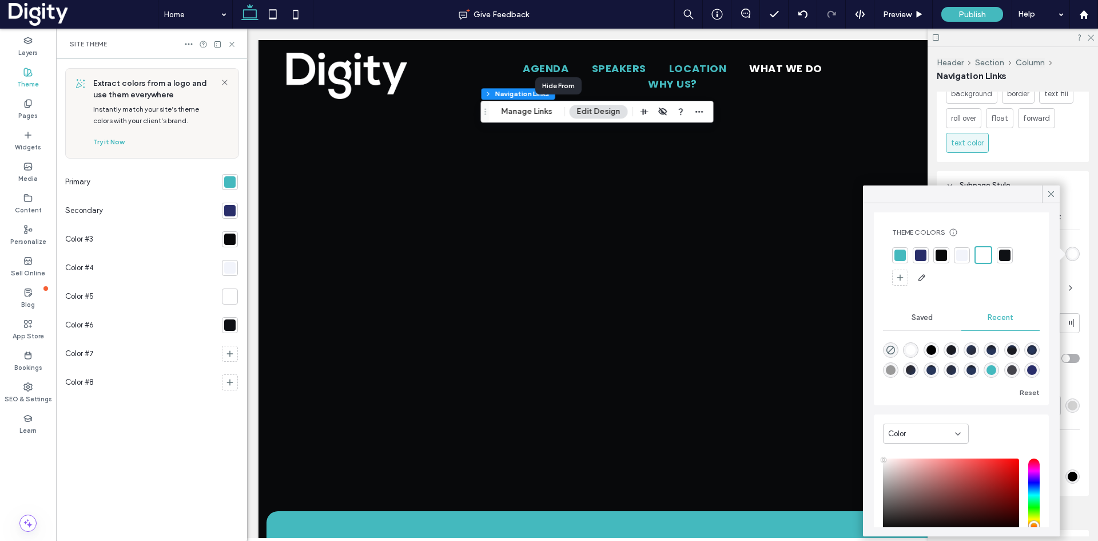
scroll to position [0, 0]
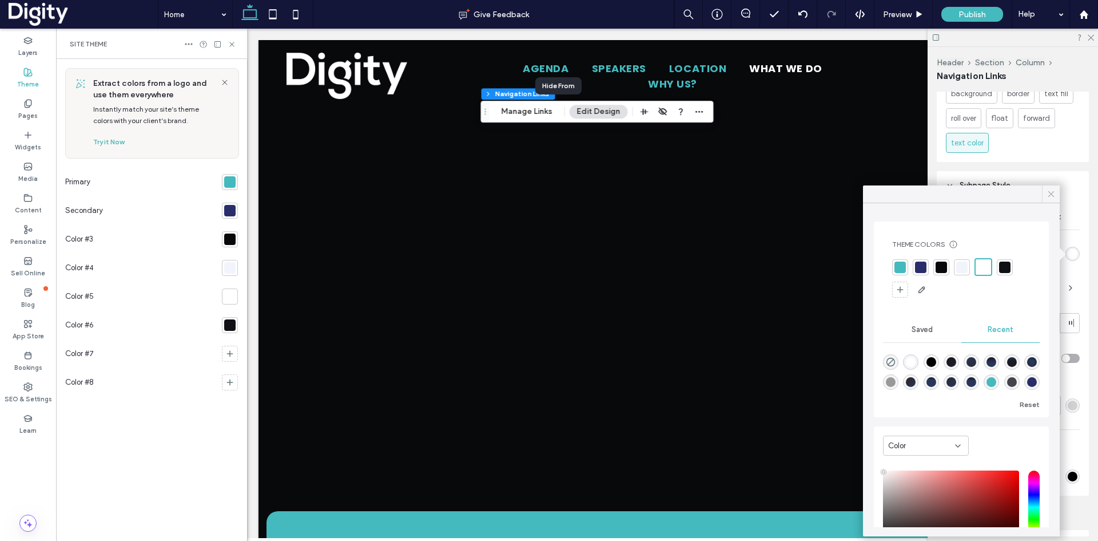
click at [1054, 191] on icon at bounding box center [1051, 194] width 10 height 10
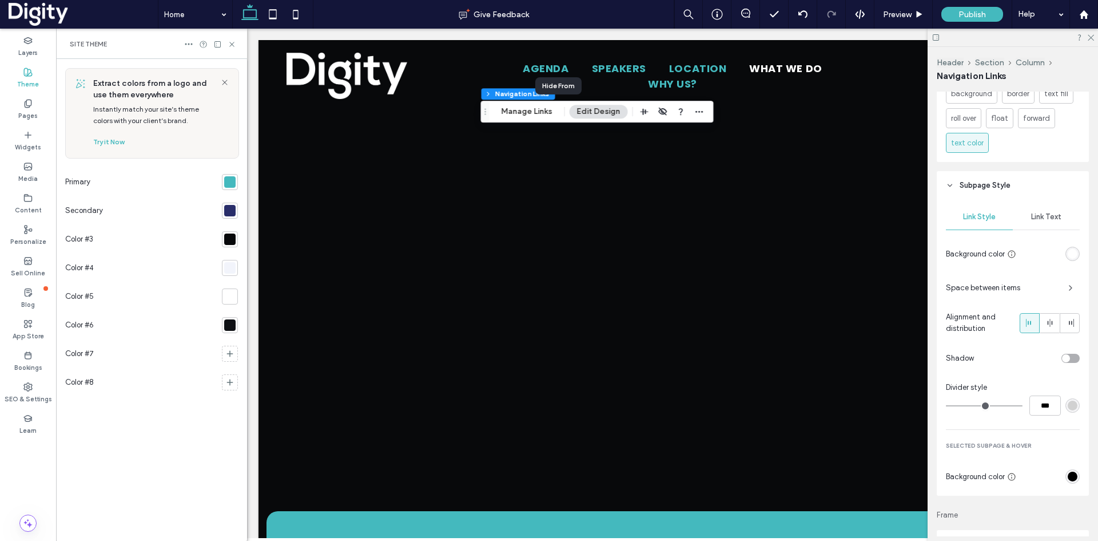
click at [1095, 36] on div at bounding box center [1013, 38] width 170 height 18
click at [897, 16] on span "Preview" at bounding box center [897, 15] width 29 height 10
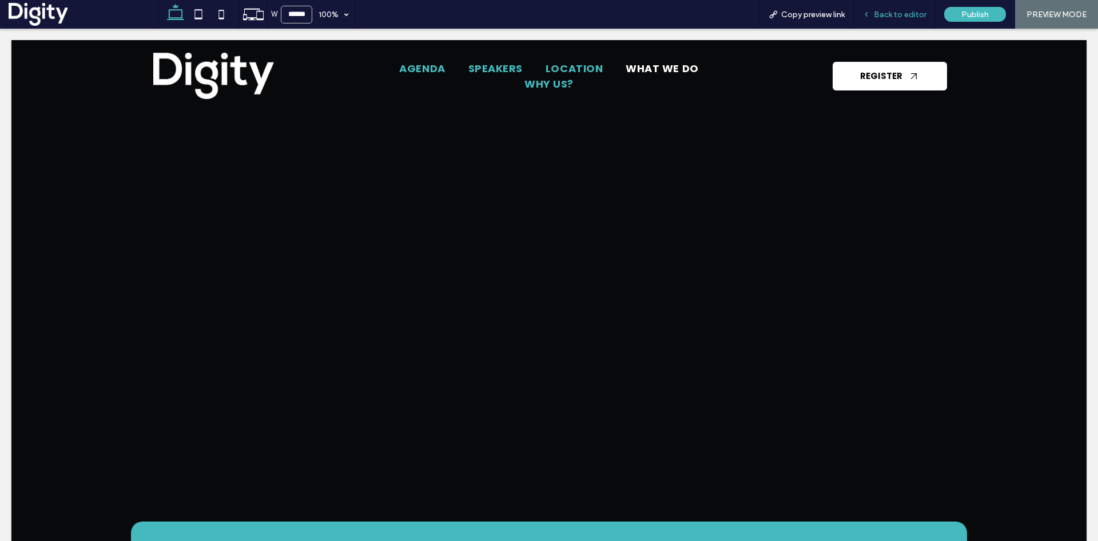
click at [919, 14] on span "Back to editor" at bounding box center [900, 15] width 53 height 10
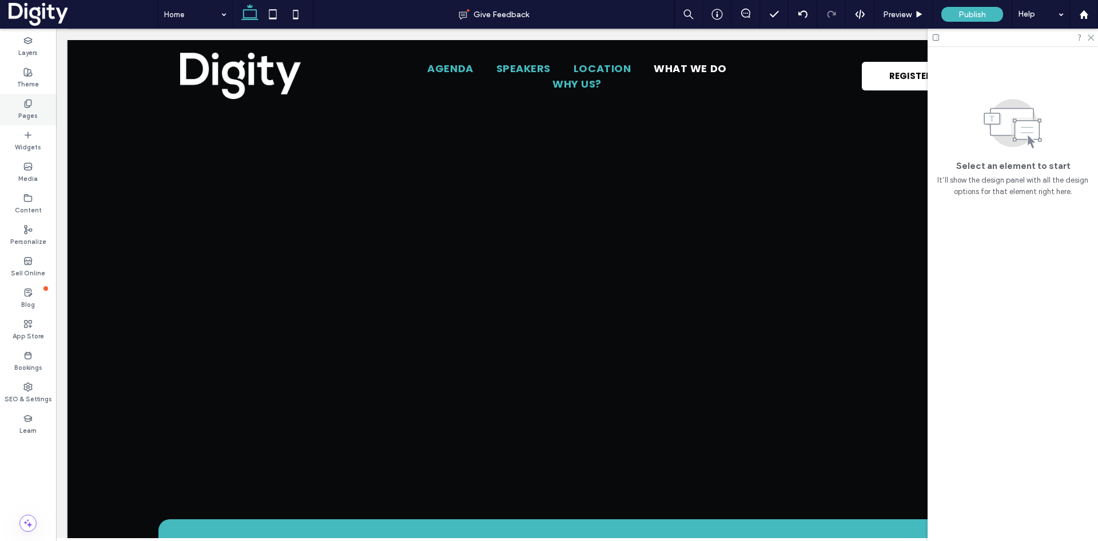
click at [32, 106] on icon at bounding box center [27, 103] width 9 height 9
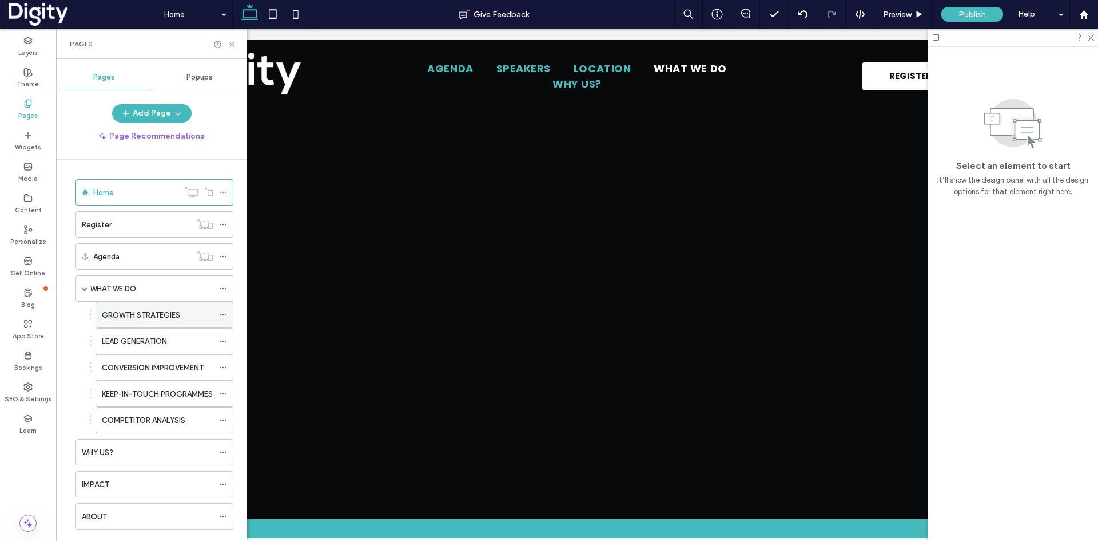
click at [221, 314] on use at bounding box center [223, 315] width 6 height 2
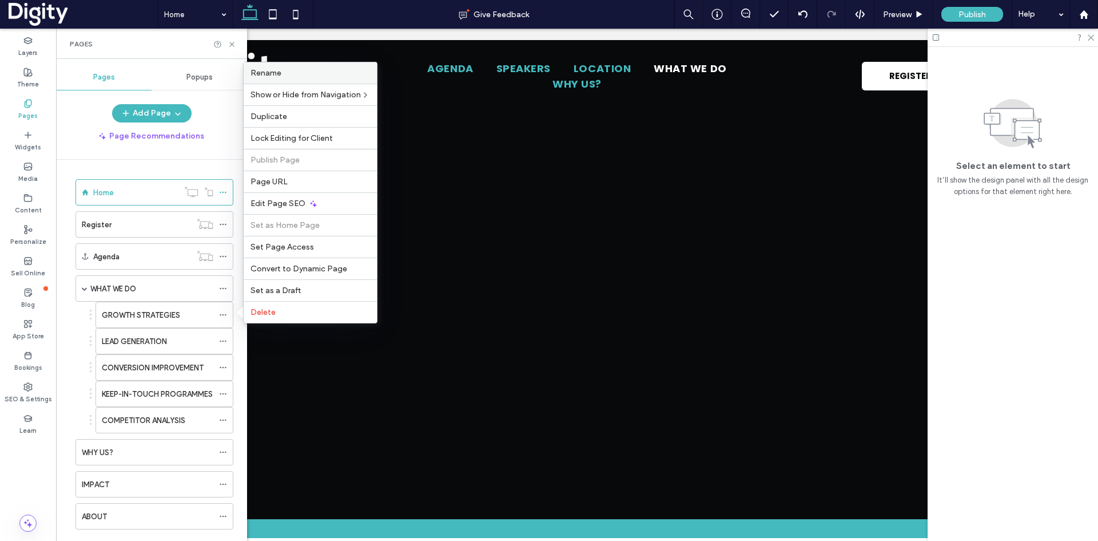
click at [293, 74] on label "Rename" at bounding box center [311, 73] width 120 height 10
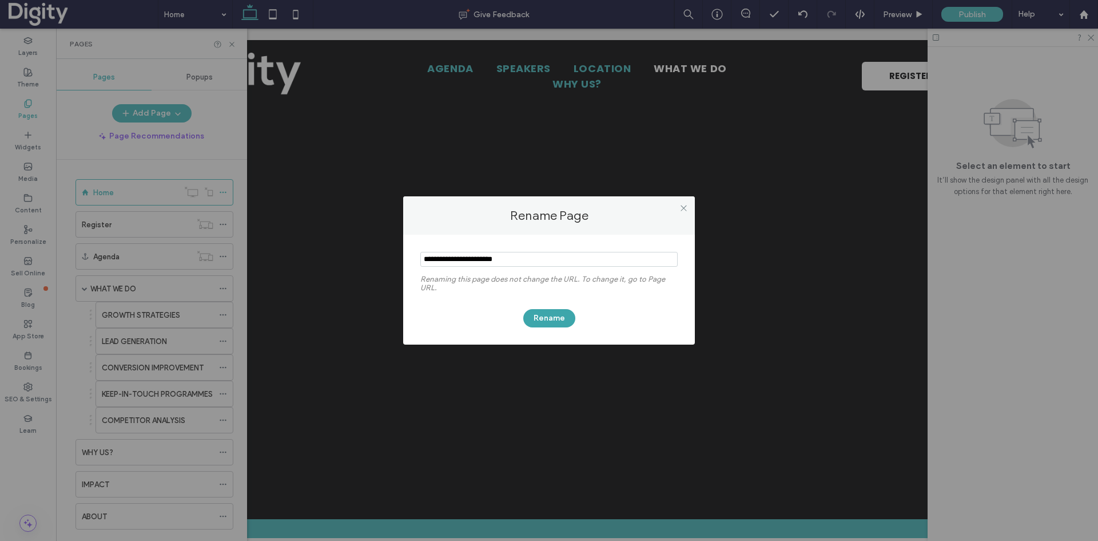
type input "**********"
click at [535, 316] on button "Rename" at bounding box center [549, 318] width 52 height 18
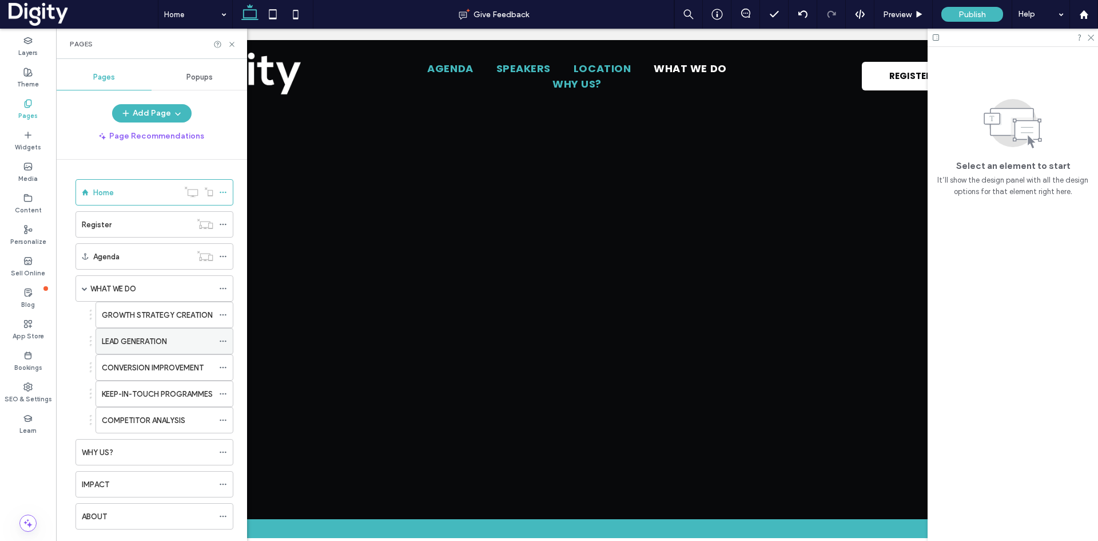
click at [226, 342] on icon at bounding box center [223, 341] width 8 height 8
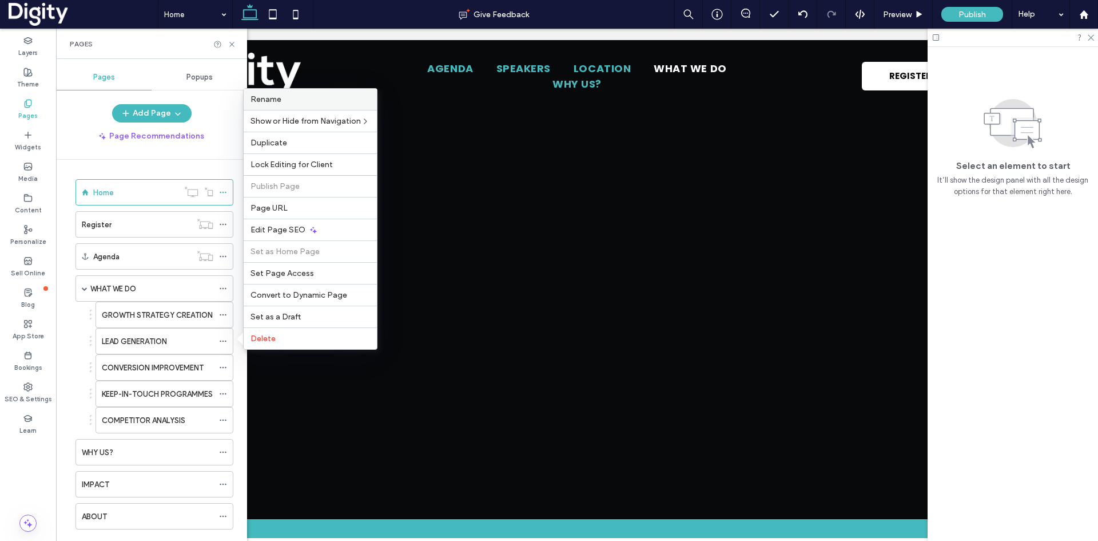
click at [290, 100] on label "Rename" at bounding box center [311, 99] width 120 height 10
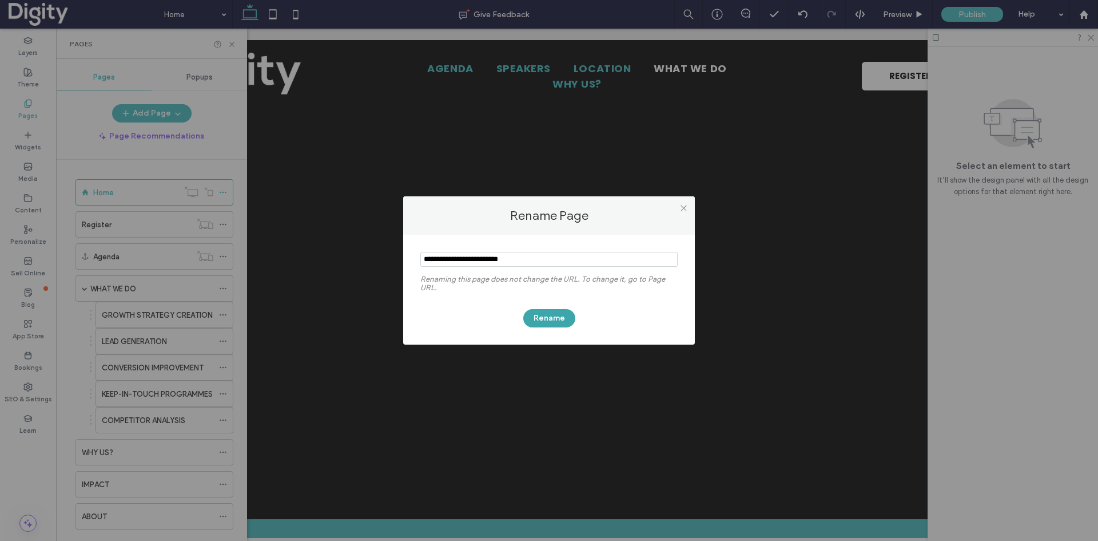
type input "**********"
click at [564, 321] on button "Rename" at bounding box center [549, 318] width 52 height 18
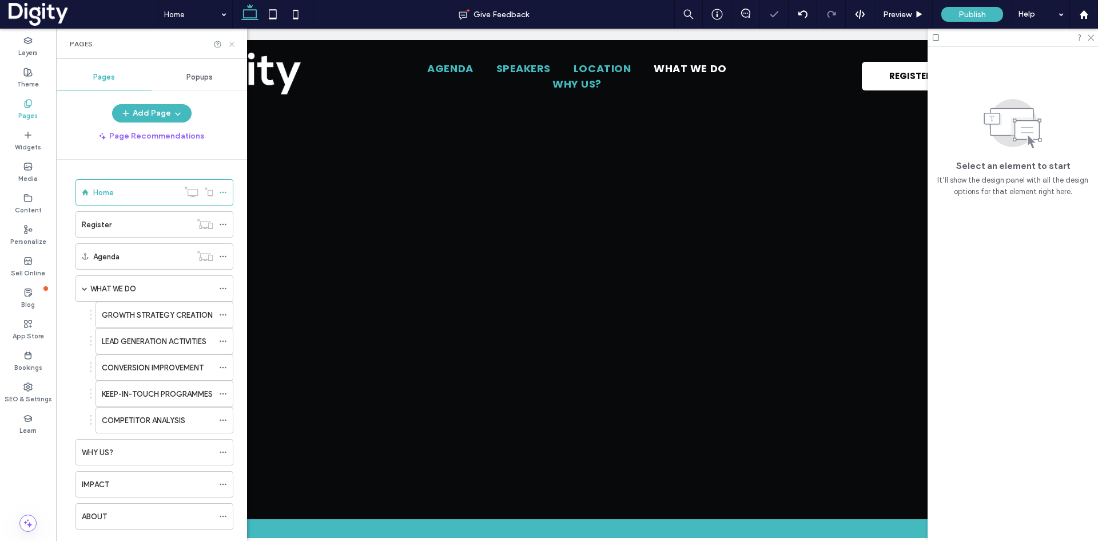
click at [231, 44] on icon at bounding box center [232, 44] width 9 height 9
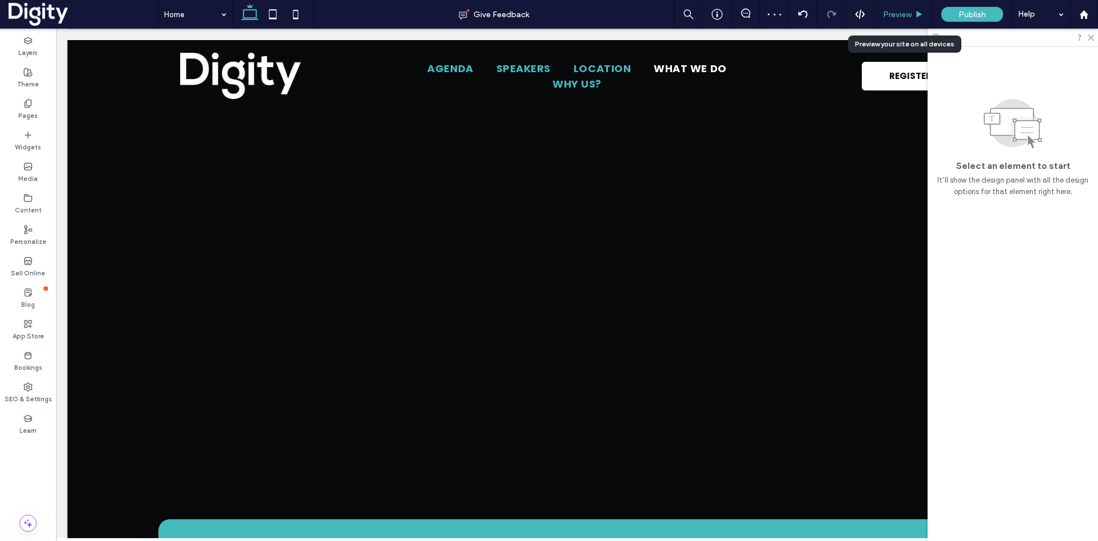
click at [898, 5] on div "Preview" at bounding box center [904, 14] width 58 height 29
click at [894, 17] on span "Preview" at bounding box center [897, 15] width 29 height 10
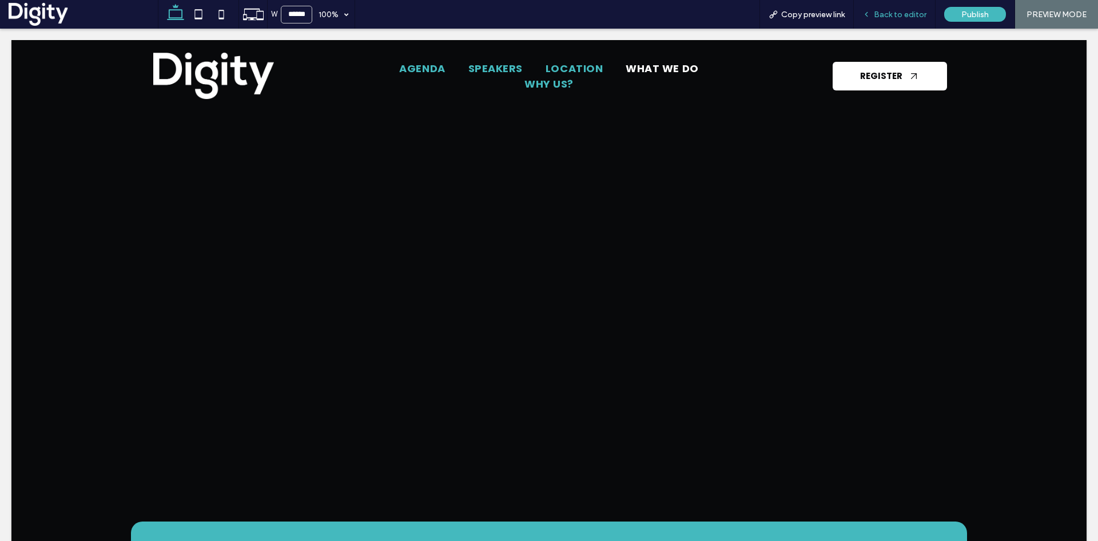
click at [893, 14] on span "Back to editor" at bounding box center [900, 15] width 53 height 10
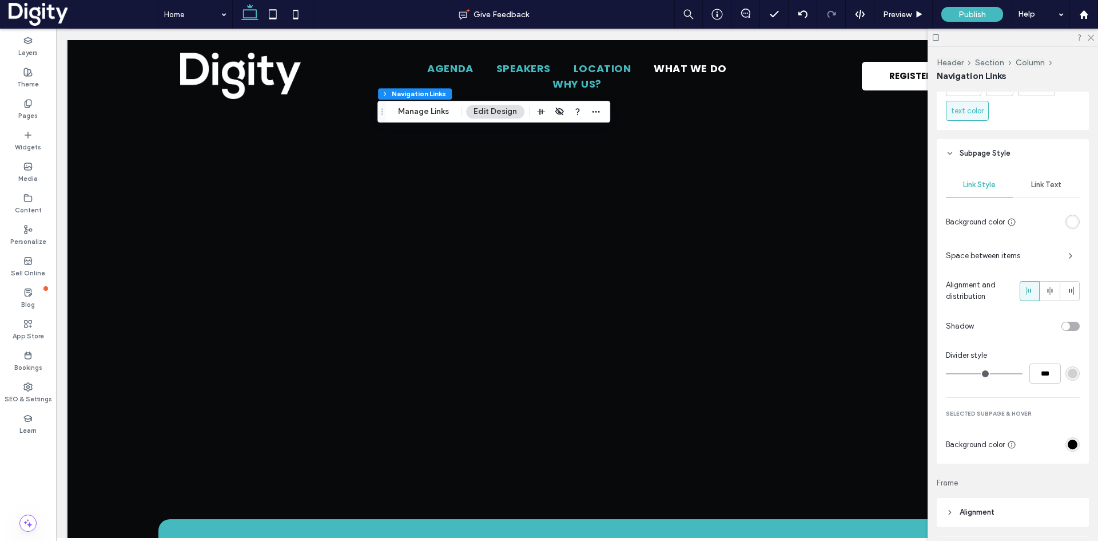
scroll to position [801, 0]
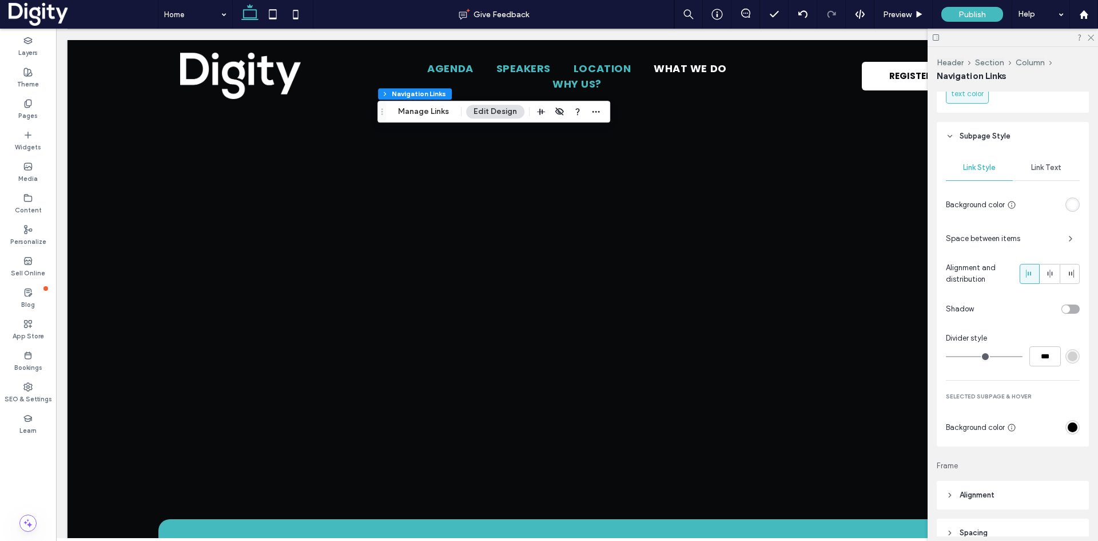
click at [1068, 427] on div "rgb(0, 0, 0)" at bounding box center [1073, 427] width 10 height 10
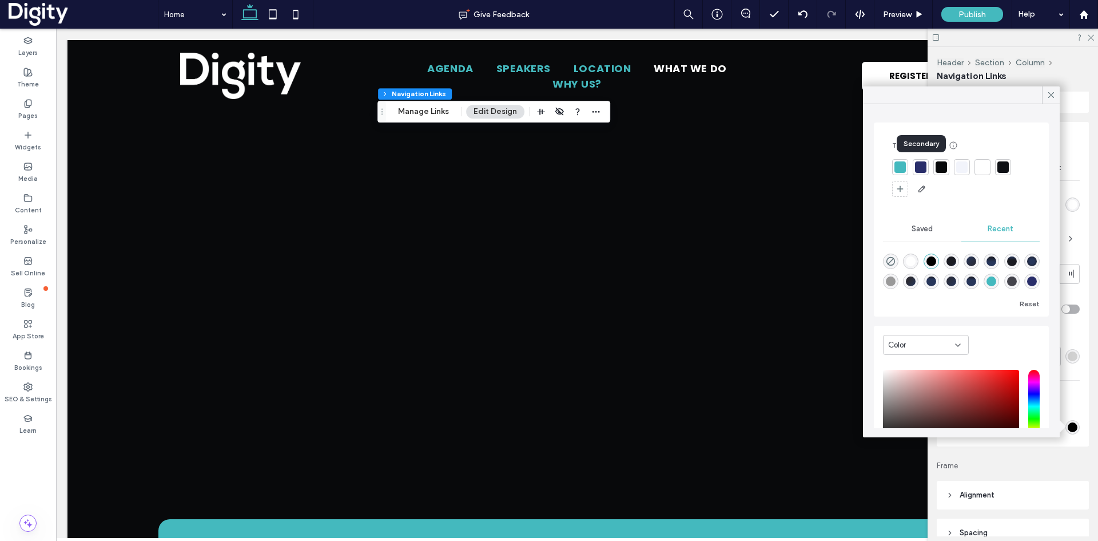
click at [923, 167] on div at bounding box center [920, 166] width 11 height 11
click at [1049, 94] on icon at bounding box center [1051, 95] width 10 height 10
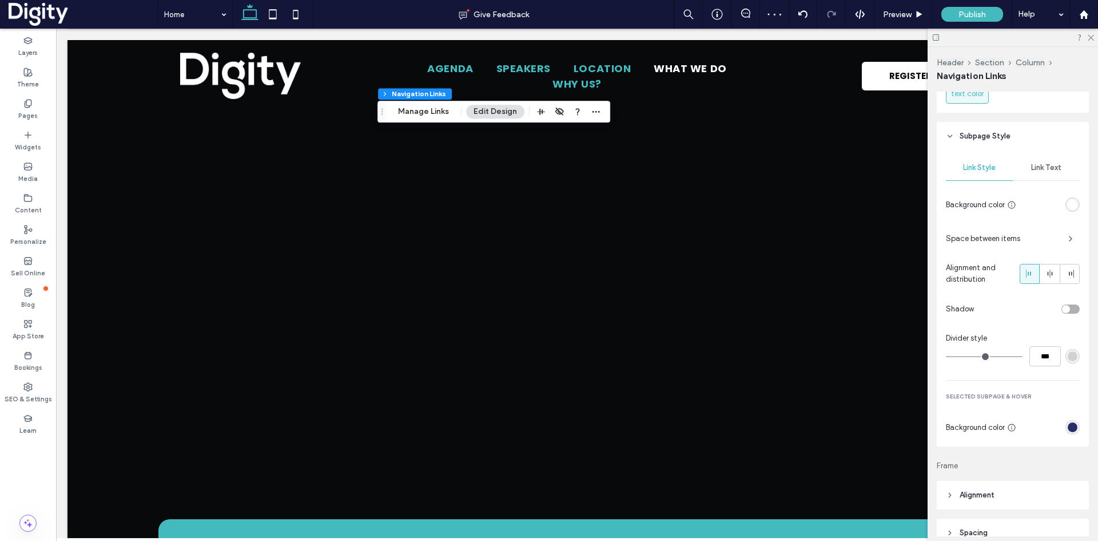
scroll to position [744, 0]
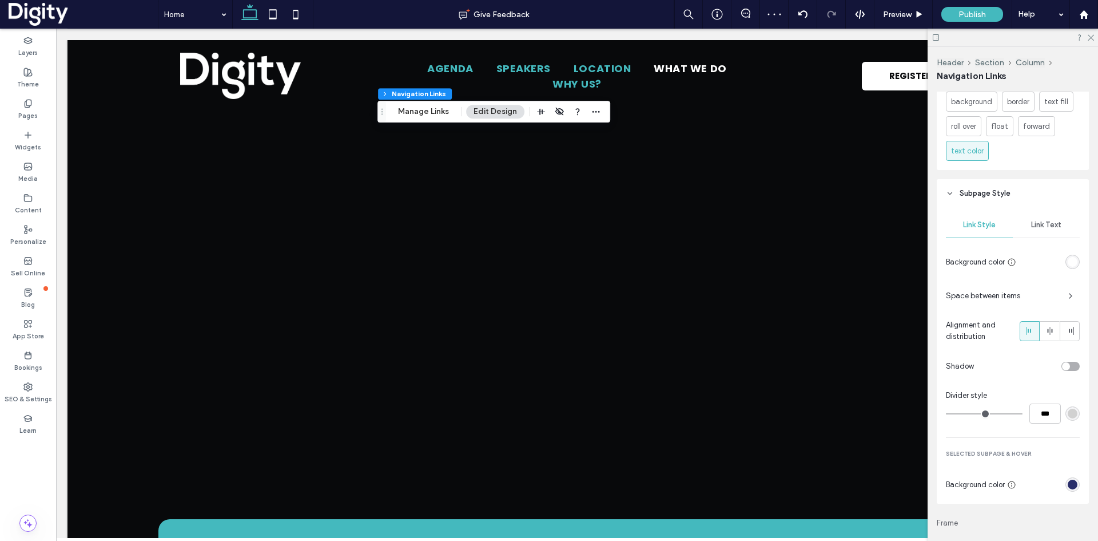
click at [1047, 227] on span "Link Text" at bounding box center [1046, 224] width 30 height 9
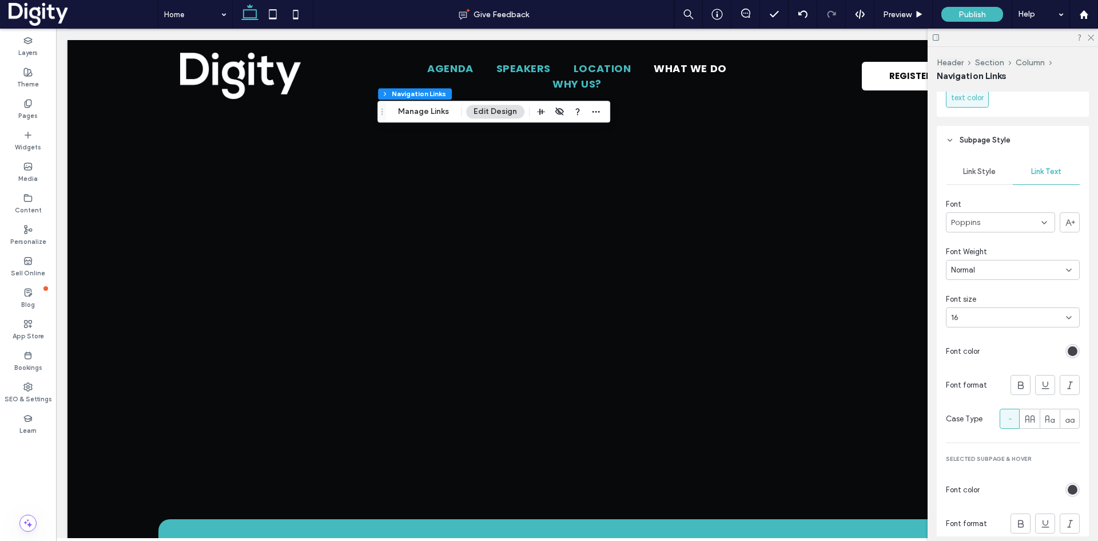
scroll to position [858, 0]
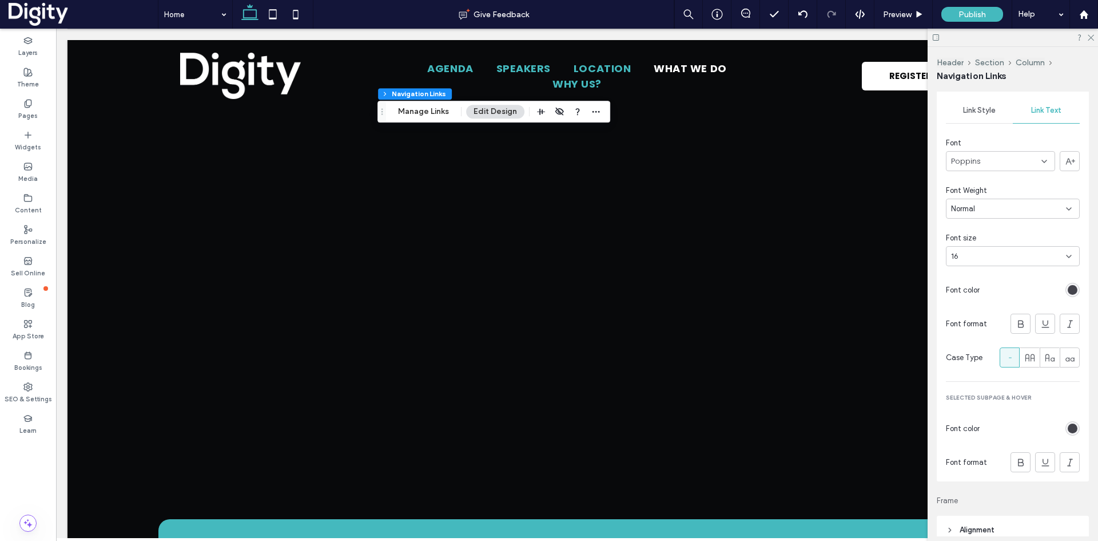
click at [1071, 435] on div at bounding box center [1073, 428] width 14 height 14
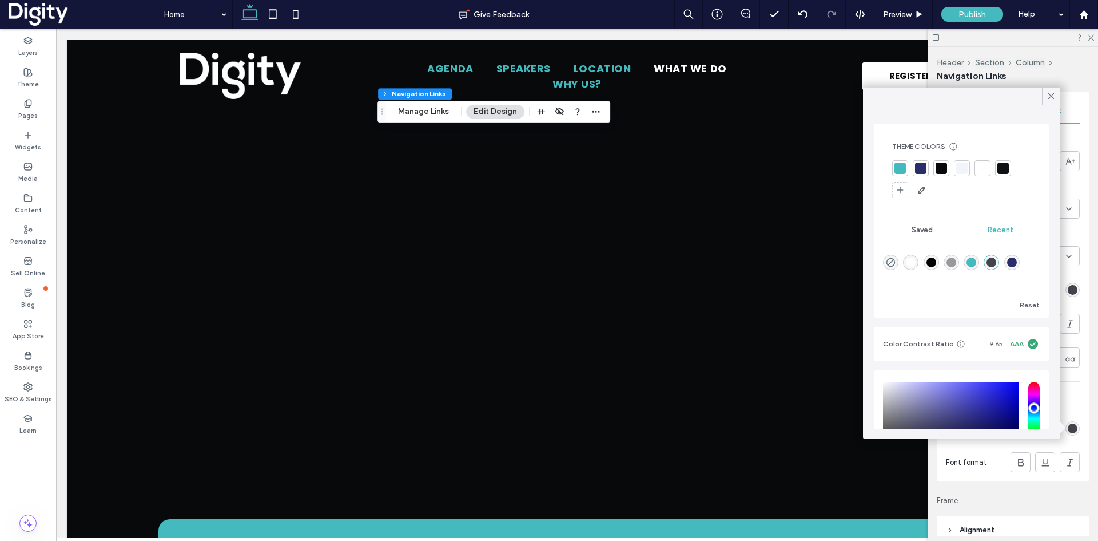
click at [976, 262] on div "rgba(68, 185, 190, 1)" at bounding box center [972, 262] width 10 height 10
type input "*******"
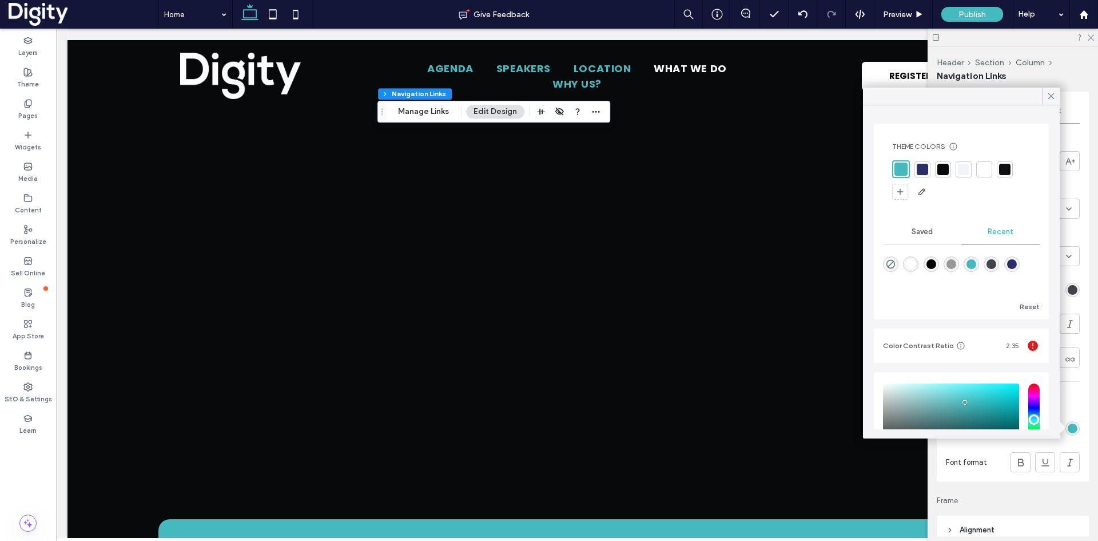
drag, startPoint x: 1048, startPoint y: 97, endPoint x: 1048, endPoint y: 104, distance: 7.4
click at [1048, 97] on icon at bounding box center [1051, 96] width 10 height 10
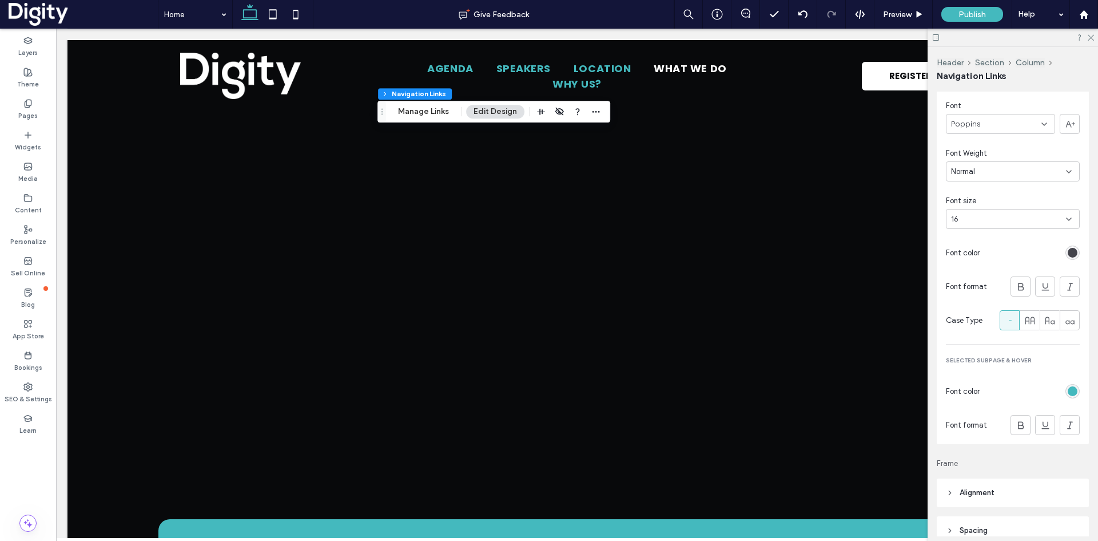
scroll to position [915, 0]
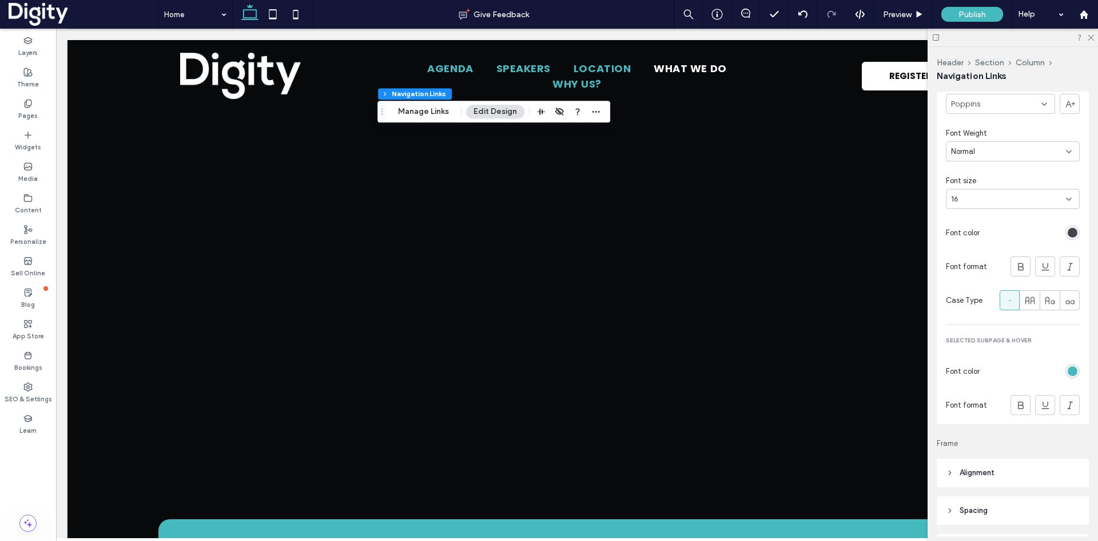
click at [1068, 367] on div "rgb(68, 185, 190)" at bounding box center [1073, 371] width 14 height 14
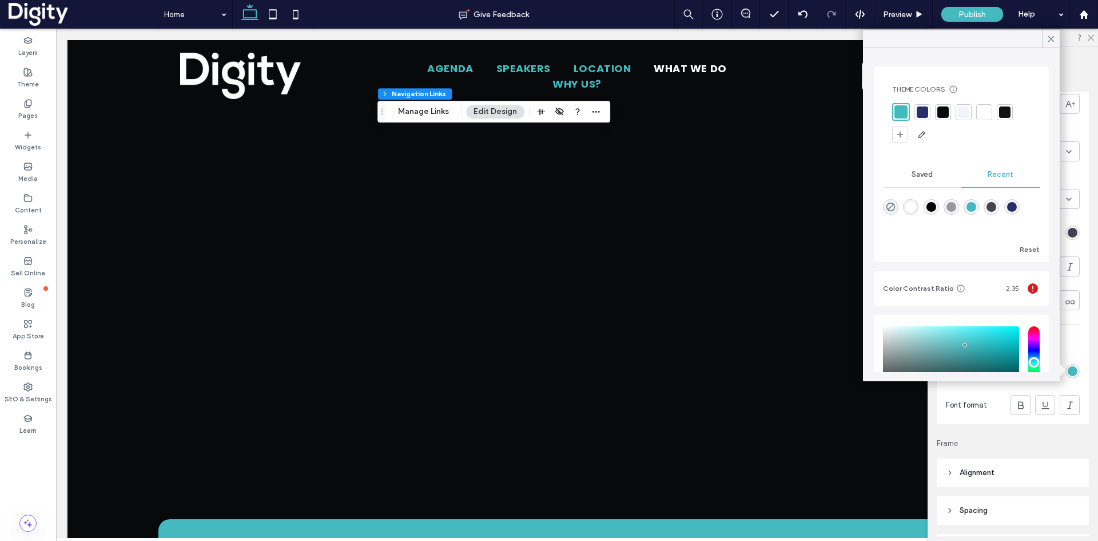
click at [911, 206] on div "rgba(255, 255, 255, 1)" at bounding box center [911, 207] width 10 height 10
type input "*******"
drag, startPoint x: 1054, startPoint y: 34, endPoint x: 1052, endPoint y: 46, distance: 12.1
click at [1053, 34] on icon at bounding box center [1051, 39] width 10 height 10
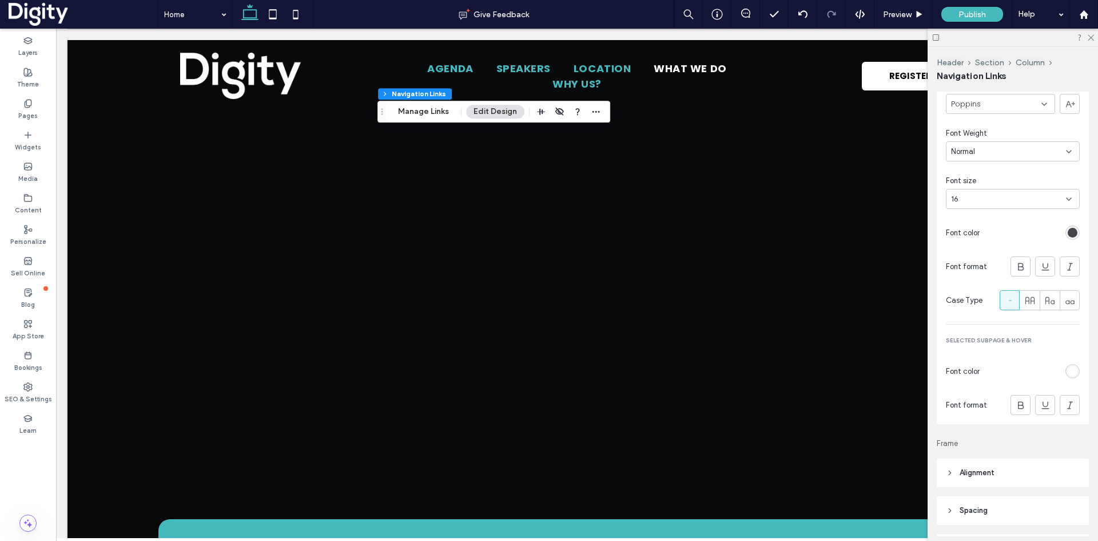
scroll to position [801, 0]
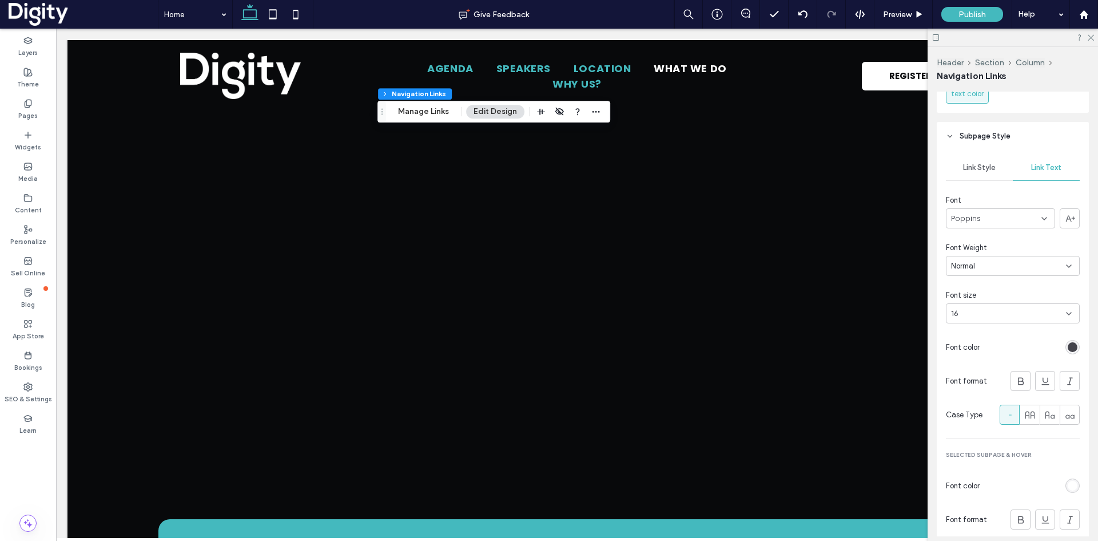
click at [979, 166] on span "Link Style" at bounding box center [979, 167] width 33 height 9
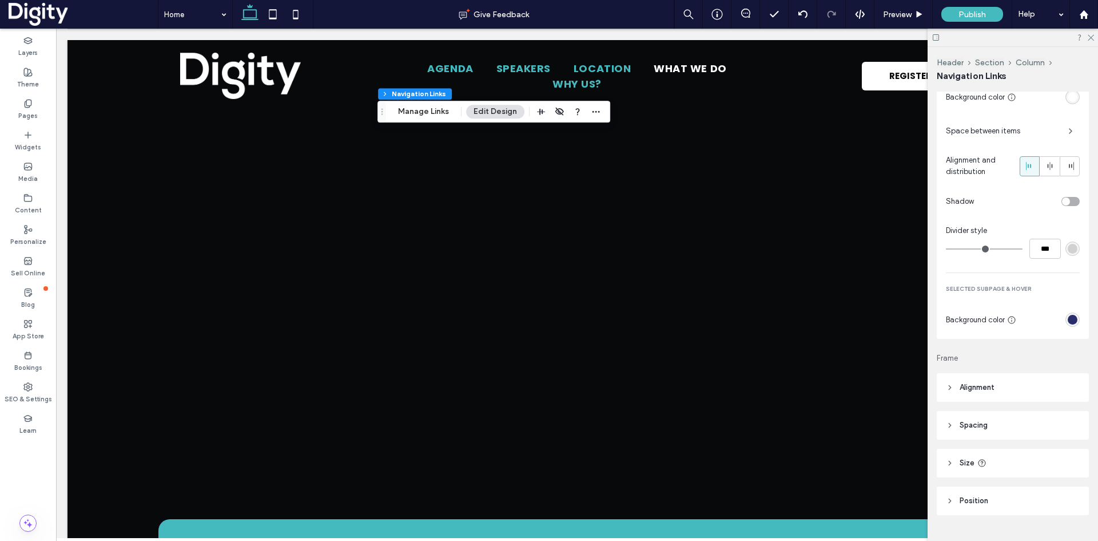
scroll to position [915, 0]
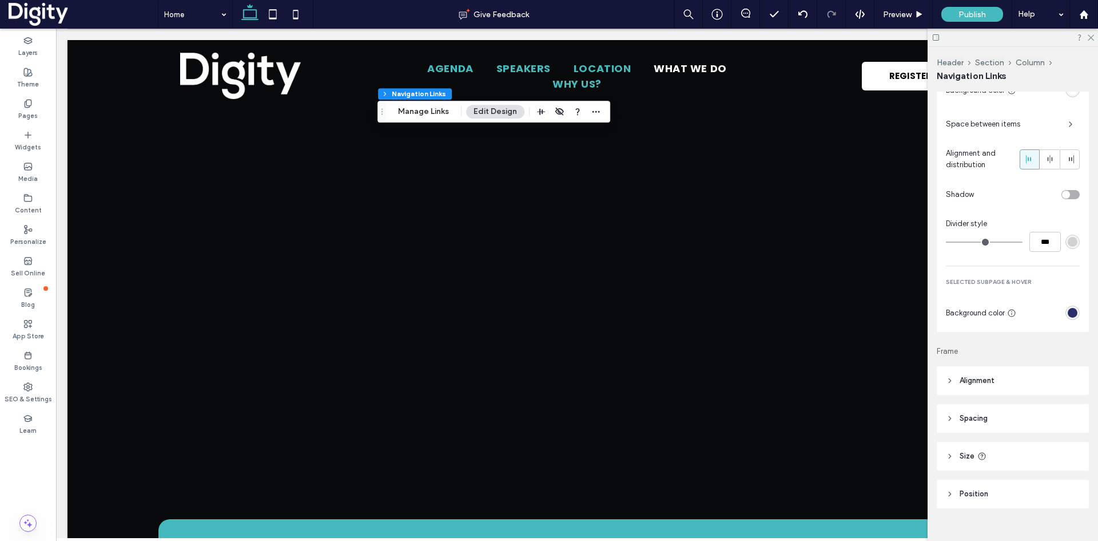
click at [1068, 313] on div "rgb(41, 46, 106)" at bounding box center [1073, 313] width 10 height 10
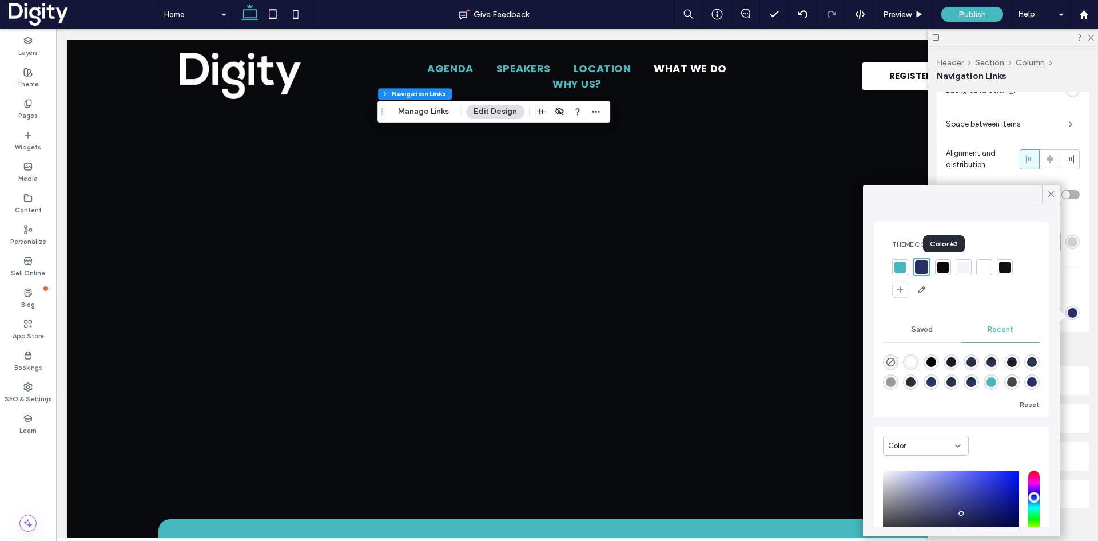
click at [945, 271] on div at bounding box center [942, 266] width 11 height 11
click at [918, 265] on div at bounding box center [920, 266] width 11 height 11
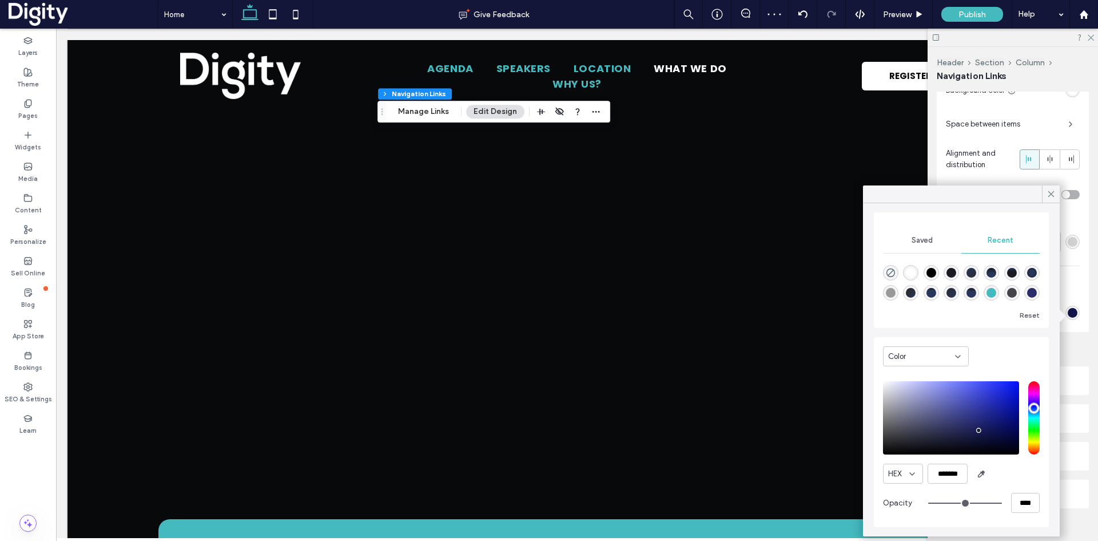
scroll to position [88, 0]
drag, startPoint x: 979, startPoint y: 429, endPoint x: 983, endPoint y: 434, distance: 6.9
click at [983, 434] on div "saturation and value" at bounding box center [951, 417] width 136 height 73
click at [986, 435] on div "pointer" at bounding box center [985, 434] width 3 height 3
click at [995, 443] on div "saturation and value" at bounding box center [951, 417] width 136 height 73
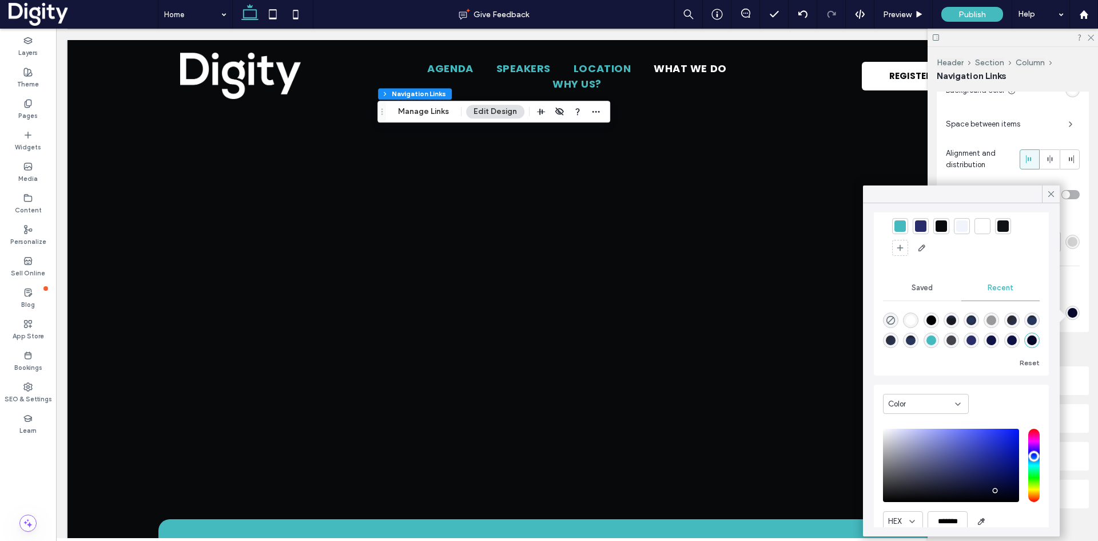
scroll to position [0, 0]
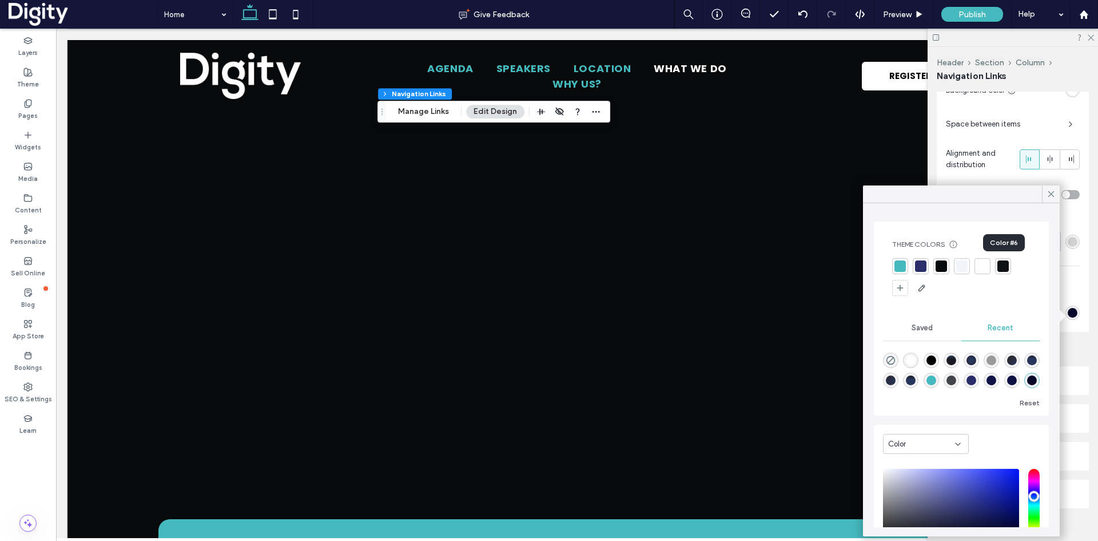
click at [1006, 265] on div at bounding box center [1003, 265] width 11 height 11
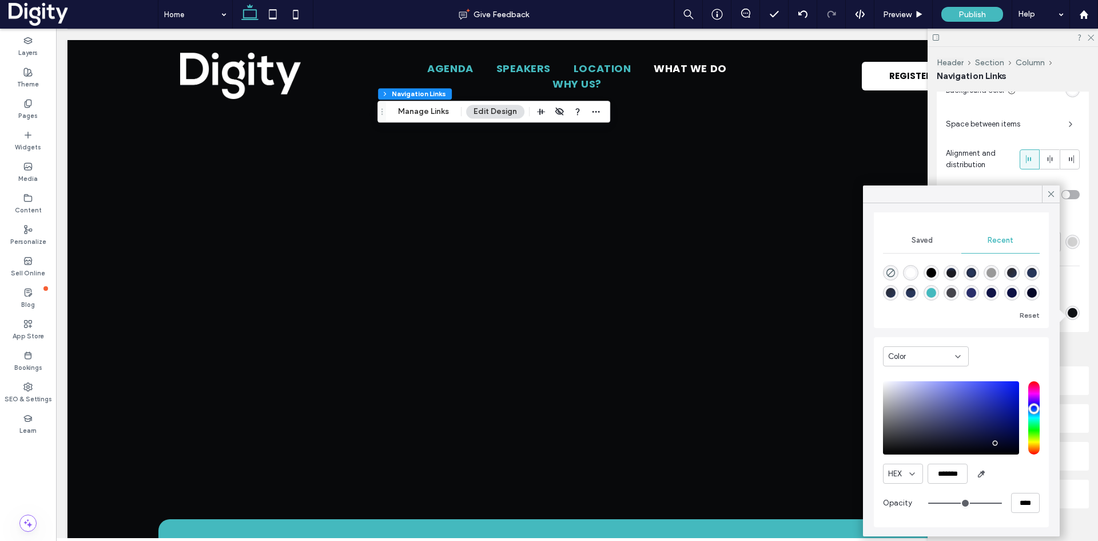
scroll to position [18, 0]
click at [956, 288] on div "rgba(68, 68, 76, 1)" at bounding box center [952, 293] width 10 height 10
type input "*******"
click at [1056, 195] on icon at bounding box center [1051, 194] width 10 height 10
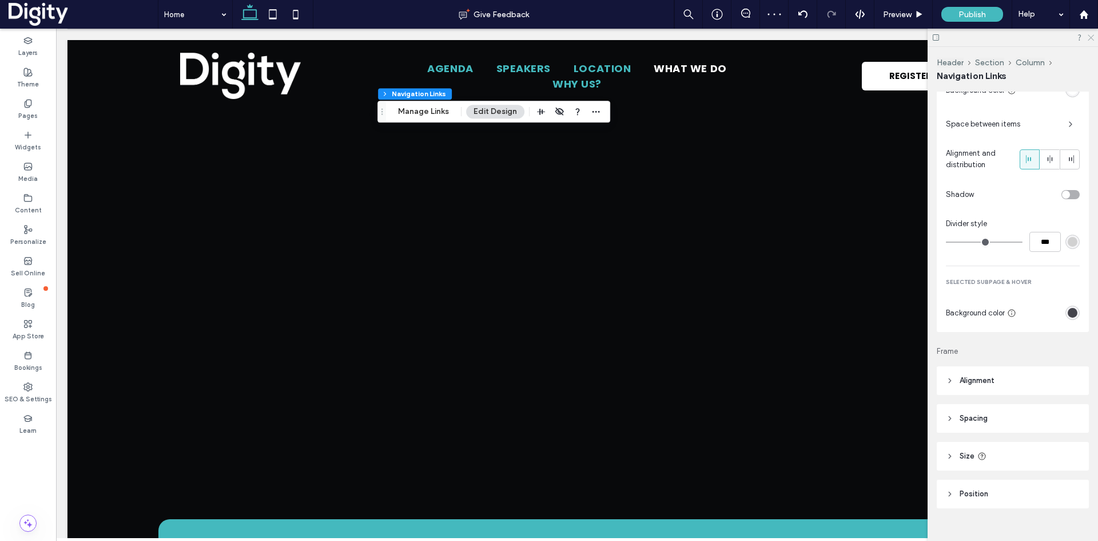
click at [1090, 38] on icon at bounding box center [1090, 36] width 7 height 7
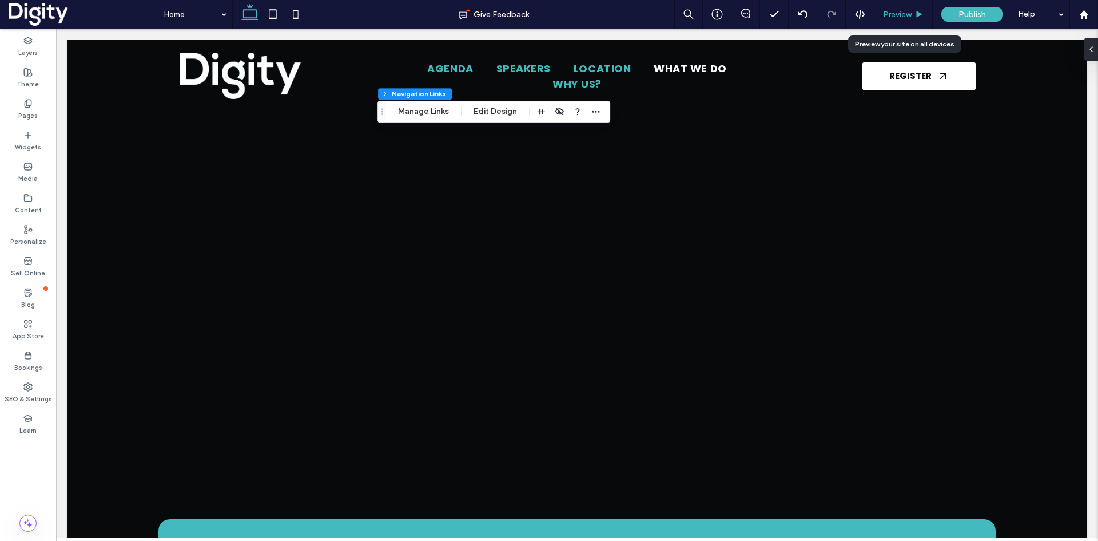
click at [895, 13] on span "Preview" at bounding box center [897, 15] width 29 height 10
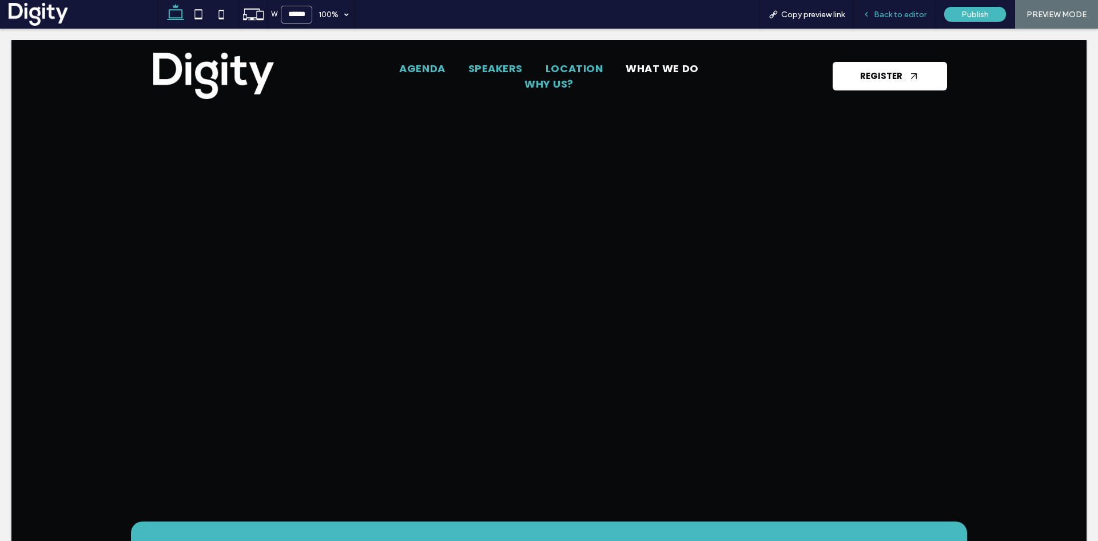
click at [881, 10] on span "Back to editor" at bounding box center [900, 15] width 53 height 10
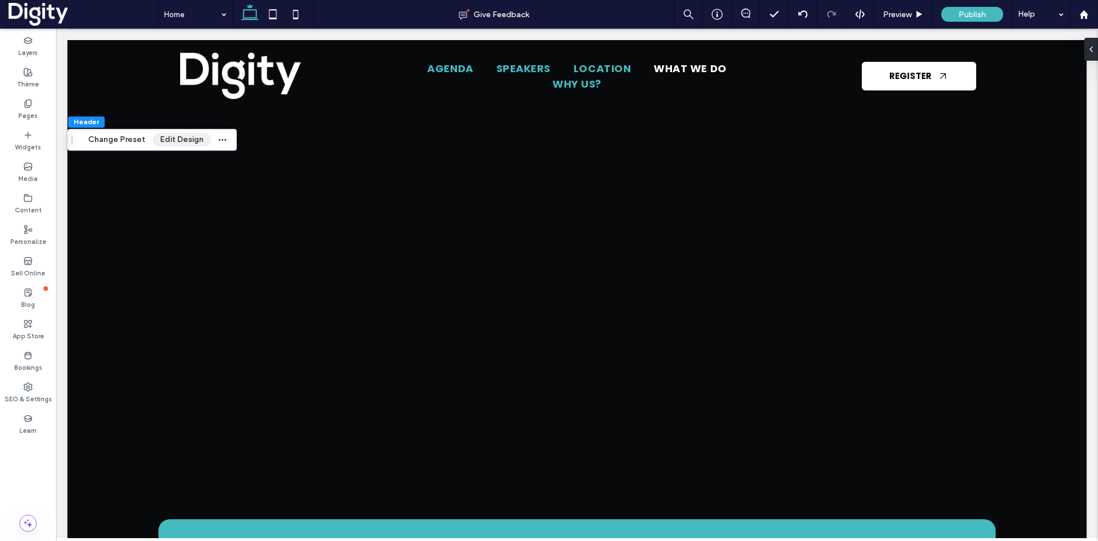
click at [173, 138] on button "Edit Design" at bounding box center [182, 140] width 58 height 14
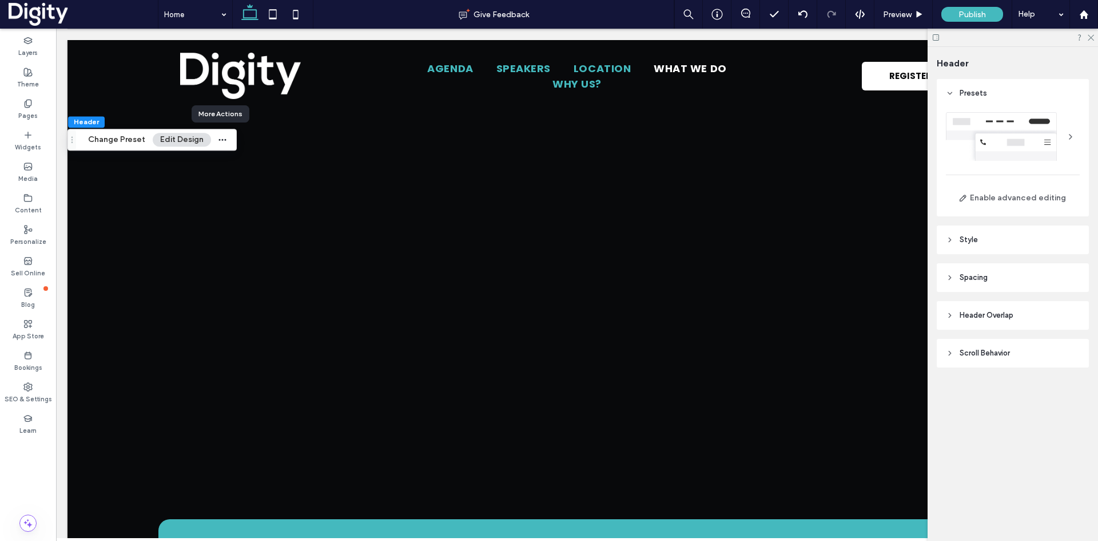
click at [988, 239] on header "Style" at bounding box center [1013, 239] width 152 height 29
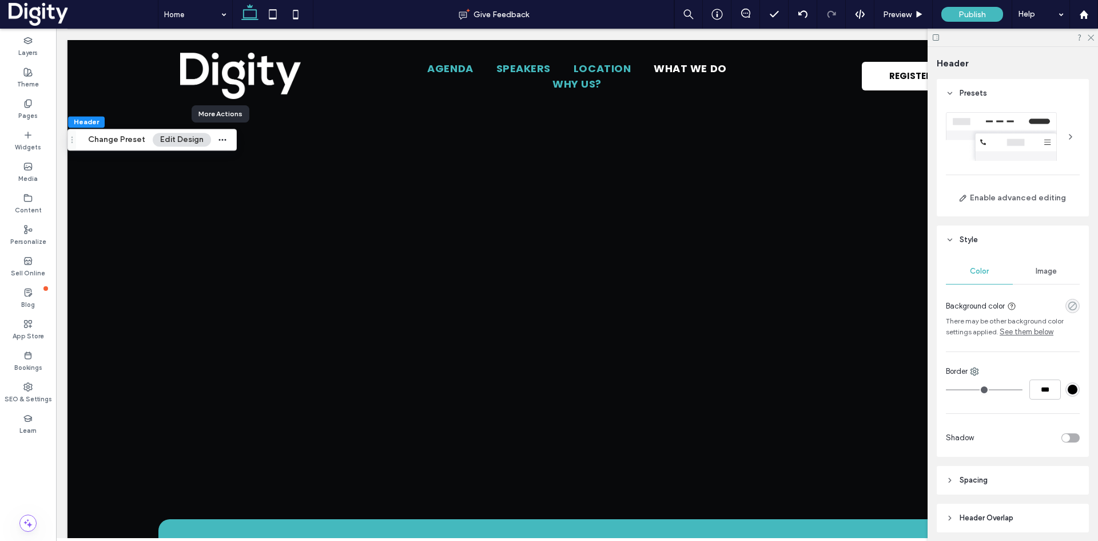
click at [1068, 305] on icon "rgba(0, 0, 0, 0)" at bounding box center [1073, 306] width 10 height 10
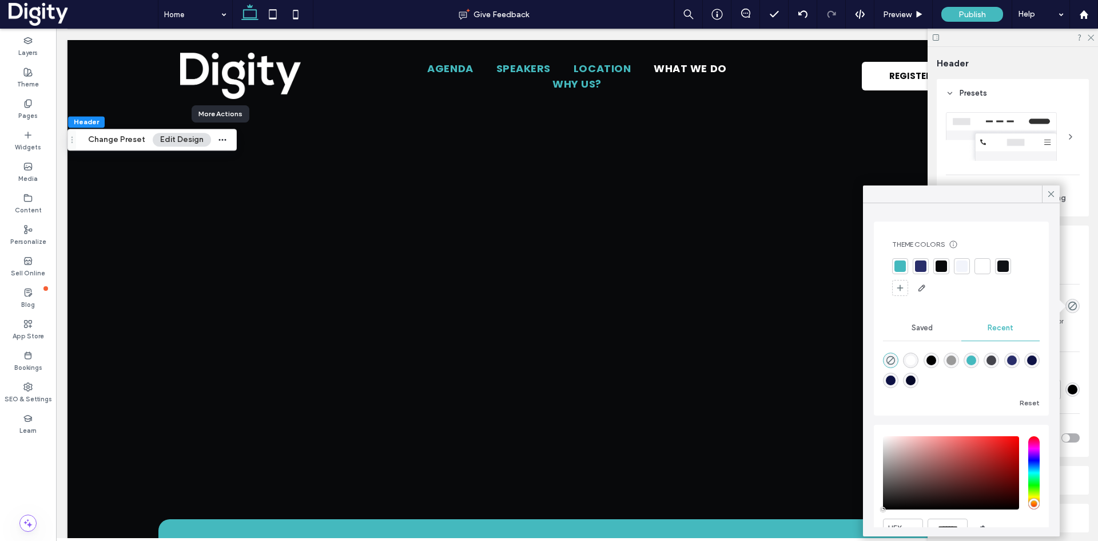
scroll to position [55, 0]
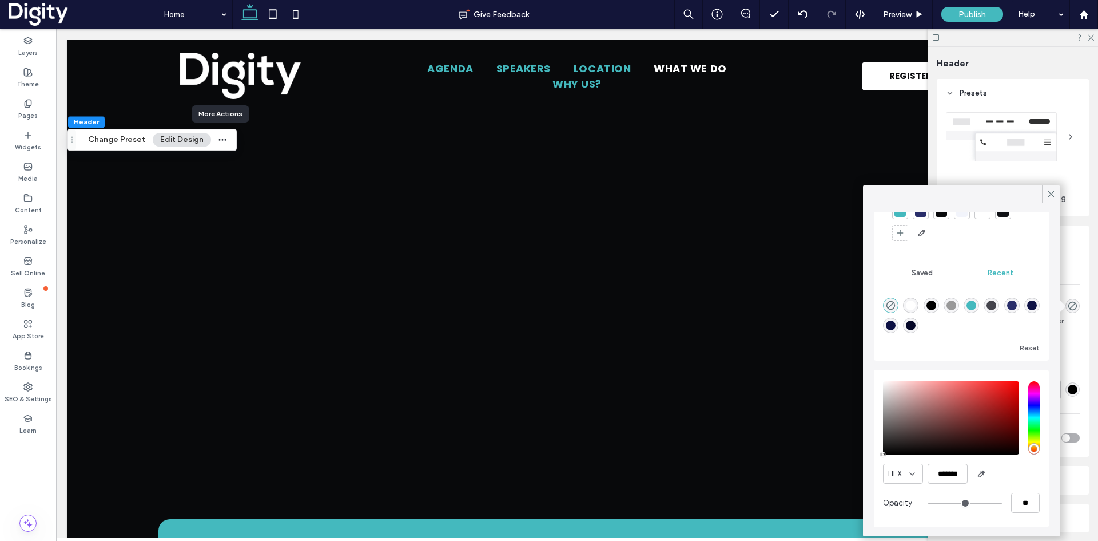
click at [916, 324] on div "rgba(5, 8, 40, 1)" at bounding box center [911, 325] width 10 height 10
type input "*******"
type input "***"
type input "****"
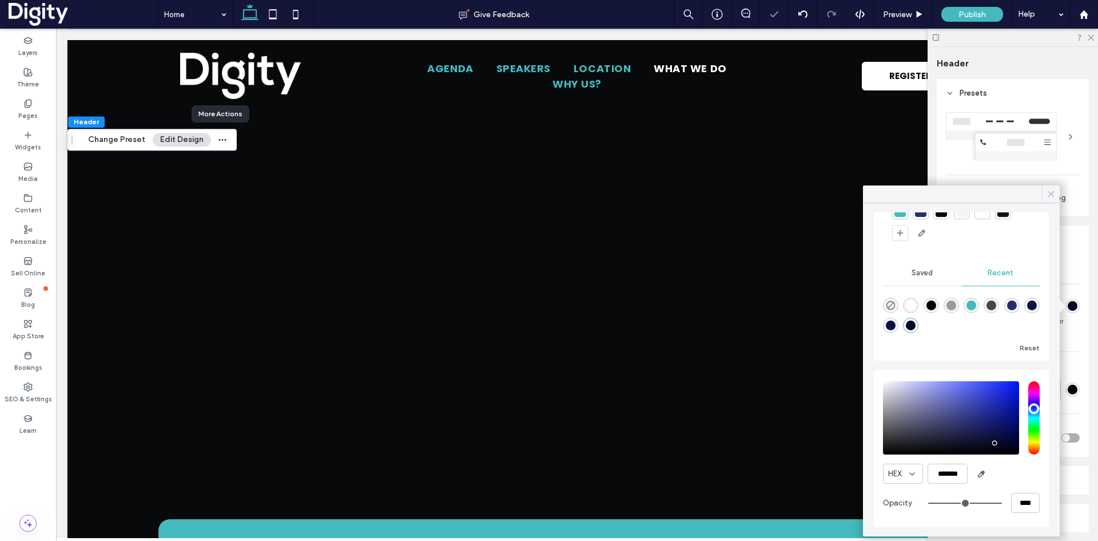
click at [1052, 193] on use at bounding box center [1051, 194] width 6 height 6
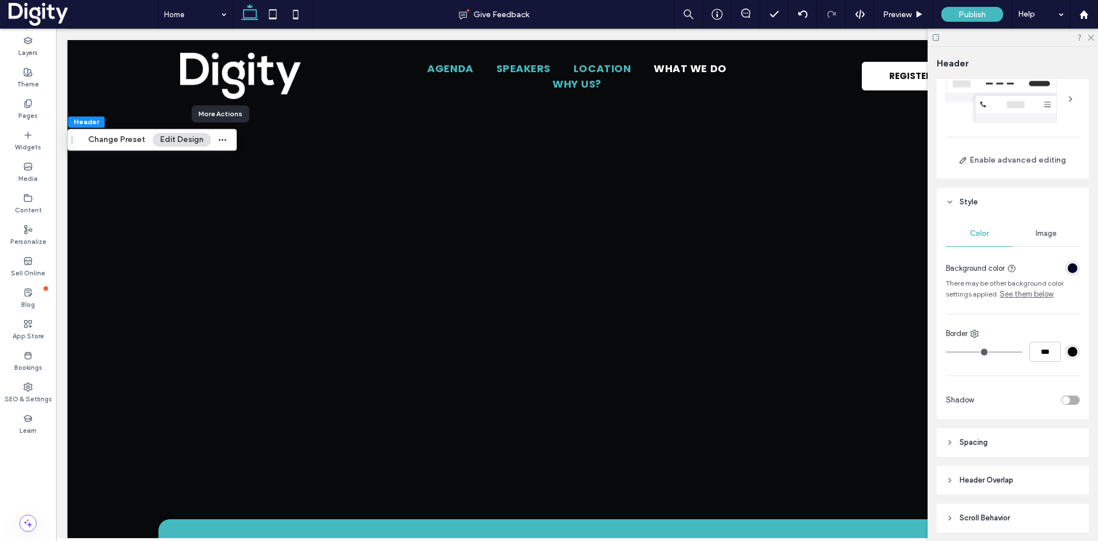
scroll to position [0, 0]
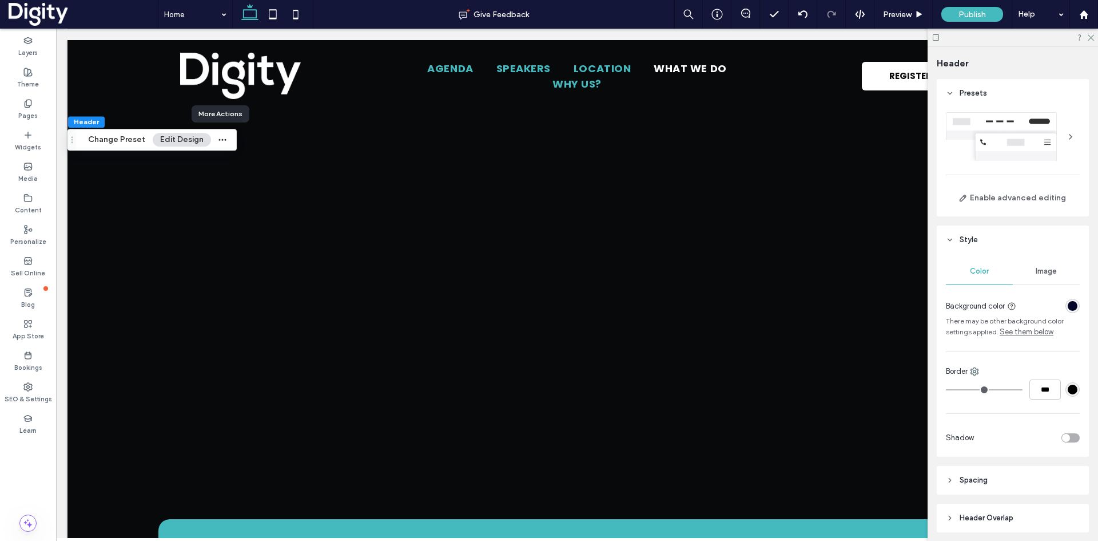
click at [1021, 331] on link "See them below" at bounding box center [1027, 331] width 54 height 11
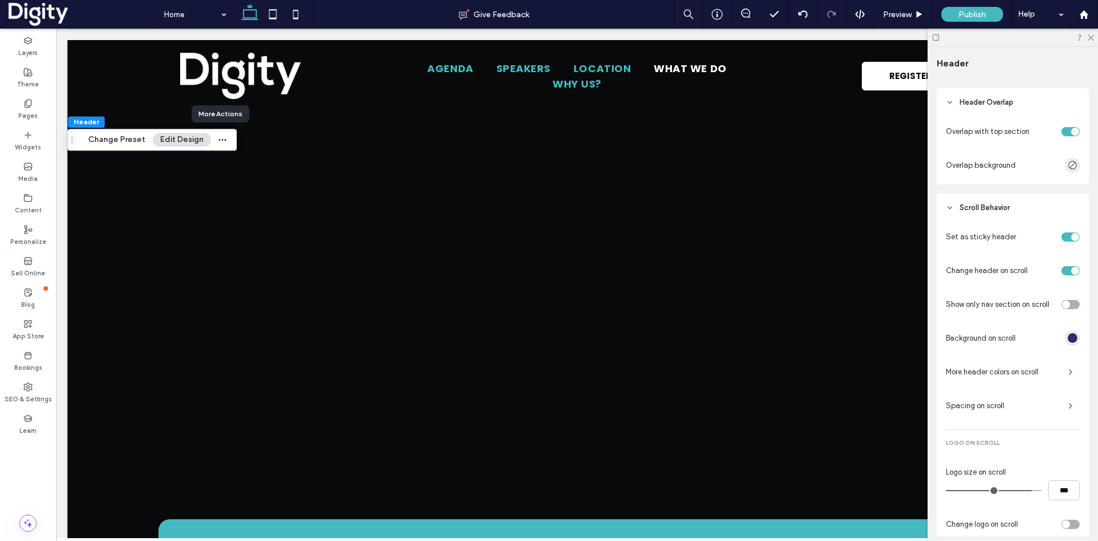
scroll to position [424, 0]
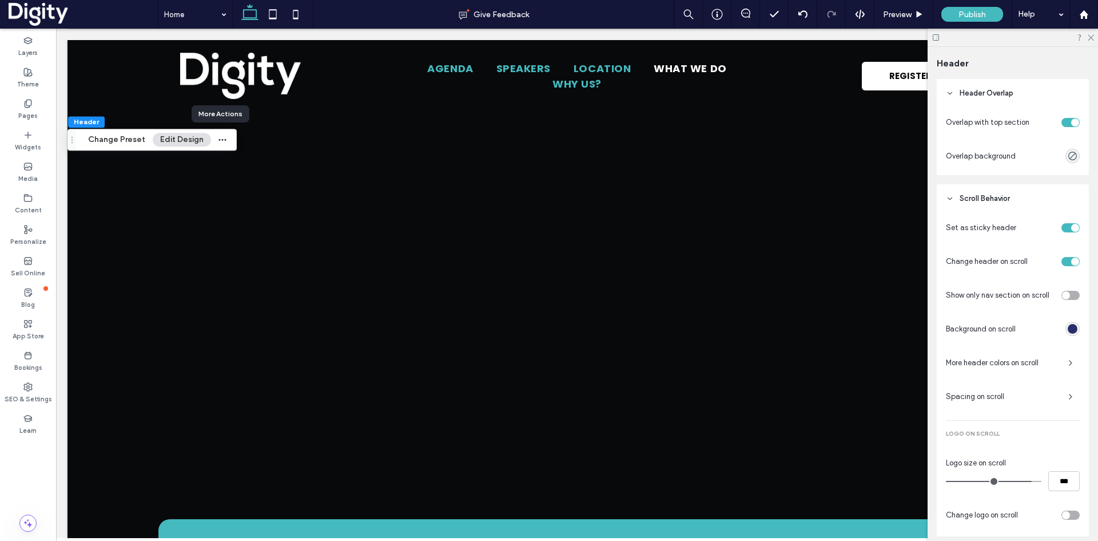
click at [1068, 327] on div "rgba(41, 46, 106, 1)" at bounding box center [1073, 329] width 10 height 10
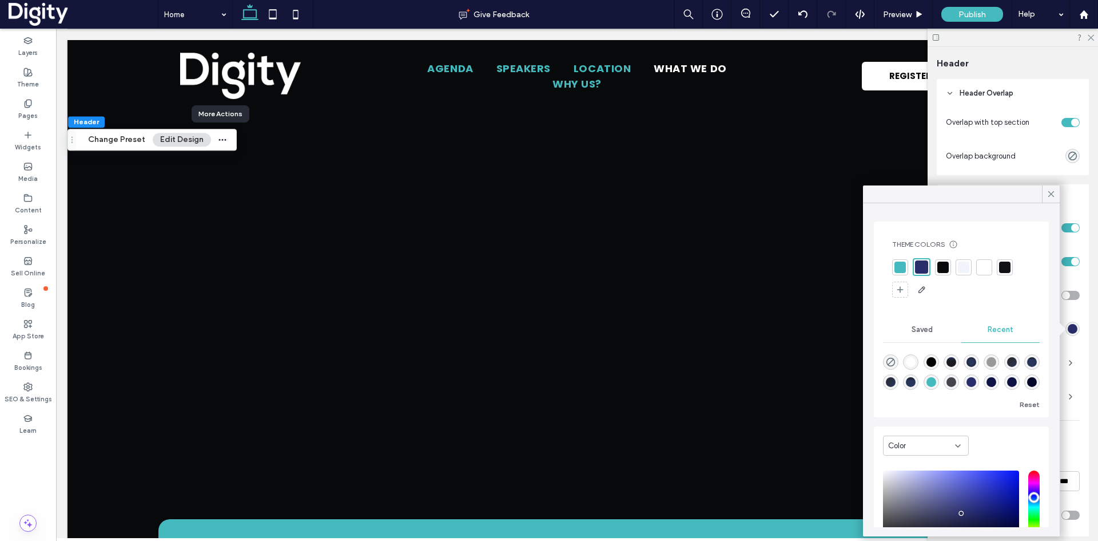
click at [956, 382] on div "rgba(68, 68, 76, 1)" at bounding box center [952, 382] width 10 height 10
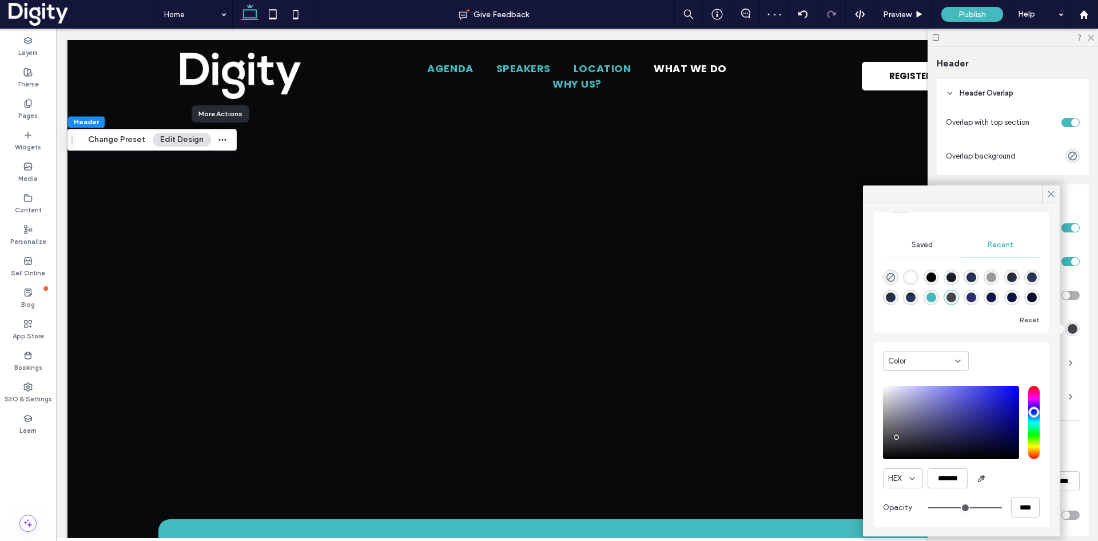
scroll to position [88, 0]
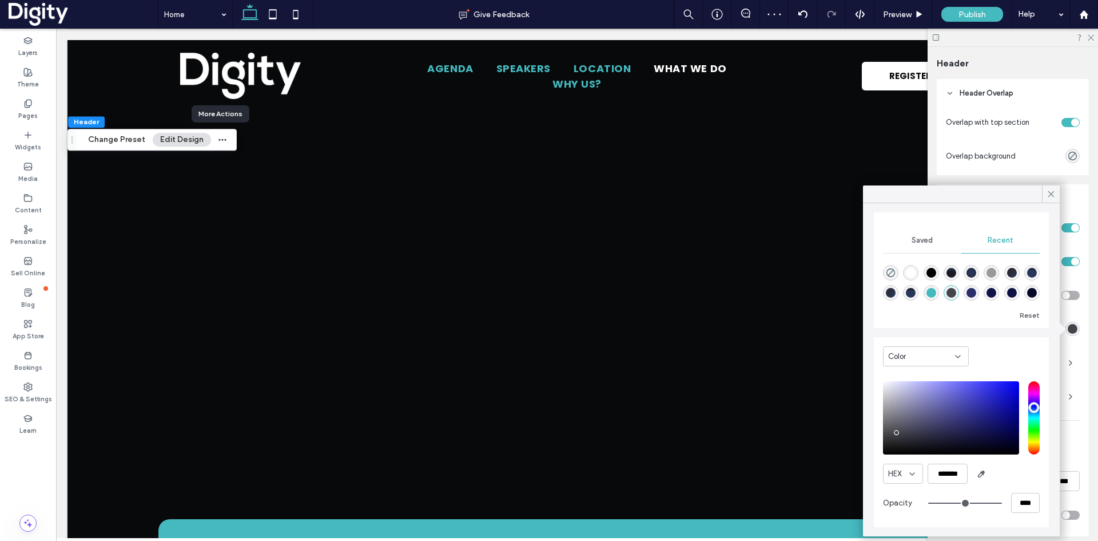
click at [892, 442] on div "saturation and value" at bounding box center [951, 417] width 136 height 73
type input "*******"
click at [1050, 196] on icon at bounding box center [1051, 194] width 10 height 10
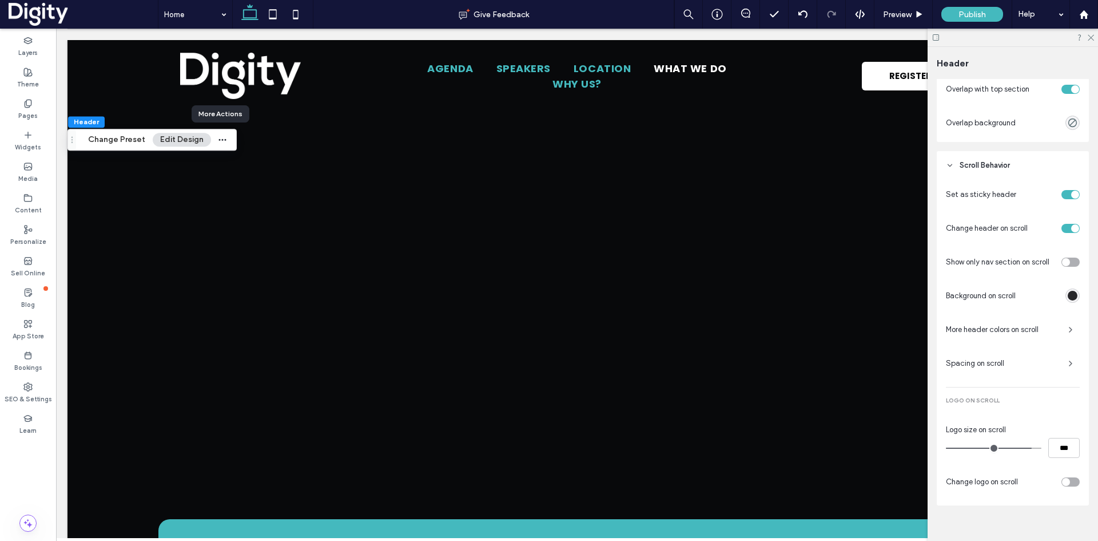
scroll to position [472, 0]
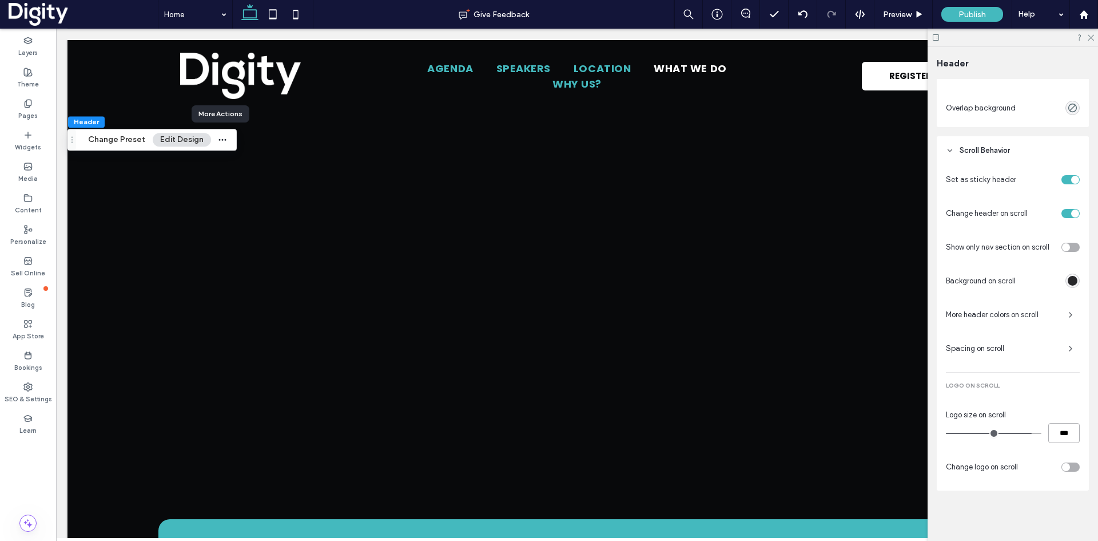
drag, startPoint x: 1054, startPoint y: 431, endPoint x: 1039, endPoint y: 430, distance: 14.9
click at [1039, 431] on div "***" at bounding box center [1013, 433] width 134 height 20
click at [1055, 431] on input "***" at bounding box center [1063, 433] width 31 height 20
type input "***"
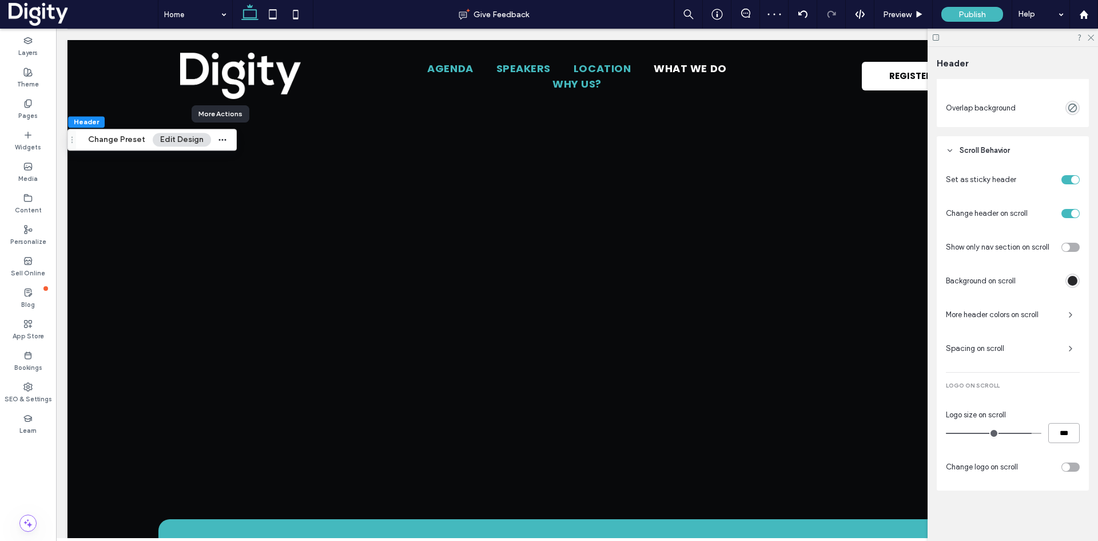
type input "**"
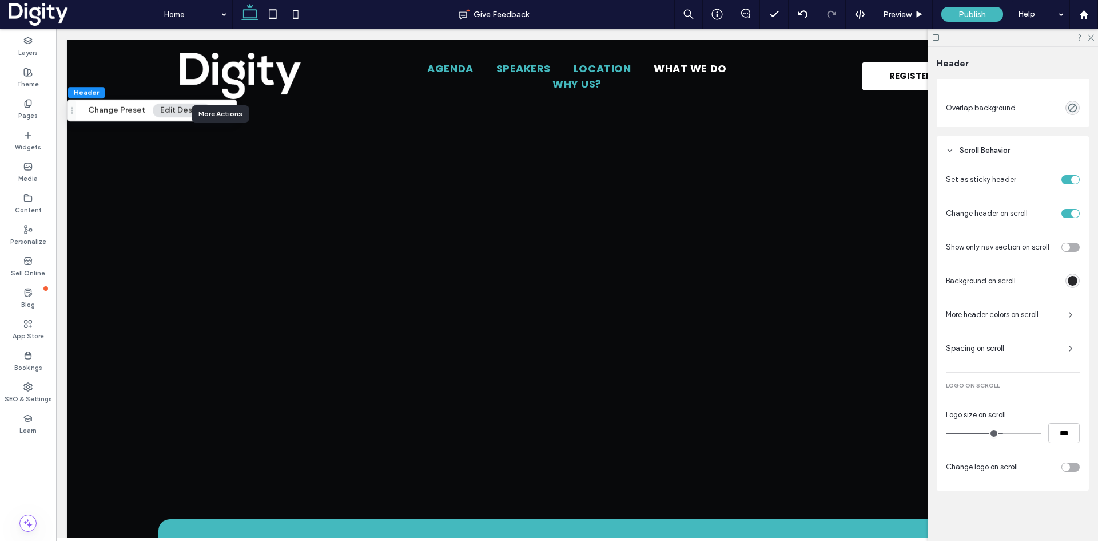
click at [1020, 348] on span "Spacing on scroll" at bounding box center [1002, 348] width 113 height 11
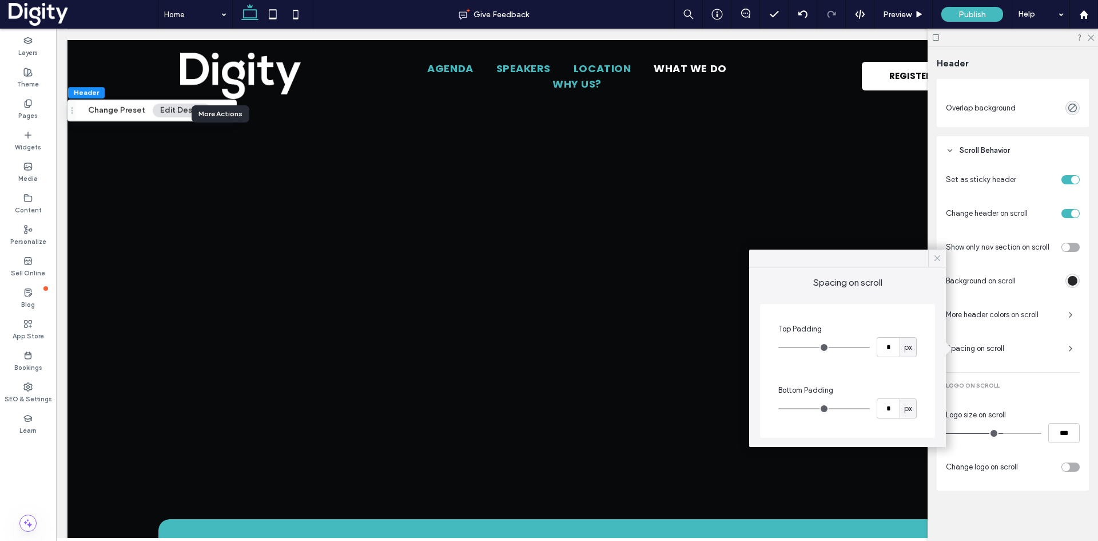
click at [939, 260] on use at bounding box center [938, 258] width 6 height 6
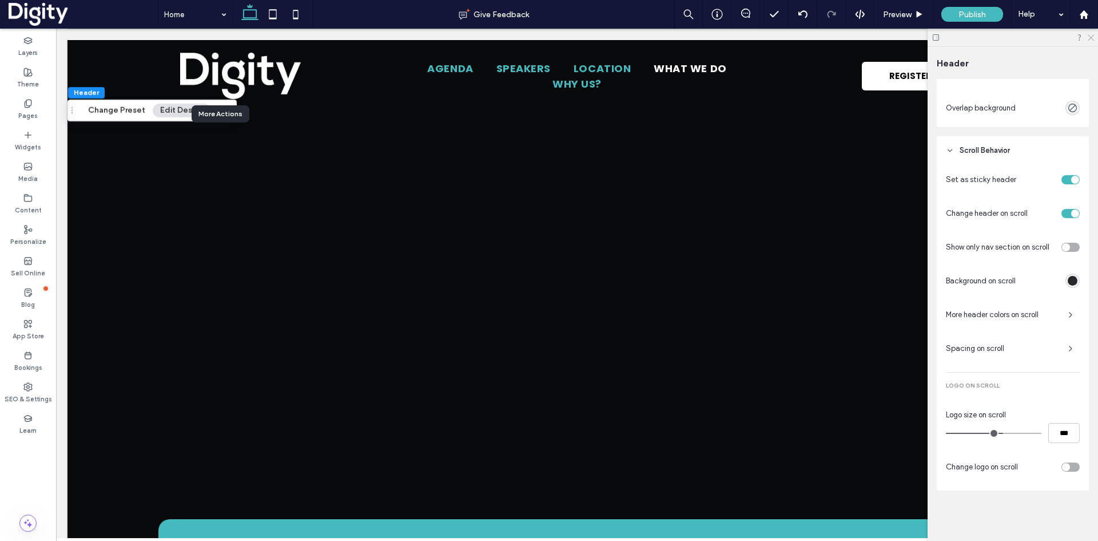
click at [1090, 36] on icon at bounding box center [1090, 36] width 7 height 7
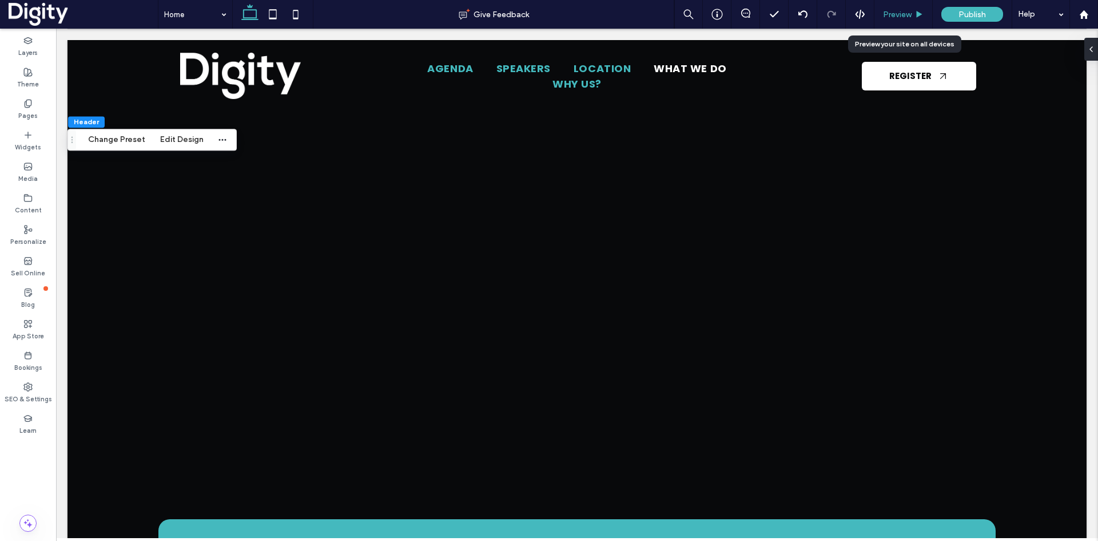
click at [893, 12] on span "Preview" at bounding box center [897, 15] width 29 height 10
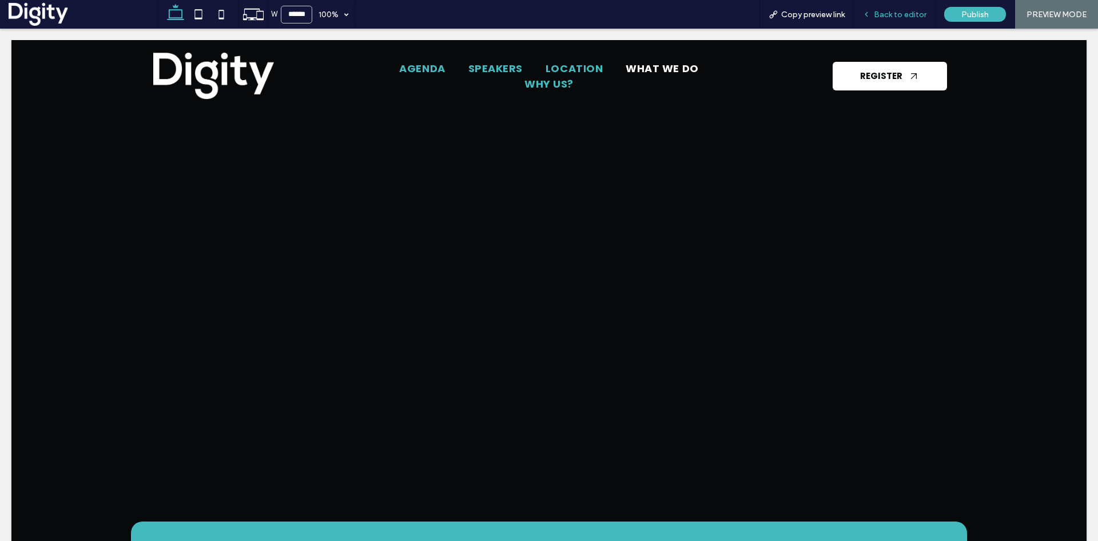
click at [889, 17] on span "Back to editor" at bounding box center [900, 15] width 53 height 10
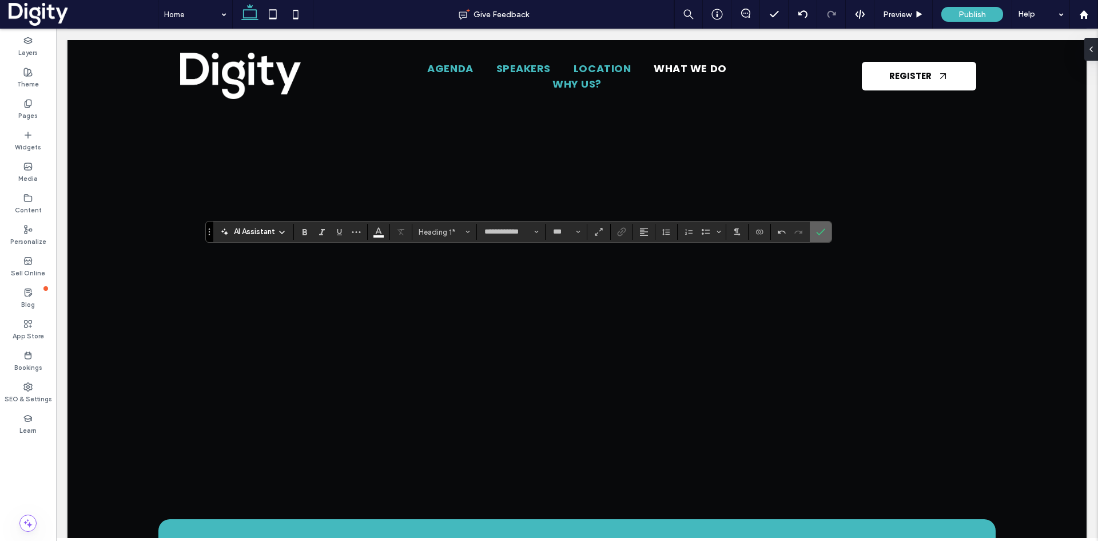
click at [820, 232] on icon "Confirm" at bounding box center [820, 231] width 9 height 9
type input "**********"
type input "***"
click at [820, 234] on use "Confirm" at bounding box center [821, 232] width 9 height 7
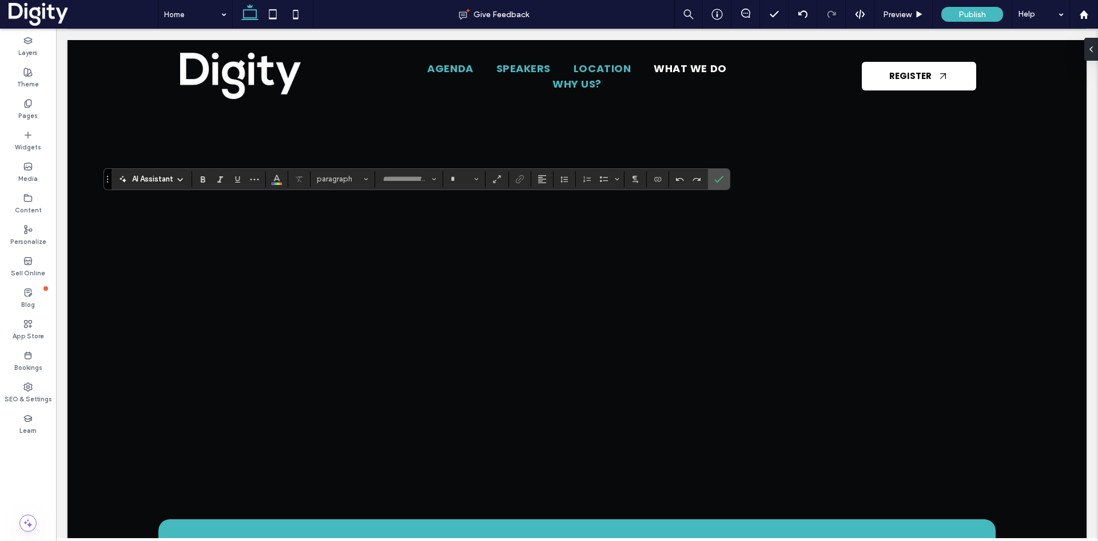
type input "**********"
type input "**"
click at [278, 178] on use "Color" at bounding box center [277, 177] width 6 height 6
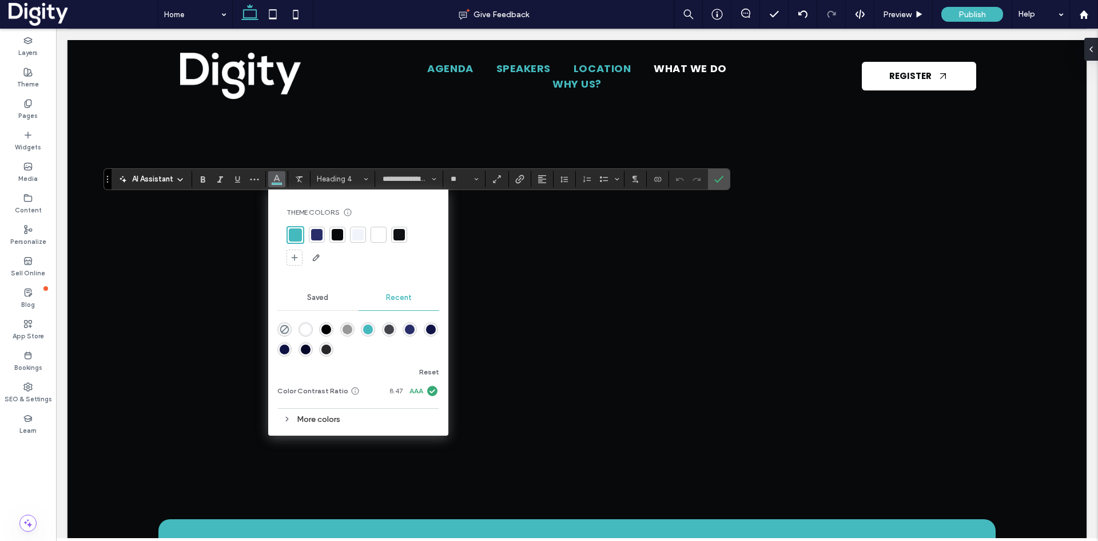
click at [377, 235] on div at bounding box center [378, 234] width 11 height 11
click at [712, 178] on label "Confirm" at bounding box center [718, 179] width 17 height 21
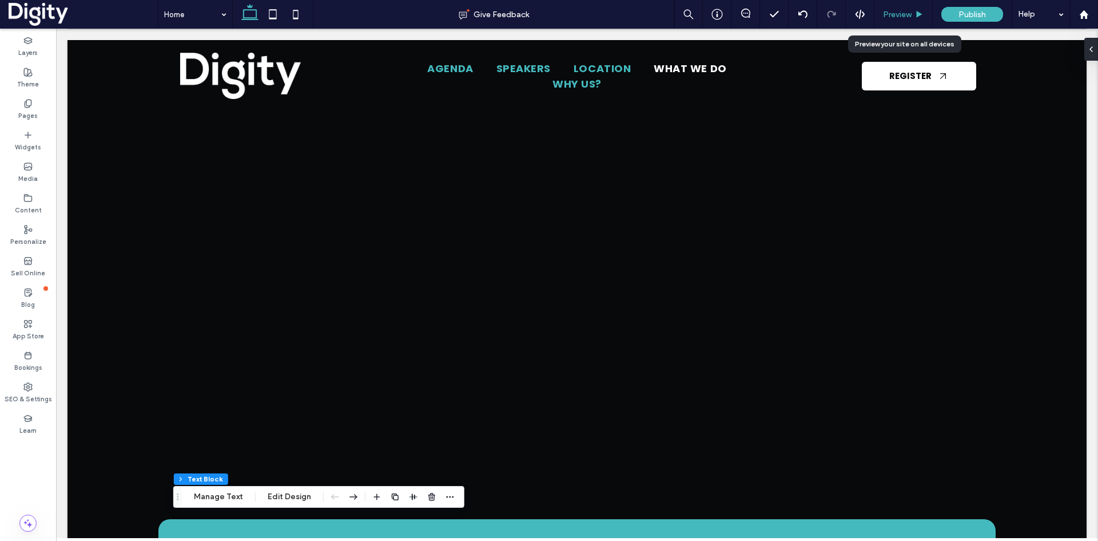
click at [894, 11] on span "Preview" at bounding box center [897, 15] width 29 height 10
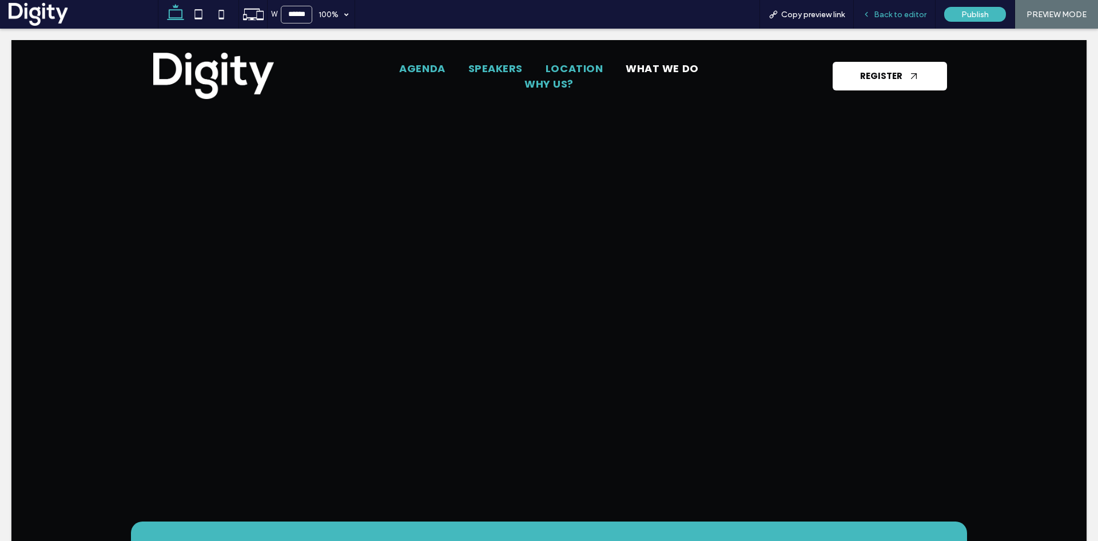
click at [877, 13] on span "Back to editor" at bounding box center [900, 15] width 53 height 10
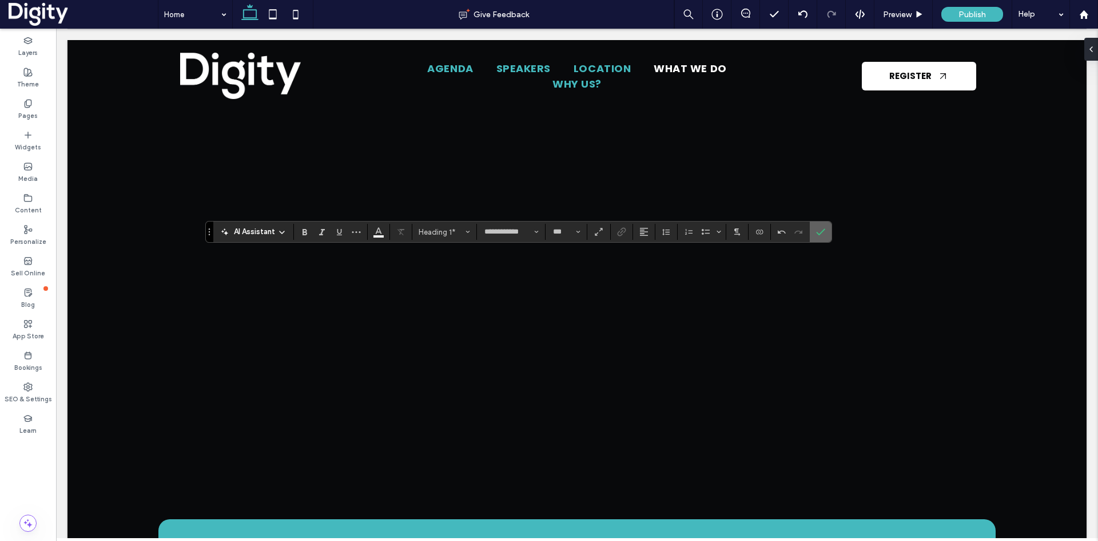
click at [820, 227] on span "Confirm" at bounding box center [818, 231] width 5 height 21
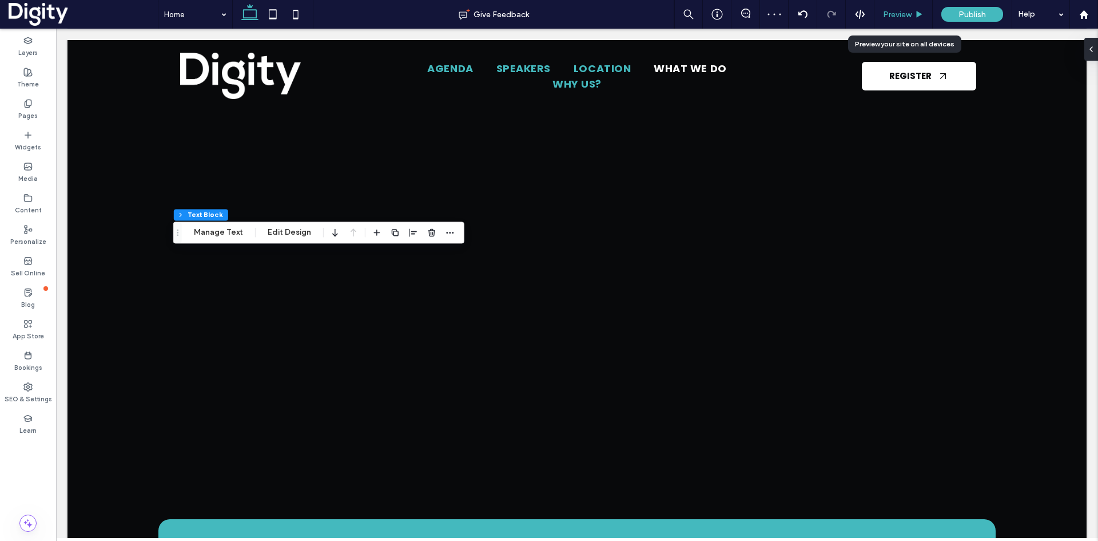
click at [899, 10] on span "Preview" at bounding box center [897, 15] width 29 height 10
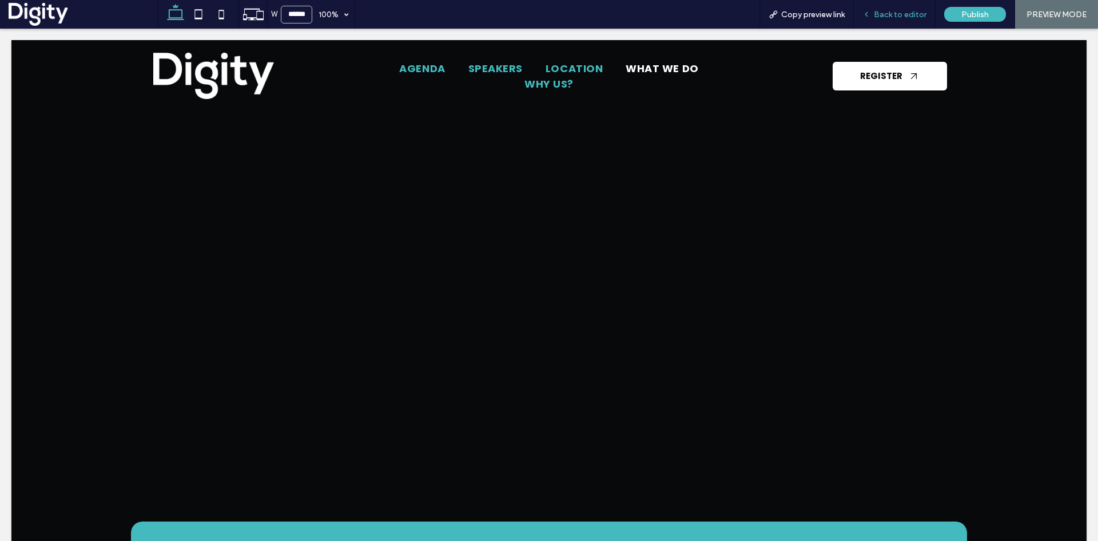
click at [891, 16] on span "Back to editor" at bounding box center [900, 15] width 53 height 10
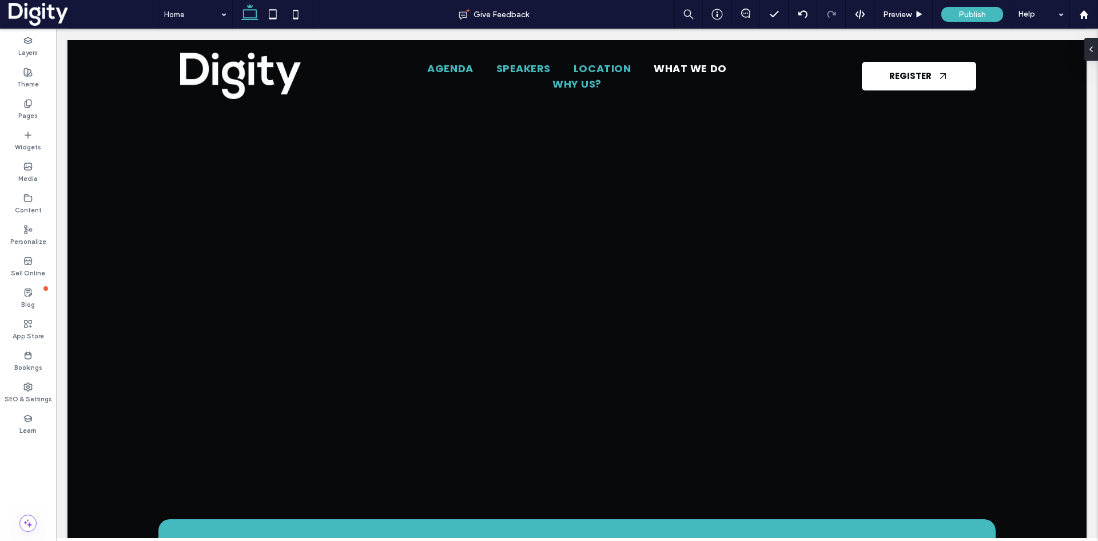
type input "**"
type input "****"
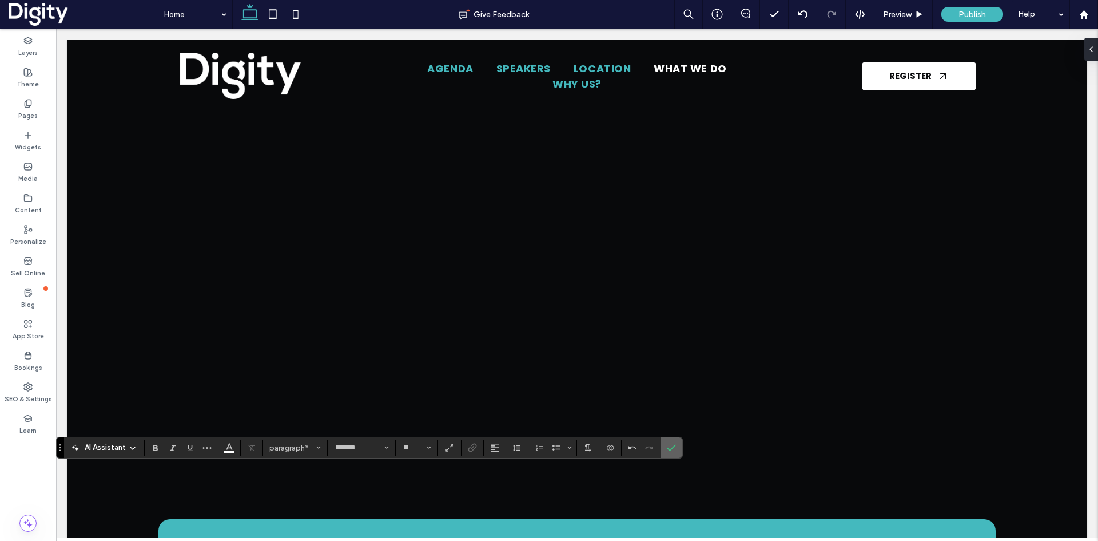
click at [673, 444] on icon "Confirm" at bounding box center [671, 447] width 9 height 9
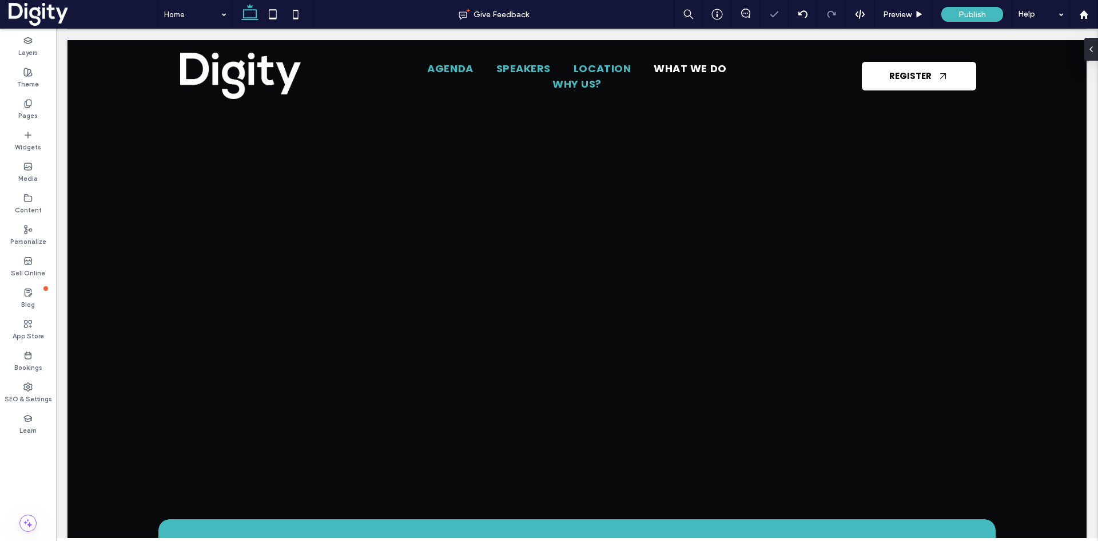
type input "*******"
type input "**"
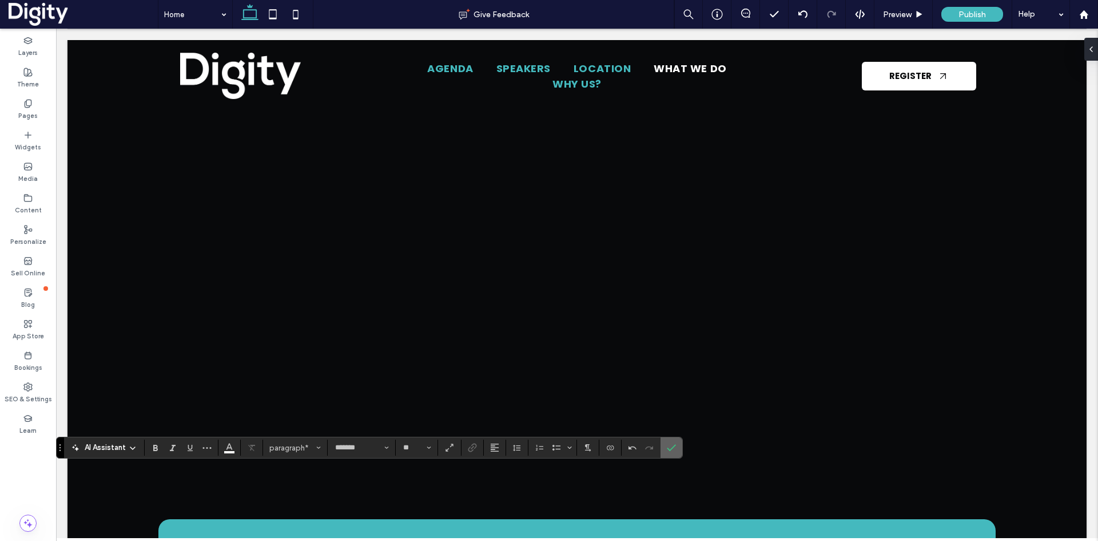
click at [671, 443] on icon "Confirm" at bounding box center [671, 447] width 9 height 9
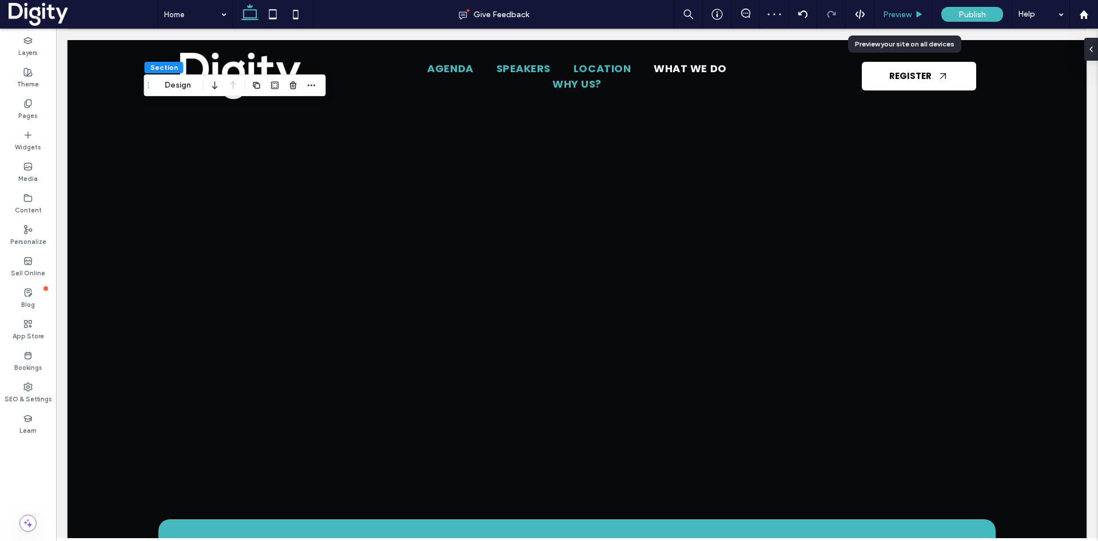
click at [905, 14] on span "Preview" at bounding box center [897, 15] width 29 height 10
